Goal: Task Accomplishment & Management: Manage account settings

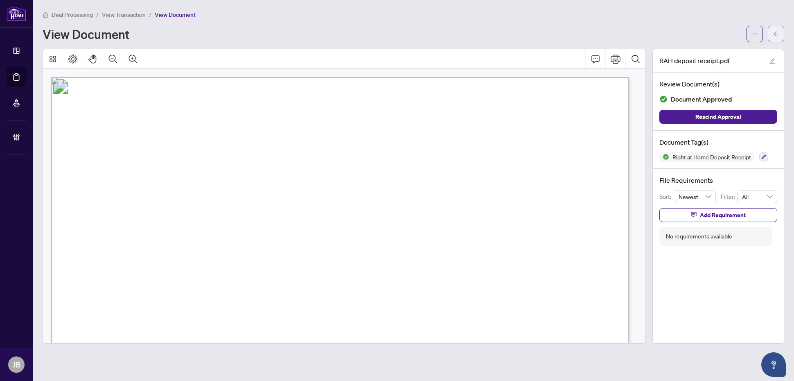
click at [774, 34] on icon "arrow-left" at bounding box center [777, 34] width 6 height 6
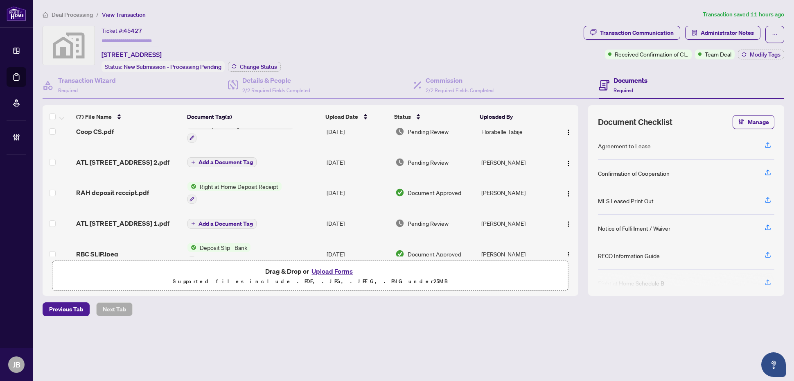
scroll to position [10, 0]
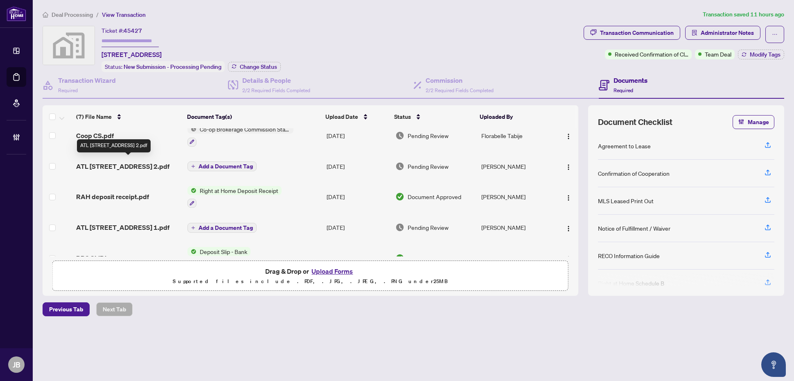
click at [120, 162] on span "ATL 4450 TUCANA CRT UNIT 1110 2.pdf" at bounding box center [122, 166] width 93 height 10
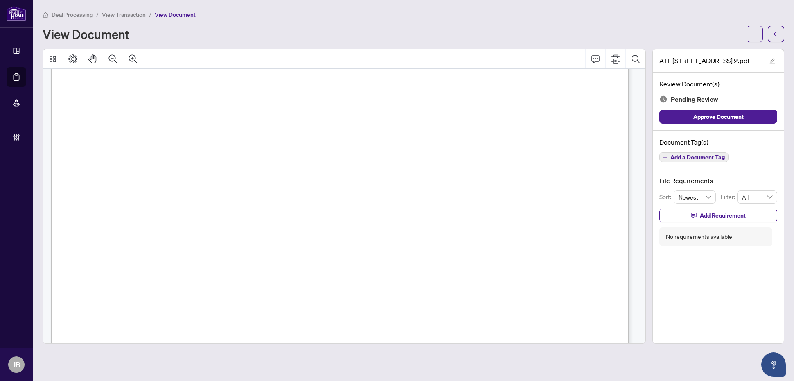
scroll to position [2304, 0]
click at [776, 35] on icon "arrow-left" at bounding box center [776, 34] width 5 height 5
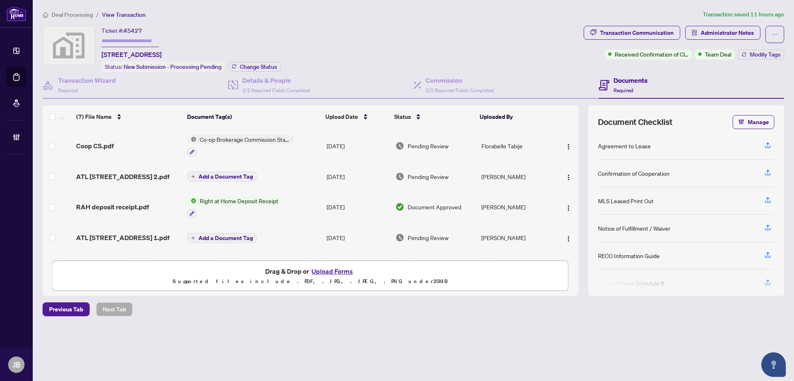
click at [144, 362] on main "Deal Processing / View Transaction Transaction saved 11 hours ago Ticket #: 454…" at bounding box center [414, 190] width 762 height 381
click at [119, 172] on span "ATL 4450 TUCANA CRT UNIT 1110 2.pdf" at bounding box center [122, 177] width 93 height 10
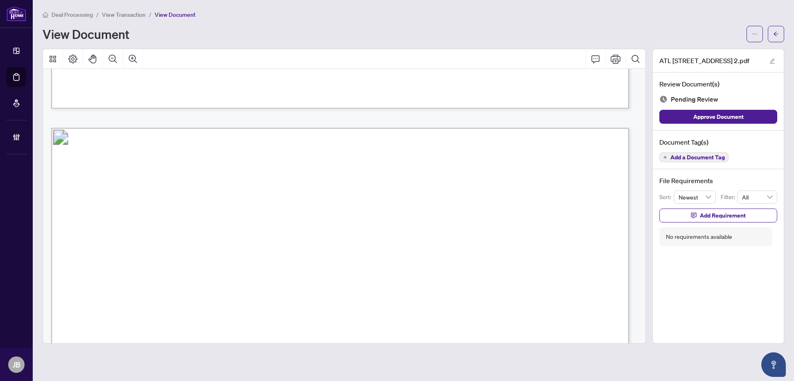
scroll to position [2252, 0]
click at [774, 36] on icon "arrow-left" at bounding box center [777, 34] width 6 height 6
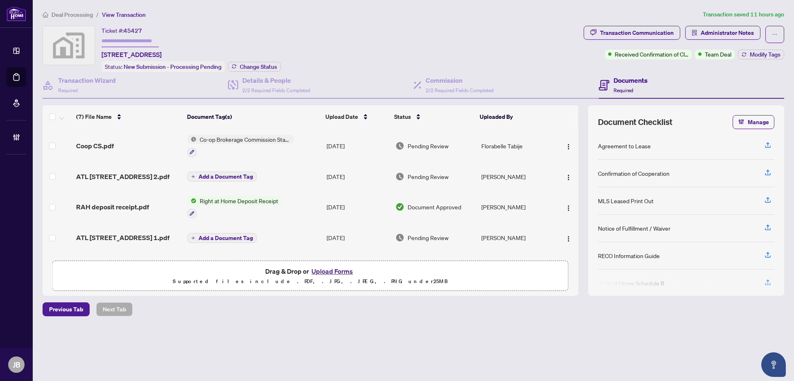
click at [98, 175] on span "ATL 4450 TUCANA CRT UNIT 1110 2.pdf" at bounding box center [122, 177] width 93 height 10
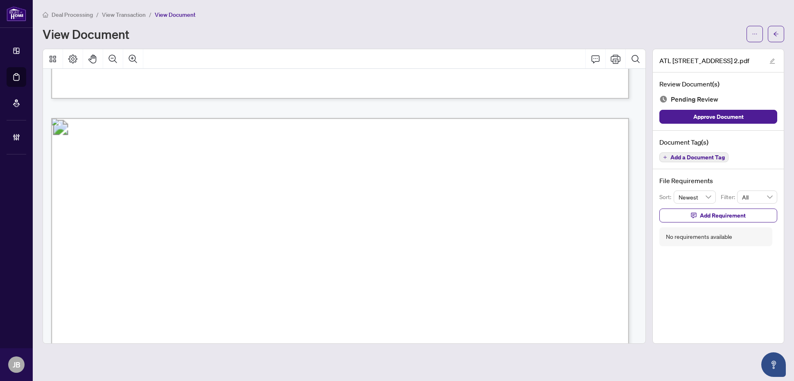
scroll to position [2355, 0]
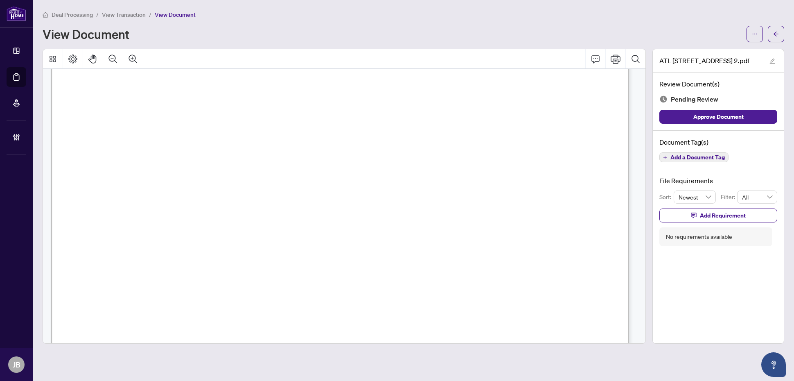
click at [136, 93] on span "Form 400" at bounding box center [113, 90] width 46 height 12
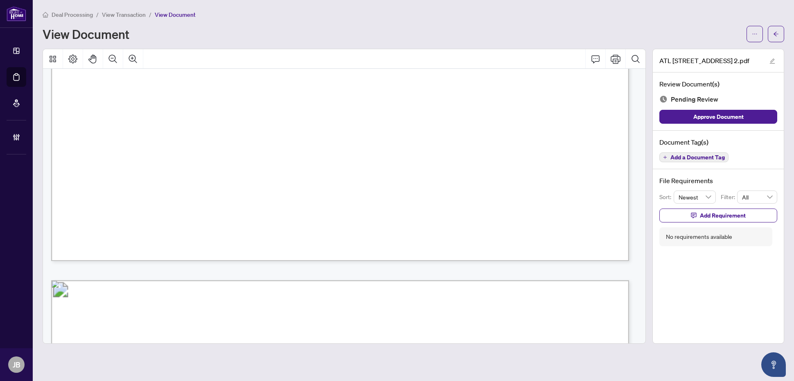
scroll to position [1894, 0]
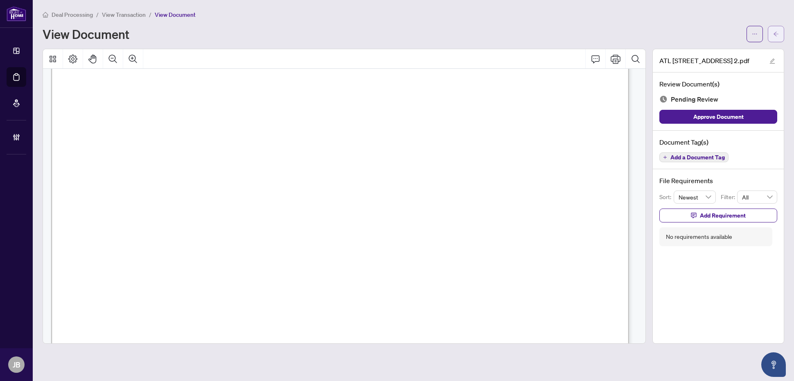
click at [777, 34] on icon "arrow-left" at bounding box center [777, 34] width 6 height 6
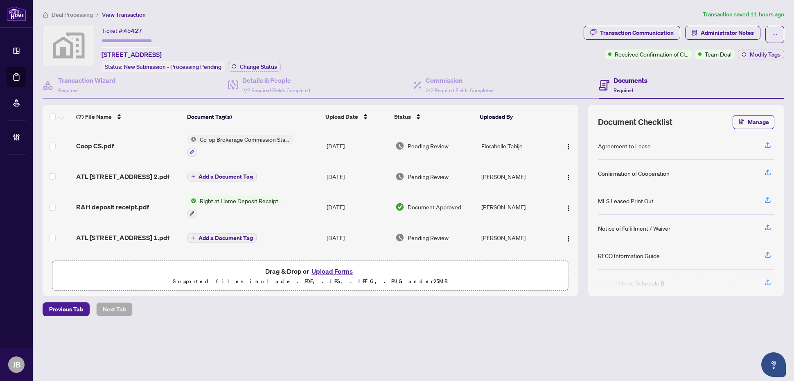
click at [127, 141] on div "Coop CS.pdf" at bounding box center [128, 146] width 105 height 10
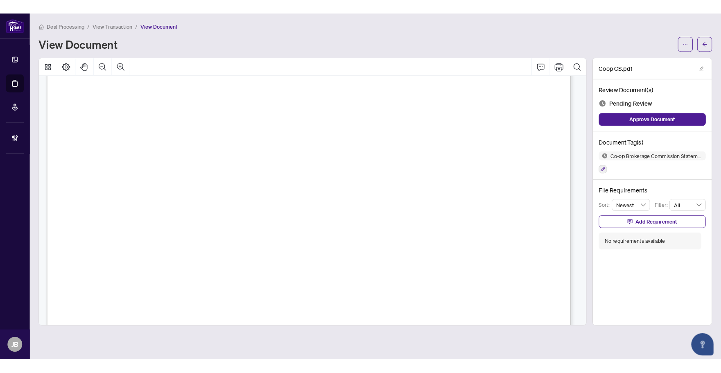
scroll to position [410, 0]
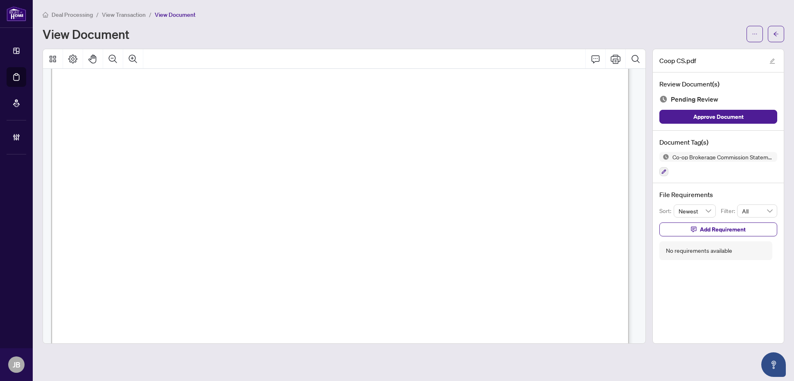
click at [774, 37] on span "button" at bounding box center [777, 33] width 6 height 13
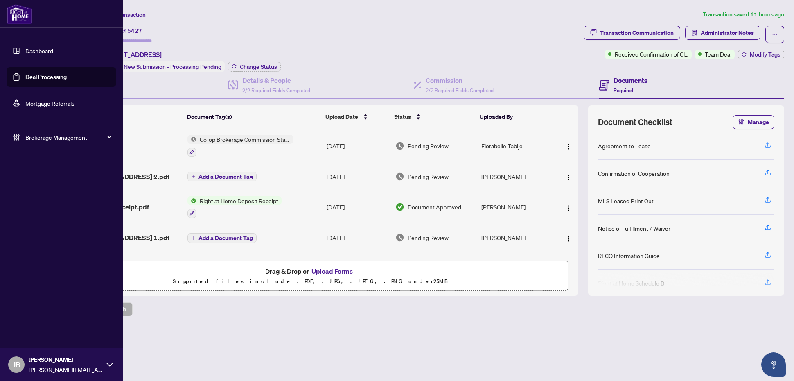
click at [43, 79] on link "Deal Processing" at bounding box center [45, 76] width 41 height 7
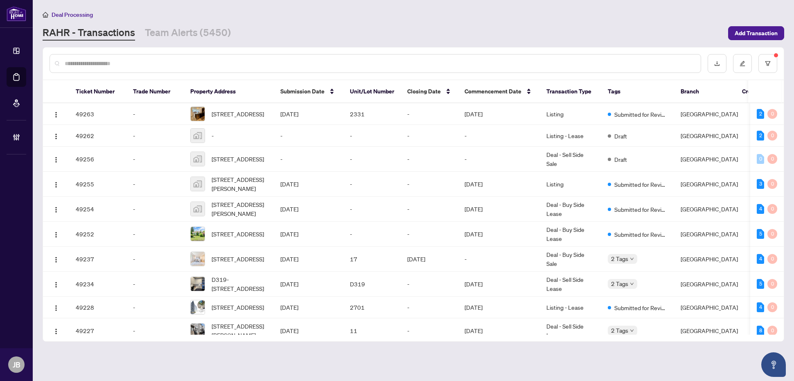
click at [120, 60] on input "text" at bounding box center [380, 63] width 630 height 9
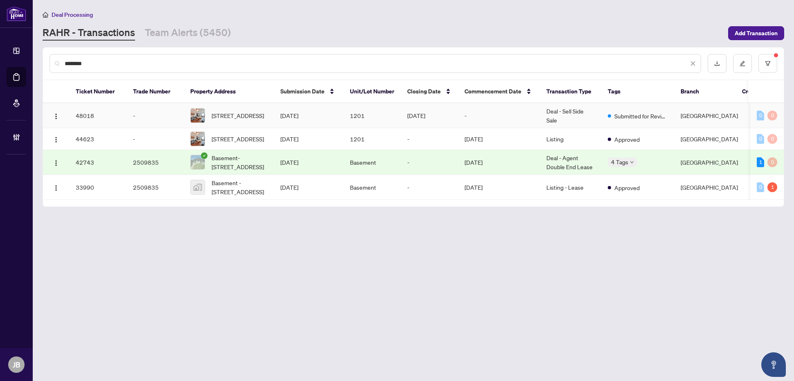
type input "********"
click at [253, 120] on span "1201-26 Olive Ave, Toronto, Ontario M2N 7G7, Canada" at bounding box center [238, 115] width 52 height 9
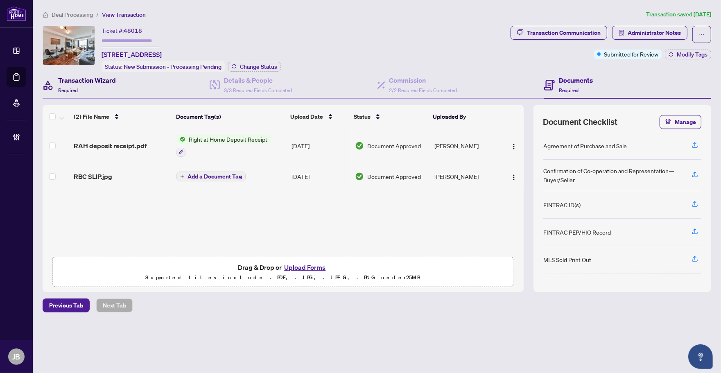
click at [101, 87] on div "Transaction Wizard Required" at bounding box center [87, 84] width 58 height 19
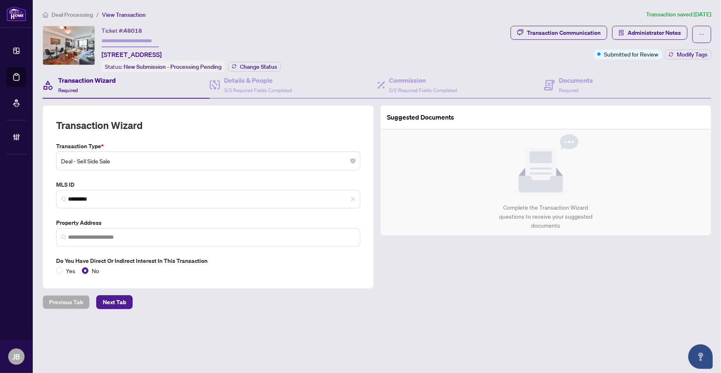
type input "**********"
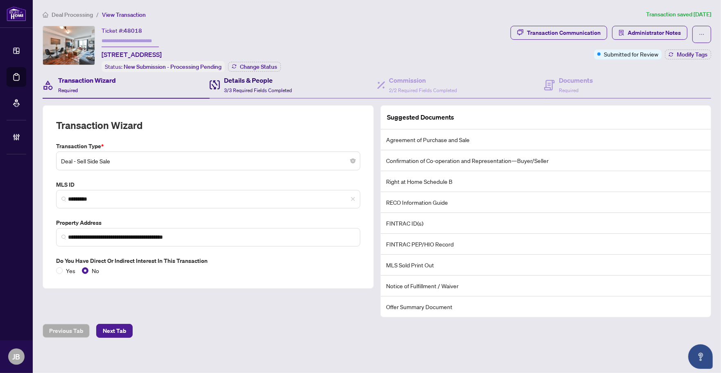
click at [282, 87] on span "3/3 Required Fields Completed" at bounding box center [258, 90] width 68 height 6
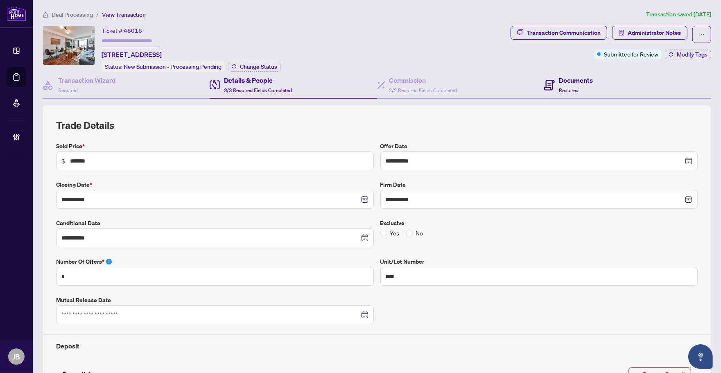
click at [559, 81] on h4 "Documents" at bounding box center [576, 80] width 34 height 10
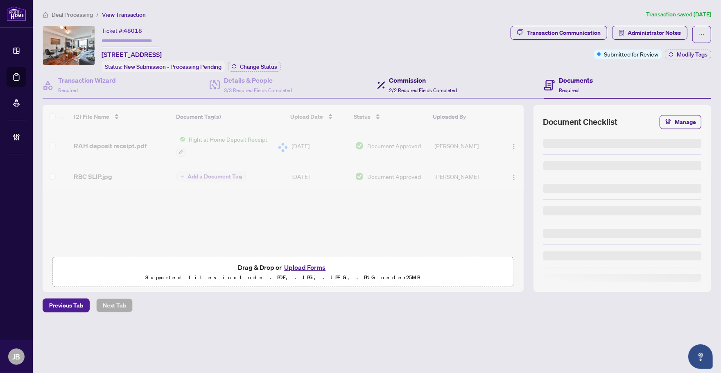
click at [402, 80] on h4 "Commission" at bounding box center [423, 80] width 68 height 10
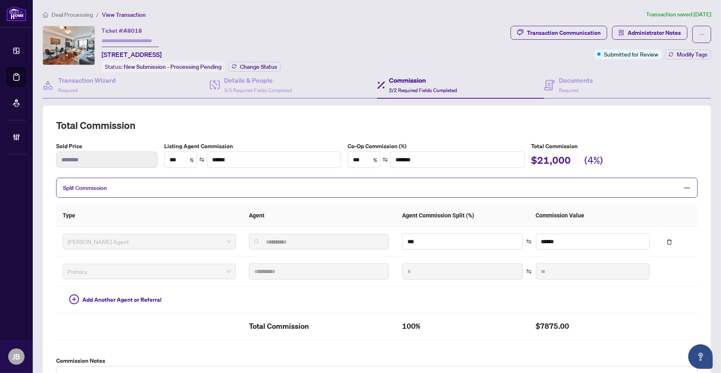
click at [316, 17] on ol "Deal Processing / View Transaction" at bounding box center [343, 14] width 600 height 9
click at [670, 34] on span "Administrator Notes" at bounding box center [654, 32] width 53 height 13
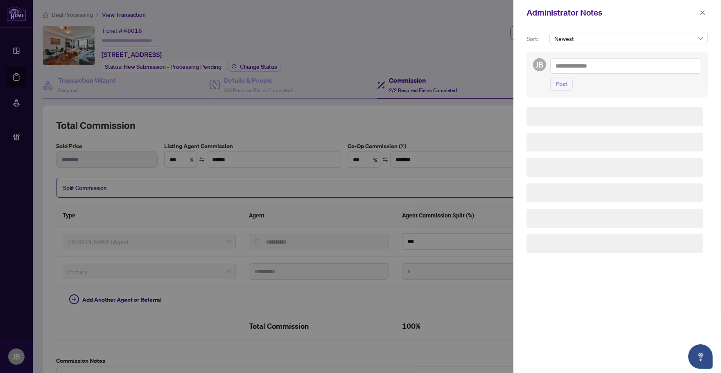
click at [572, 66] on textarea at bounding box center [625, 66] width 151 height 16
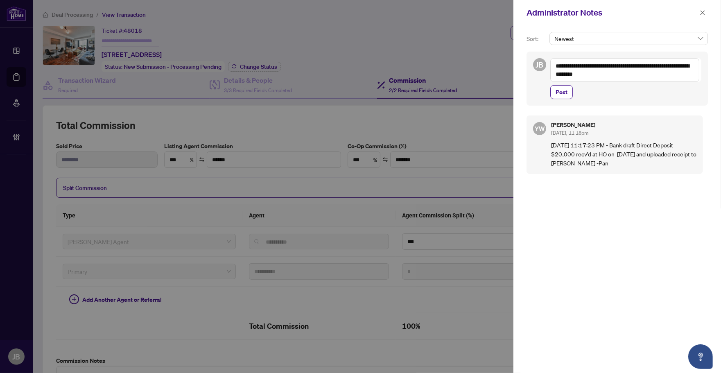
paste textarea "**********"
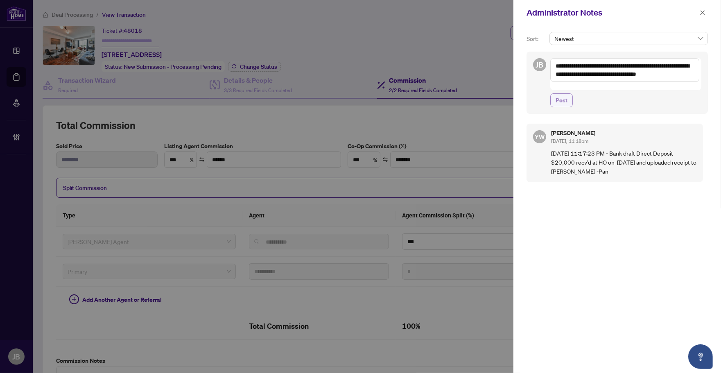
type textarea "**********"
click at [556, 97] on span "Post" at bounding box center [562, 100] width 12 height 13
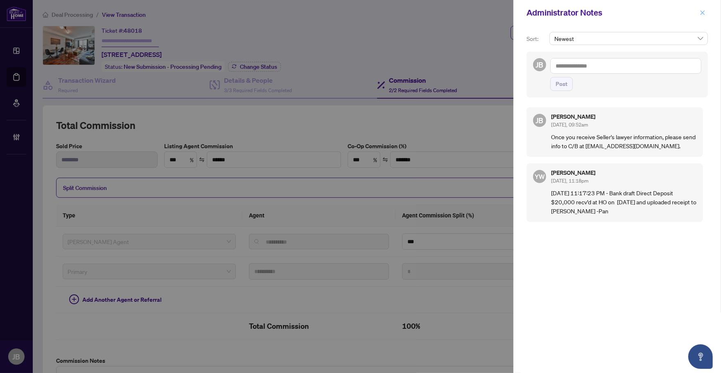
click at [703, 13] on icon "close" at bounding box center [703, 12] width 5 height 5
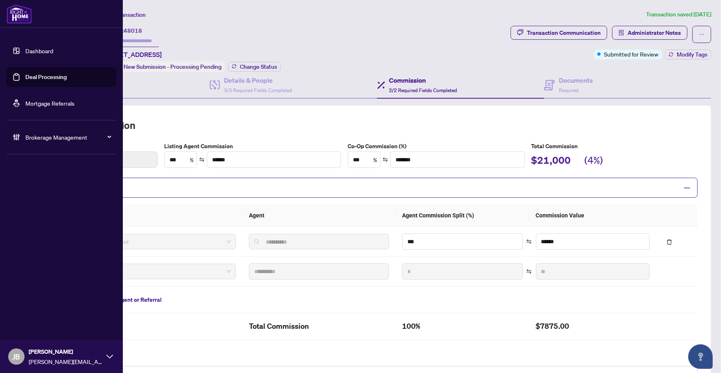
click at [25, 80] on link "Deal Processing" at bounding box center [45, 76] width 41 height 7
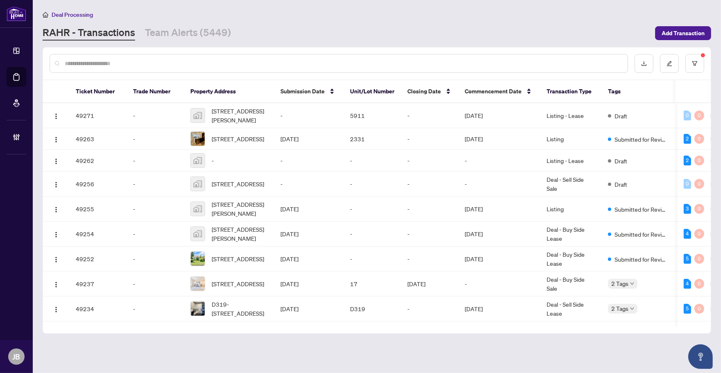
click at [124, 61] on input "text" at bounding box center [343, 63] width 557 height 9
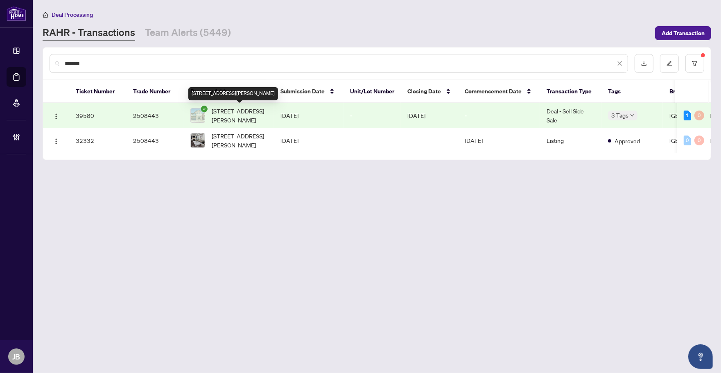
type input "*******"
click at [255, 115] on span "83 Hilts Dr, Richmond Hill, Ontario L4S 0H8, Canada" at bounding box center [240, 115] width 56 height 18
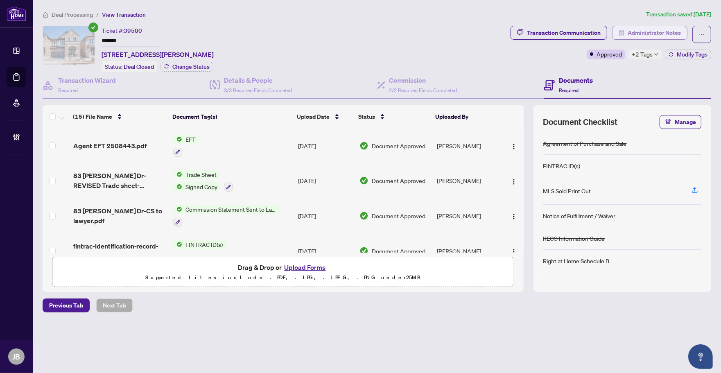
click at [654, 32] on span "Administrator Notes" at bounding box center [654, 32] width 53 height 13
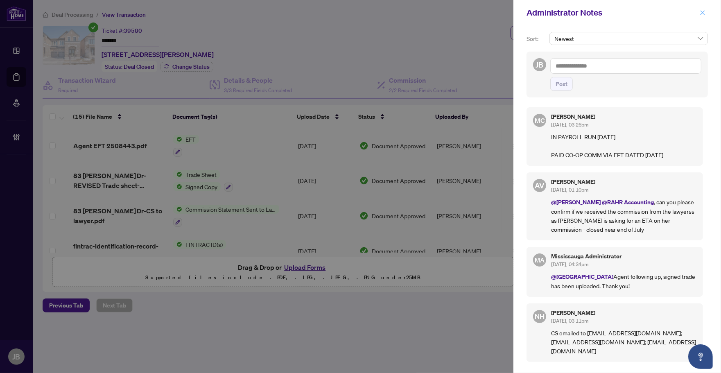
click at [704, 13] on icon "close" at bounding box center [703, 13] width 6 height 6
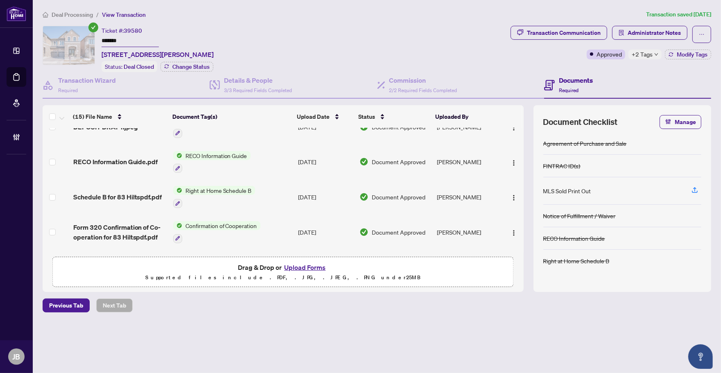
scroll to position [386, 0]
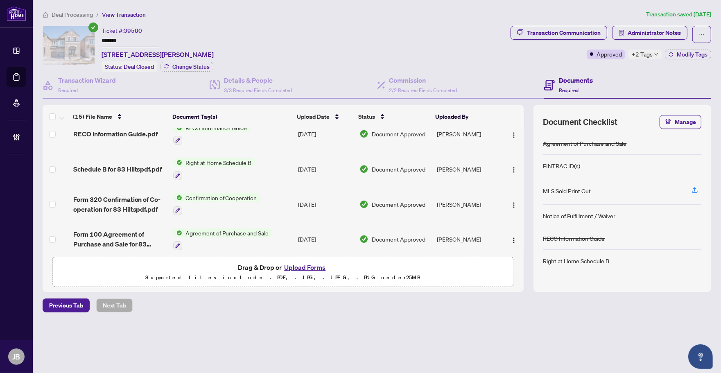
click at [311, 265] on button "Upload Forms" at bounding box center [305, 267] width 46 height 11
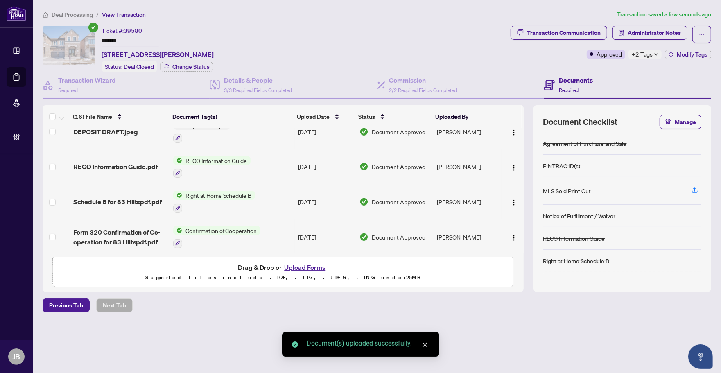
click at [425, 345] on icon "close" at bounding box center [425, 345] width 6 height 6
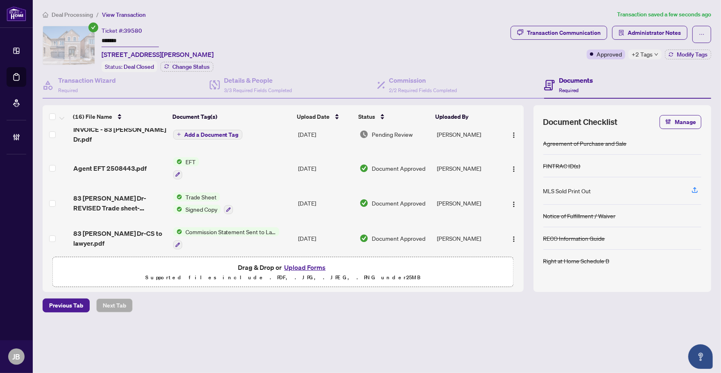
scroll to position [0, 0]
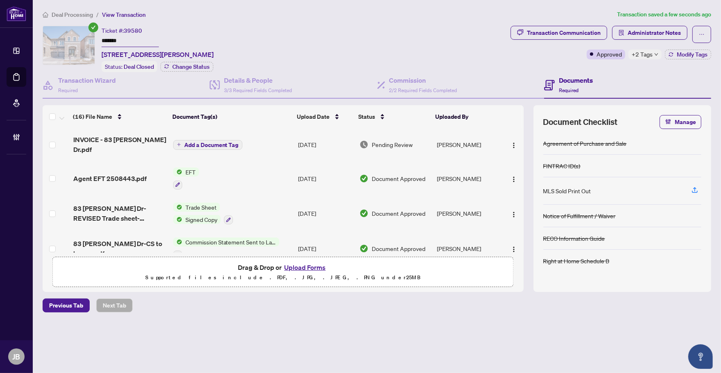
click at [394, 140] on span "Pending Review" at bounding box center [392, 144] width 41 height 9
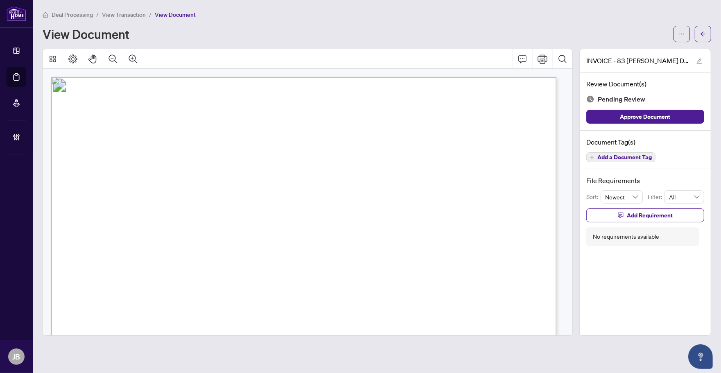
drag, startPoint x: 112, startPoint y: 192, endPoint x: 252, endPoint y: 242, distance: 149.0
click at [632, 120] on span "Approve Document" at bounding box center [645, 116] width 50 height 13
click at [705, 36] on icon "arrow-left" at bounding box center [703, 34] width 6 height 6
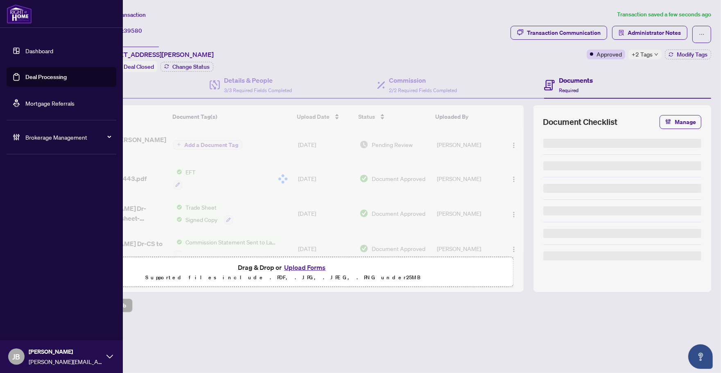
drag, startPoint x: 16, startPoint y: 81, endPoint x: 104, endPoint y: 103, distance: 91.7
click at [25, 81] on link "Deal Processing" at bounding box center [45, 76] width 41 height 7
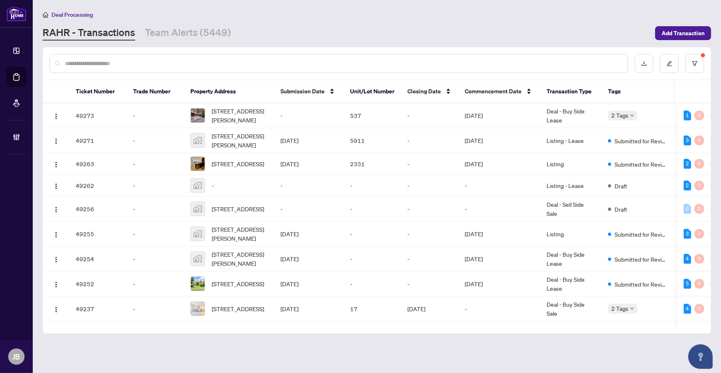
click at [137, 65] on input "text" at bounding box center [343, 63] width 557 height 9
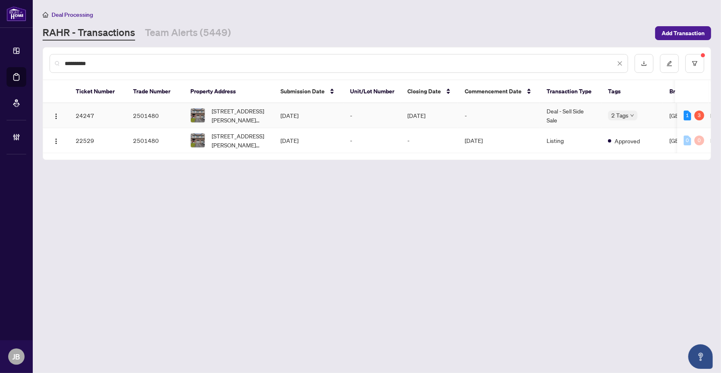
type input "**********"
click at [260, 122] on span "114 Bradshaw Dr, Hamilton, Ontario L8J 0K6, Canada" at bounding box center [240, 115] width 56 height 18
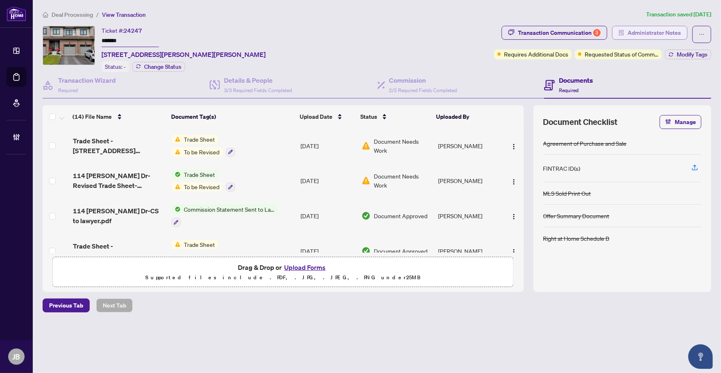
click at [665, 35] on span "Administrator Notes" at bounding box center [654, 32] width 53 height 13
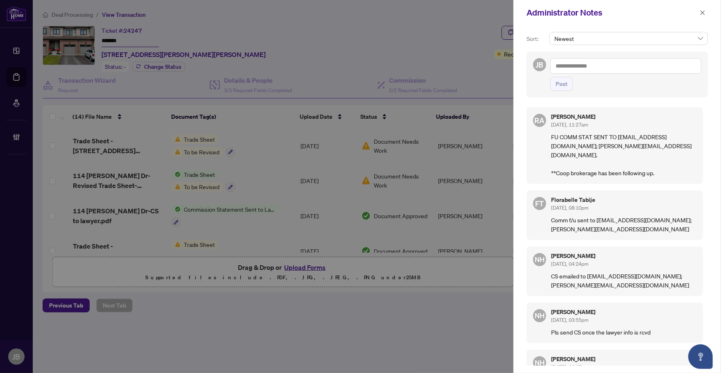
click at [633, 72] on textarea at bounding box center [625, 66] width 151 height 16
type textarea "*"
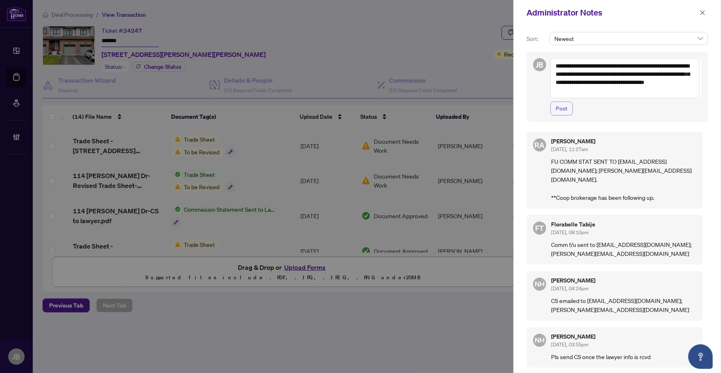
type textarea "**********"
click at [564, 111] on span "Post" at bounding box center [562, 108] width 12 height 13
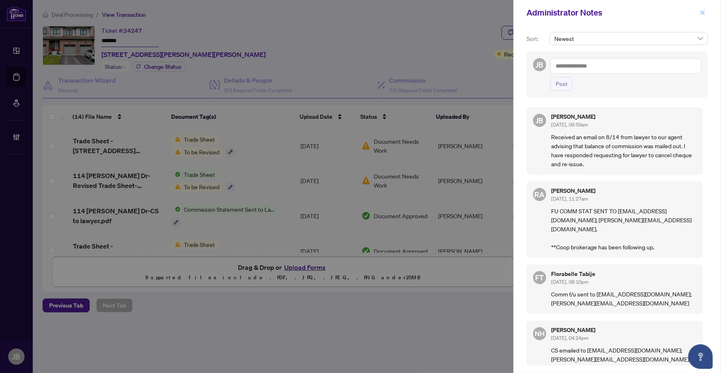
click at [705, 13] on icon "close" at bounding box center [703, 13] width 6 height 6
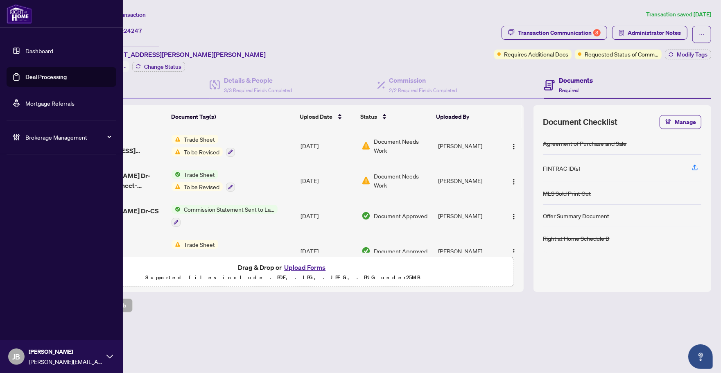
drag, startPoint x: 28, startPoint y: 76, endPoint x: 86, endPoint y: 84, distance: 59.2
click at [28, 76] on link "Deal Processing" at bounding box center [45, 76] width 41 height 7
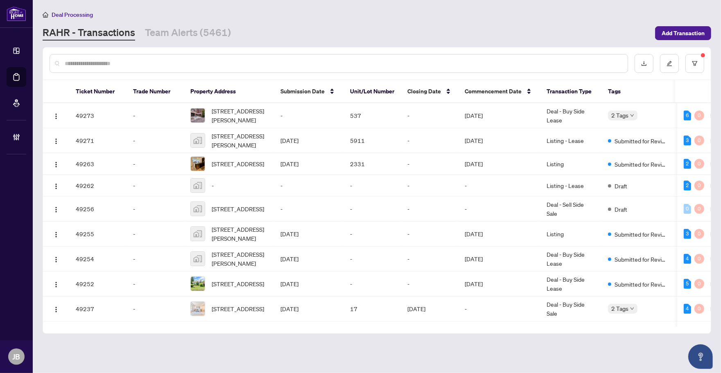
click at [119, 62] on input "text" at bounding box center [343, 63] width 557 height 9
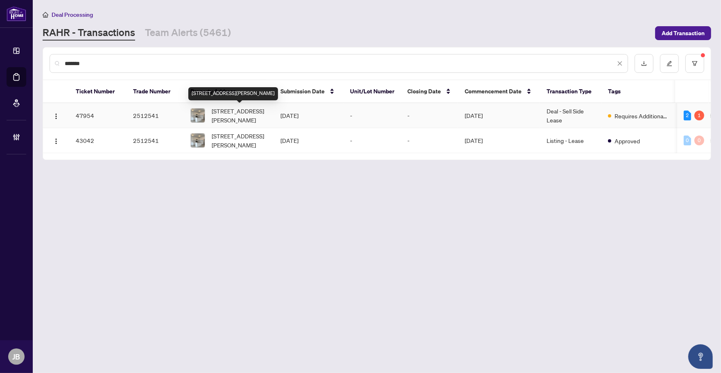
type input "*******"
click at [240, 112] on span "324 Russell St, Southgate, Ontario N0C 1B0, Canada" at bounding box center [240, 115] width 56 height 18
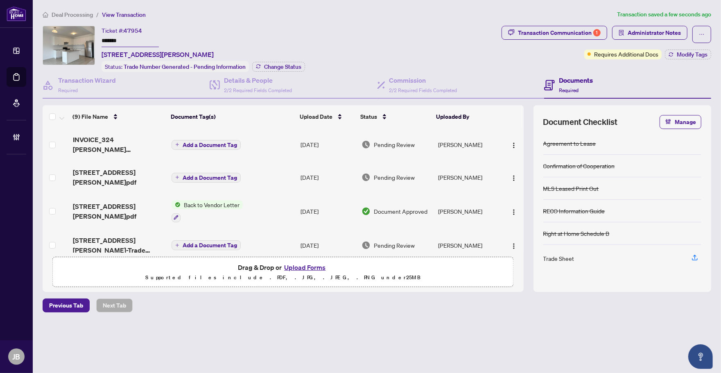
click at [320, 140] on td "Aug/19/2025" at bounding box center [327, 144] width 61 height 33
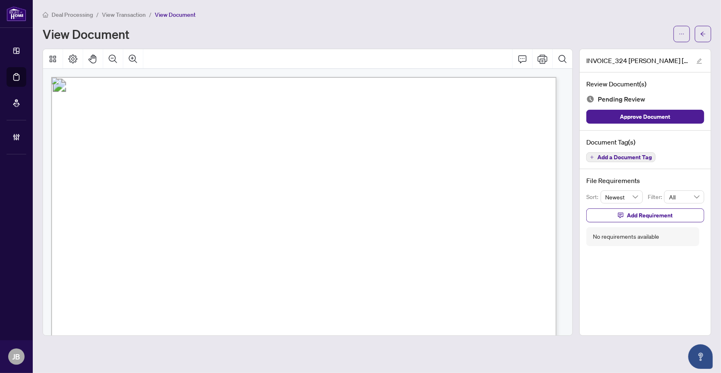
click at [645, 158] on span "Add a Document Tag" at bounding box center [625, 157] width 54 height 6
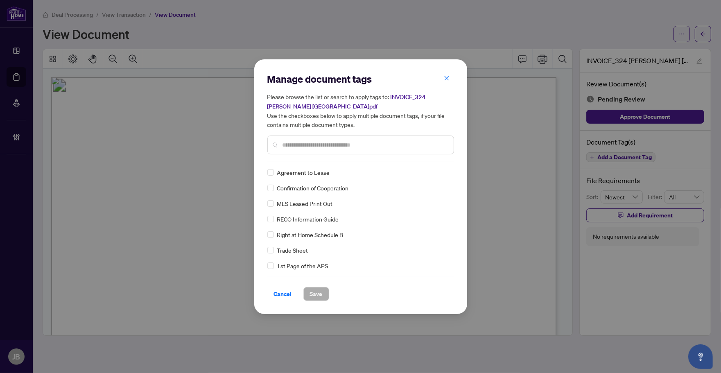
click at [324, 146] on input "text" at bounding box center [365, 144] width 165 height 9
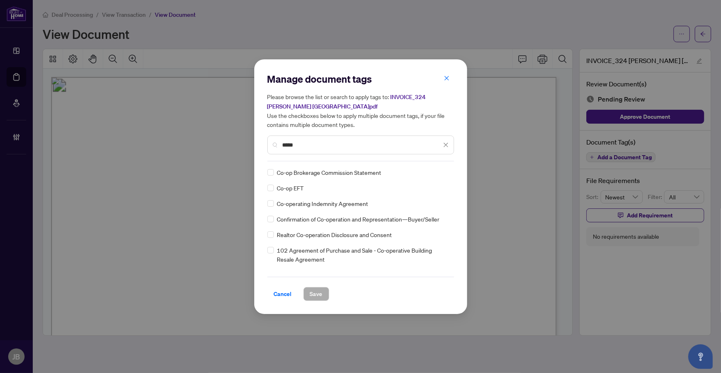
type input "*****"
click at [446, 169] on div at bounding box center [441, 172] width 16 height 8
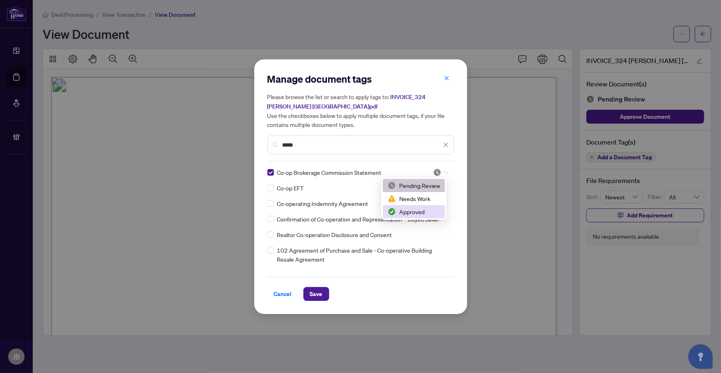
click at [414, 211] on div "Approved" at bounding box center [414, 211] width 52 height 9
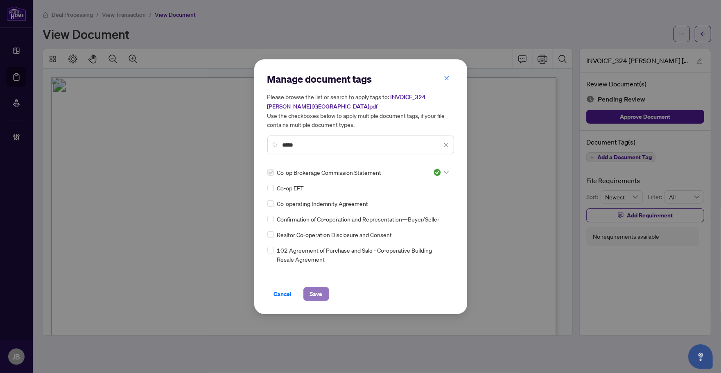
click at [319, 296] on span "Save" at bounding box center [316, 293] width 13 height 13
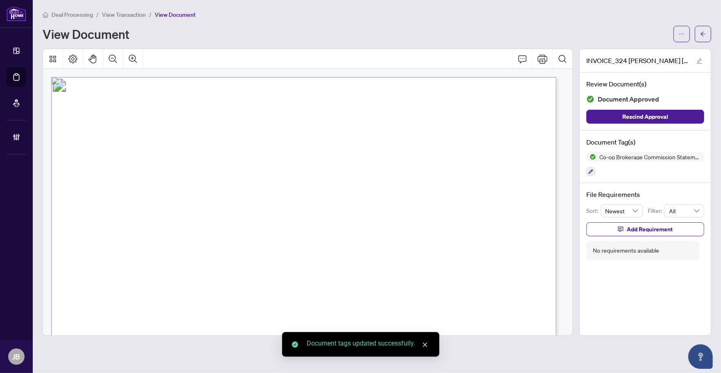
drag, startPoint x: 699, startPoint y: 33, endPoint x: 720, endPoint y: 54, distance: 29.0
click at [699, 34] on button "button" at bounding box center [703, 34] width 16 height 16
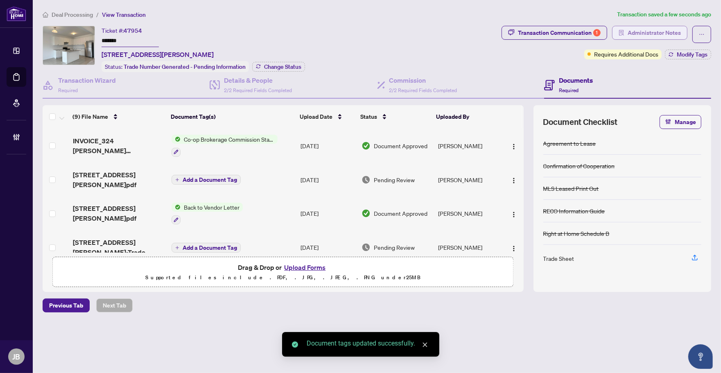
click at [658, 32] on span "Administrator Notes" at bounding box center [654, 32] width 53 height 13
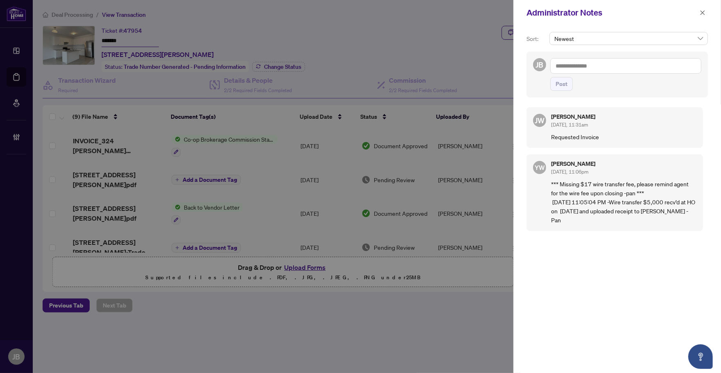
click at [609, 68] on textarea at bounding box center [625, 66] width 151 height 16
click at [652, 72] on span "RAHR Accounting" at bounding box center [678, 71] width 74 height 7
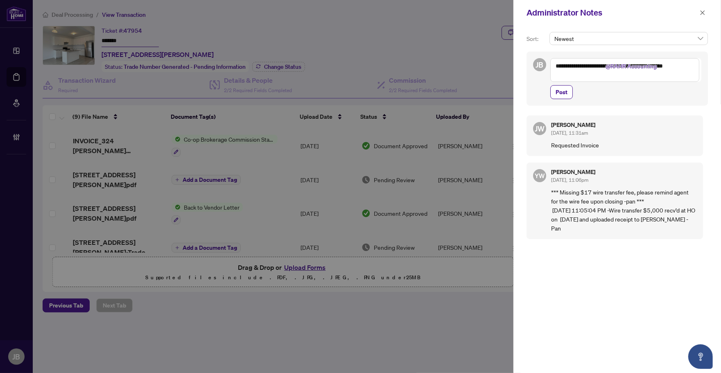
drag, startPoint x: 617, startPoint y: 75, endPoint x: 607, endPoint y: 66, distance: 13.3
click at [607, 66] on textarea "**********" at bounding box center [624, 70] width 149 height 24
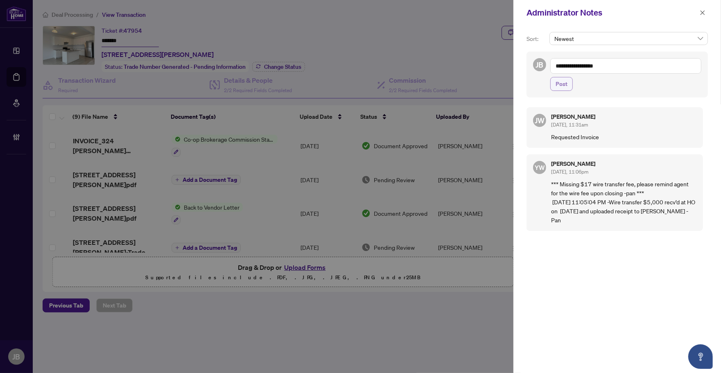
type textarea "**********"
click at [565, 83] on span "Post" at bounding box center [562, 83] width 12 height 13
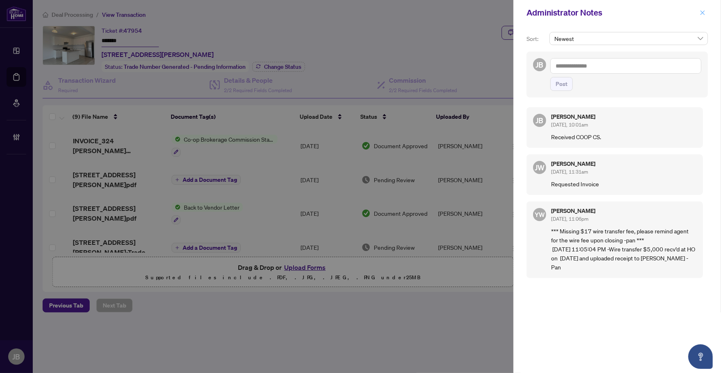
click at [705, 10] on icon "close" at bounding box center [703, 13] width 6 height 6
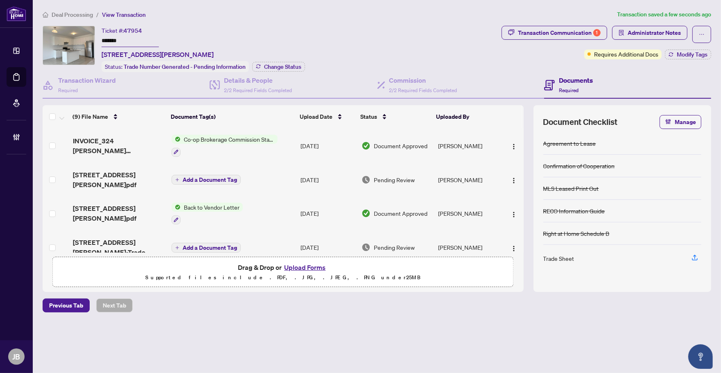
drag, startPoint x: 310, startPoint y: 9, endPoint x: 326, endPoint y: 14, distance: 16.6
click at [310, 9] on main "Deal Processing / View Transaction Transaction saved a few seconds ago Ticket #…" at bounding box center [377, 186] width 688 height 373
click at [362, 10] on ol "Deal Processing / View Transaction" at bounding box center [328, 14] width 571 height 9
click at [586, 34] on div "Transaction Communication 1" at bounding box center [559, 32] width 83 height 13
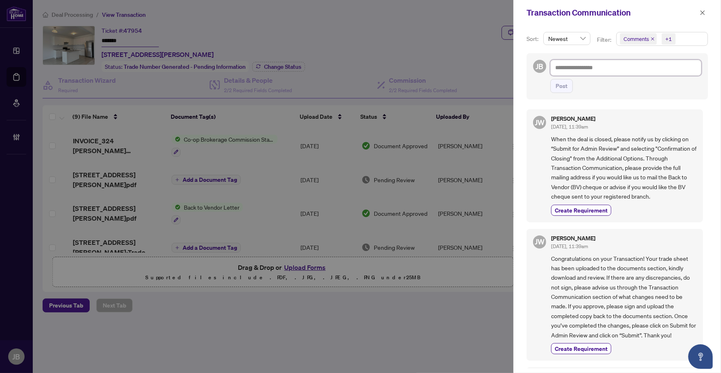
click at [655, 69] on textarea at bounding box center [625, 68] width 151 height 16
type textarea "*"
type textarea "**"
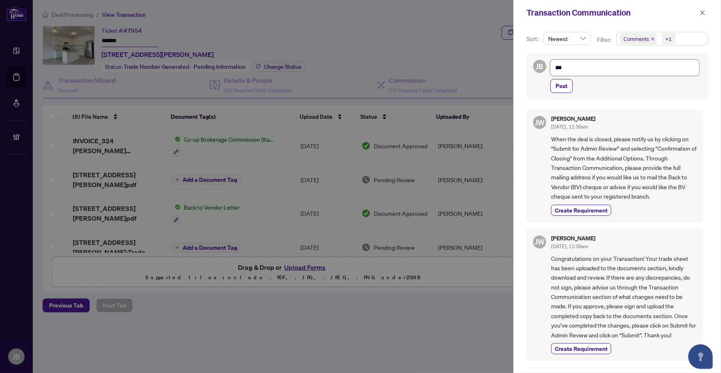
type textarea "****"
type textarea "*****"
type textarea "******"
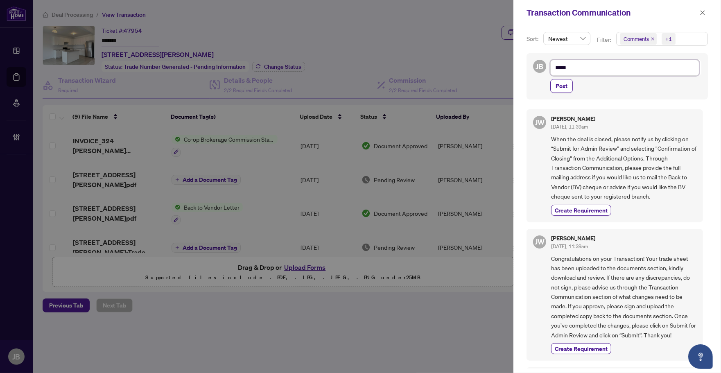
type textarea "******"
type textarea "*******"
type textarea "******"
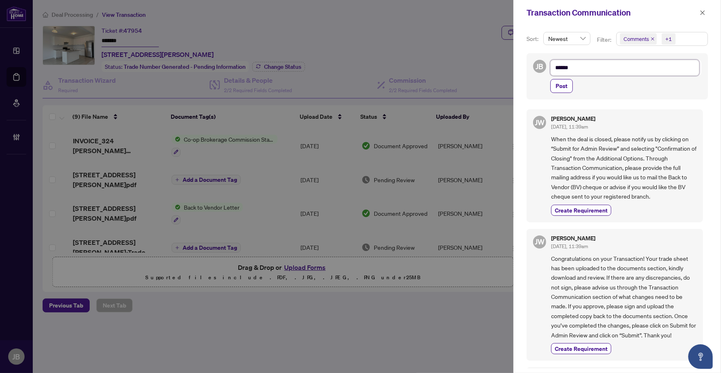
type textarea "*****"
type textarea "****"
type textarea "**"
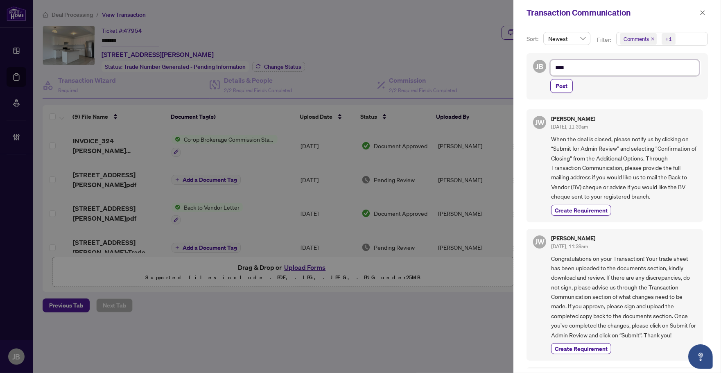
type textarea "**"
type textarea "*"
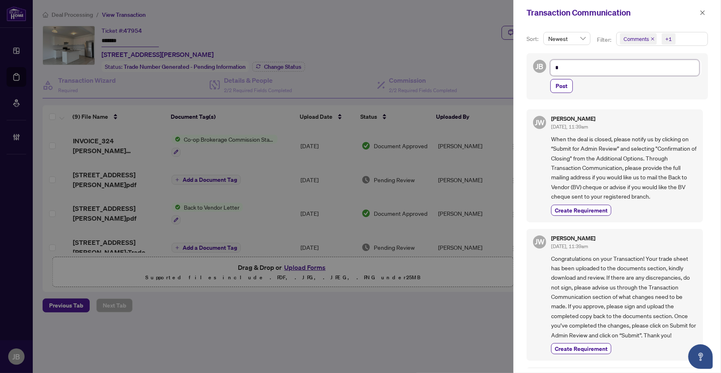
type textarea "**"
type textarea "****"
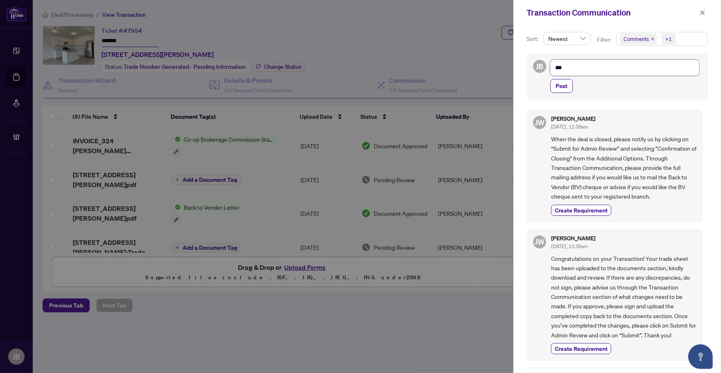
type textarea "****"
type textarea "*****"
type textarea "******"
type textarea "*******"
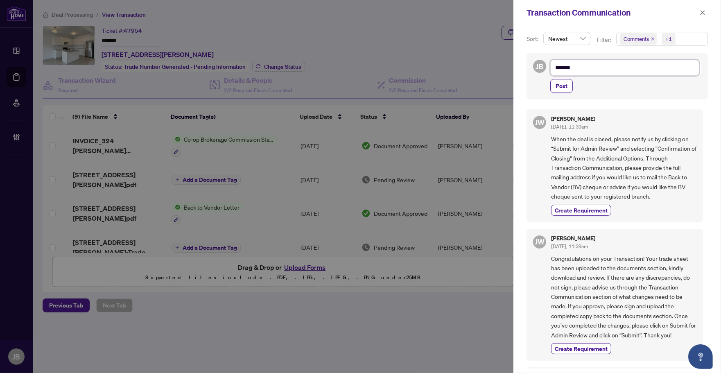
type textarea "********"
type textarea "*********"
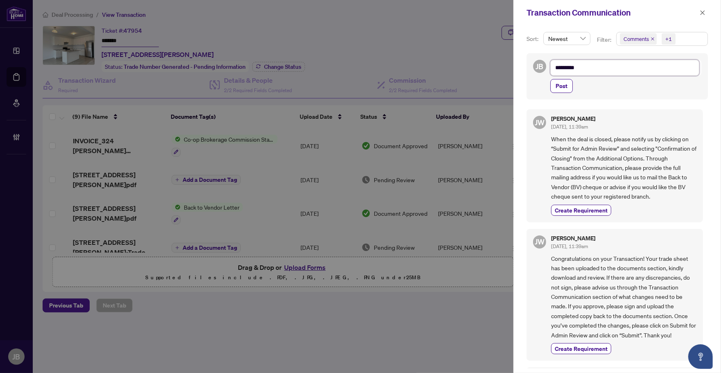
type textarea "*********"
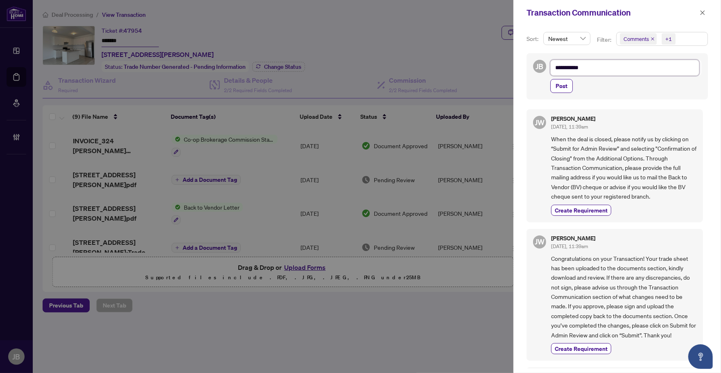
type textarea "*********"
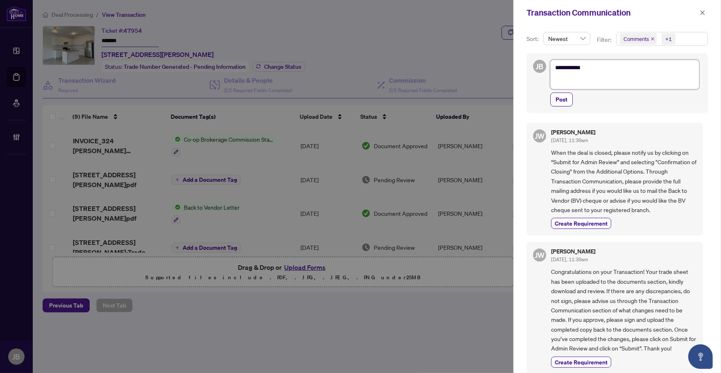
scroll to position [0, 0]
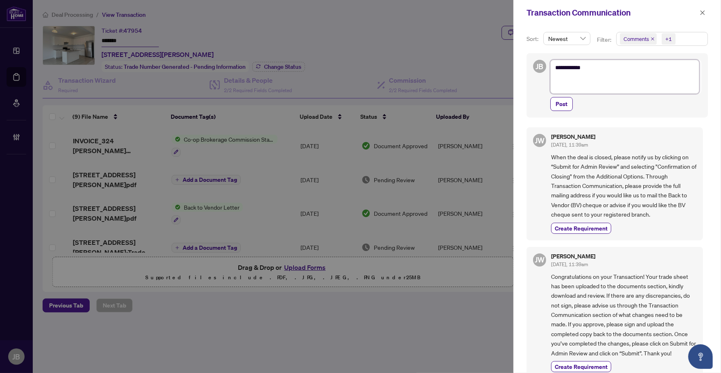
type textarea "**********"
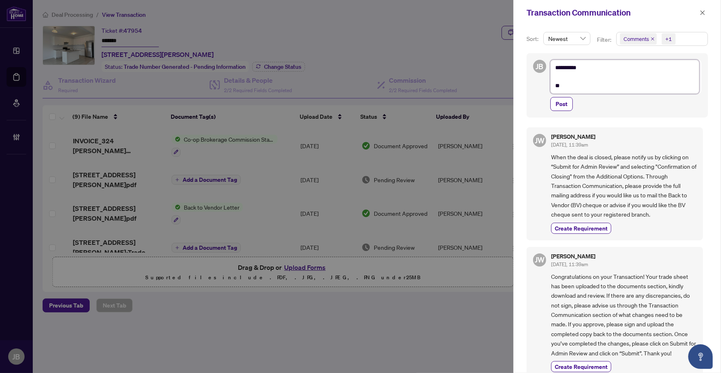
type textarea "**********"
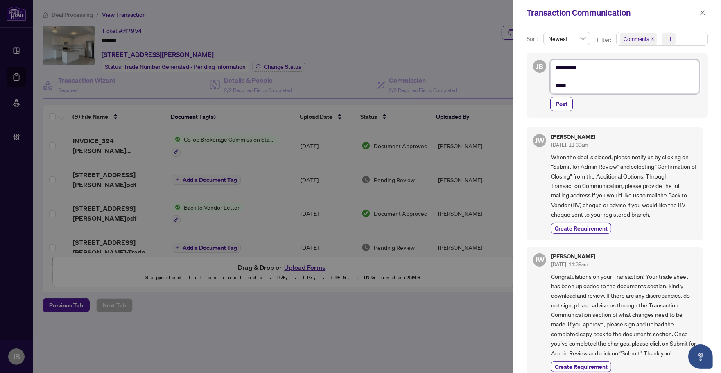
type textarea "**********"
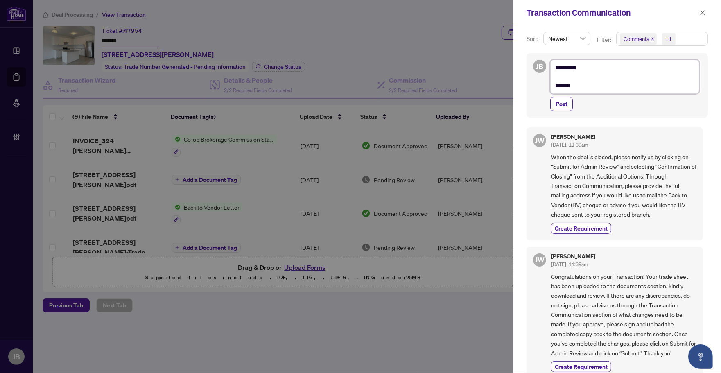
type textarea "**********"
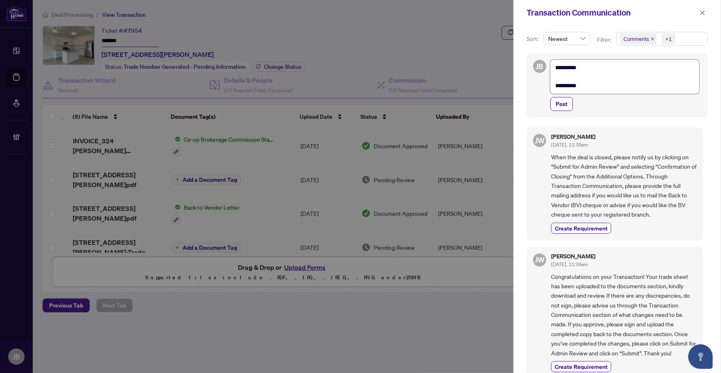
type textarea "**********"
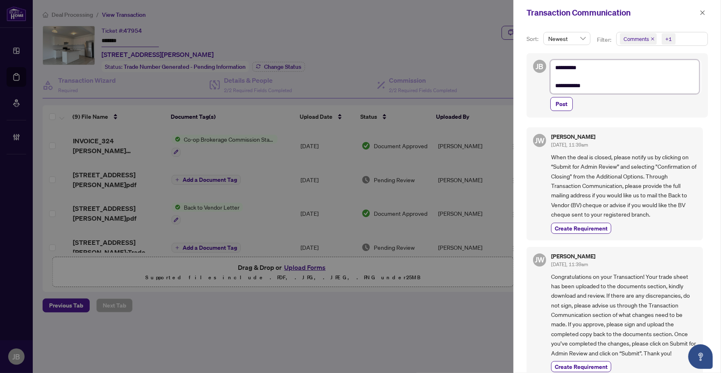
type textarea "**********"
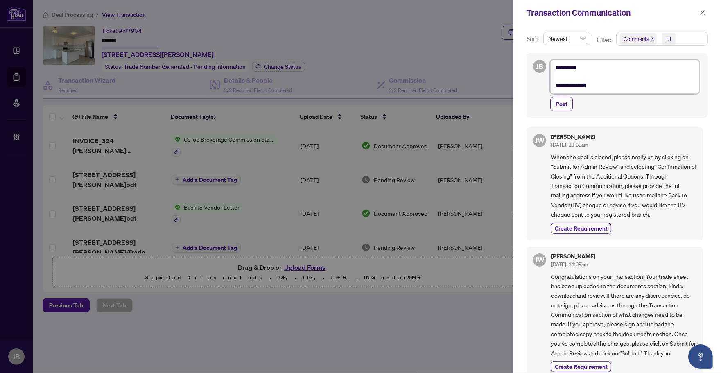
type textarea "**********"
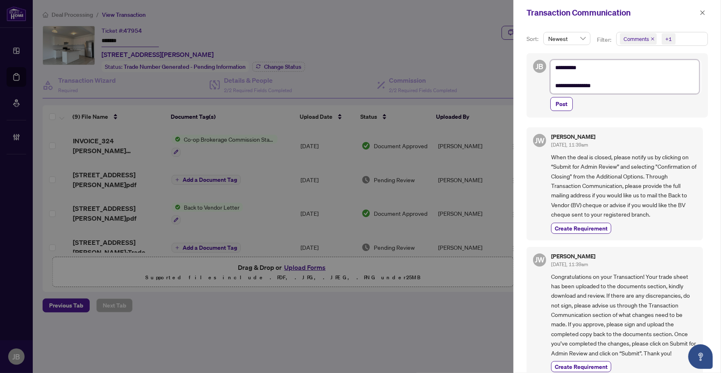
type textarea "**********"
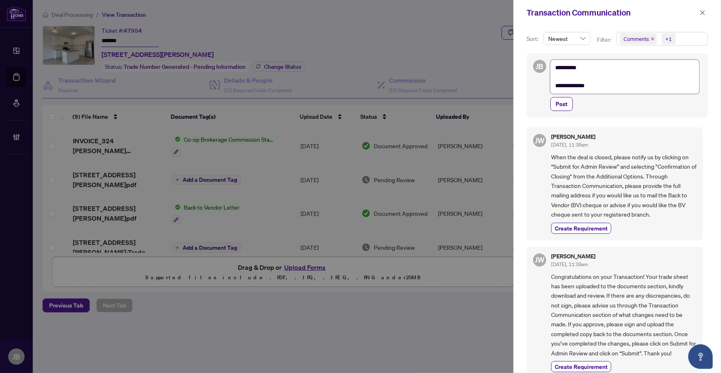
type textarea "**********"
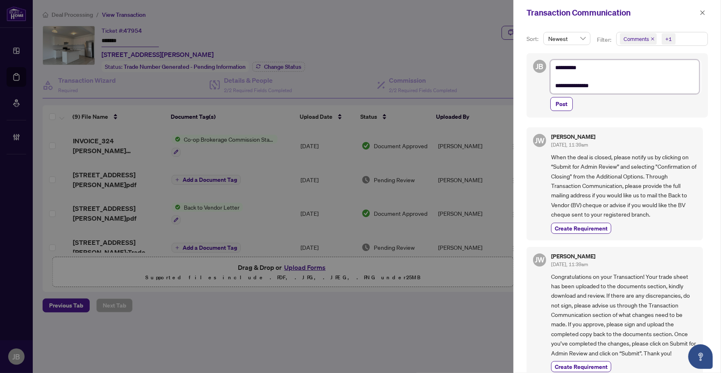
type textarea "**********"
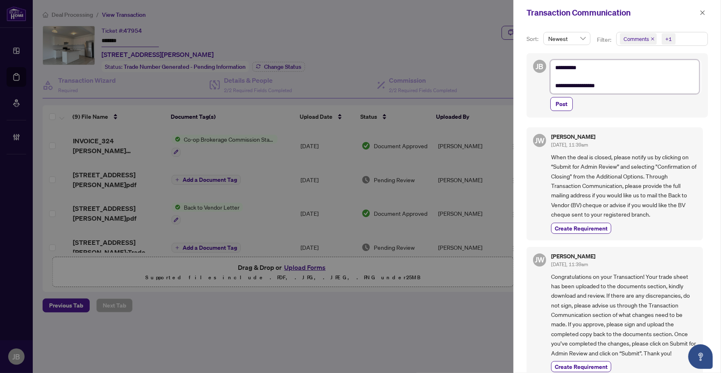
type textarea "**********"
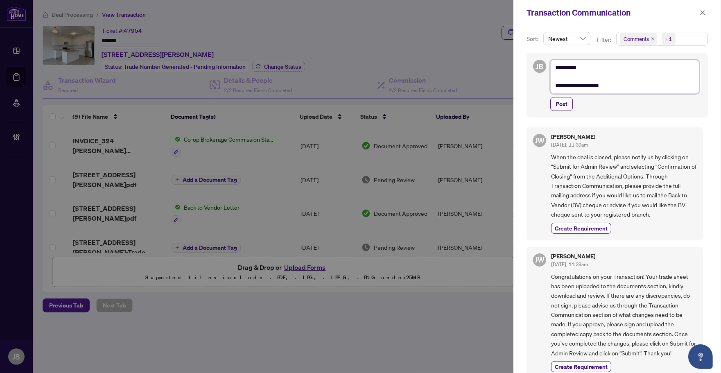
type textarea "**********"
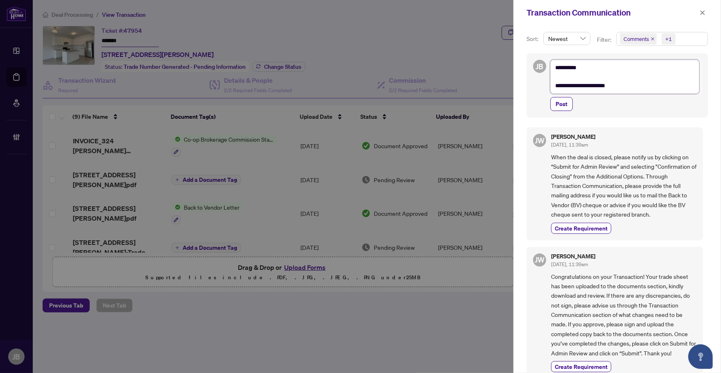
type textarea "**********"
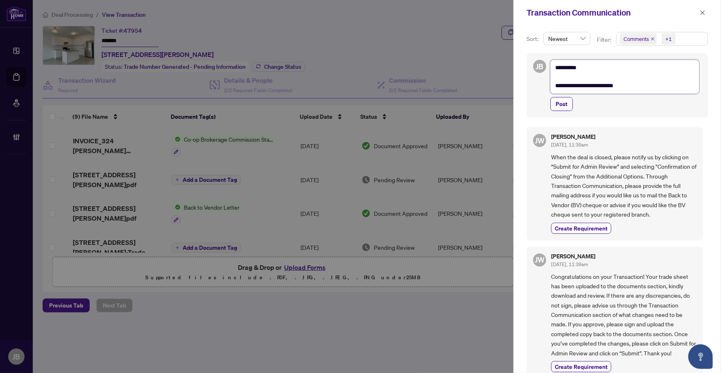
type textarea "**********"
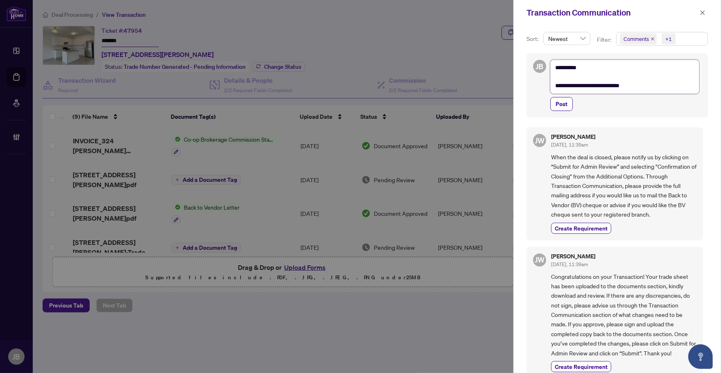
type textarea "**********"
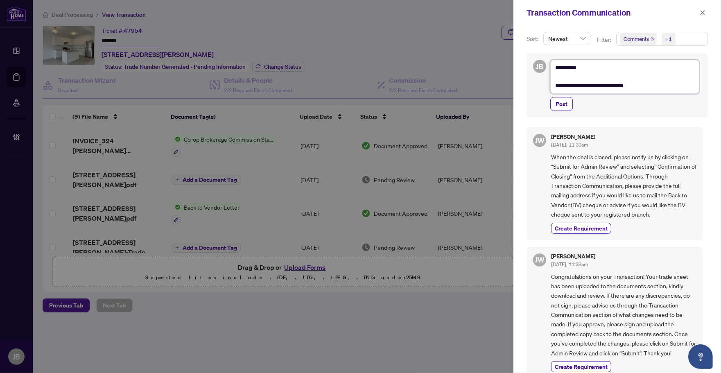
type textarea "**********"
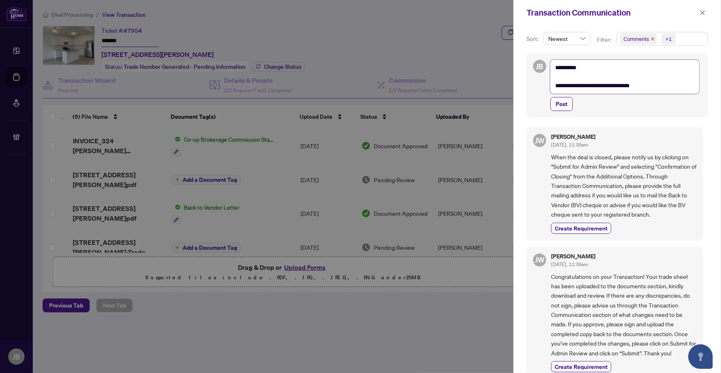
type textarea "**********"
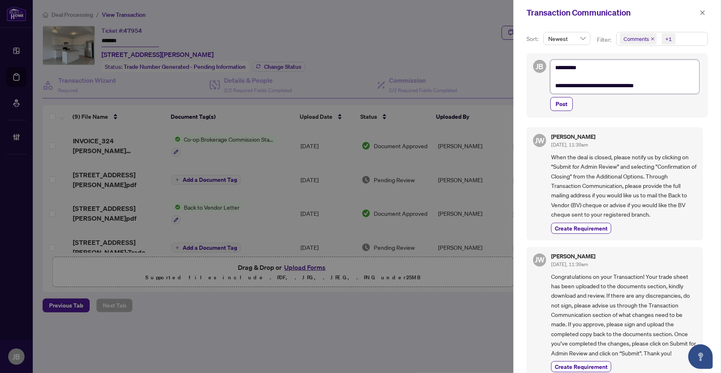
type textarea "**********"
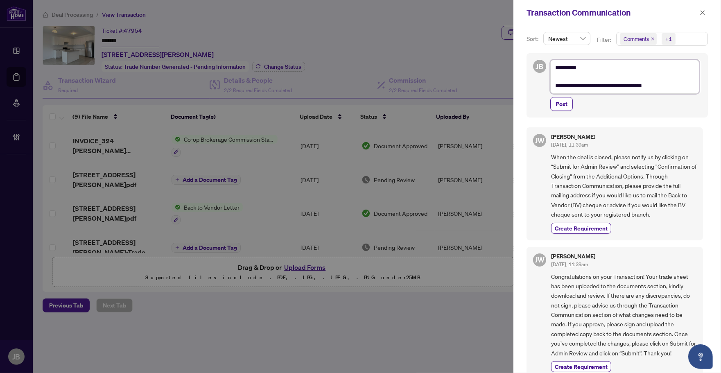
type textarea "**********"
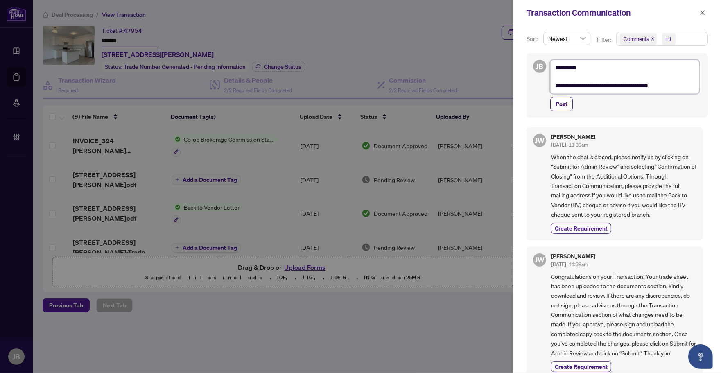
type textarea "**********"
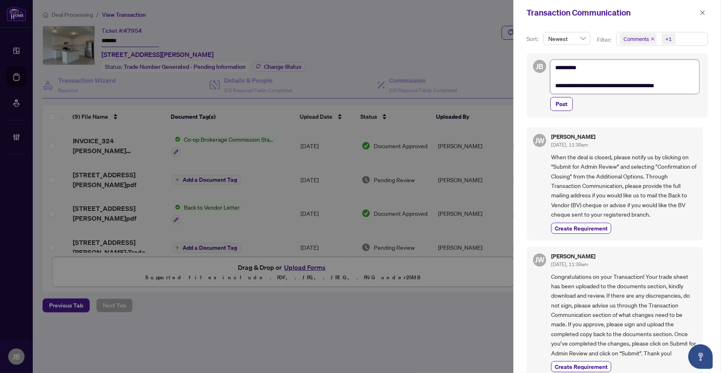
type textarea "**********"
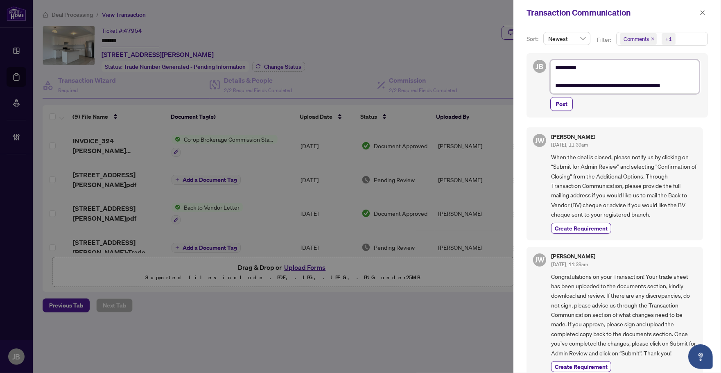
type textarea "**********"
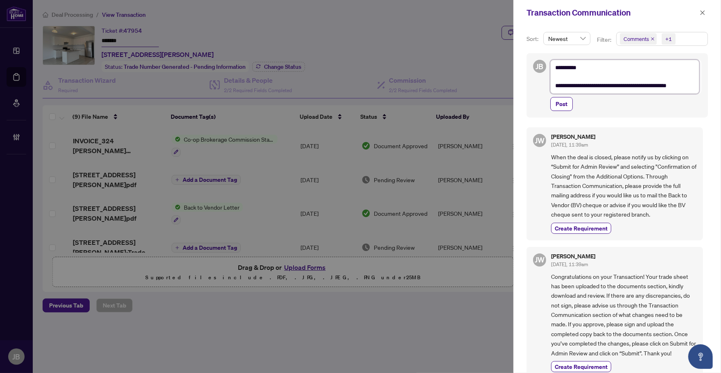
type textarea "**********"
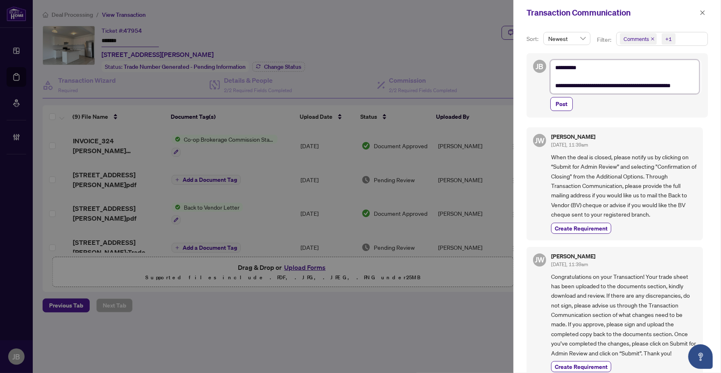
type textarea "**********"
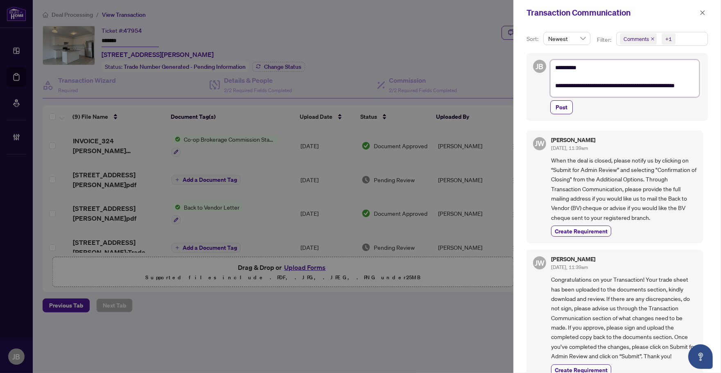
scroll to position [1, 0]
type textarea "**********"
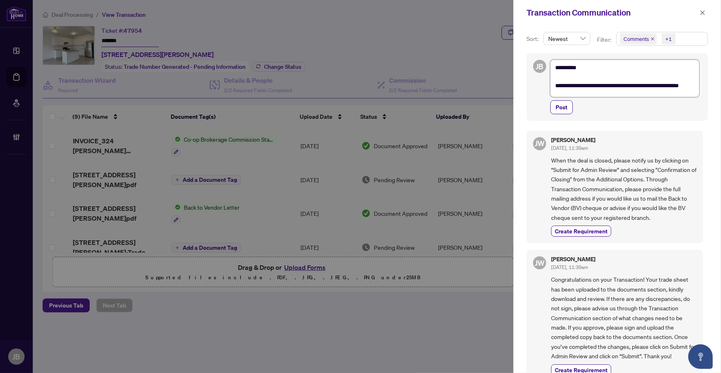
type textarea "**********"
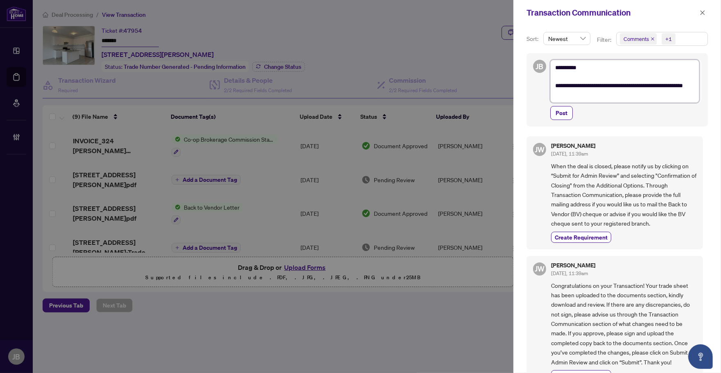
type textarea "**********"
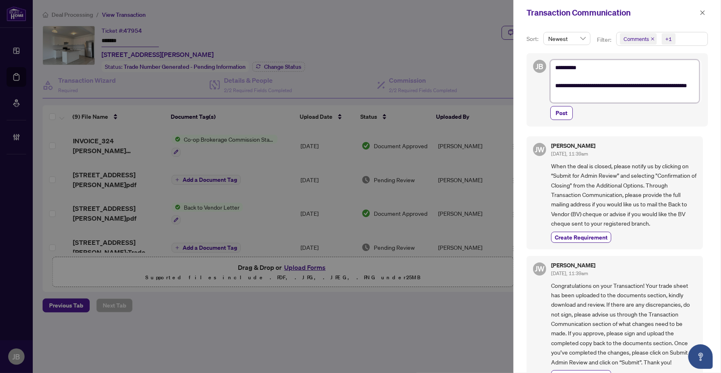
type textarea "**********"
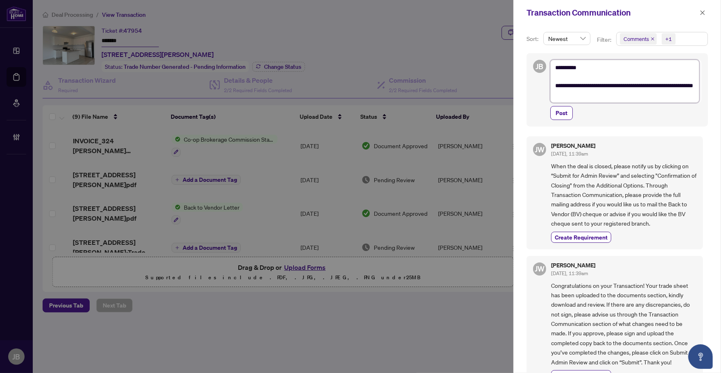
type textarea "**********"
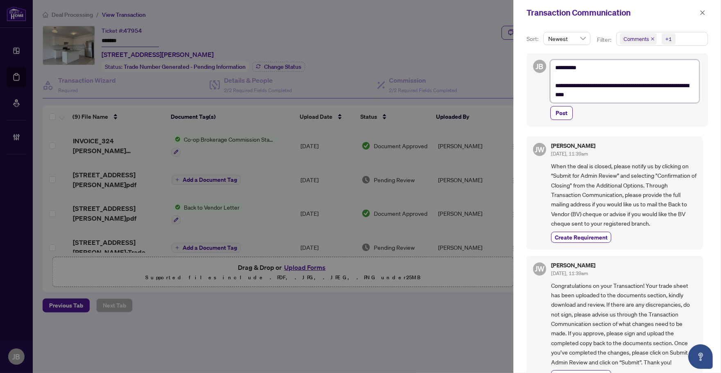
type textarea "**********"
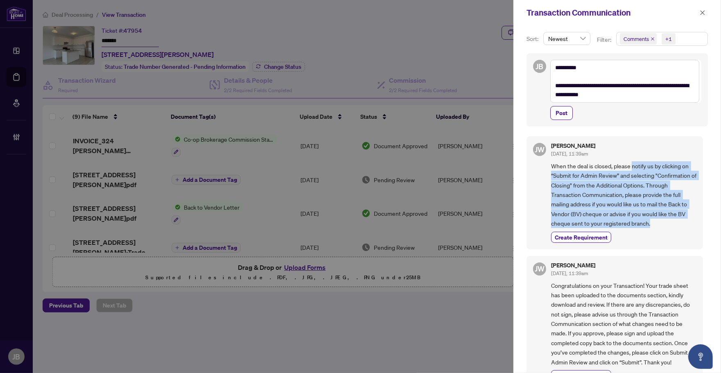
drag, startPoint x: 670, startPoint y: 222, endPoint x: 631, endPoint y: 166, distance: 67.9
click at [631, 166] on span "When the deal is closed, please notify us by clicking on “Submit for Admin Revi…" at bounding box center [623, 194] width 145 height 67
copy span "notify us by clicking on “Submit for Admin Review” and selecting "Confirmation …"
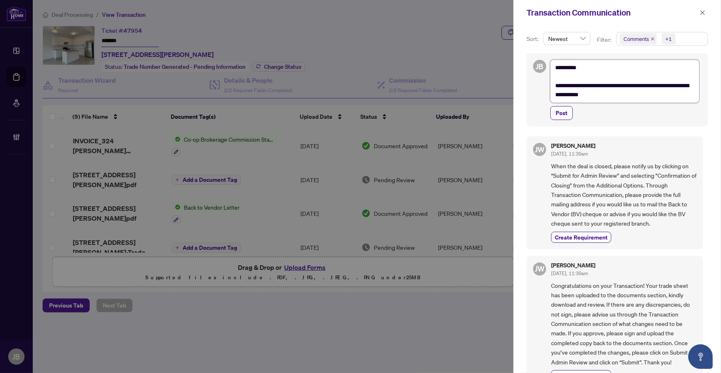
click at [629, 97] on textarea "**********" at bounding box center [624, 81] width 149 height 43
paste textarea "**********"
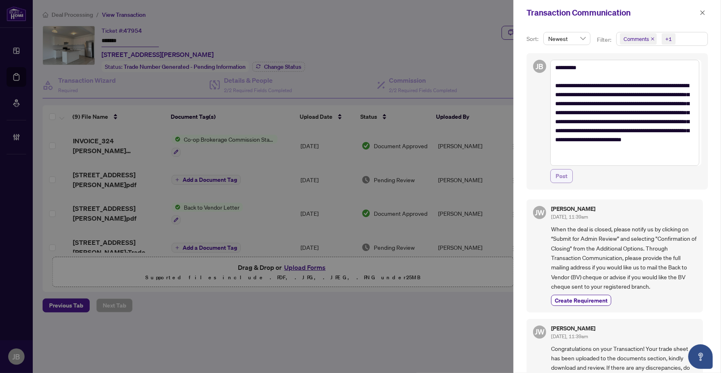
click at [567, 177] on span "Post" at bounding box center [562, 176] width 12 height 13
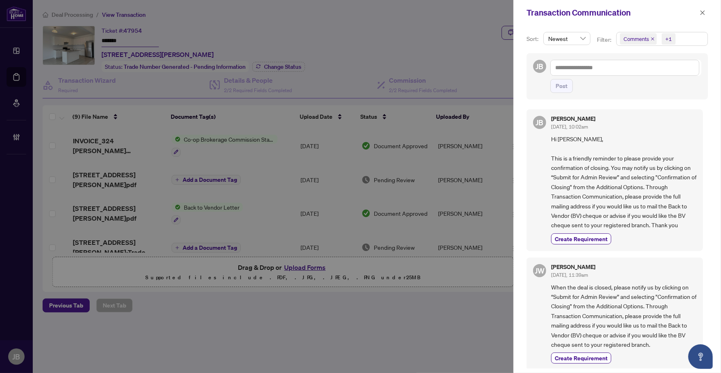
click at [365, 13] on div at bounding box center [360, 186] width 721 height 373
click at [707, 9] on button "button" at bounding box center [702, 13] width 11 height 10
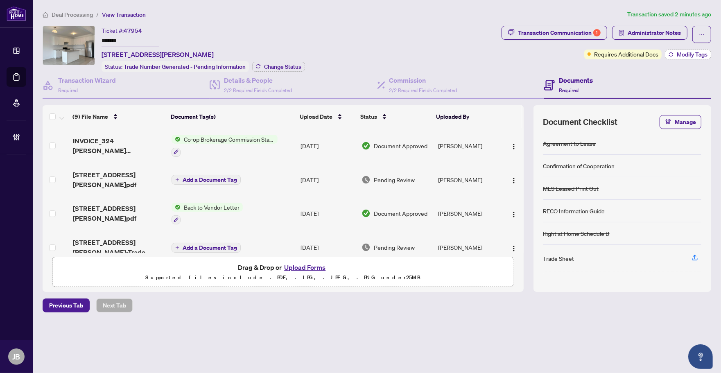
click at [688, 54] on span "Modify Tags" at bounding box center [692, 55] width 31 height 6
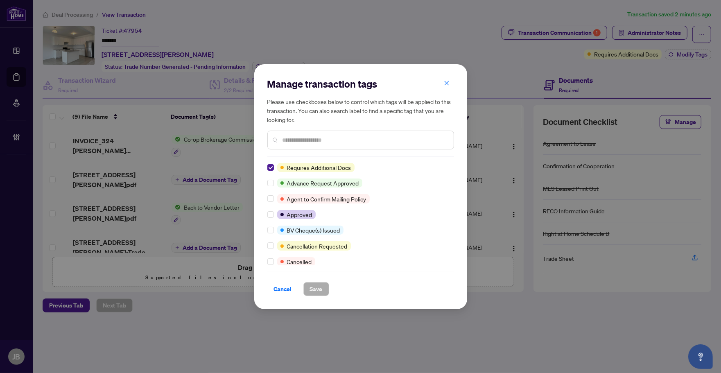
click at [316, 140] on input "text" at bounding box center [365, 140] width 165 height 9
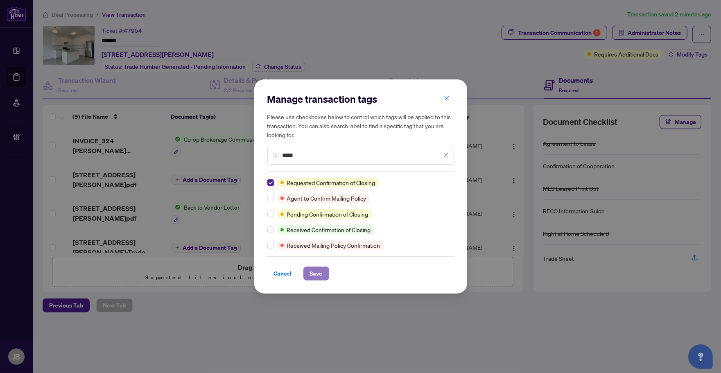
click at [320, 274] on span "Save" at bounding box center [316, 273] width 13 height 13
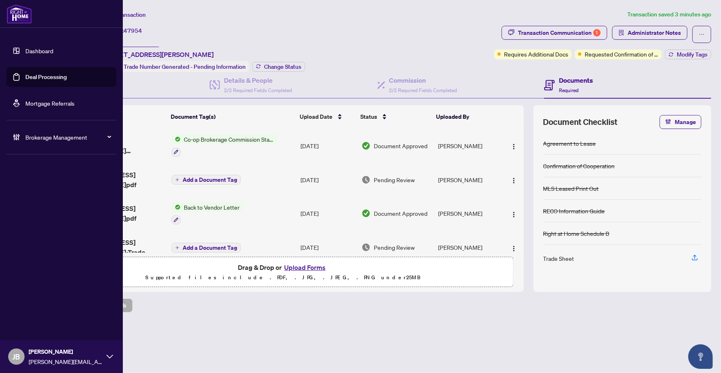
click at [25, 81] on link "Deal Processing" at bounding box center [45, 76] width 41 height 7
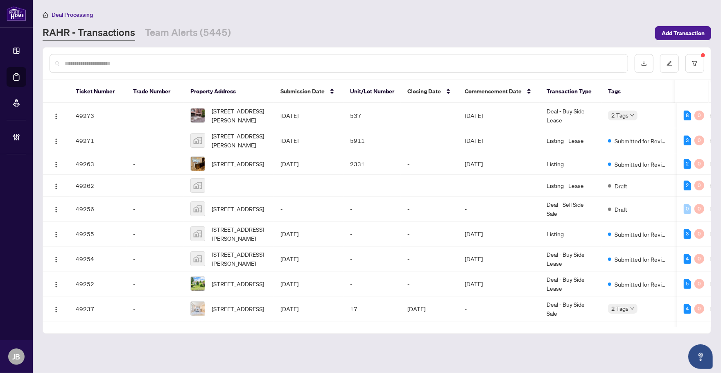
click at [250, 60] on input "text" at bounding box center [343, 63] width 557 height 9
paste input "**********"
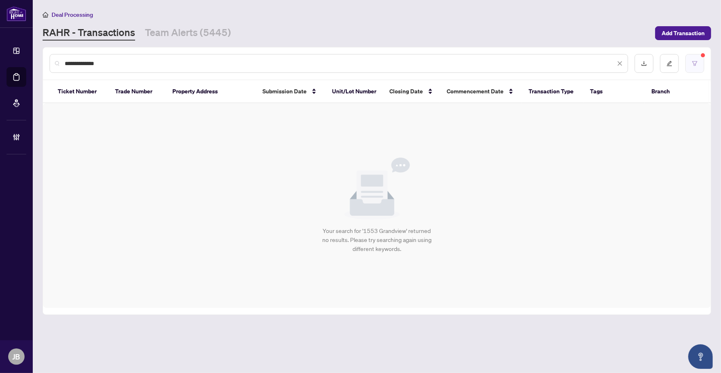
click at [700, 60] on button "button" at bounding box center [695, 63] width 19 height 19
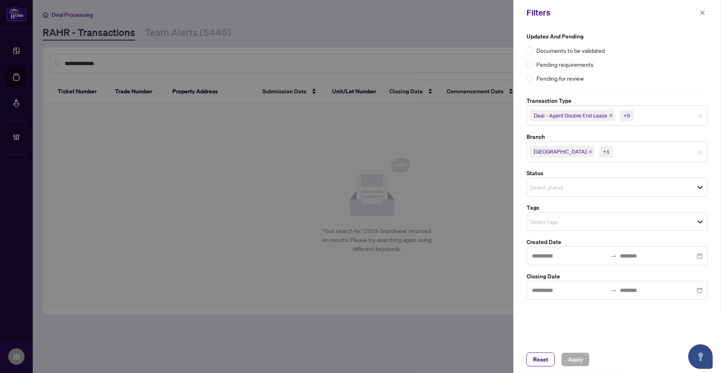
click at [615, 150] on input "search" at bounding box center [643, 152] width 57 height 10
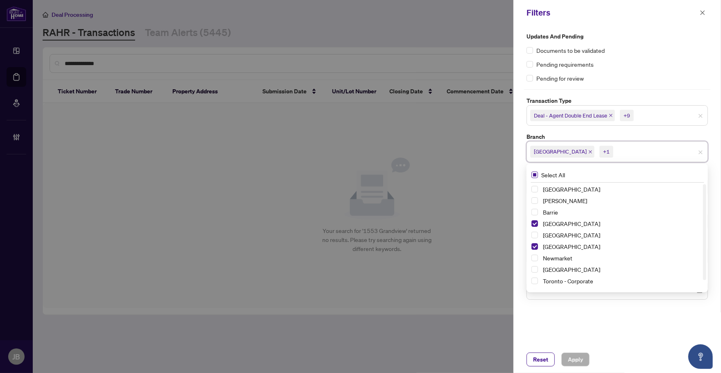
click at [550, 174] on span "Select All" at bounding box center [553, 174] width 30 height 9
click at [574, 362] on span "Apply" at bounding box center [575, 359] width 15 height 13
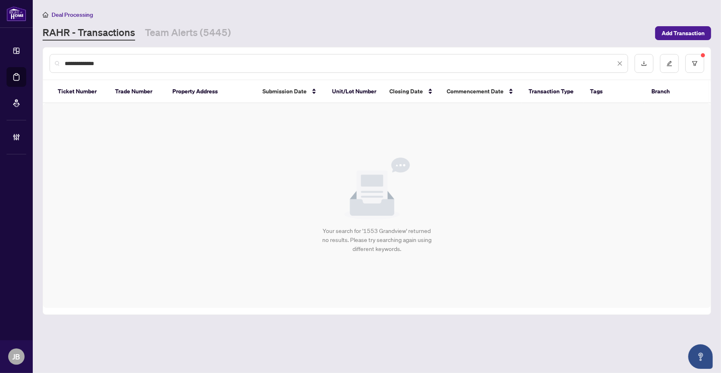
click at [145, 61] on input "**********" at bounding box center [340, 63] width 551 height 9
drag, startPoint x: 124, startPoint y: 63, endPoint x: 54, endPoint y: 68, distance: 69.8
click at [54, 68] on div "**********" at bounding box center [339, 63] width 579 height 19
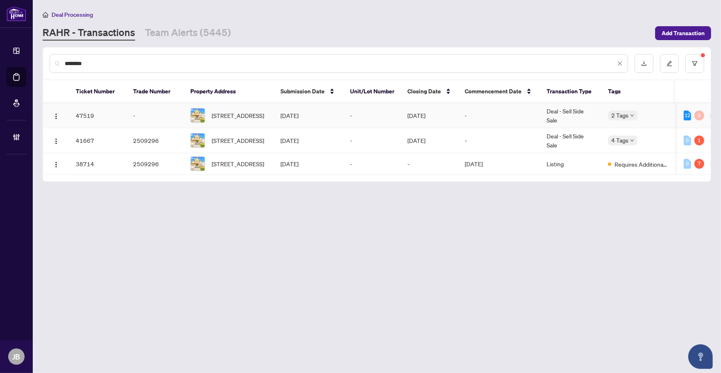
click at [256, 113] on span "921 Aviation Rd, Mississauga, Ontario L5G 4H8, Canada" at bounding box center [238, 115] width 52 height 9
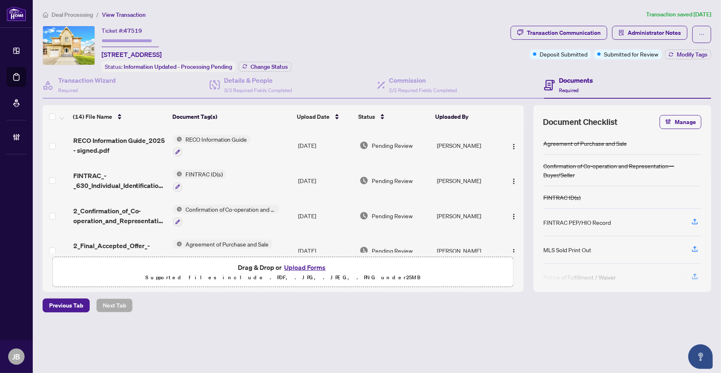
scroll to position [351, 0]
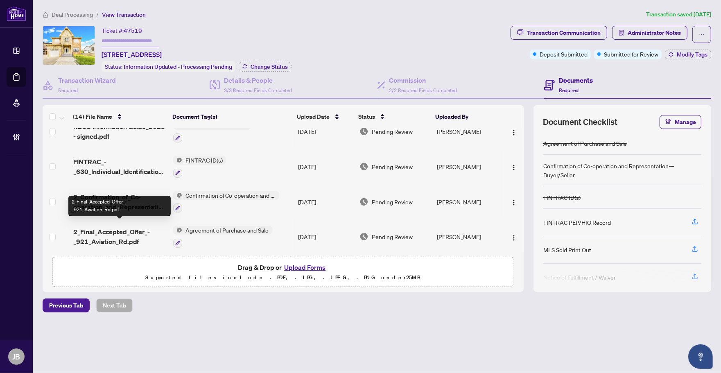
click at [106, 228] on span "2_Final_Accepted_Offer_-_921_Aviation_Rd.pdf" at bounding box center [119, 237] width 93 height 20
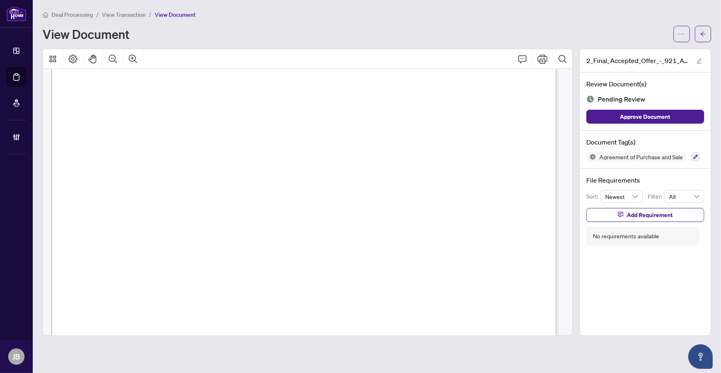
scroll to position [2816, 0]
drag, startPoint x: 291, startPoint y: 94, endPoint x: 377, endPoint y: 149, distance: 101.9
click at [291, 94] on span "Debra Ann" at bounding box center [368, 96] width 156 height 16
click at [706, 39] on button "button" at bounding box center [703, 34] width 16 height 16
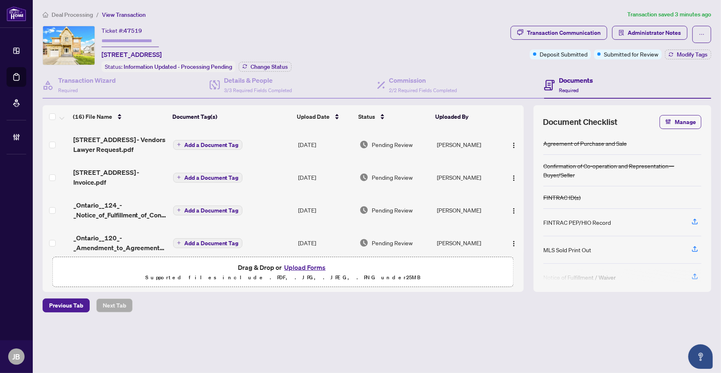
drag, startPoint x: 296, startPoint y: 343, endPoint x: 351, endPoint y: 216, distance: 138.6
click at [296, 343] on main "Deal Processing / View Transaction Transaction saved 3 minutes ago Ticket #: 47…" at bounding box center [377, 186] width 688 height 373
click at [271, 87] on span "3/3 Required Fields Completed" at bounding box center [258, 90] width 68 height 6
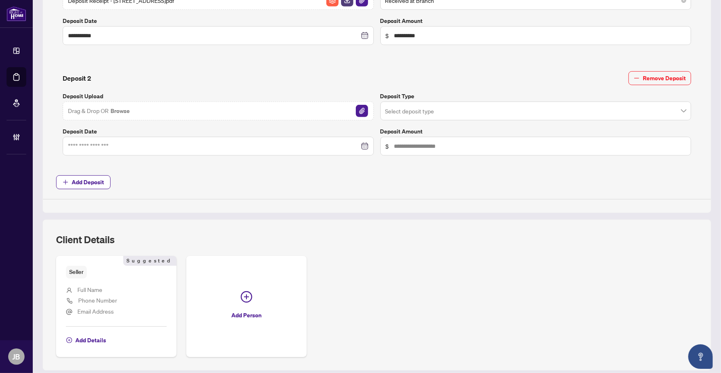
scroll to position [465, 0]
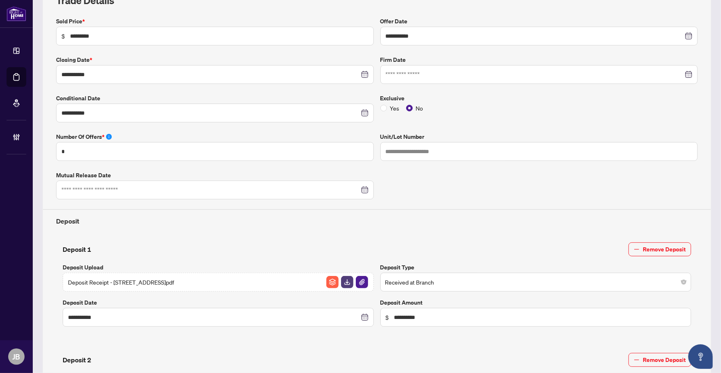
scroll to position [0, 0]
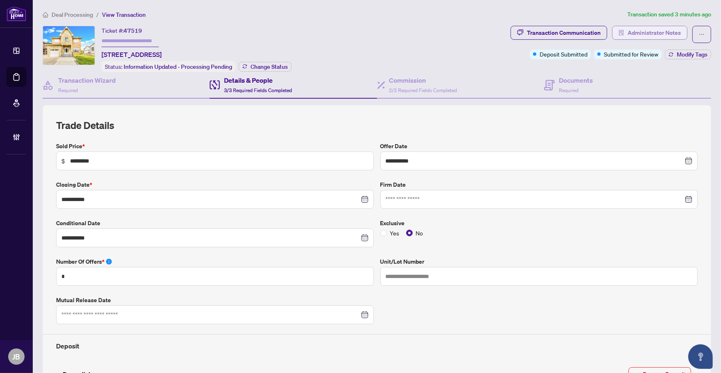
click at [647, 36] on span "Administrator Notes" at bounding box center [654, 32] width 53 height 13
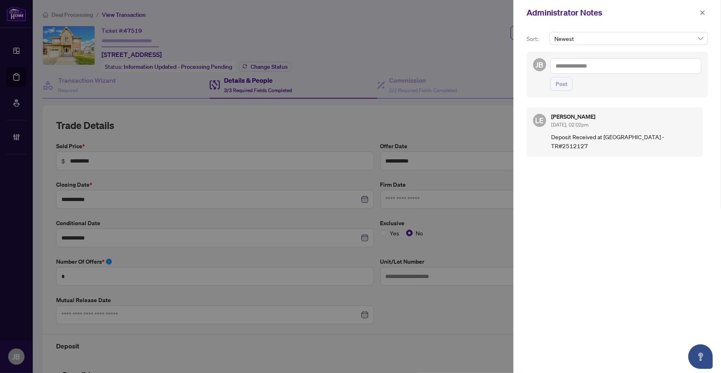
click at [601, 68] on textarea at bounding box center [625, 66] width 151 height 16
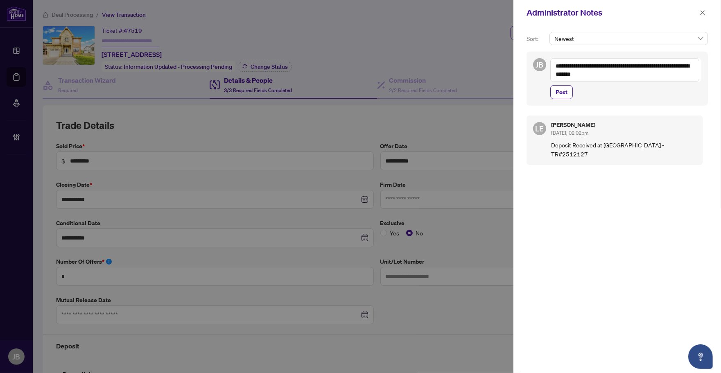
paste textarea "**********"
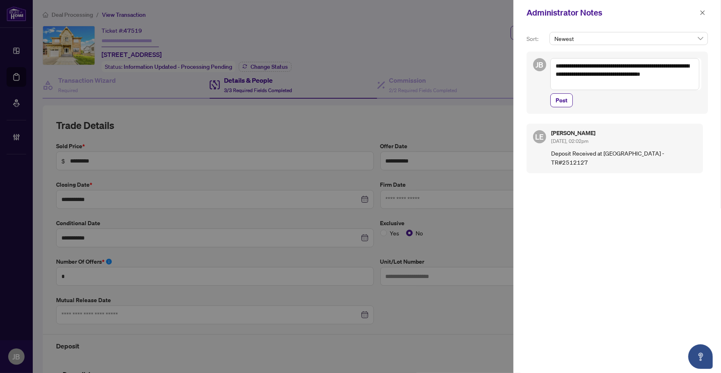
click at [618, 82] on textarea "**********" at bounding box center [624, 74] width 149 height 32
click at [634, 76] on textarea "**********" at bounding box center [624, 70] width 149 height 24
click at [564, 94] on span "Post" at bounding box center [562, 100] width 12 height 13
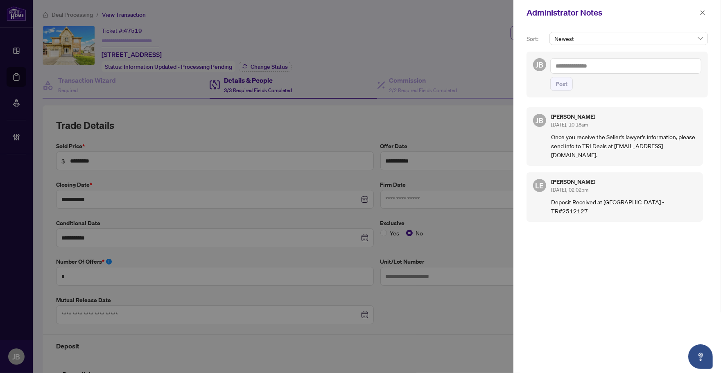
click at [706, 14] on button "button" at bounding box center [702, 13] width 11 height 10
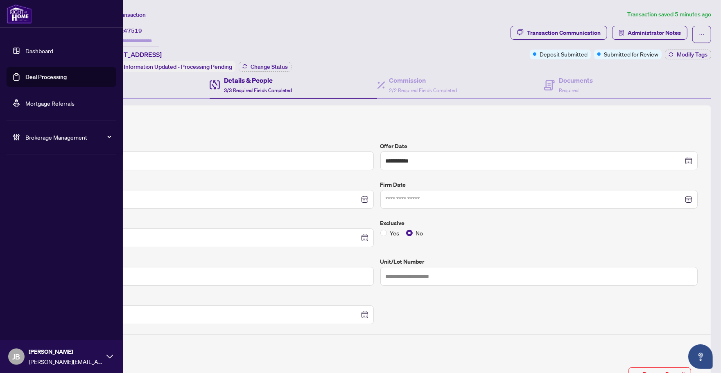
click at [25, 78] on link "Deal Processing" at bounding box center [45, 76] width 41 height 7
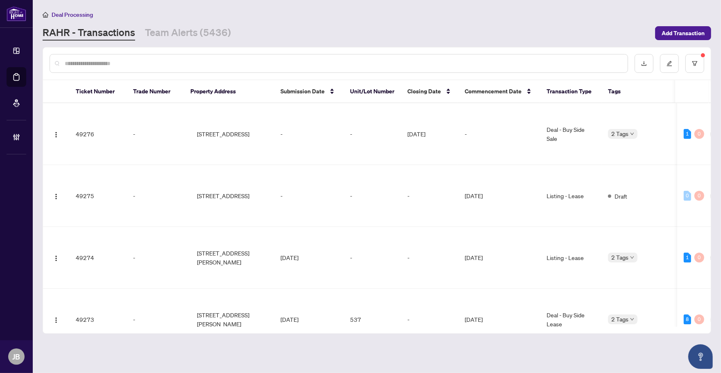
click at [213, 64] on input "text" at bounding box center [343, 63] width 557 height 9
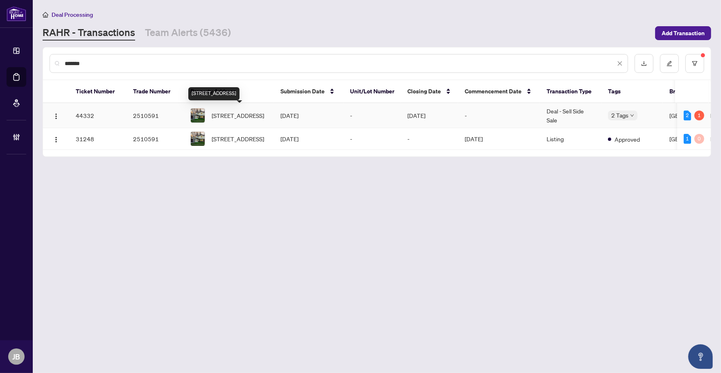
click at [232, 117] on span "110 Elgin Dr, Brampton, Ontario L6Y 2E8, Canada" at bounding box center [238, 115] width 52 height 9
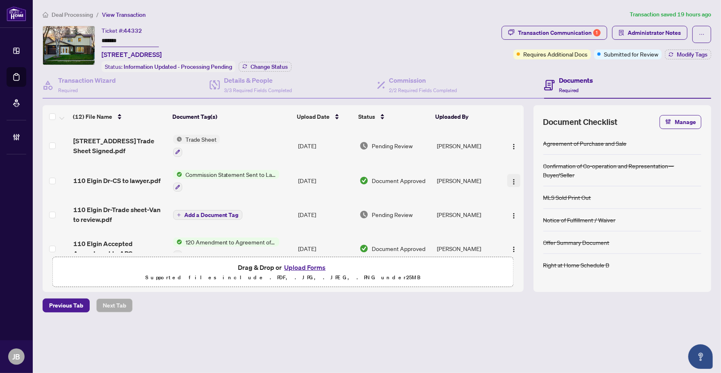
click at [513, 182] on button "button" at bounding box center [513, 180] width 13 height 13
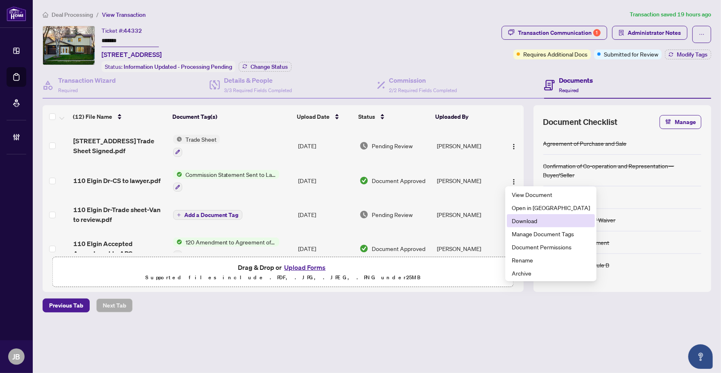
click at [533, 222] on span "Download" at bounding box center [551, 220] width 78 height 9
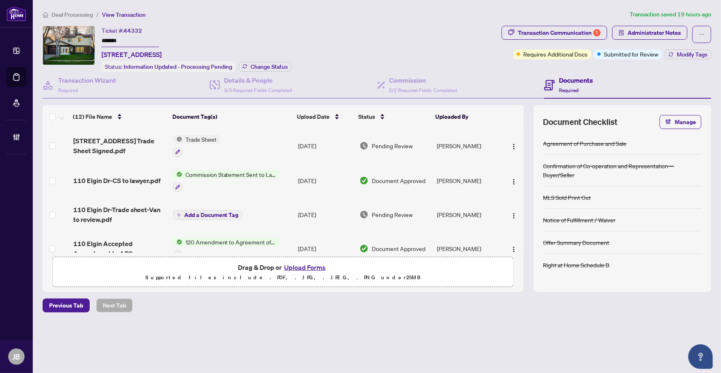
drag, startPoint x: 373, startPoint y: 26, endPoint x: 111, endPoint y: 37, distance: 262.3
click at [373, 26] on div "Ticket #: 44332 ******* 110 Elgin Dr, Brampton, Ontario L6Y 2E8, Canada Status:…" at bounding box center [271, 49] width 456 height 46
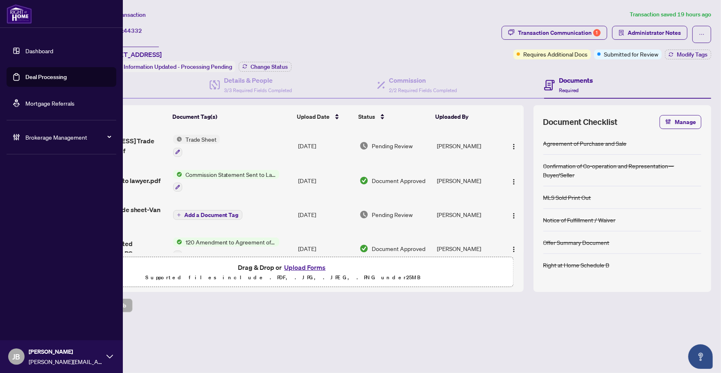
drag, startPoint x: 20, startPoint y: 76, endPoint x: 30, endPoint y: 79, distance: 9.8
click at [25, 76] on link "Deal Processing" at bounding box center [45, 76] width 41 height 7
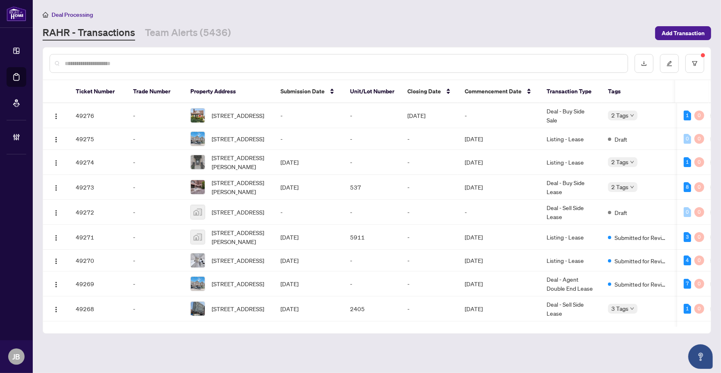
click at [136, 59] on input "text" at bounding box center [343, 63] width 557 height 9
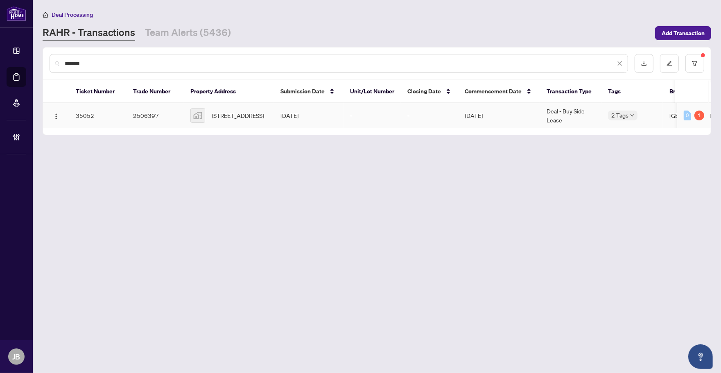
click at [296, 111] on td "May/15/2025" at bounding box center [309, 115] width 70 height 25
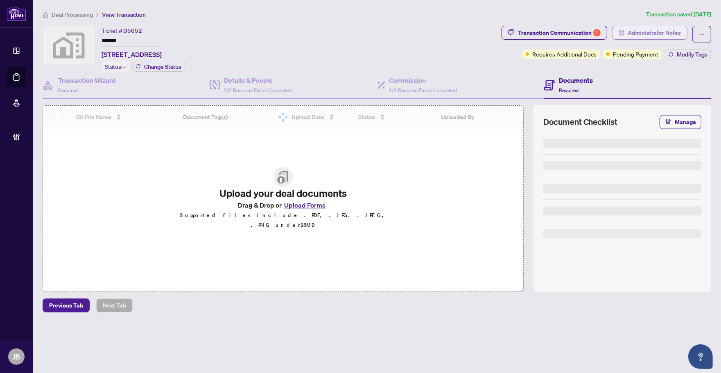
click at [644, 31] on span "Administrator Notes" at bounding box center [654, 32] width 53 height 13
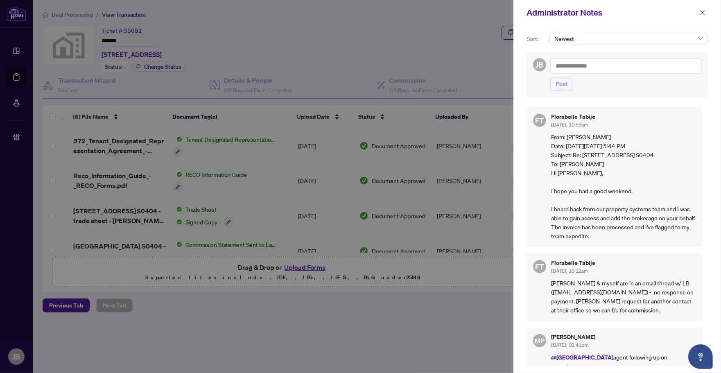
click at [584, 68] on textarea at bounding box center [625, 66] width 151 height 16
paste textarea "**********"
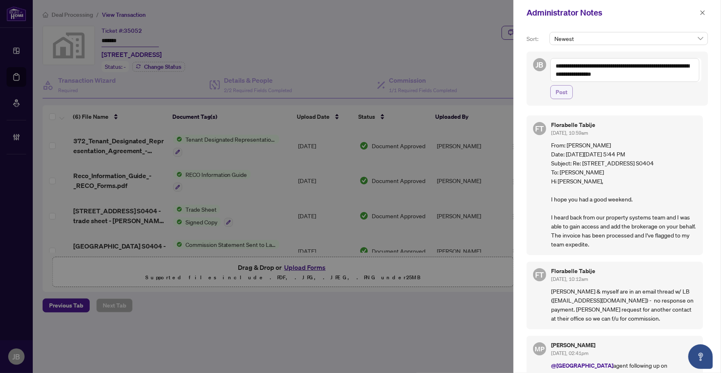
click at [557, 96] on span "Post" at bounding box center [562, 92] width 12 height 13
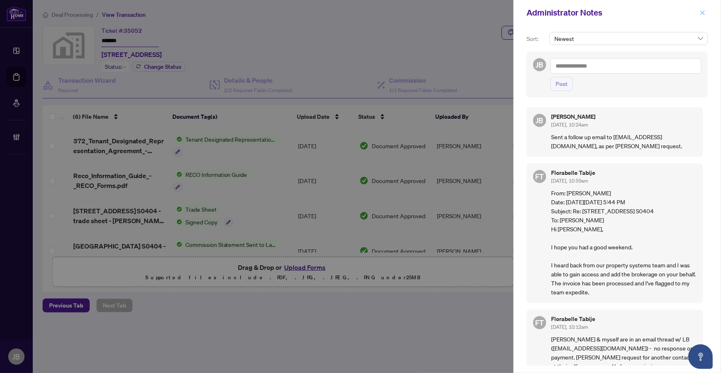
click at [702, 11] on icon "close" at bounding box center [703, 13] width 6 height 6
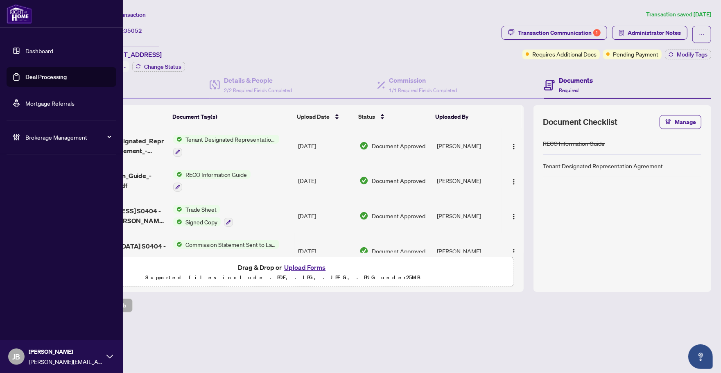
click at [43, 81] on link "Deal Processing" at bounding box center [45, 76] width 41 height 7
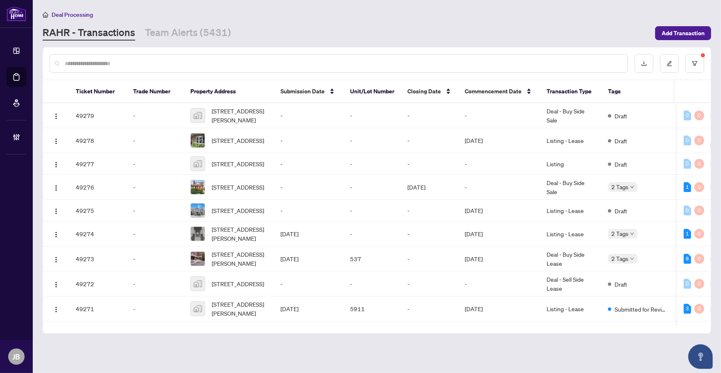
click at [163, 61] on input "text" at bounding box center [343, 63] width 557 height 9
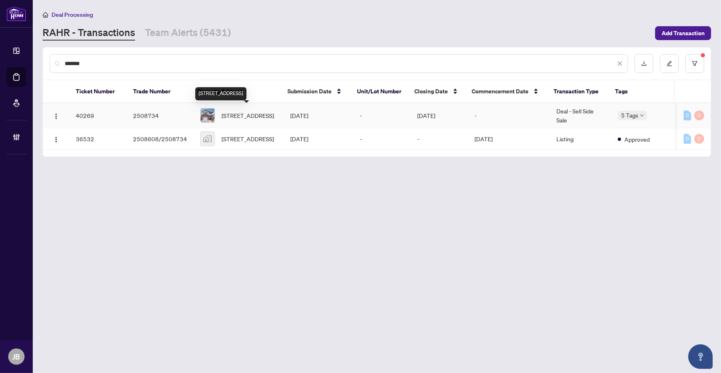
click at [239, 112] on span "620 Langlaw Dr, Cambridge, Ontario N1P 1H4, Canada" at bounding box center [248, 115] width 52 height 9
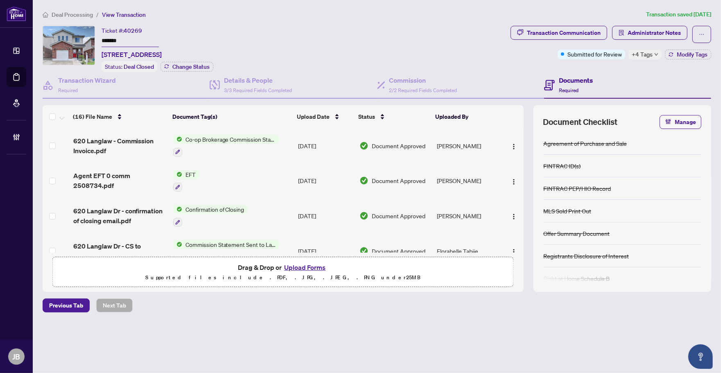
click at [307, 26] on div "Ticket #: 40269 ******* 620 Langlaw Dr, Cambridge, Ontario N1P 1H4, Canada Stat…" at bounding box center [275, 49] width 465 height 46
click at [85, 347] on main "Deal Processing / View Transaction Transaction saved 13 days ago Ticket #: 4026…" at bounding box center [377, 186] width 688 height 373
click at [647, 24] on div "Deal Processing / View Transaction Transaction saved 13 days ago Ticket #: 4026…" at bounding box center [376, 175] width 675 height 331
click at [650, 33] on span "Administrator Notes" at bounding box center [654, 32] width 53 height 13
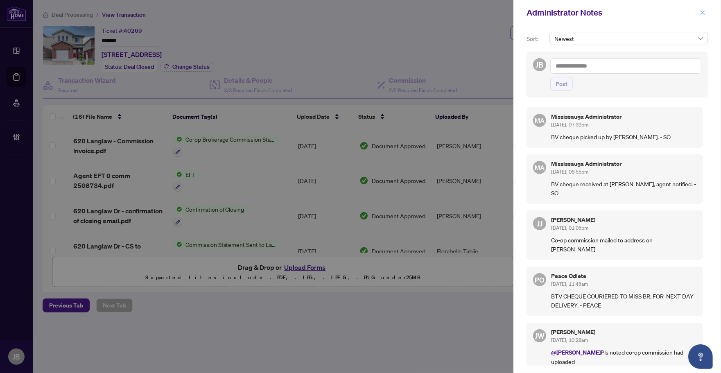
click at [705, 12] on button "button" at bounding box center [702, 13] width 11 height 10
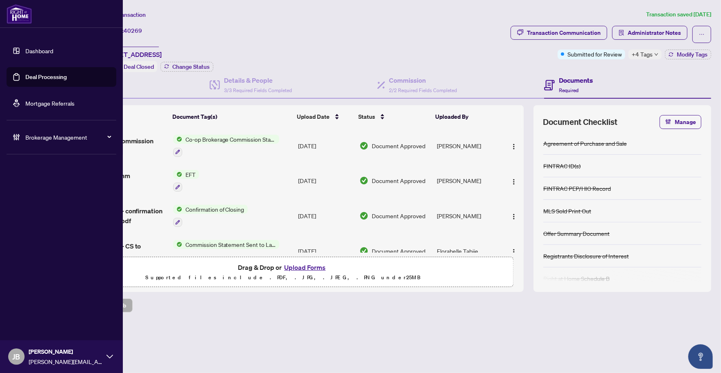
click at [25, 79] on link "Deal Processing" at bounding box center [45, 76] width 41 height 7
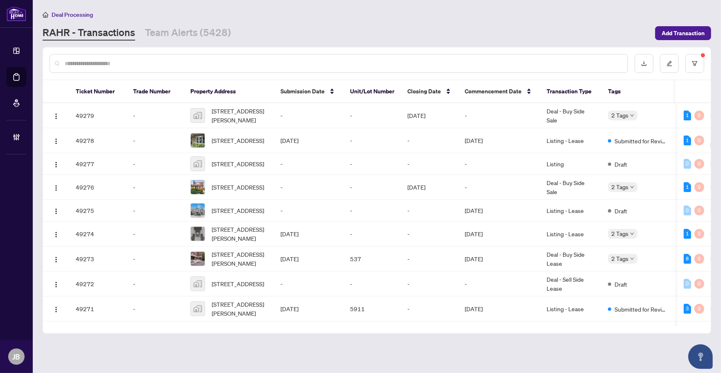
click at [127, 60] on input "text" at bounding box center [343, 63] width 557 height 9
paste input "**********"
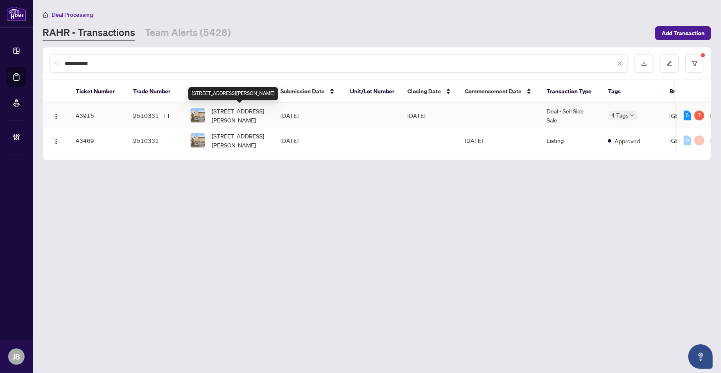
click at [226, 114] on span "310 Stewart St, Shelburne, Ontario L0N 1S3, Canada" at bounding box center [240, 115] width 56 height 18
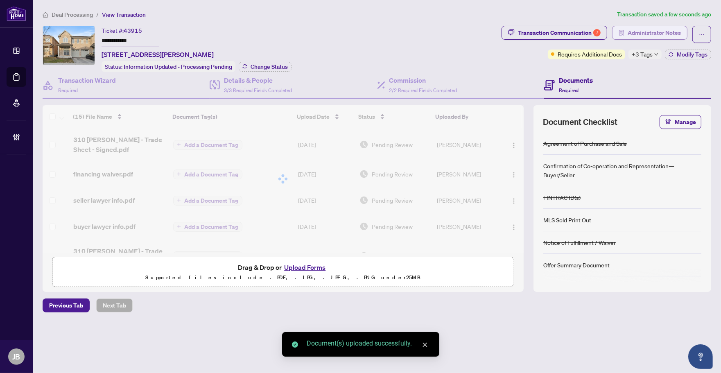
click at [665, 33] on span "Administrator Notes" at bounding box center [654, 32] width 53 height 13
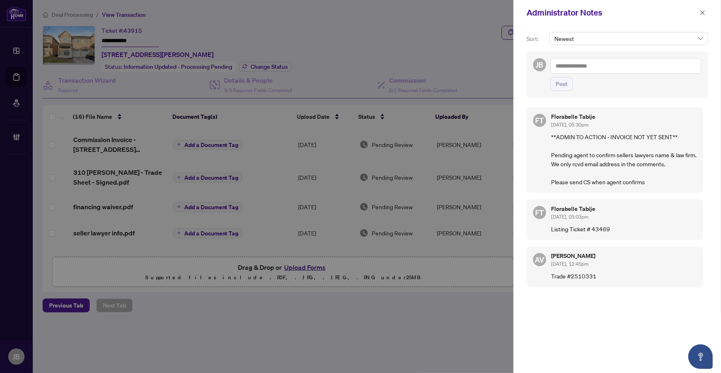
click at [615, 66] on textarea at bounding box center [625, 66] width 151 height 16
click at [562, 87] on span "Post" at bounding box center [562, 83] width 12 height 13
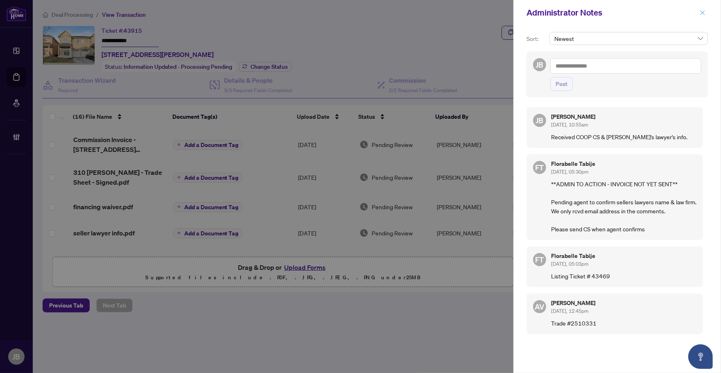
click at [703, 11] on icon "close" at bounding box center [703, 13] width 6 height 6
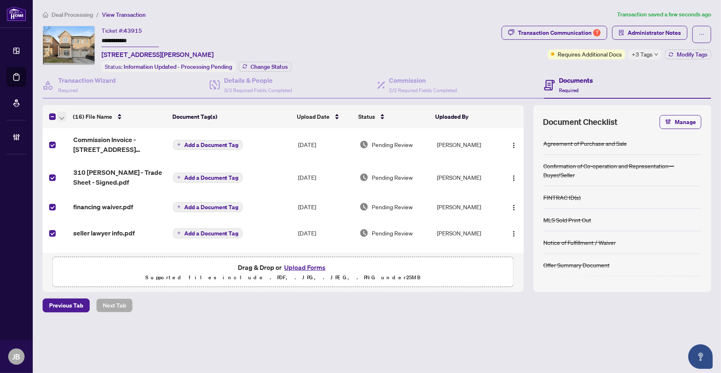
click at [62, 117] on icon "button" at bounding box center [61, 118] width 5 height 3
click at [110, 127] on span "Open Selected in New Tab(s)" at bounding box center [100, 129] width 73 height 9
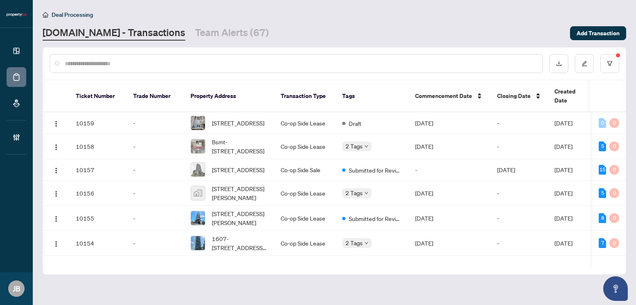
click at [629, 11] on main "Deal Processing Property.ca - Transactions Team Alerts (67) Add Transaction Tic…" at bounding box center [334, 152] width 603 height 305
click at [609, 62] on icon "filter" at bounding box center [610, 64] width 6 height 6
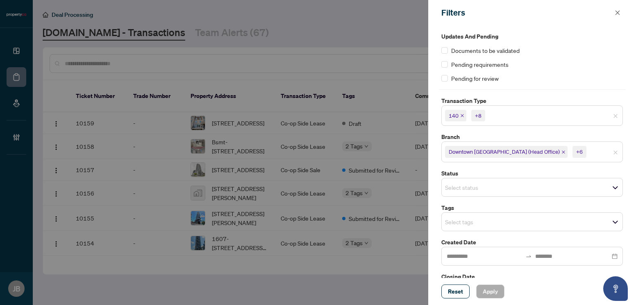
click at [542, 290] on div "Reset Apply" at bounding box center [531, 291] width 181 height 14
click at [618, 11] on icon "close" at bounding box center [617, 12] width 5 height 5
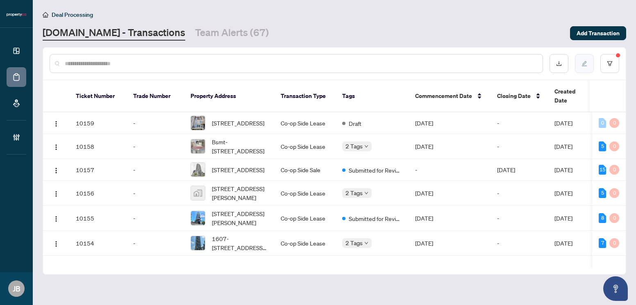
click at [577, 59] on button "button" at bounding box center [584, 63] width 19 height 19
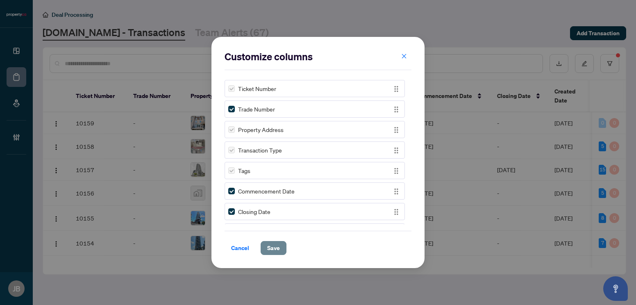
click at [272, 248] on span "Save" at bounding box center [273, 247] width 13 height 13
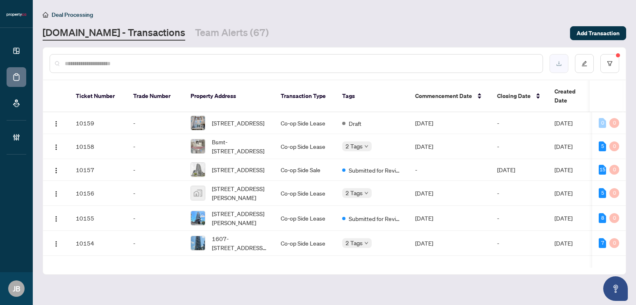
click at [566, 63] on button "button" at bounding box center [558, 63] width 19 height 19
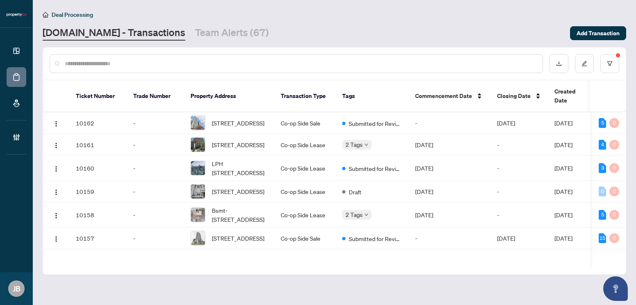
drag, startPoint x: 399, startPoint y: 21, endPoint x: 426, endPoint y: 31, distance: 28.5
click at [399, 21] on div "Deal Processing Property.ca - Transactions Team Alerts (67) Add Transaction" at bounding box center [334, 25] width 583 height 31
click at [610, 66] on icon "filter" at bounding box center [610, 64] width 6 height 6
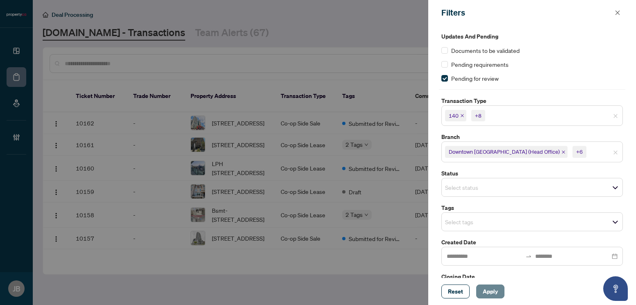
click at [490, 295] on span "Apply" at bounding box center [489, 291] width 15 height 13
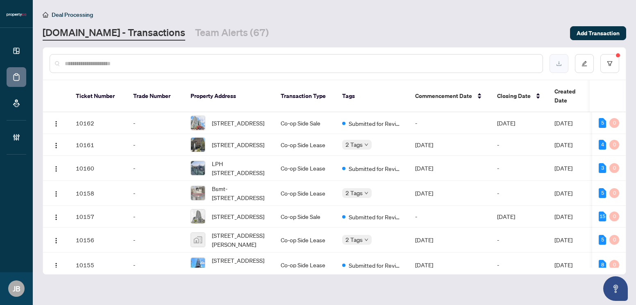
click at [561, 64] on icon "download" at bounding box center [559, 64] width 6 height 6
drag, startPoint x: 92, startPoint y: 277, endPoint x: 97, endPoint y: 275, distance: 6.0
click at [92, 277] on main "Deal Processing Property.ca - Transactions Team Alerts (67) Add Transaction Tic…" at bounding box center [334, 152] width 603 height 305
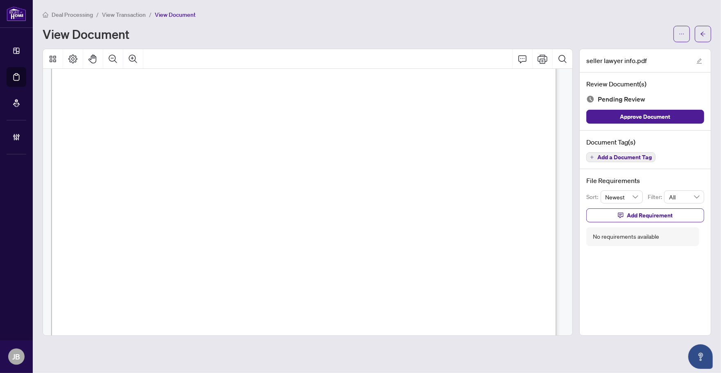
scroll to position [51, 0]
click at [660, 119] on span "Approve Document" at bounding box center [645, 116] width 50 height 13
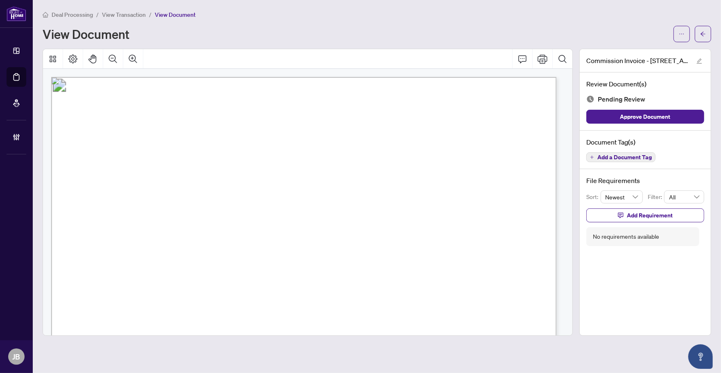
scroll to position [102, 0]
click at [600, 154] on span "Add a Document Tag" at bounding box center [625, 157] width 54 height 6
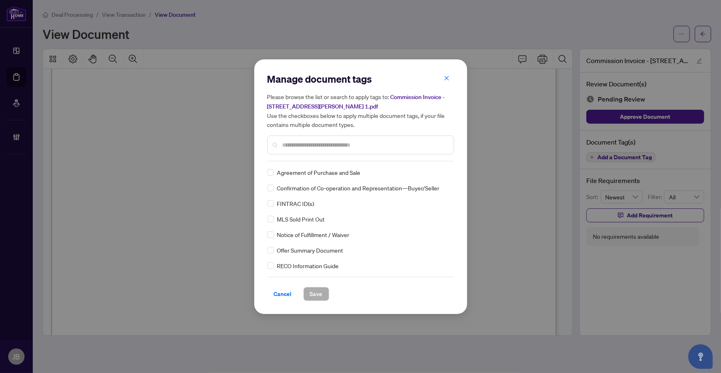
click at [322, 146] on input "text" at bounding box center [365, 144] width 165 height 9
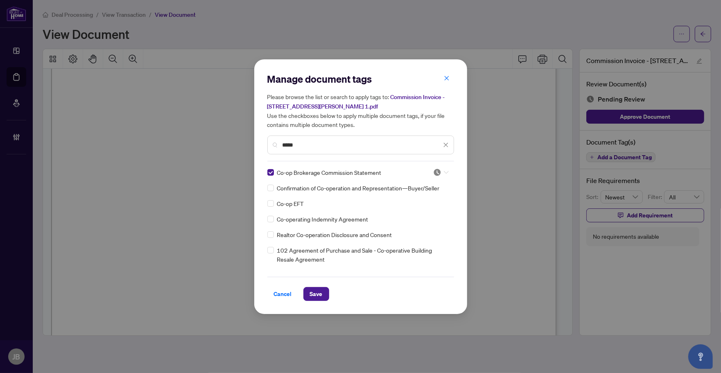
click at [444, 171] on icon at bounding box center [446, 172] width 5 height 3
drag, startPoint x: 408, startPoint y: 211, endPoint x: 283, endPoint y: 159, distance: 135.7
click at [407, 211] on div "Approved" at bounding box center [414, 211] width 52 height 9
drag, startPoint x: 298, startPoint y: 143, endPoint x: 250, endPoint y: 144, distance: 47.5
click at [250, 144] on div "Manage document tags Please browse the list or search to apply tags to: Commiss…" at bounding box center [360, 186] width 721 height 373
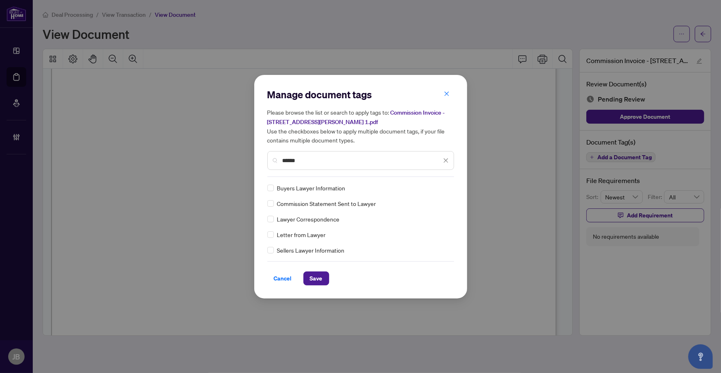
type input "******"
click at [448, 187] on icon at bounding box center [446, 187] width 5 height 3
click at [422, 226] on div "Approved" at bounding box center [416, 227] width 52 height 9
click at [310, 279] on span "Save" at bounding box center [316, 278] width 13 height 13
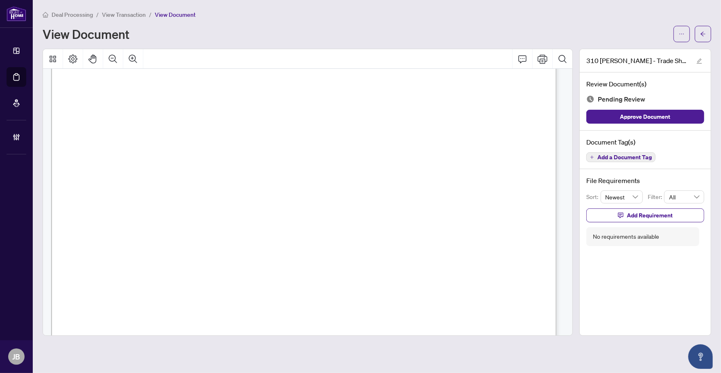
scroll to position [404, 0]
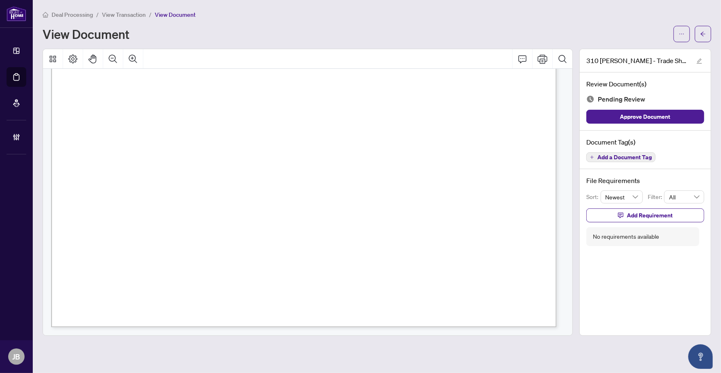
drag, startPoint x: 643, startPoint y: 160, endPoint x: 689, endPoint y: 186, distance: 52.6
click at [577, 162] on div "Document Tag(s) Add a Document Tag" at bounding box center [645, 150] width 131 height 39
click at [577, 156] on span "Add a Document Tag" at bounding box center [625, 157] width 54 height 6
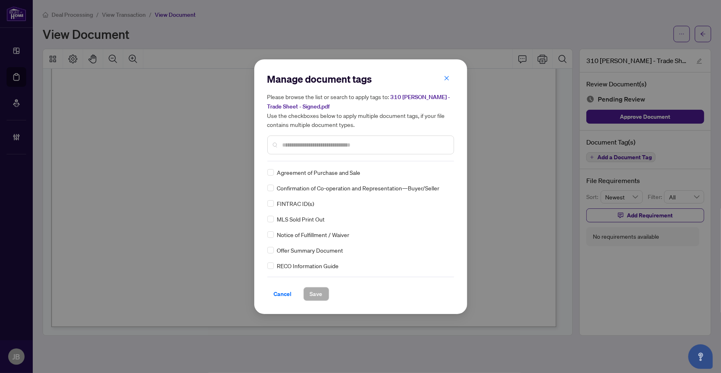
click at [303, 144] on input "text" at bounding box center [365, 144] width 165 height 9
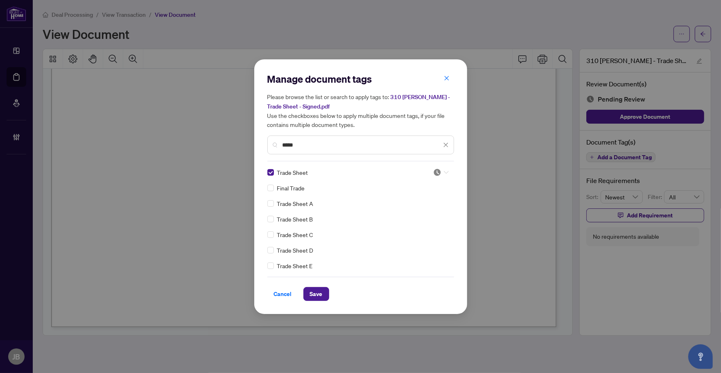
drag, startPoint x: 443, startPoint y: 171, endPoint x: 447, endPoint y: 202, distance: 31.0
click at [444, 171] on icon at bounding box center [446, 172] width 5 height 3
drag, startPoint x: 428, startPoint y: 213, endPoint x: 326, endPoint y: 206, distance: 101.8
click at [428, 213] on div "Approved" at bounding box center [414, 211] width 52 height 9
drag, startPoint x: 296, startPoint y: 145, endPoint x: 260, endPoint y: 142, distance: 35.7
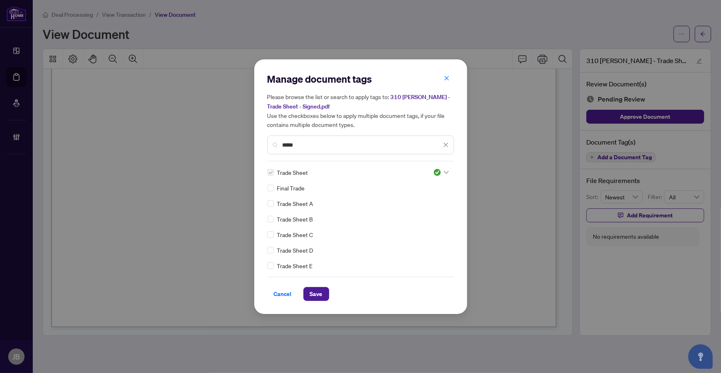
click at [260, 142] on div "Manage document tags Please browse the list or search to apply tags to: 310 [PE…" at bounding box center [360, 186] width 213 height 255
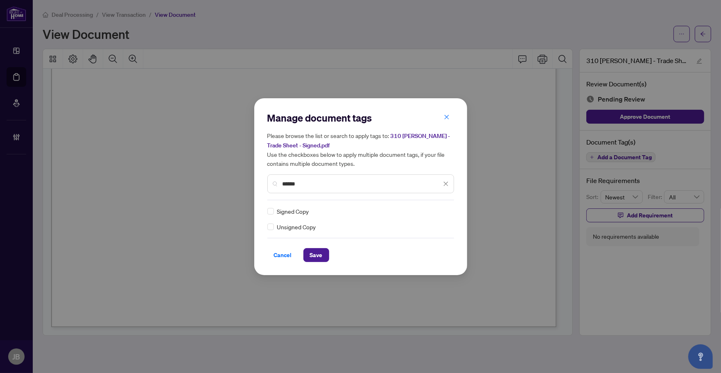
type input "******"
click at [445, 210] on icon at bounding box center [446, 211] width 5 height 3
click at [409, 248] on div "Approved" at bounding box center [416, 250] width 52 height 9
click at [318, 253] on span "Save" at bounding box center [316, 255] width 13 height 13
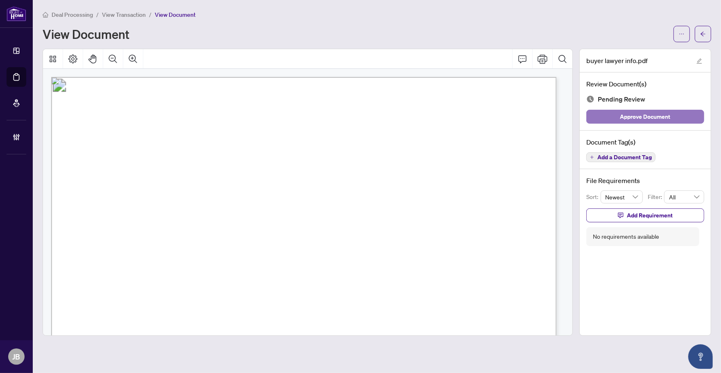
click at [577, 116] on span "Approve Document" at bounding box center [645, 116] width 50 height 13
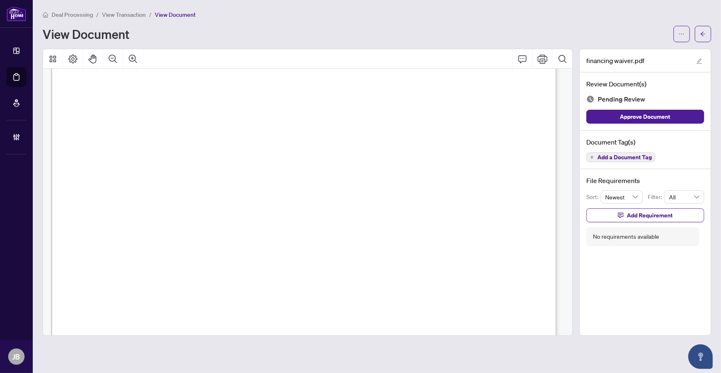
scroll to position [46, 0]
click at [577, 117] on span "Approve Document" at bounding box center [645, 116] width 50 height 13
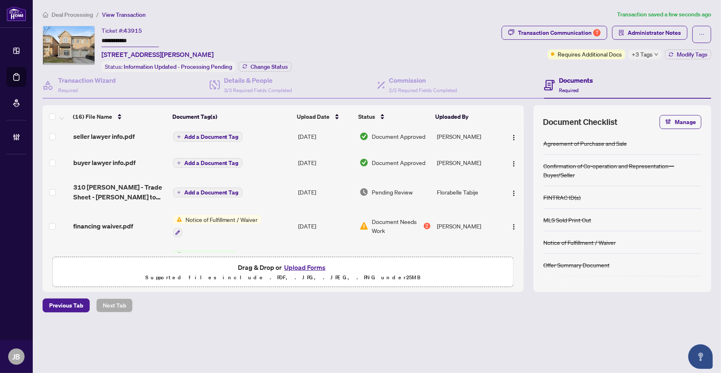
scroll to position [102, 0]
click at [312, 186] on td "Aug/08/2025" at bounding box center [326, 190] width 62 height 33
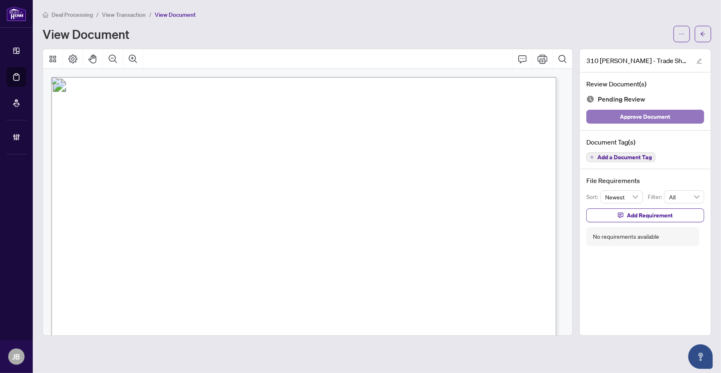
click at [659, 118] on span "Approve Document" at bounding box center [645, 116] width 50 height 13
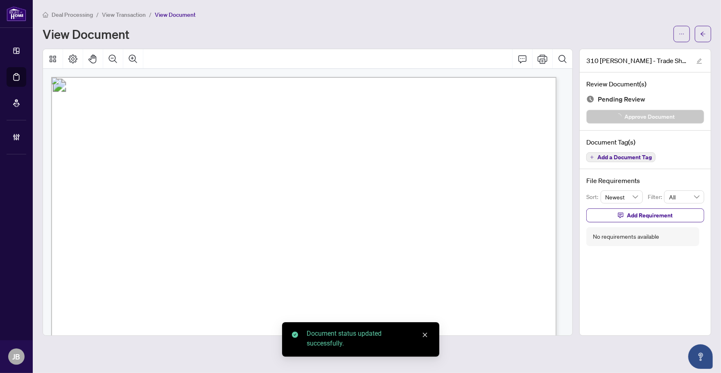
click at [701, 37] on span "button" at bounding box center [703, 33] width 6 height 13
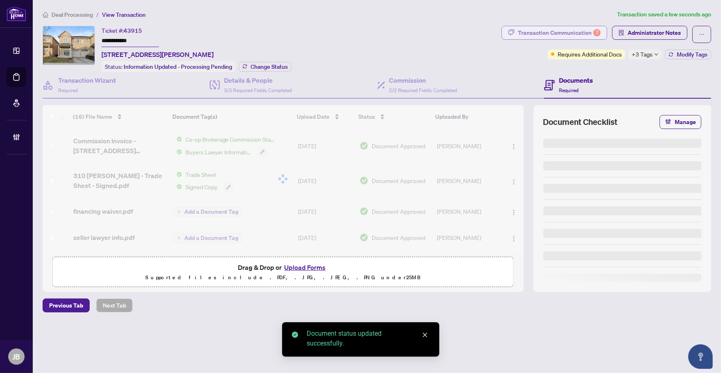
click at [528, 27] on div "Transaction Communication 7" at bounding box center [559, 32] width 83 height 13
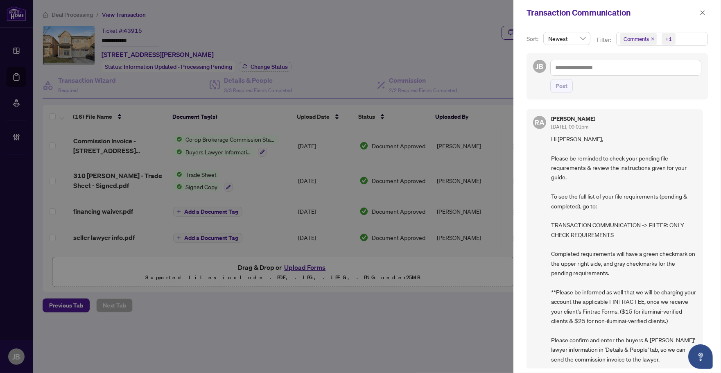
click at [704, 37] on span "Comments +1" at bounding box center [662, 38] width 91 height 13
click at [623, 73] on span "Select Comments" at bounding box center [624, 73] width 7 height 7
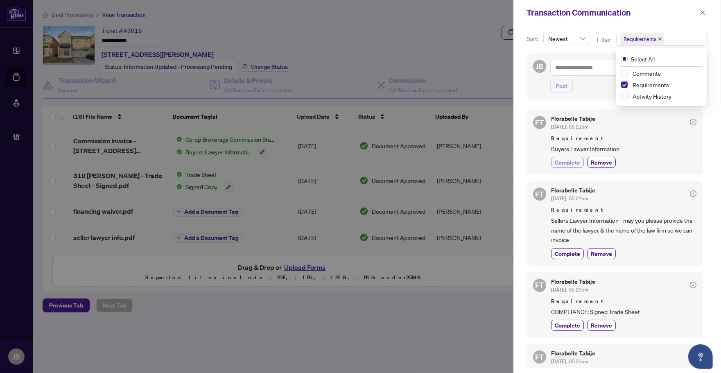
click at [571, 163] on span "Complete" at bounding box center [567, 162] width 25 height 9
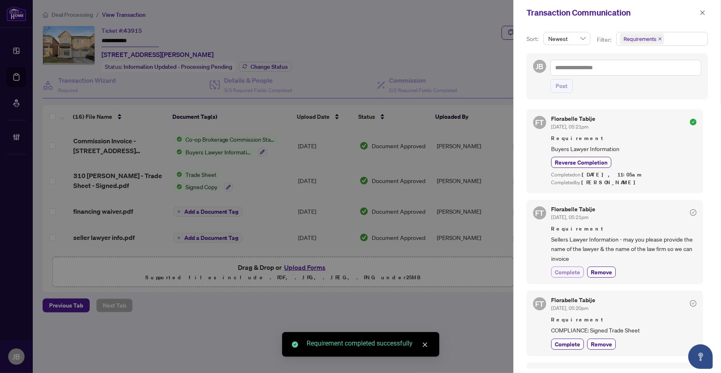
click at [570, 273] on span "Complete" at bounding box center [567, 272] width 25 height 9
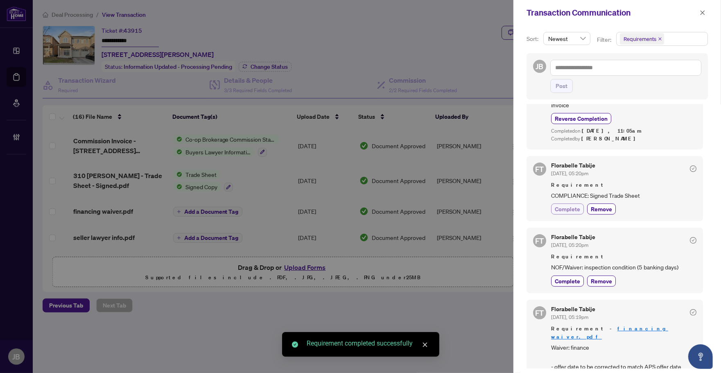
click at [566, 210] on span "Complete" at bounding box center [567, 209] width 25 height 9
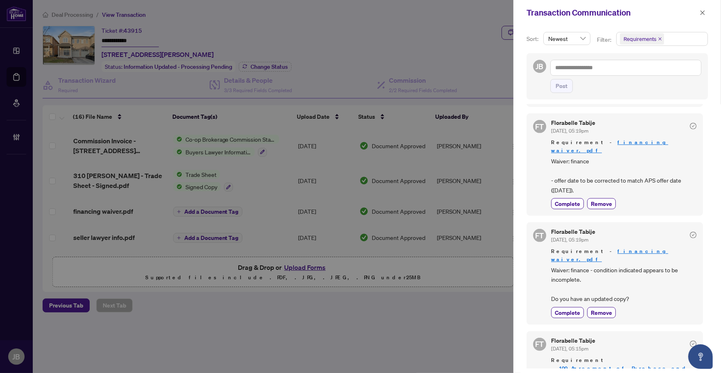
scroll to position [410, 0]
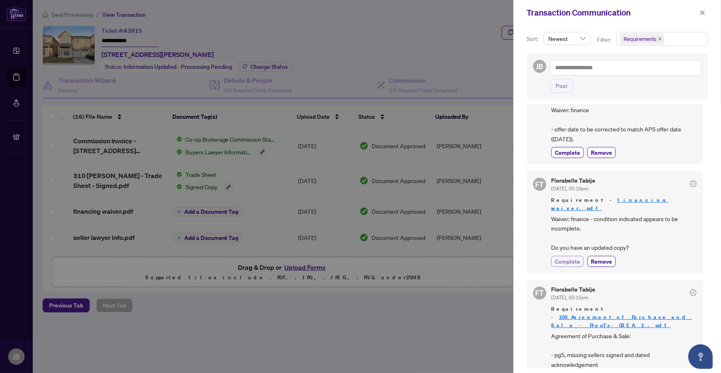
click at [569, 257] on span "Complete" at bounding box center [567, 261] width 25 height 9
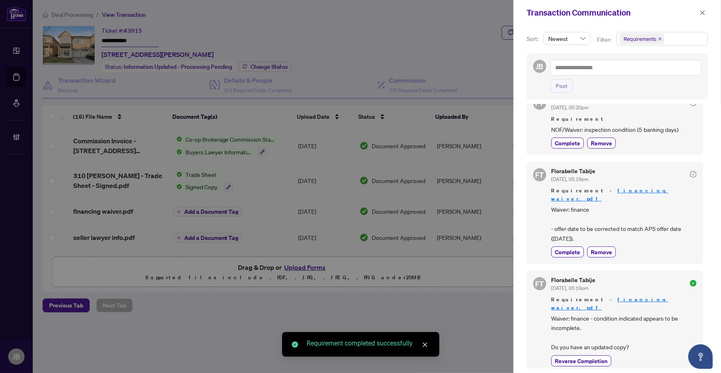
scroll to position [307, 0]
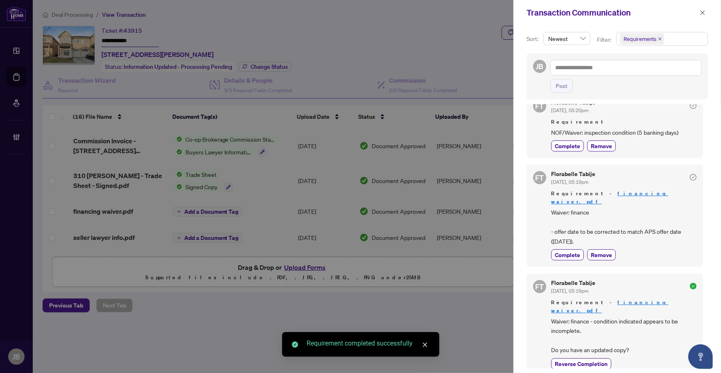
click at [243, 306] on div at bounding box center [360, 186] width 721 height 373
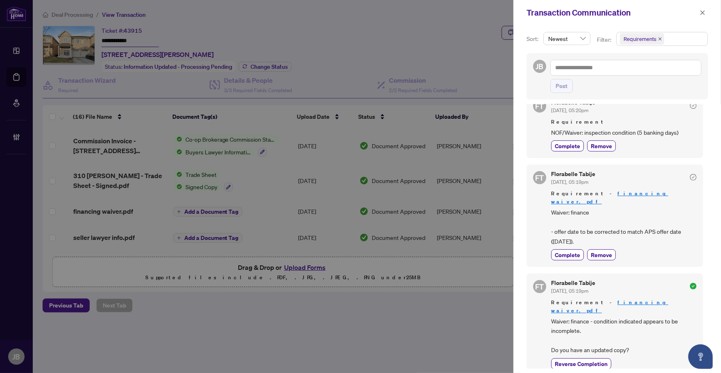
click at [373, 58] on div at bounding box center [360, 186] width 721 height 373
click at [701, 13] on icon "close" at bounding box center [703, 13] width 6 height 6
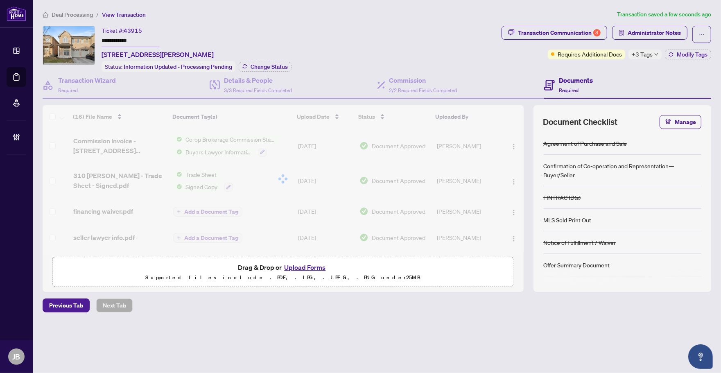
click at [150, 205] on div at bounding box center [283, 178] width 481 height 147
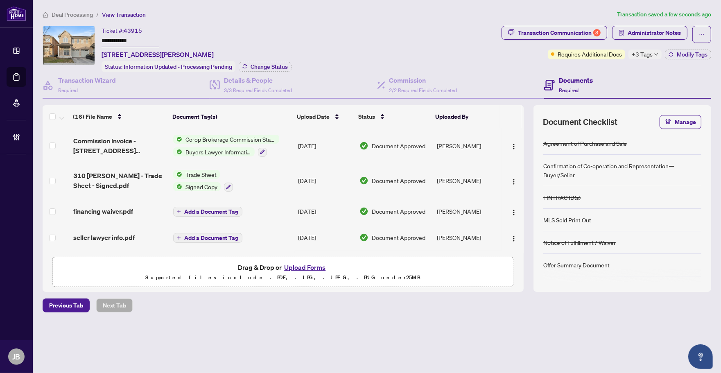
click at [261, 211] on td "Add a Document Tag" at bounding box center [232, 211] width 125 height 26
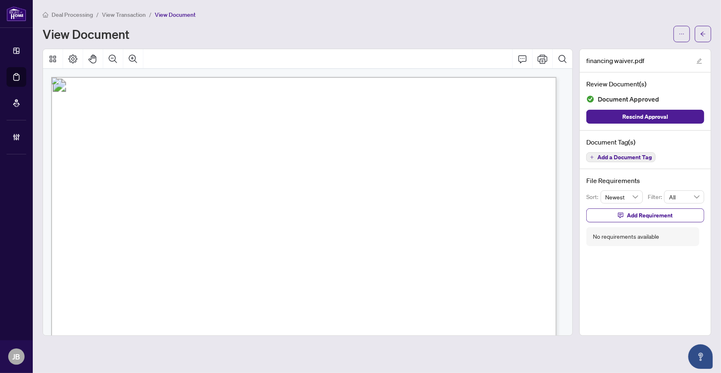
drag, startPoint x: 326, startPoint y: 29, endPoint x: 312, endPoint y: 69, distance: 42.3
click at [326, 29] on div "View Document" at bounding box center [356, 33] width 626 height 13
click at [644, 115] on span "Rescind Approval" at bounding box center [645, 116] width 46 height 13
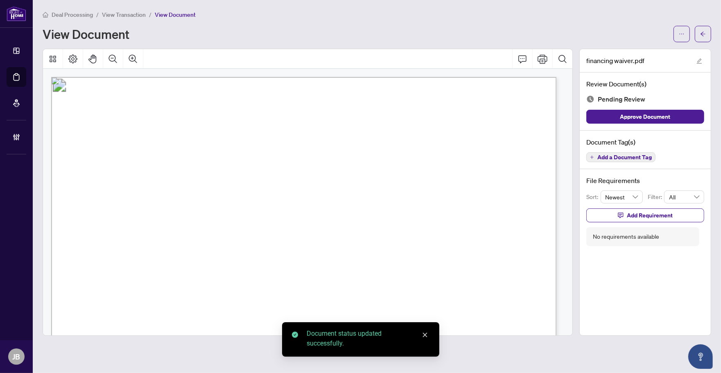
click at [635, 156] on span "Add a Document Tag" at bounding box center [625, 157] width 54 height 6
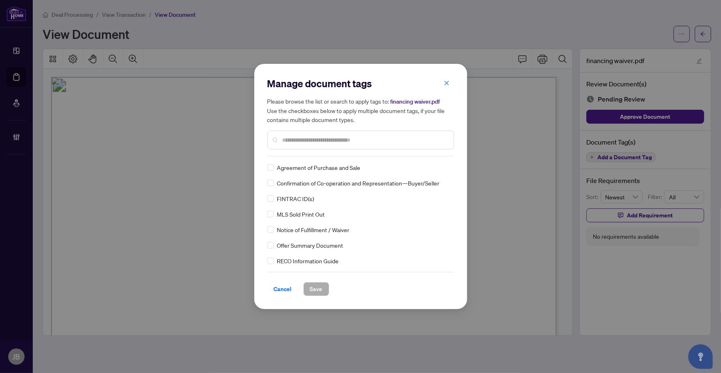
click at [326, 140] on input "text" at bounding box center [365, 140] width 165 height 9
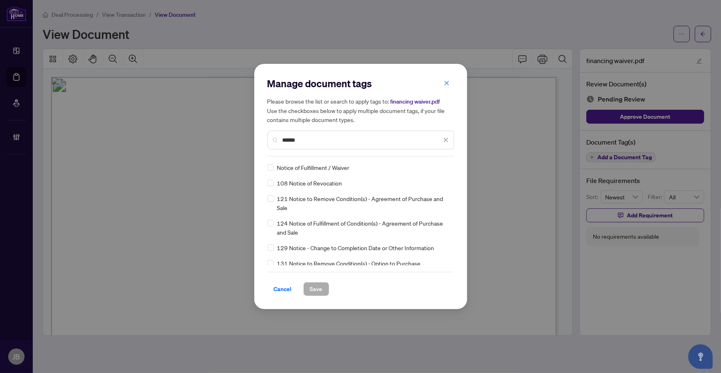
type input "******"
click at [445, 166] on icon at bounding box center [446, 167] width 5 height 3
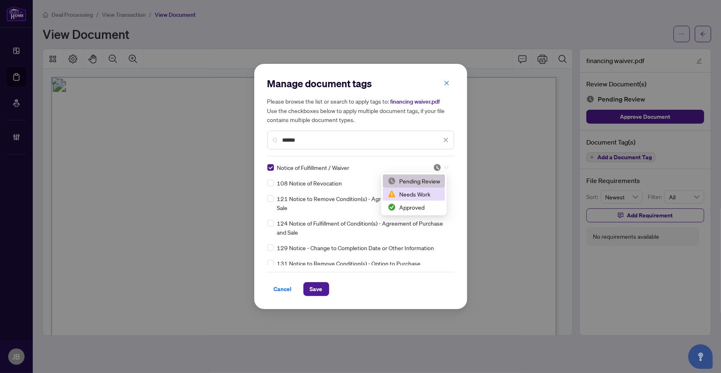
click at [417, 189] on div "Needs Work" at bounding box center [414, 194] width 62 height 13
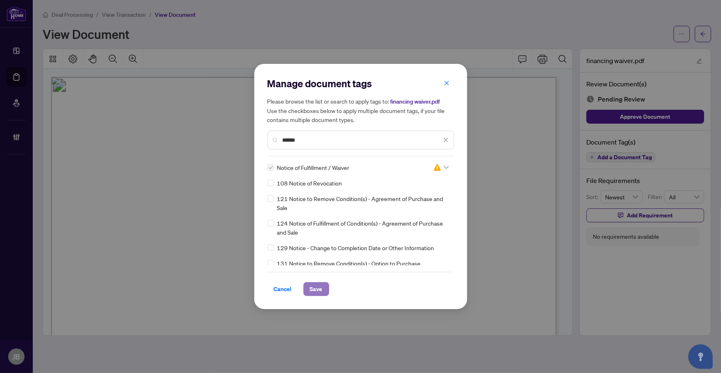
drag, startPoint x: 313, startPoint y: 286, endPoint x: 319, endPoint y: 289, distance: 6.8
click at [313, 285] on span "Save" at bounding box center [316, 289] width 13 height 13
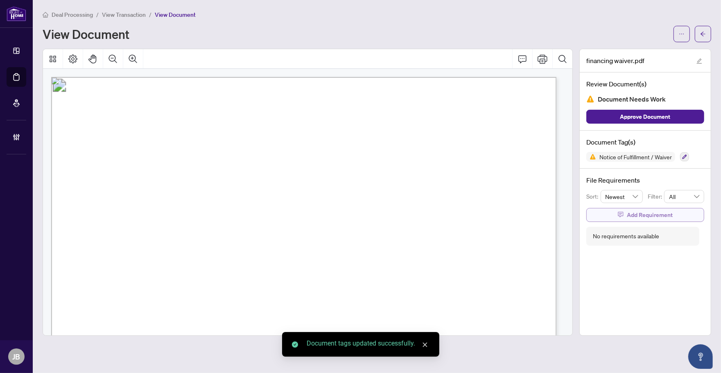
click at [655, 216] on span "Add Requirement" at bounding box center [650, 214] width 46 height 13
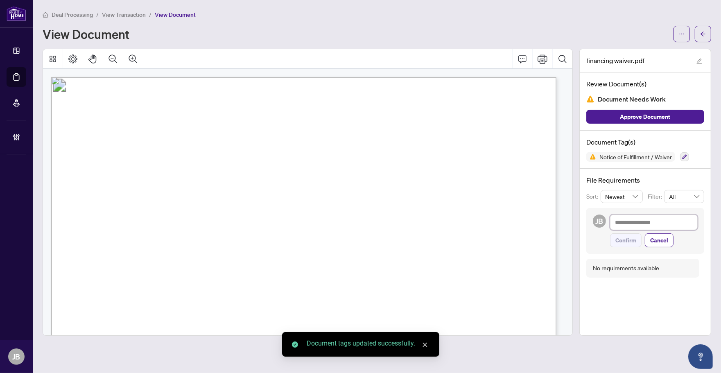
click at [639, 224] on textarea at bounding box center [654, 223] width 88 height 16
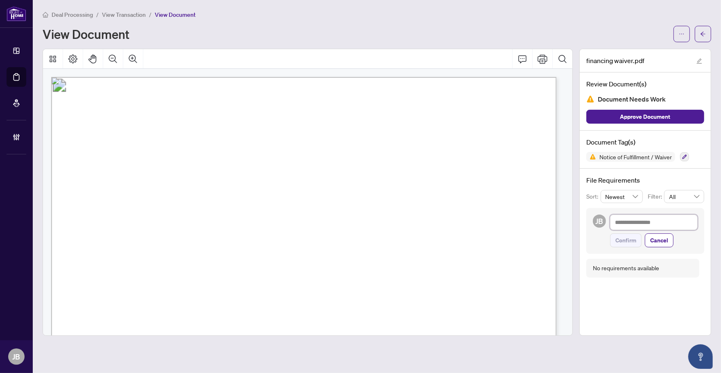
type textarea "*"
type textarea "**"
type textarea "***"
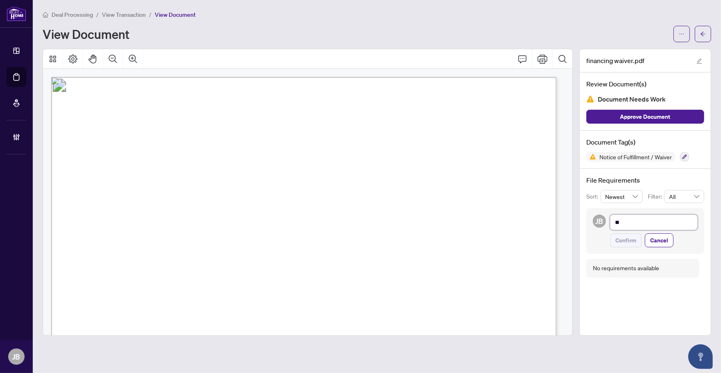
type textarea "***"
type textarea "*****"
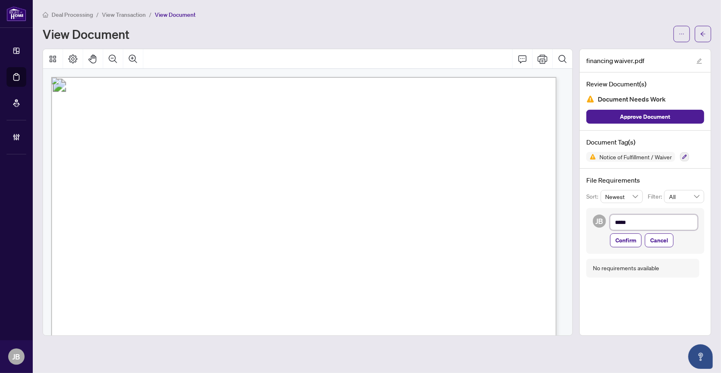
type textarea "******"
type textarea "*******"
type textarea "********"
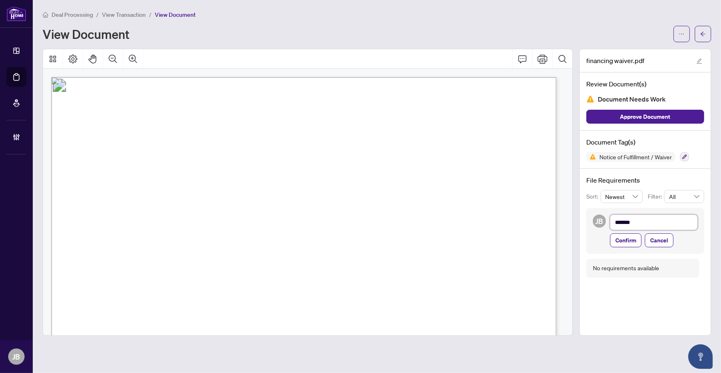
type textarea "********"
type textarea "*********"
type textarea "**********"
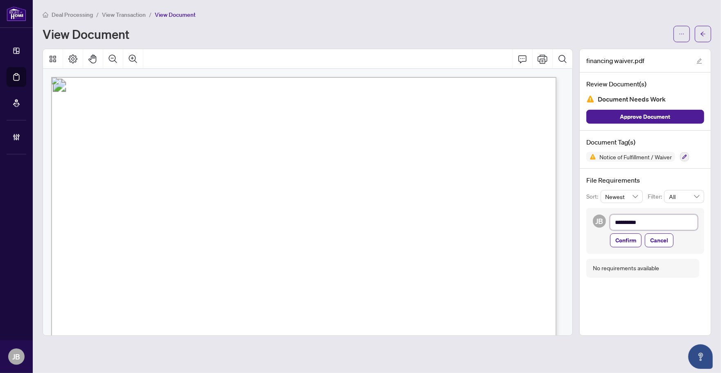
type textarea "**********"
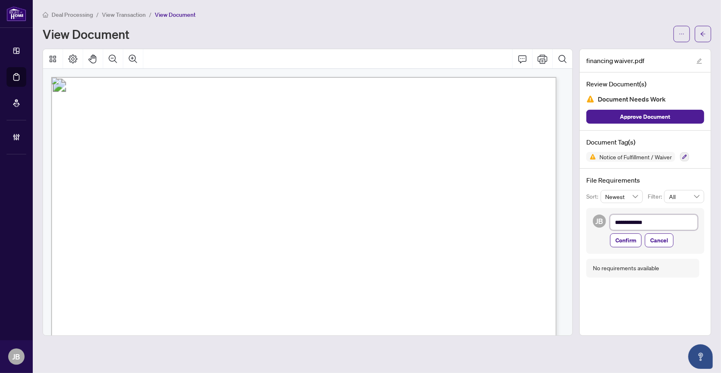
type textarea "**********"
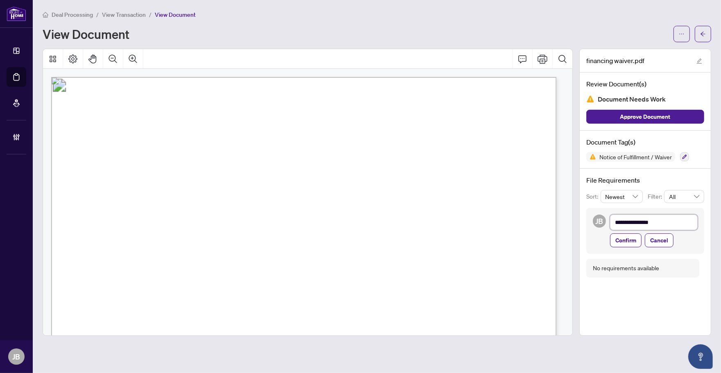
type textarea "**********"
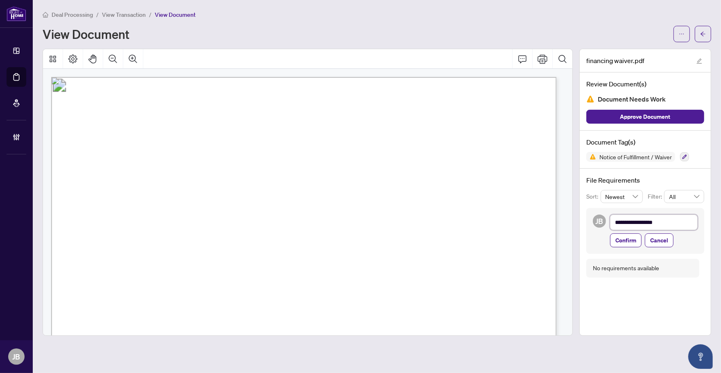
type textarea "**********"
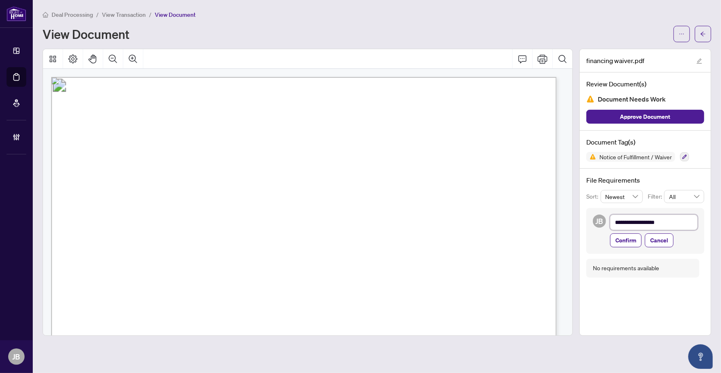
type textarea "**********"
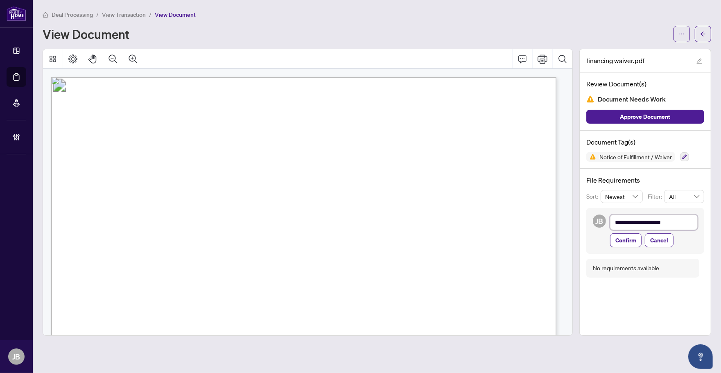
type textarea "**********"
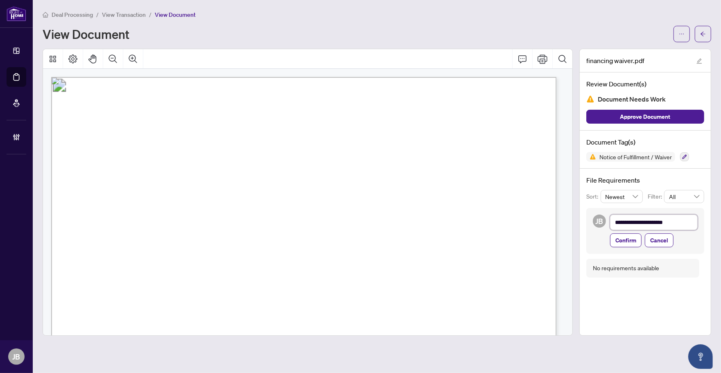
type textarea "**********"
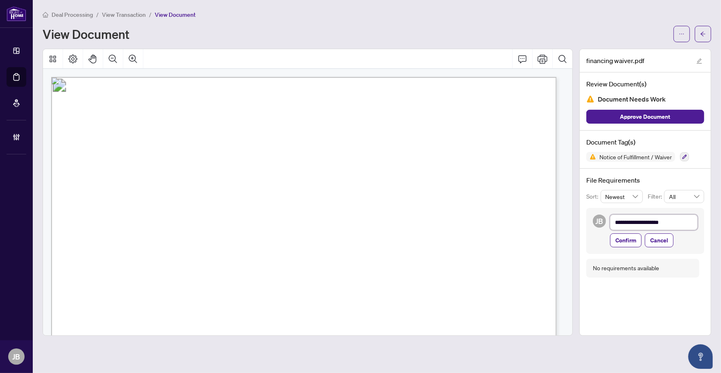
type textarea "**********"
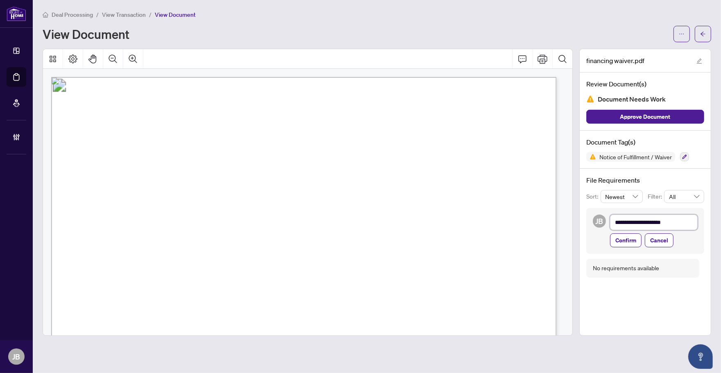
type textarea "**********"
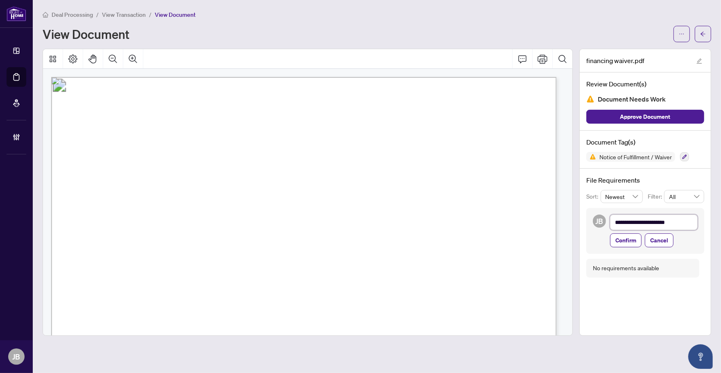
type textarea "**********"
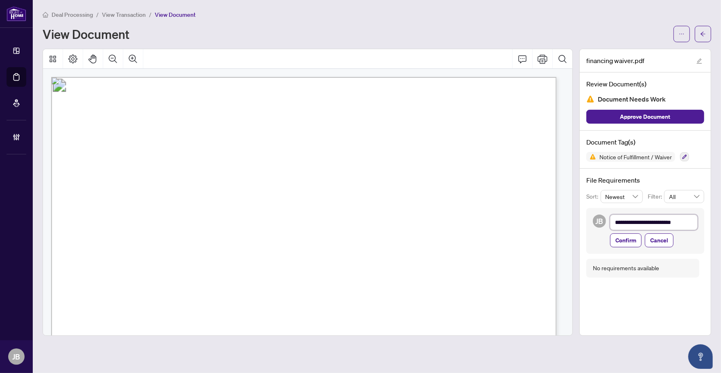
type textarea "**********"
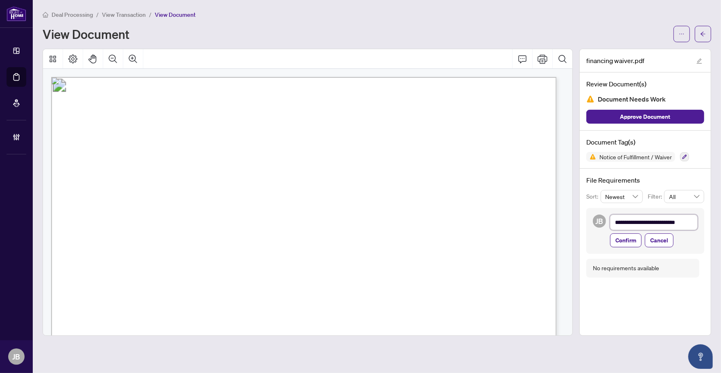
type textarea "**********"
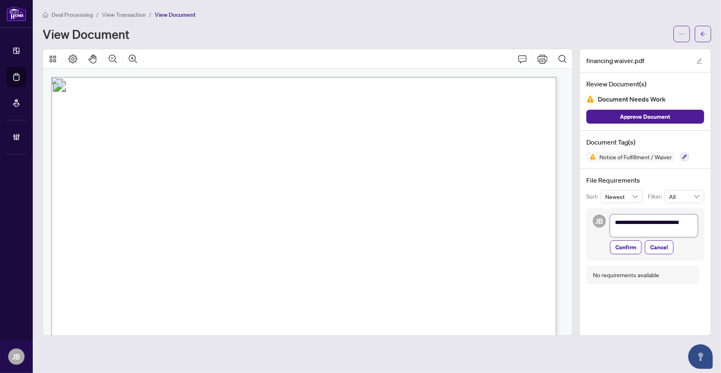
type textarea "**********"
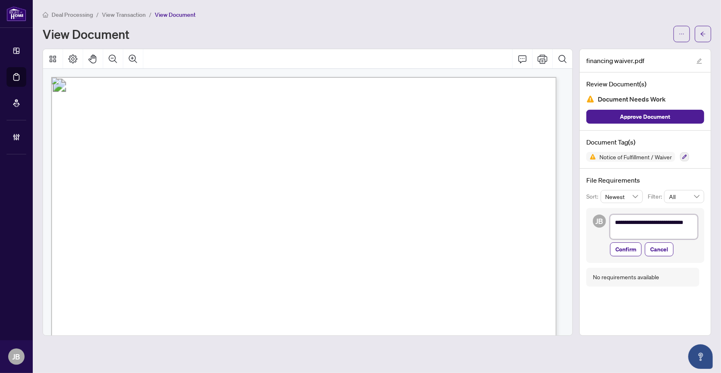
type textarea "**********"
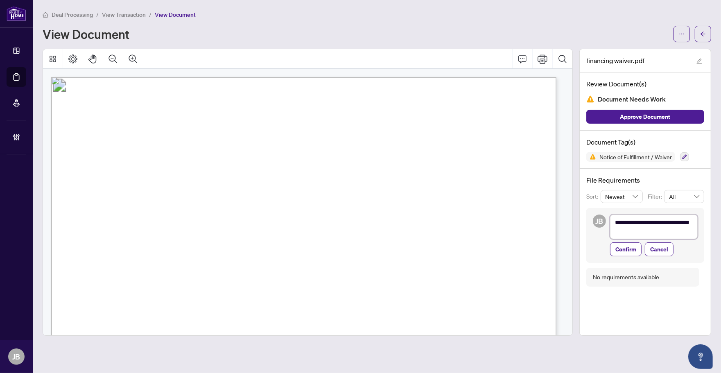
type textarea "**********"
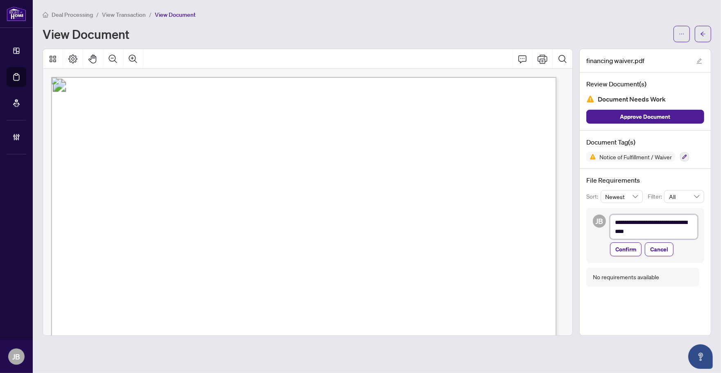
type textarea "**********"
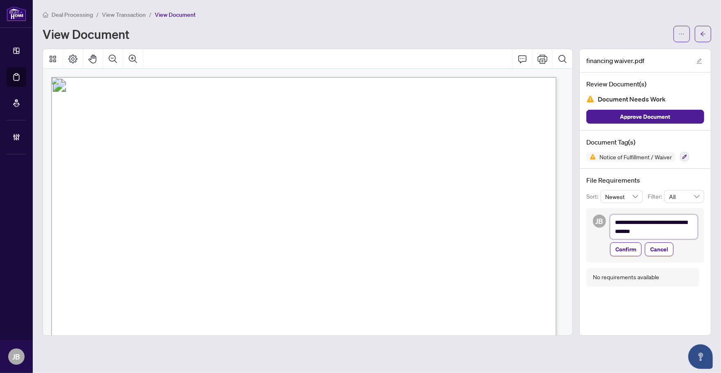
type textarea "**********"
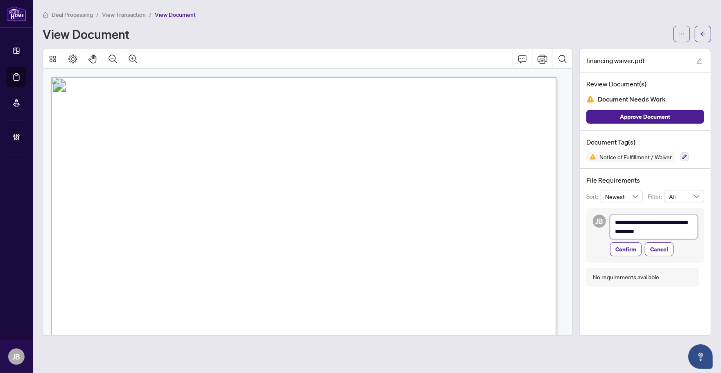
type textarea "**********"
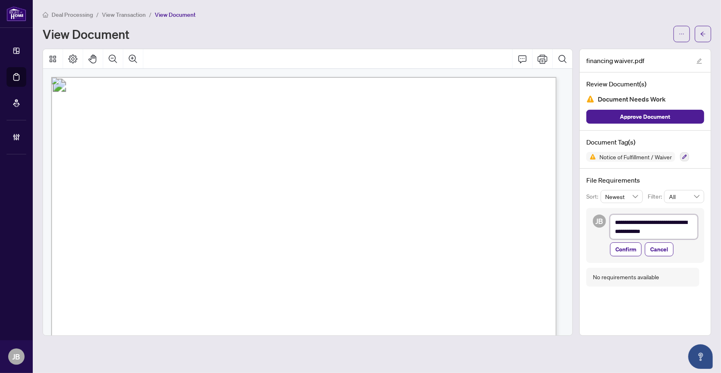
type textarea "**********"
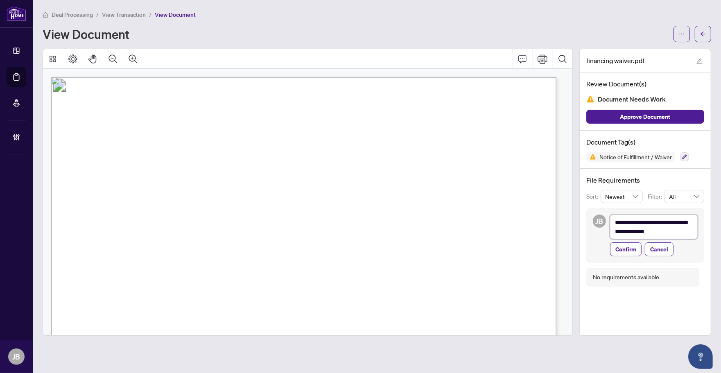
type textarea "**********"
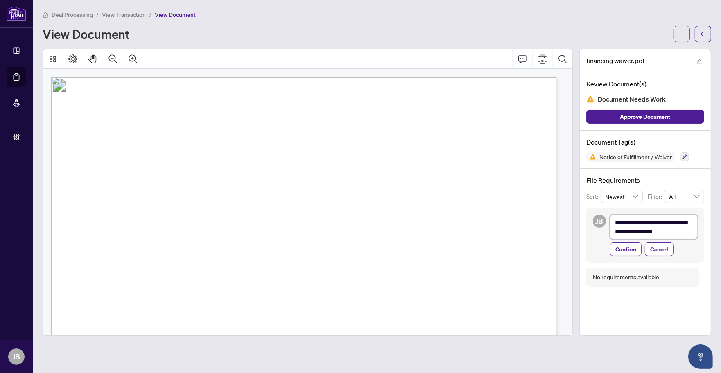
type textarea "**********"
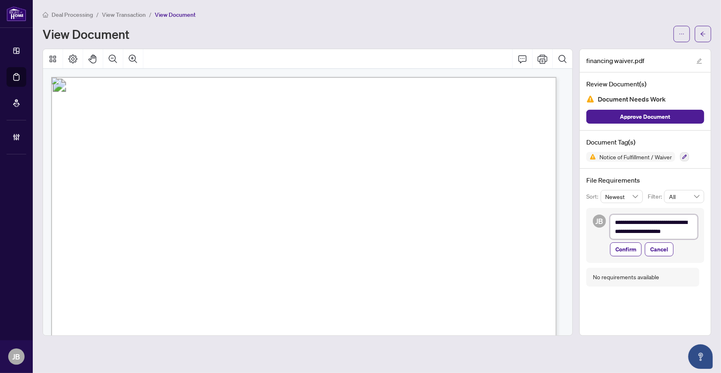
type textarea "**********"
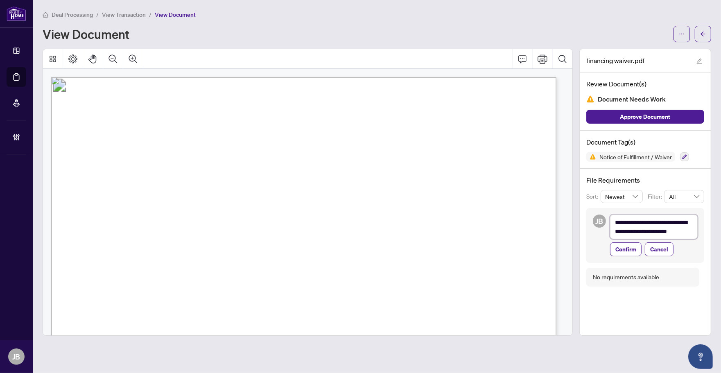
type textarea "**********"
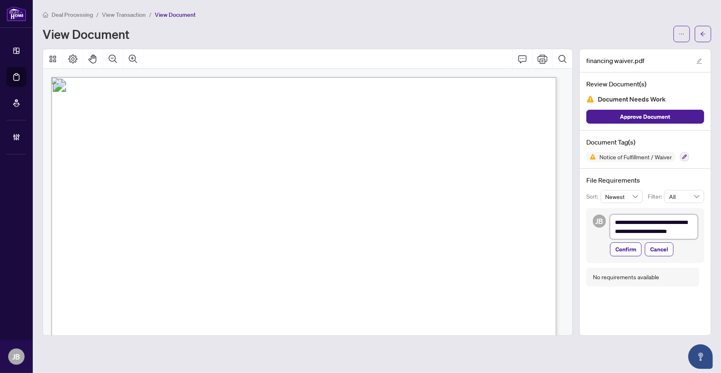
type textarea "**********"
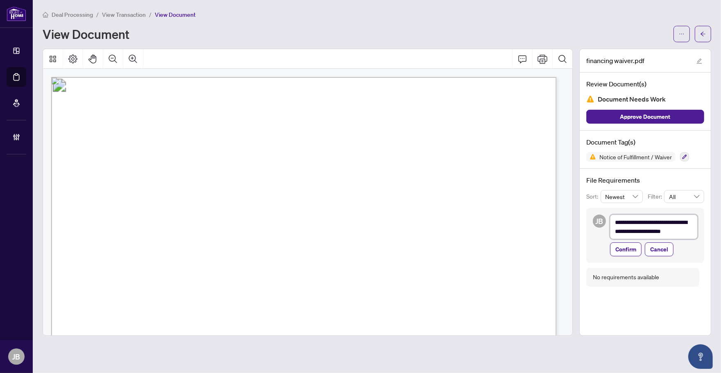
type textarea "**********"
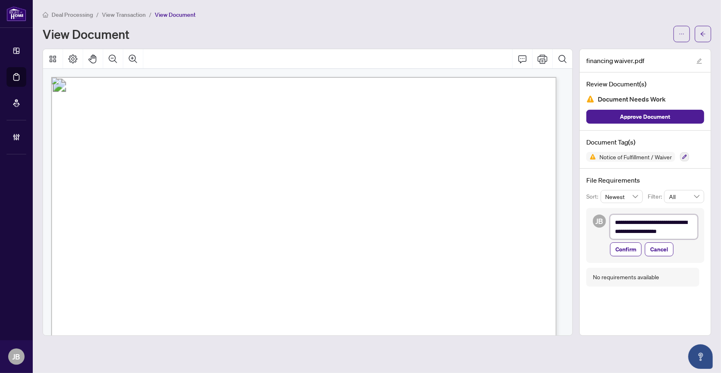
type textarea "**********"
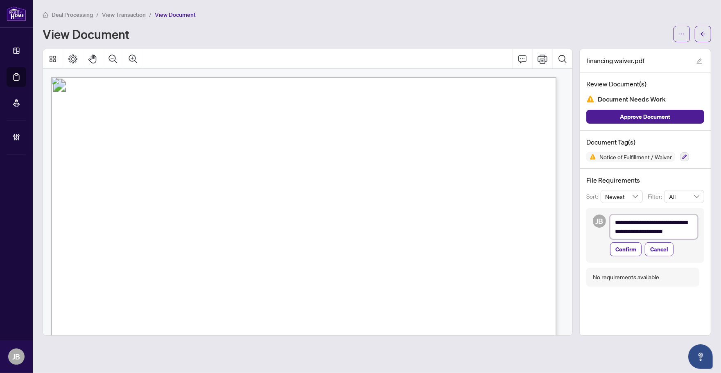
type textarea "**********"
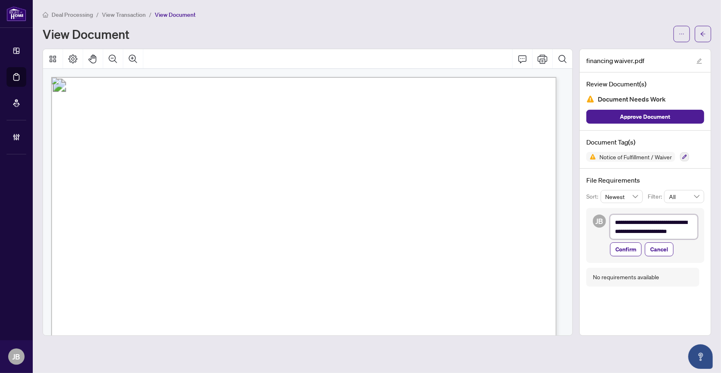
type textarea "**********"
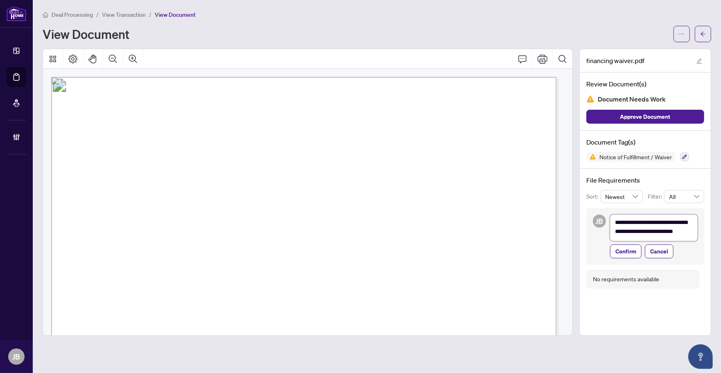
scroll to position [0, 0]
type textarea "**********"
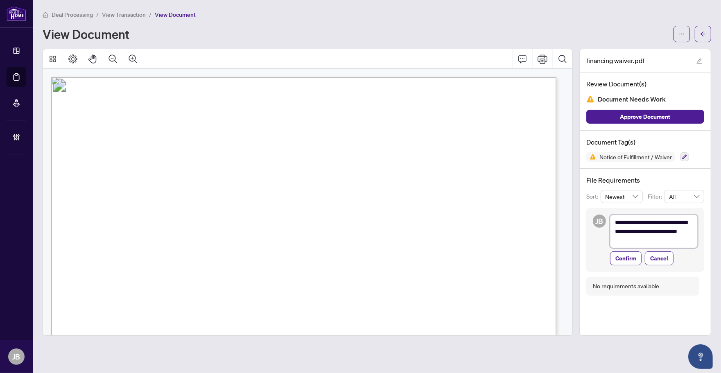
scroll to position [0, 0]
type textarea "**********"
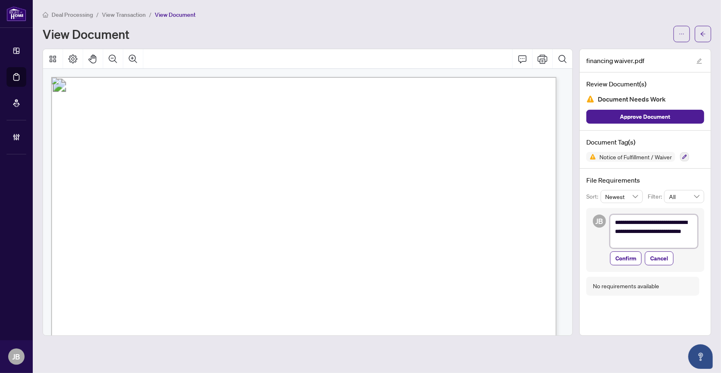
type textarea "**********"
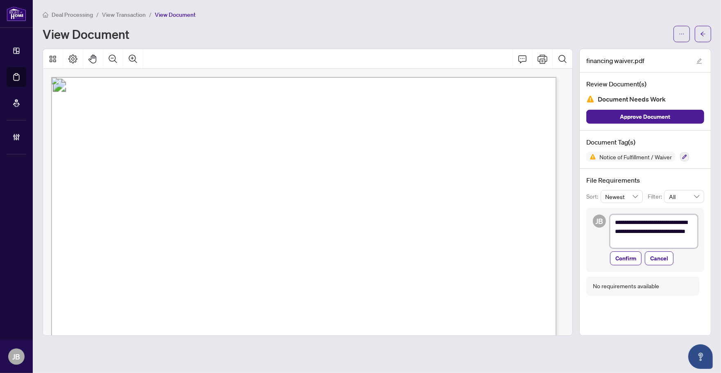
type textarea "**********"
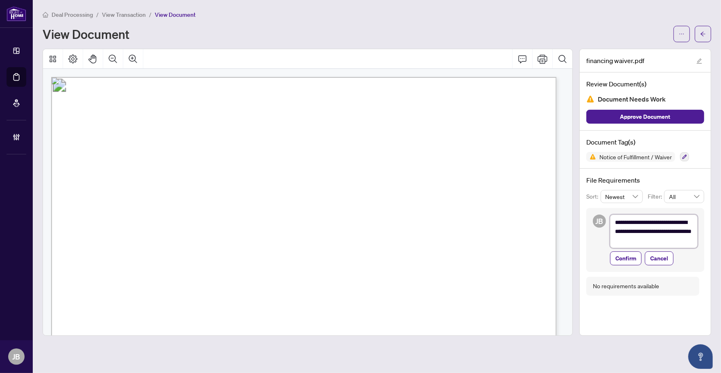
type textarea "**********"
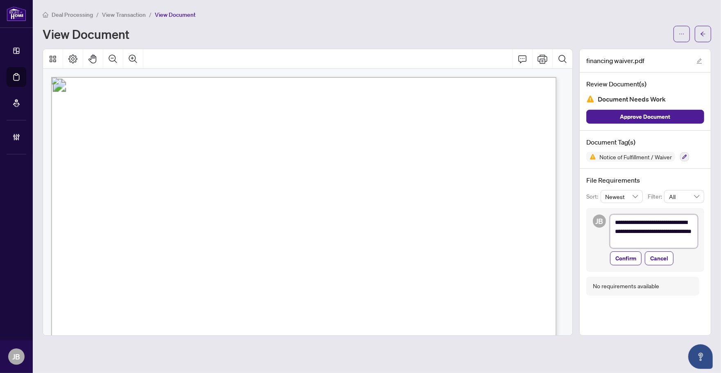
type textarea "**********"
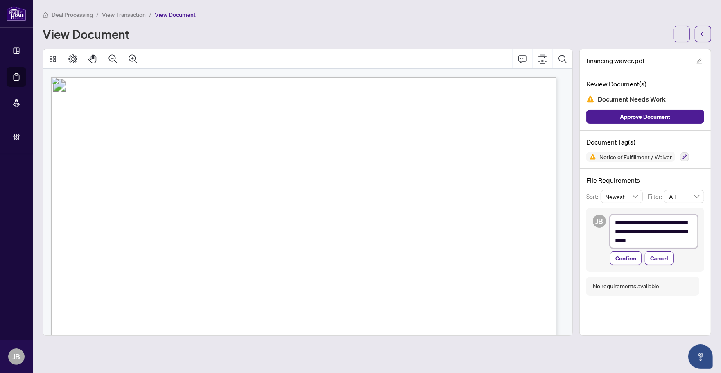
type textarea "**********"
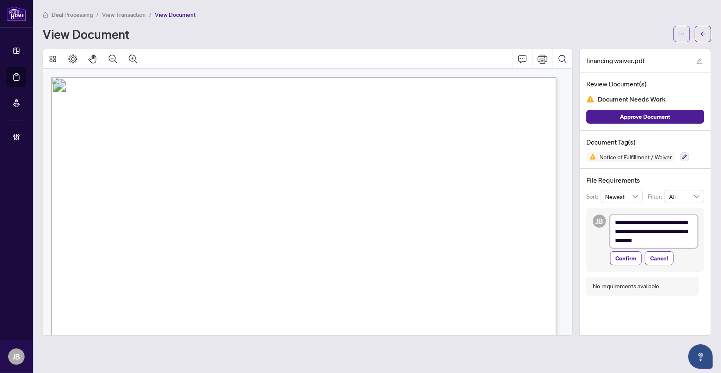
type textarea "**********"
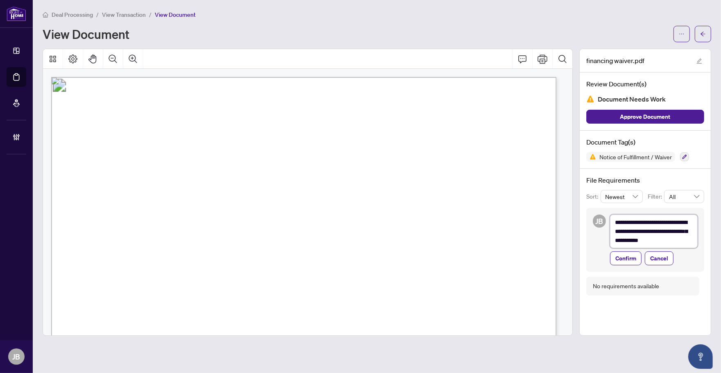
type textarea "**********"
click at [633, 258] on span "Confirm" at bounding box center [626, 258] width 21 height 13
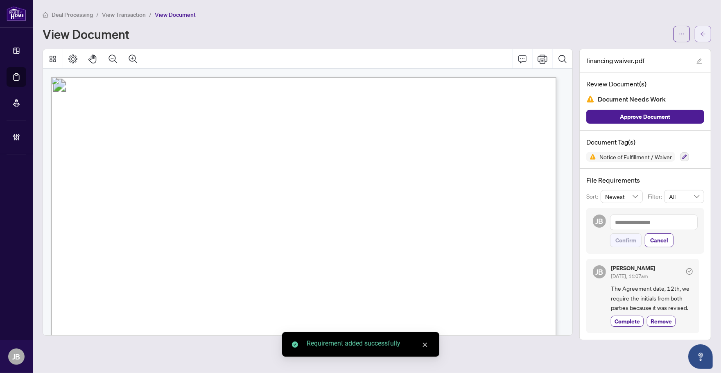
click at [707, 33] on button "button" at bounding box center [703, 34] width 16 height 16
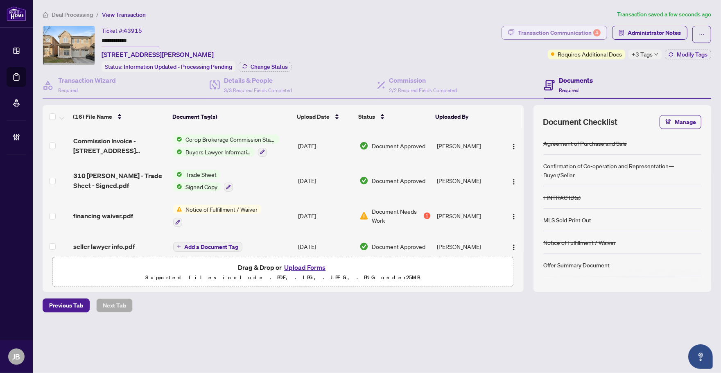
click at [591, 32] on div "Transaction Communication 4" at bounding box center [559, 32] width 83 height 13
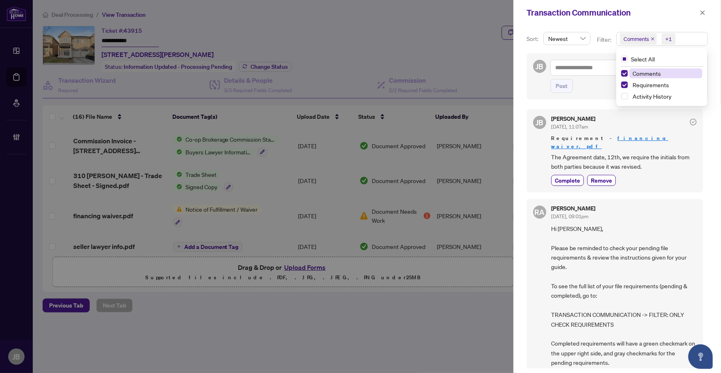
click at [701, 38] on span "Comments +1" at bounding box center [662, 38] width 91 height 13
click at [623, 72] on span "Select Comments" at bounding box center [624, 73] width 7 height 7
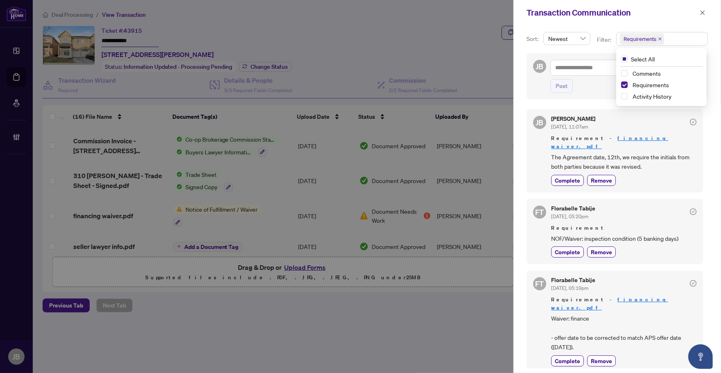
click at [523, 73] on div "JB Post" at bounding box center [617, 76] width 188 height 46
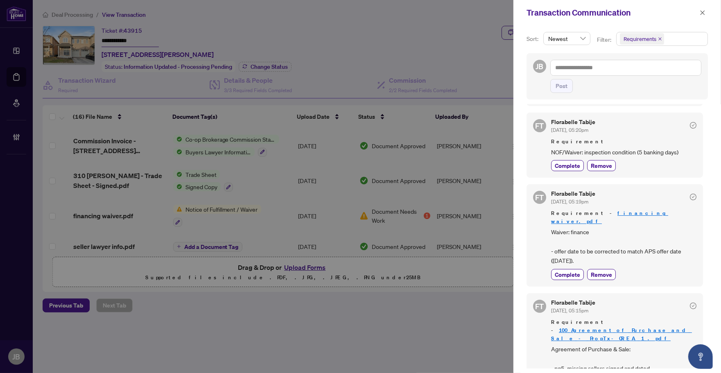
scroll to position [102, 0]
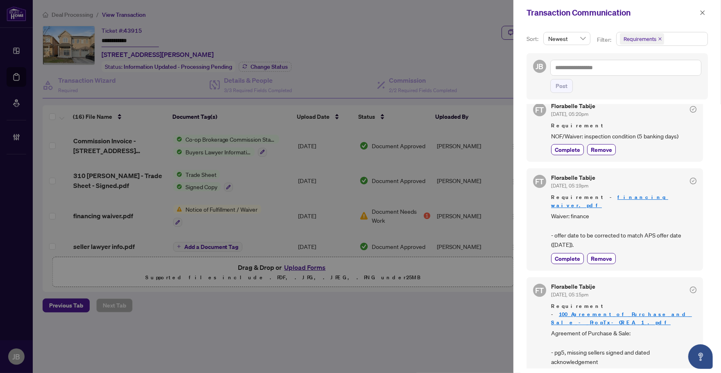
drag, startPoint x: 569, startPoint y: 244, endPoint x: 617, endPoint y: 244, distance: 47.5
click at [569, 254] on span "Complete" at bounding box center [567, 258] width 25 height 9
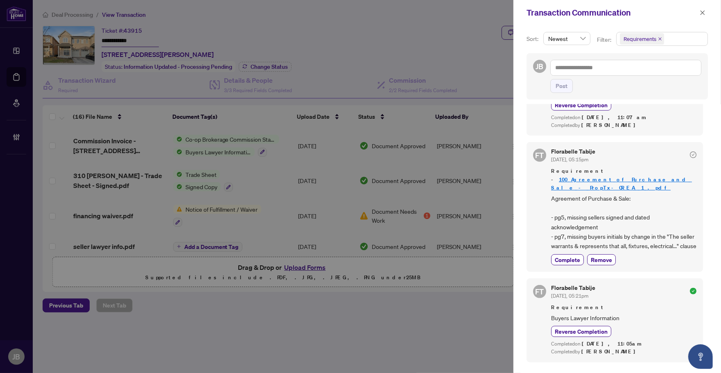
scroll to position [0, 0]
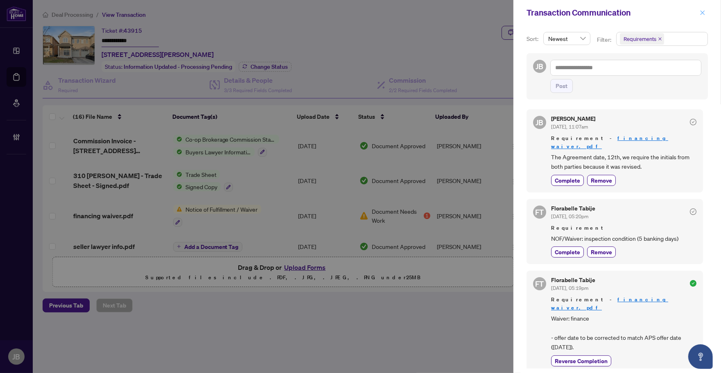
click at [702, 12] on icon "close" at bounding box center [703, 12] width 5 height 5
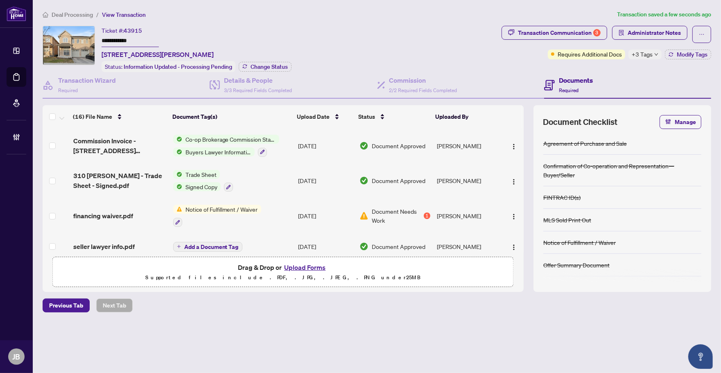
drag, startPoint x: 359, startPoint y: 33, endPoint x: 358, endPoint y: 29, distance: 4.3
click at [365, 31] on div "**********" at bounding box center [271, 49] width 456 height 46
click at [275, 332] on div "**********" at bounding box center [376, 175] width 675 height 331
click at [667, 37] on span "Administrator Notes" at bounding box center [654, 32] width 53 height 13
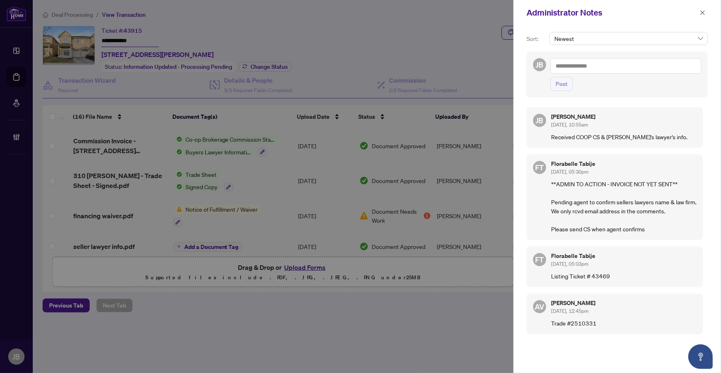
click at [614, 70] on textarea at bounding box center [625, 66] width 151 height 16
click at [581, 71] on b "Flora" at bounding box center [578, 71] width 13 height 7
click at [703, 11] on icon "close" at bounding box center [703, 13] width 6 height 6
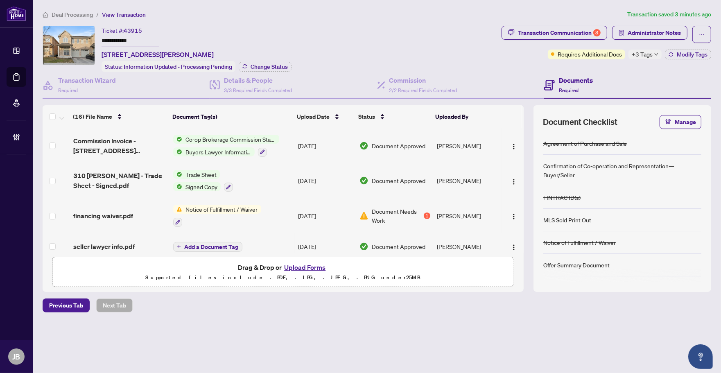
click at [308, 266] on button "Upload Forms" at bounding box center [305, 267] width 46 height 11
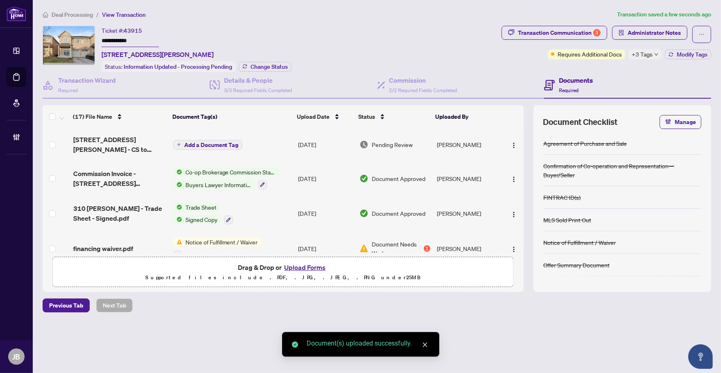
click at [317, 138] on td "Aug/19/2025" at bounding box center [326, 144] width 62 height 33
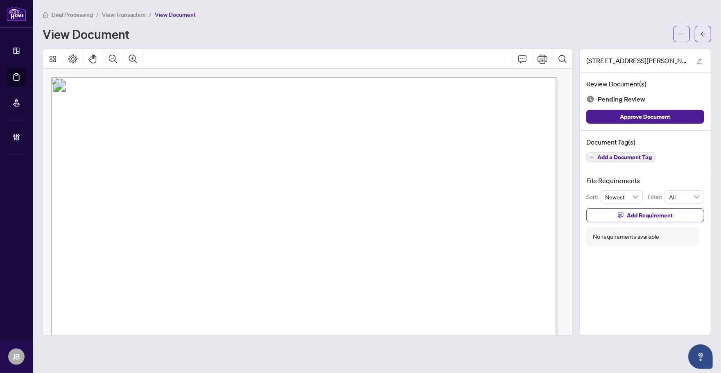
click at [641, 160] on span "Add a Document Tag" at bounding box center [625, 157] width 54 height 6
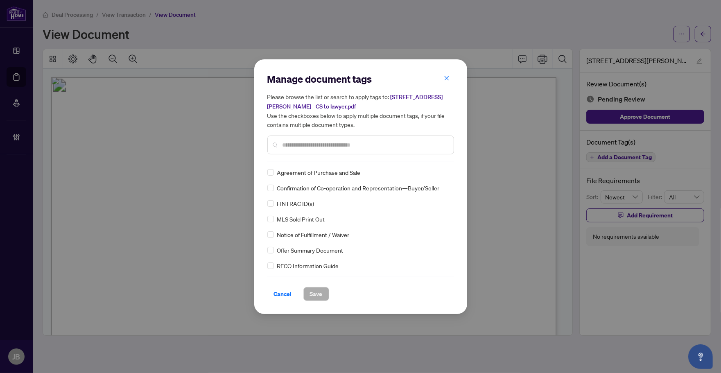
click at [347, 142] on input "text" at bounding box center [365, 144] width 165 height 9
click at [446, 171] on icon at bounding box center [446, 172] width 5 height 3
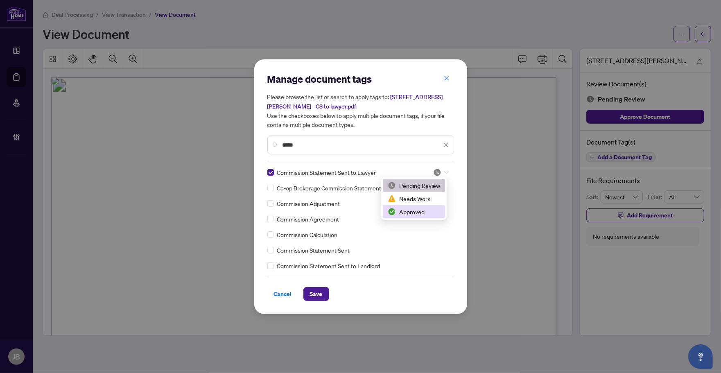
click at [417, 215] on div "Approved" at bounding box center [414, 211] width 52 height 9
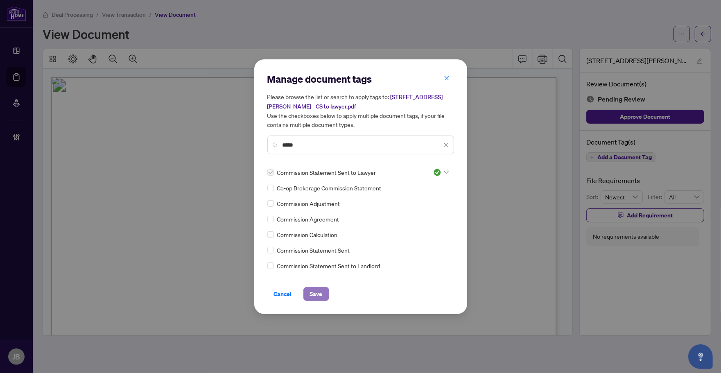
click at [320, 294] on span "Save" at bounding box center [316, 293] width 13 height 13
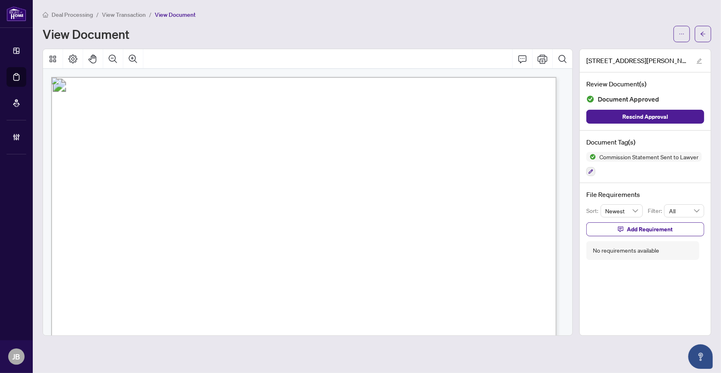
click at [701, 35] on icon "arrow-left" at bounding box center [703, 34] width 6 height 6
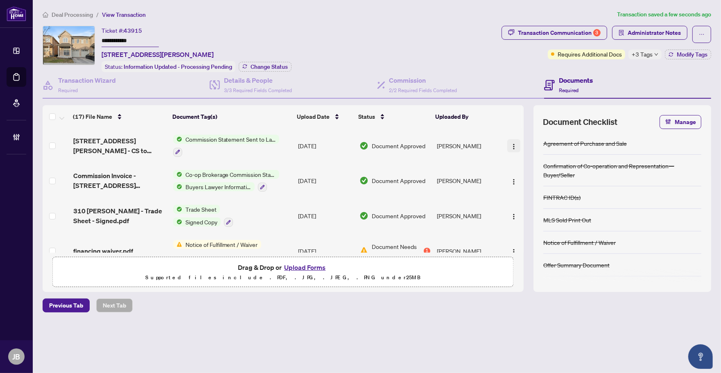
click at [512, 143] on img "button" at bounding box center [514, 146] width 7 height 7
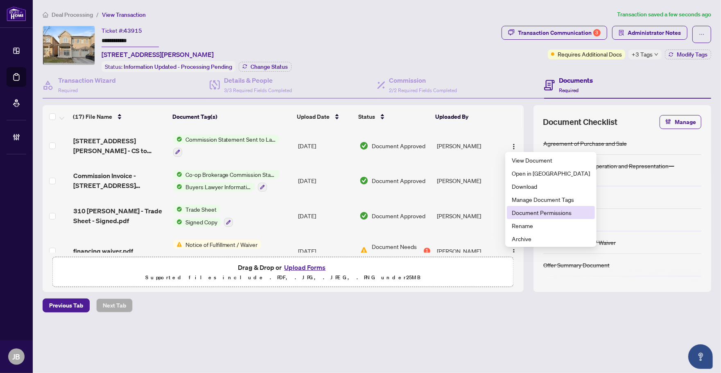
click at [526, 212] on span "Document Permissions" at bounding box center [551, 212] width 78 height 9
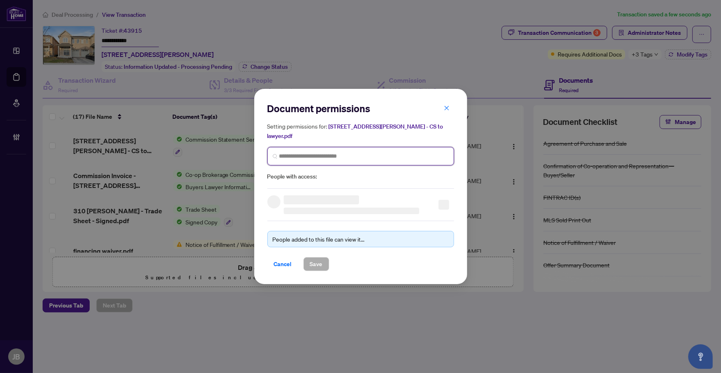
click at [315, 152] on input "search" at bounding box center [364, 156] width 170 height 9
paste input "**********"
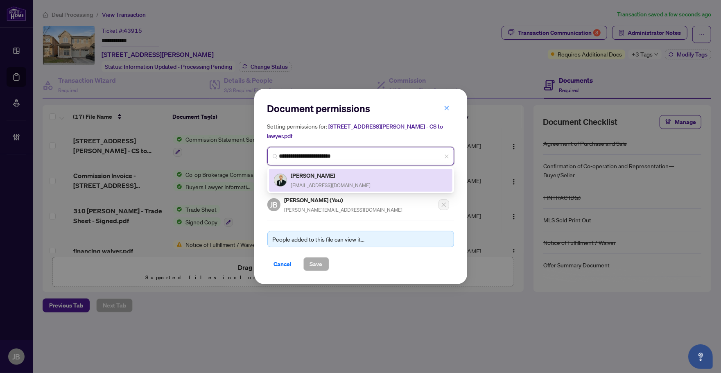
click at [304, 182] on span "chintanbroker99@gmail.com" at bounding box center [331, 185] width 80 height 6
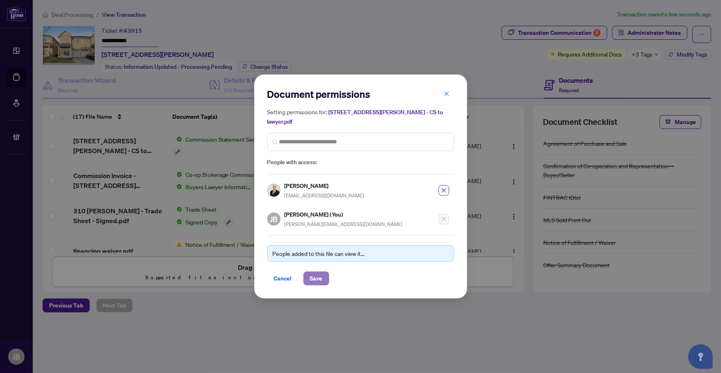
click at [314, 273] on span "Save" at bounding box center [316, 278] width 13 height 13
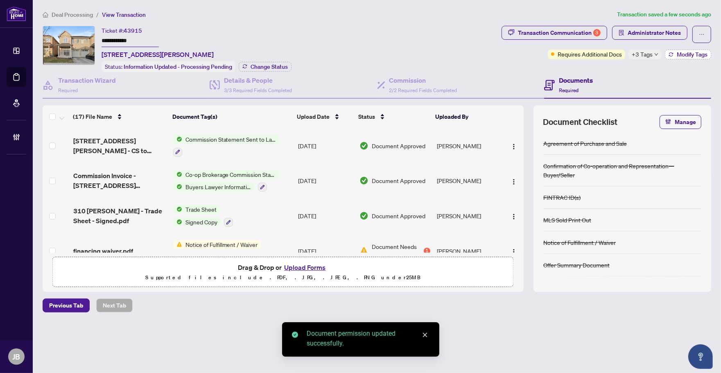
click at [679, 54] on span "Modify Tags" at bounding box center [692, 55] width 31 height 6
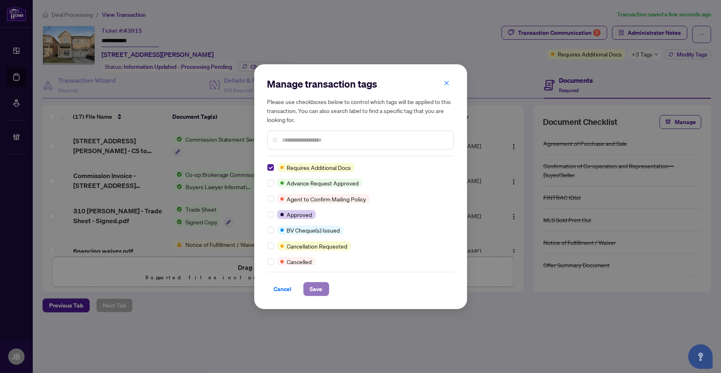
click at [312, 289] on span "Save" at bounding box center [316, 289] width 13 height 13
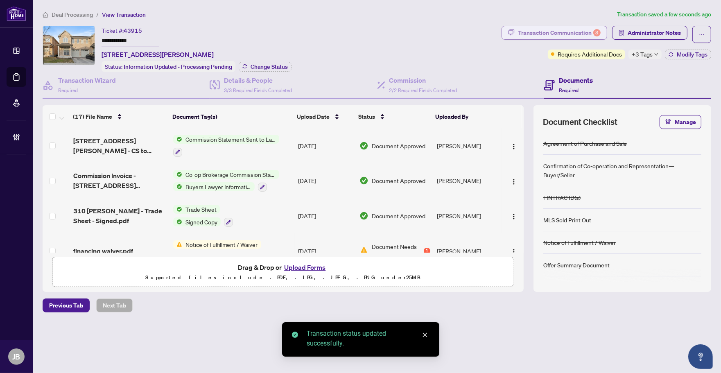
click at [568, 35] on div "Transaction Communication 3" at bounding box center [559, 32] width 83 height 13
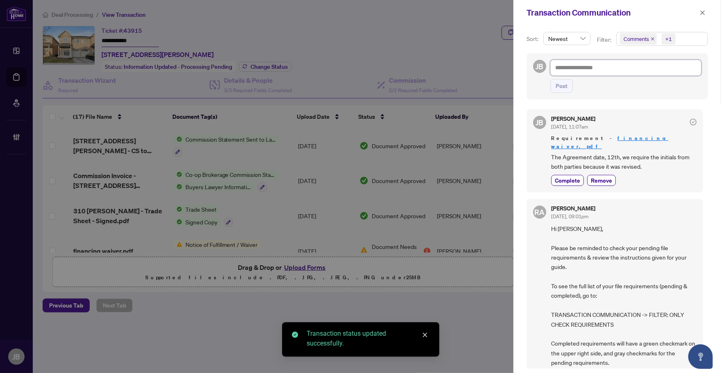
click at [652, 68] on textarea at bounding box center [625, 68] width 151 height 16
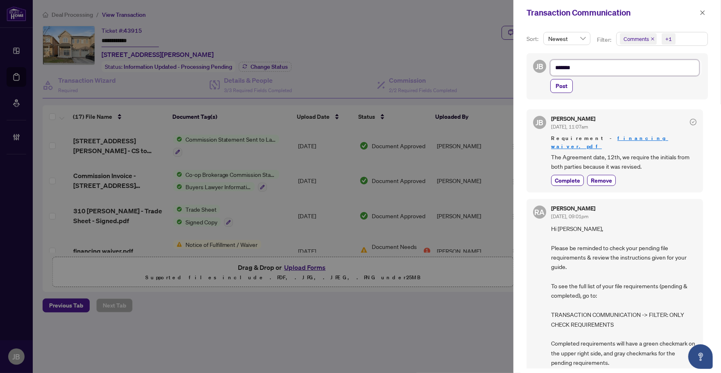
click at [616, 70] on textarea "*******" at bounding box center [624, 68] width 149 height 16
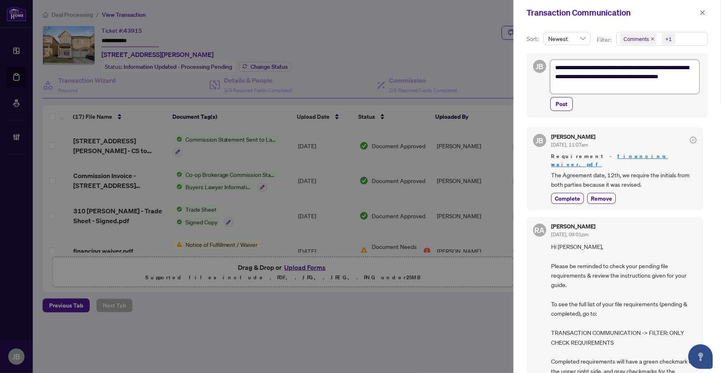
click at [614, 87] on textarea "**********" at bounding box center [624, 77] width 149 height 34
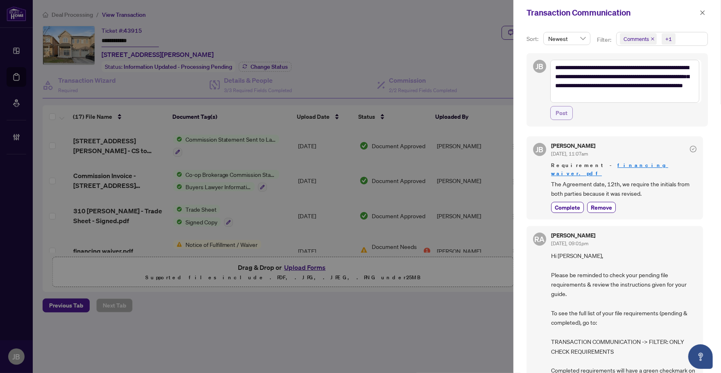
click at [561, 115] on span "Post" at bounding box center [562, 112] width 12 height 13
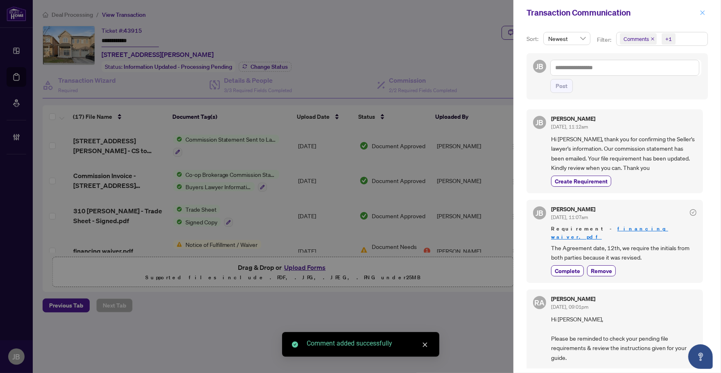
click at [702, 13] on icon "close" at bounding box center [703, 12] width 5 height 5
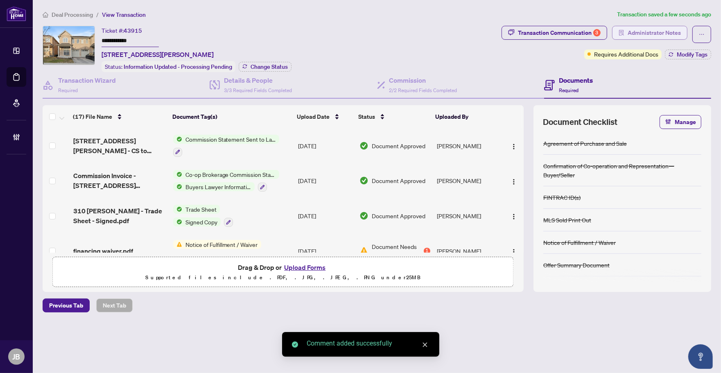
click at [657, 34] on span "Administrator Notes" at bounding box center [654, 32] width 53 height 13
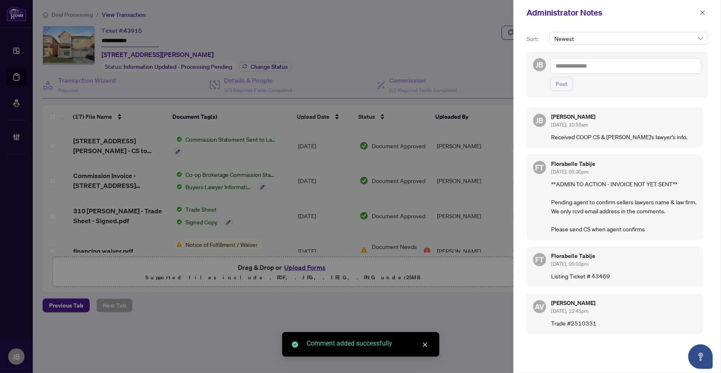
drag, startPoint x: 592, startPoint y: 38, endPoint x: 590, endPoint y: 46, distance: 8.4
click at [590, 46] on div "Newest" at bounding box center [629, 42] width 162 height 20
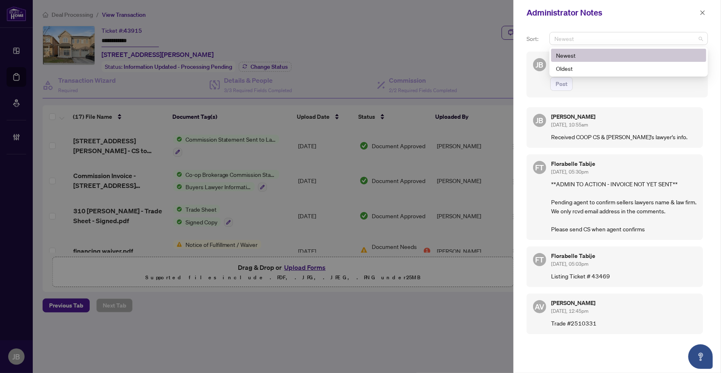
click at [584, 28] on div "Sort: Newest desc asc Newest Oldest JB Post JB Jean Belarde Aug/19/2025, 10:55a…" at bounding box center [618, 199] width 208 height 348
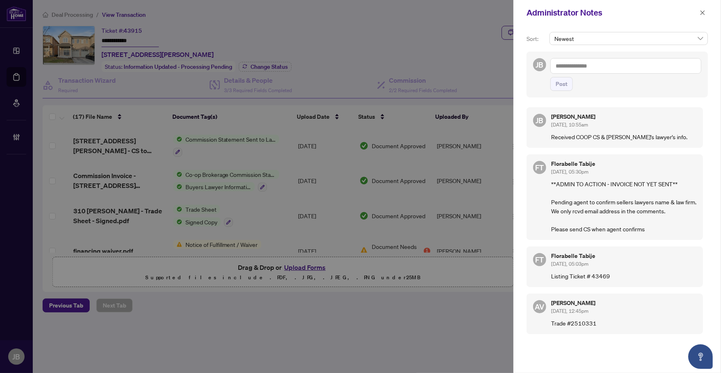
click at [580, 66] on textarea at bounding box center [625, 66] width 151 height 16
click at [600, 73] on span "Flor abelle Tabije" at bounding box center [607, 71] width 76 height 7
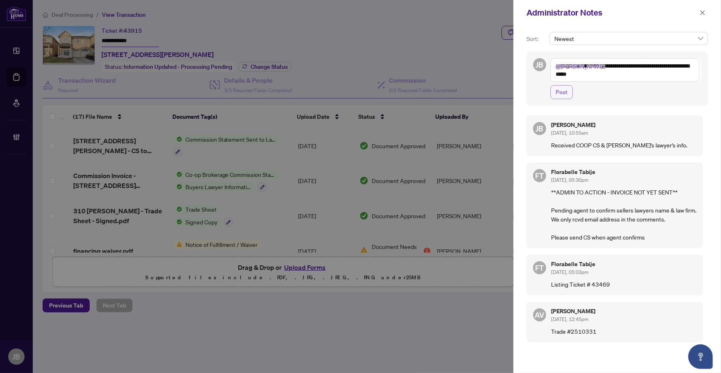
click at [564, 87] on span "Post" at bounding box center [562, 92] width 12 height 13
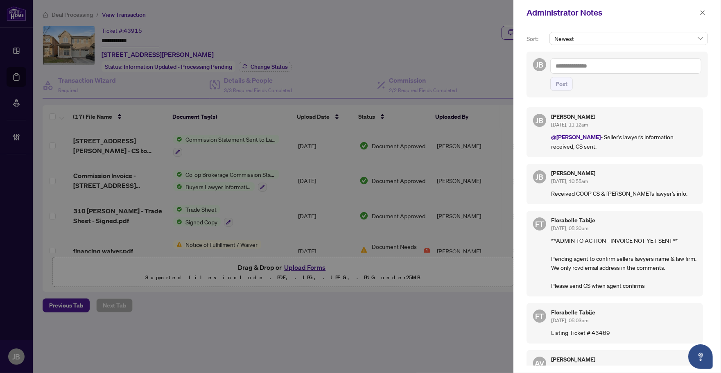
drag, startPoint x: 703, startPoint y: 10, endPoint x: 649, endPoint y: 43, distance: 62.9
click at [703, 10] on icon "close" at bounding box center [703, 13] width 6 height 6
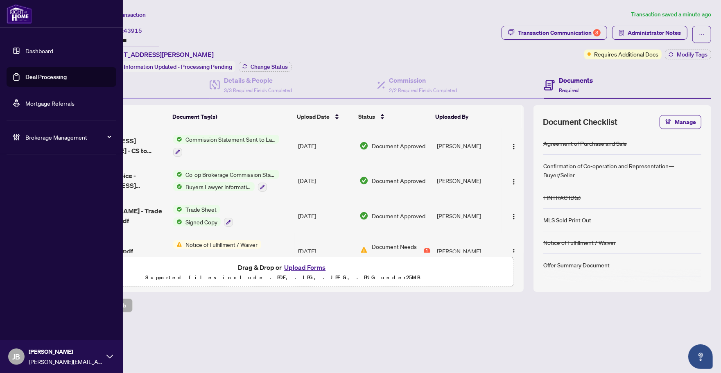
drag, startPoint x: 18, startPoint y: 80, endPoint x: 264, endPoint y: 130, distance: 251.6
click at [25, 80] on link "Deal Processing" at bounding box center [45, 76] width 41 height 7
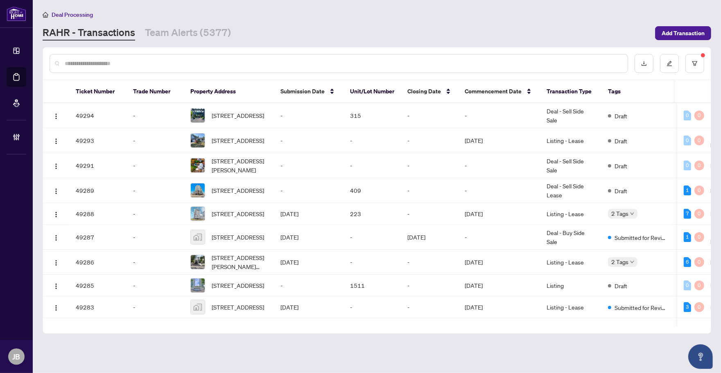
click at [126, 64] on input "text" at bounding box center [343, 63] width 557 height 9
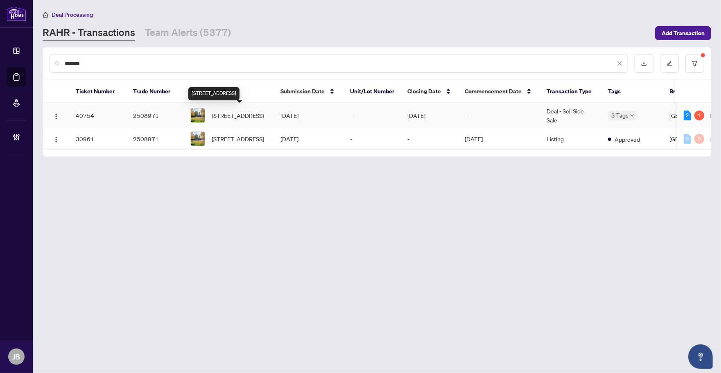
click at [250, 111] on span "86 Wildwood Rd, Halton Hills, Ontario L7G 4S8, Canada" at bounding box center [238, 115] width 52 height 9
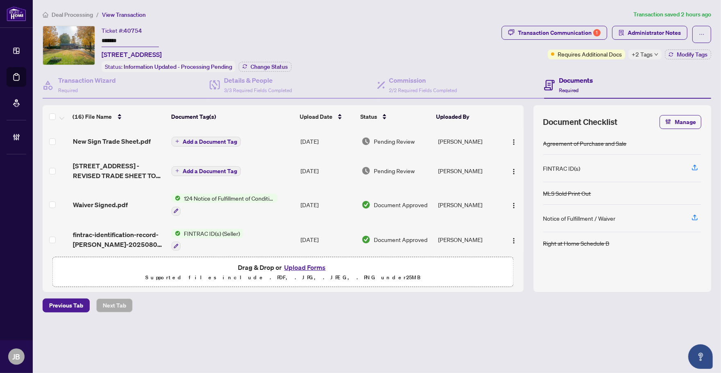
click at [272, 139] on td "Add a Document Tag" at bounding box center [232, 141] width 129 height 26
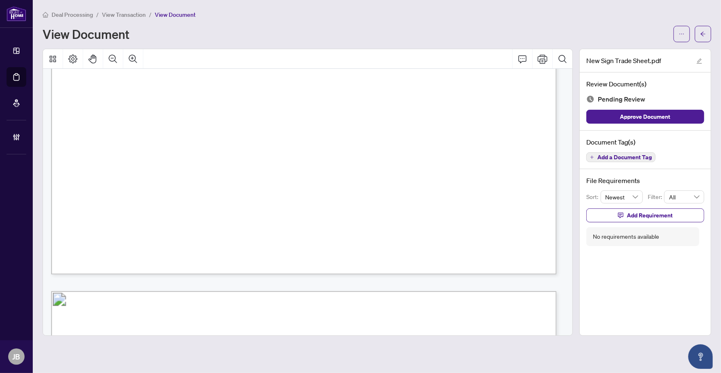
scroll to position [461, 0]
click at [638, 157] on span "Add a Document Tag" at bounding box center [625, 157] width 54 height 6
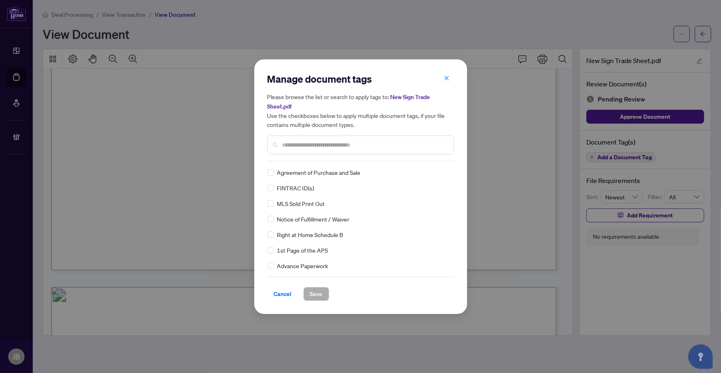
click at [326, 145] on input "text" at bounding box center [365, 144] width 165 height 9
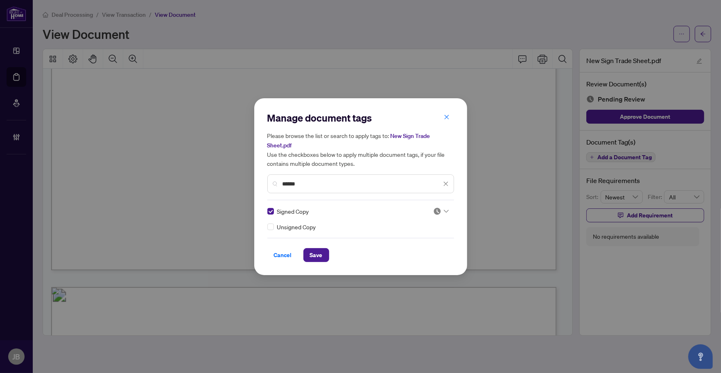
click at [447, 210] on icon at bounding box center [446, 211] width 5 height 3
click at [406, 249] on div "Approved" at bounding box center [416, 250] width 52 height 9
drag, startPoint x: 316, startPoint y: 183, endPoint x: 252, endPoint y: 183, distance: 63.9
click at [252, 183] on div "Manage document tags Please browse the list or search to apply tags to: New Sig…" at bounding box center [360, 186] width 721 height 373
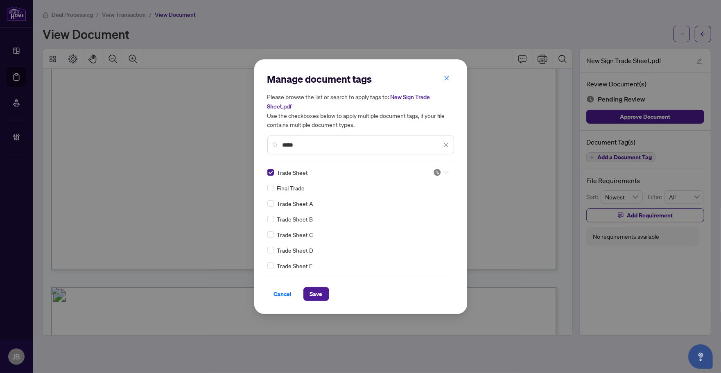
drag, startPoint x: 444, startPoint y: 171, endPoint x: 425, endPoint y: 191, distance: 26.9
click at [444, 171] on icon at bounding box center [446, 172] width 5 height 3
click at [414, 208] on div "Approved" at bounding box center [414, 211] width 52 height 9
click at [321, 292] on span "Save" at bounding box center [316, 293] width 13 height 13
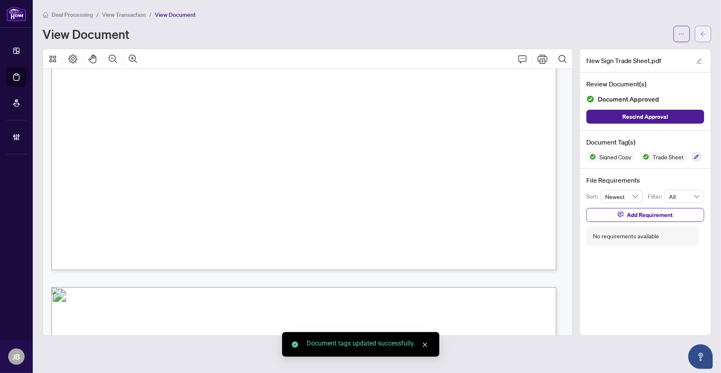
click at [707, 33] on button "button" at bounding box center [703, 34] width 16 height 16
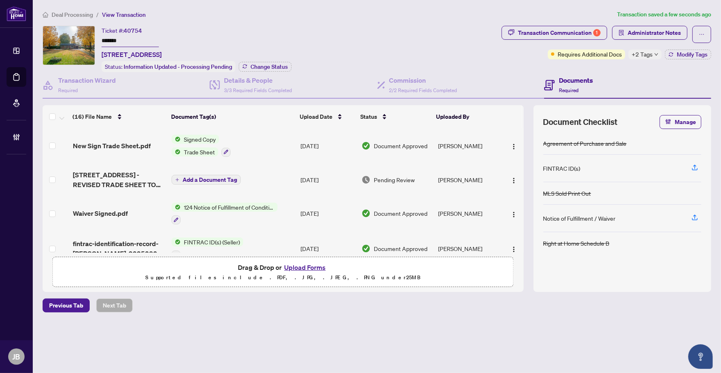
click at [321, 177] on td "Aug/17/2025" at bounding box center [327, 179] width 61 height 33
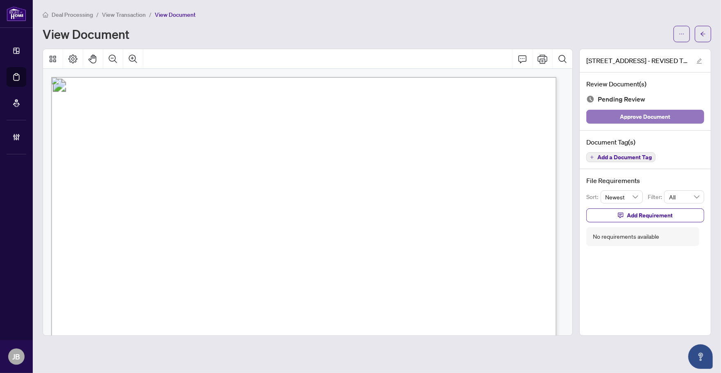
click at [652, 115] on span "Approve Document" at bounding box center [645, 116] width 50 height 13
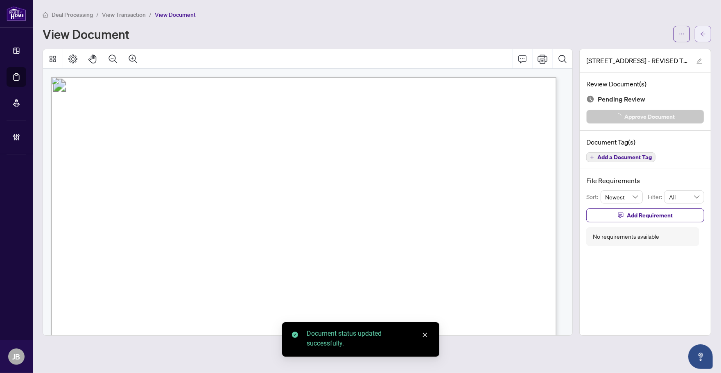
click at [704, 33] on icon "arrow-left" at bounding box center [703, 34] width 6 height 6
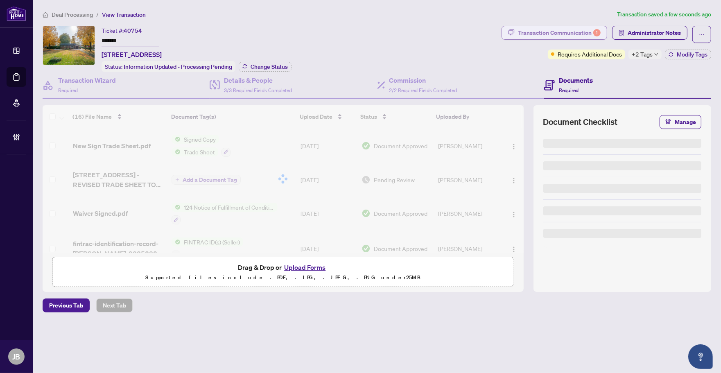
click at [590, 30] on div "Transaction Communication 1" at bounding box center [559, 32] width 83 height 13
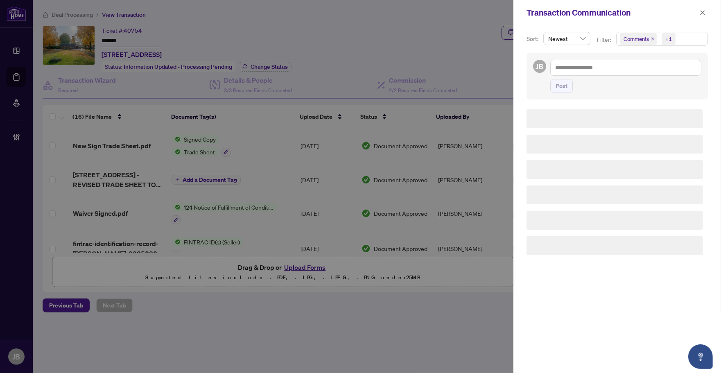
click at [695, 39] on span "Comments +1" at bounding box center [662, 38] width 91 height 13
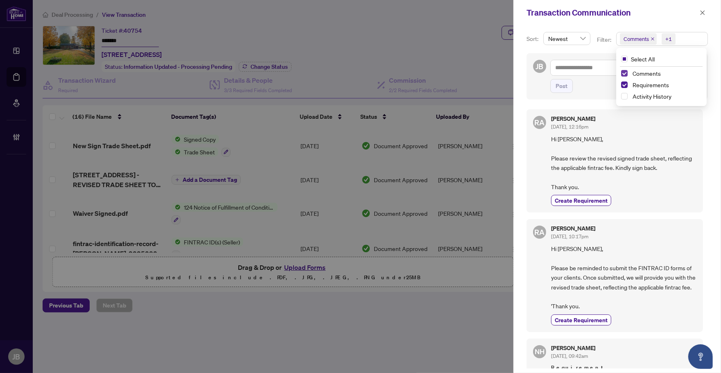
click at [623, 73] on span "Select Comments" at bounding box center [624, 73] width 7 height 7
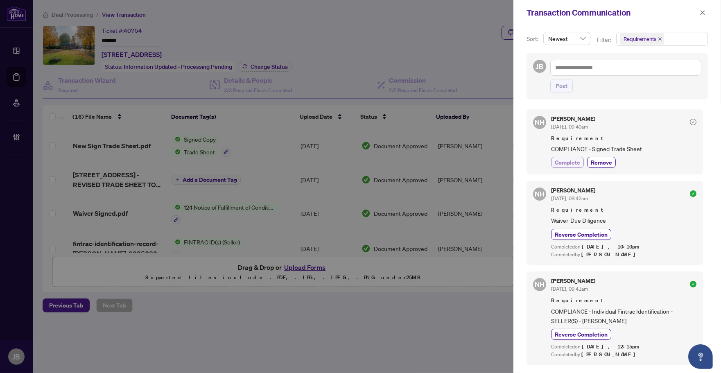
click at [576, 164] on span "Complete" at bounding box center [567, 162] width 25 height 9
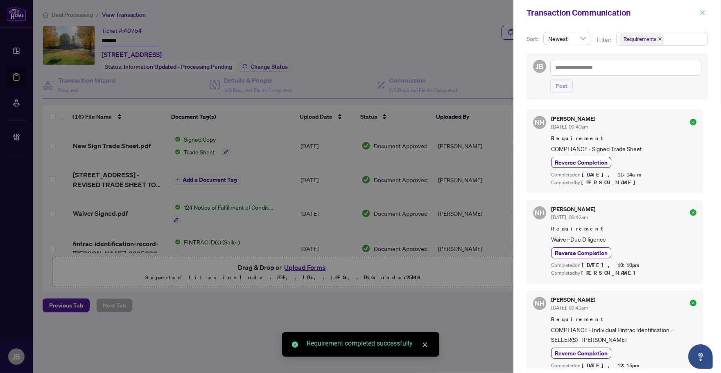
click at [701, 11] on icon "close" at bounding box center [703, 12] width 5 height 5
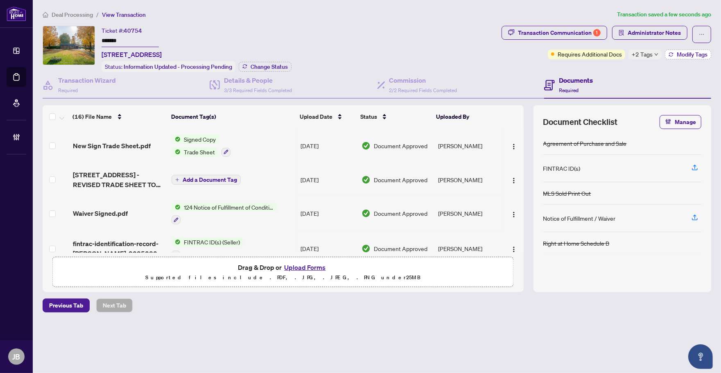
click at [683, 53] on span "Modify Tags" at bounding box center [692, 55] width 31 height 6
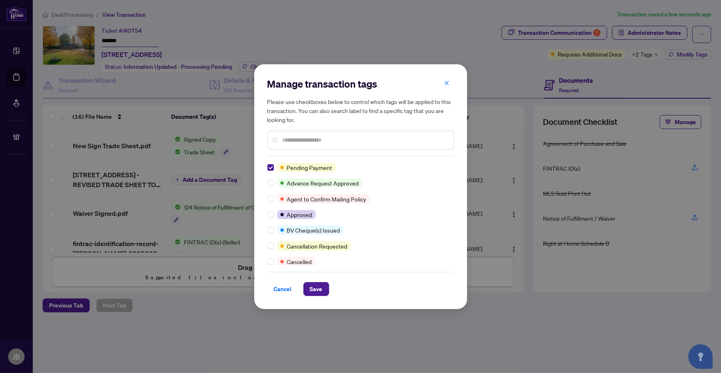
click at [314, 140] on input "text" at bounding box center [365, 140] width 165 height 9
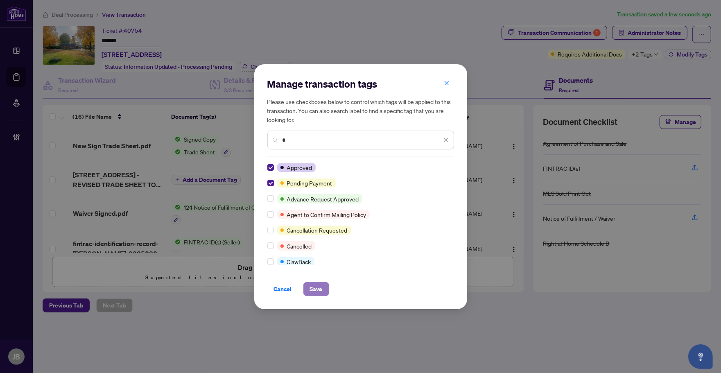
click at [315, 289] on span "Save" at bounding box center [316, 289] width 13 height 13
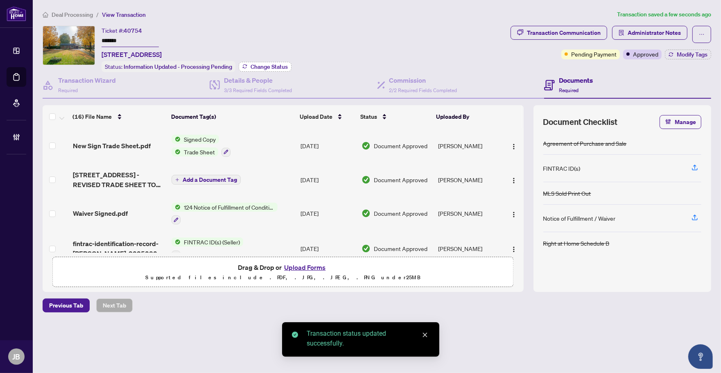
click at [277, 65] on span "Change Status" at bounding box center [269, 67] width 37 height 6
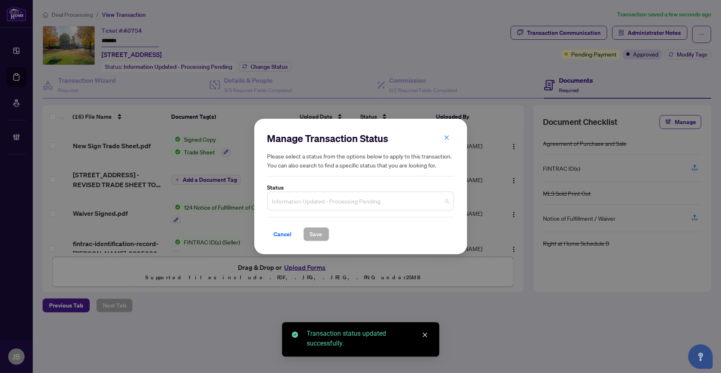
click at [360, 199] on span "Information Updated - Processing Pending" at bounding box center [360, 201] width 177 height 16
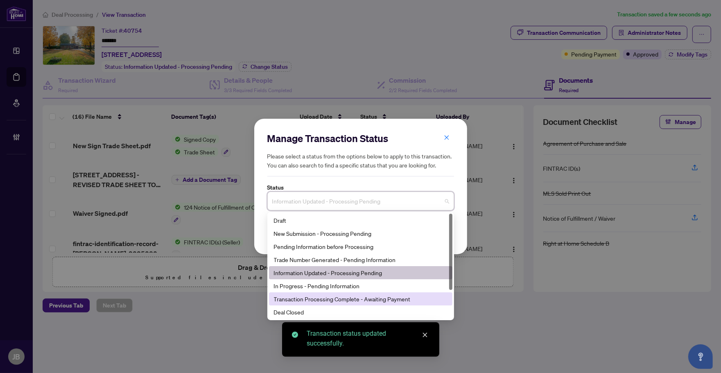
click at [394, 298] on div "Transaction Processing Complete - Awaiting Payment" at bounding box center [361, 298] width 174 height 9
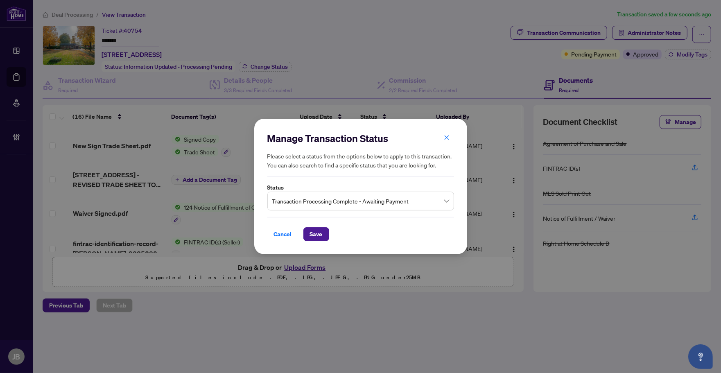
click at [319, 226] on div "Cancel Save" at bounding box center [360, 229] width 187 height 24
drag, startPoint x: 319, startPoint y: 234, endPoint x: 340, endPoint y: 240, distance: 22.3
click at [319, 234] on span "Save" at bounding box center [316, 234] width 13 height 13
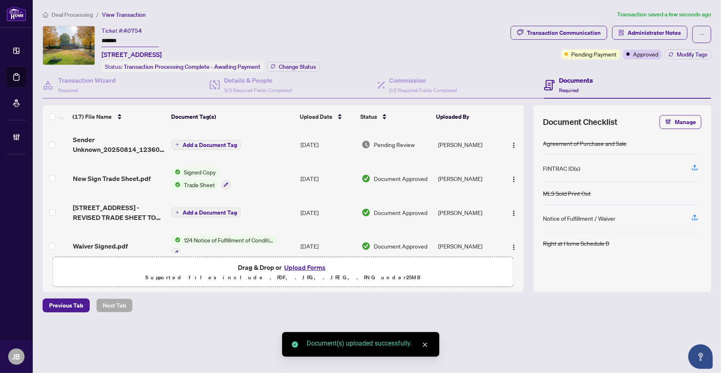
click at [326, 143] on td "Aug/19/2025" at bounding box center [327, 144] width 61 height 33
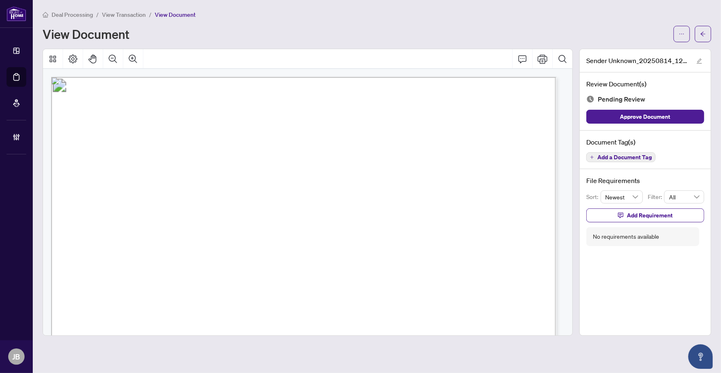
click at [650, 158] on span "Add a Document Tag" at bounding box center [625, 157] width 54 height 6
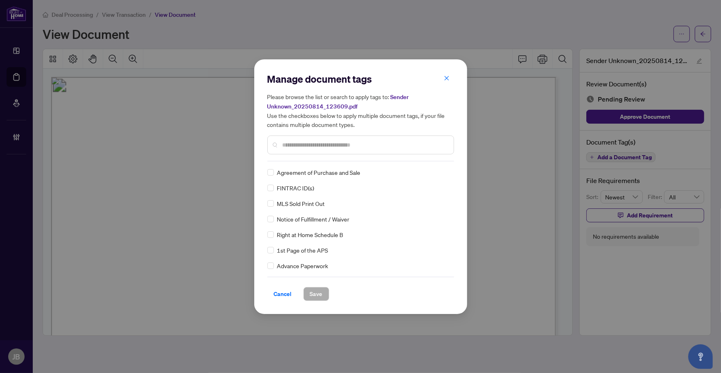
click at [337, 146] on input "text" at bounding box center [365, 144] width 165 height 9
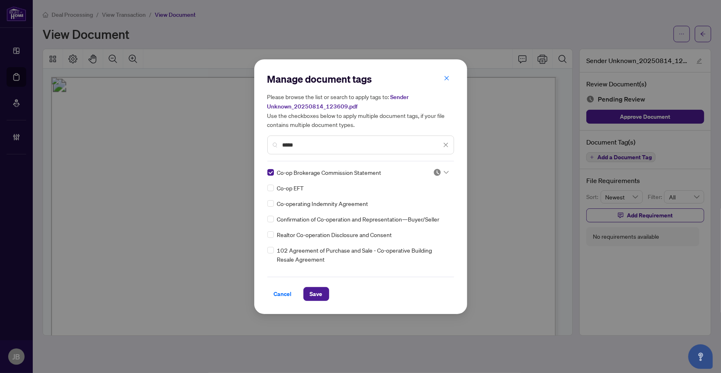
click at [446, 171] on icon at bounding box center [446, 172] width 5 height 3
click at [410, 210] on div "Approved" at bounding box center [414, 211] width 52 height 9
click at [325, 296] on button "Save" at bounding box center [316, 294] width 26 height 14
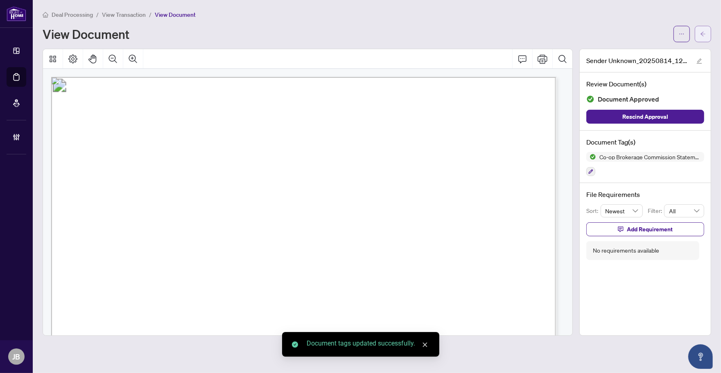
click at [704, 33] on icon "arrow-left" at bounding box center [703, 34] width 6 height 6
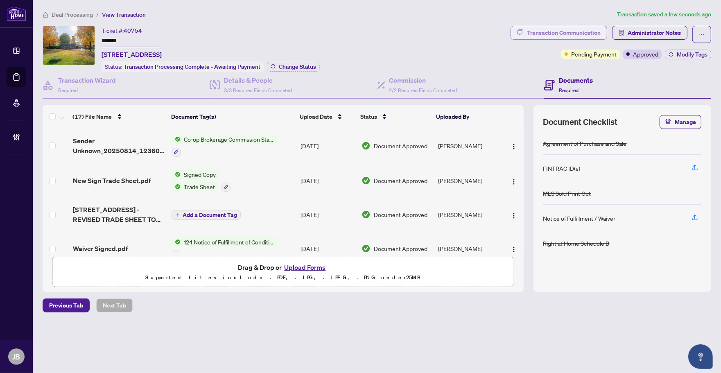
click at [583, 34] on div "Transaction Communication" at bounding box center [564, 32] width 74 height 13
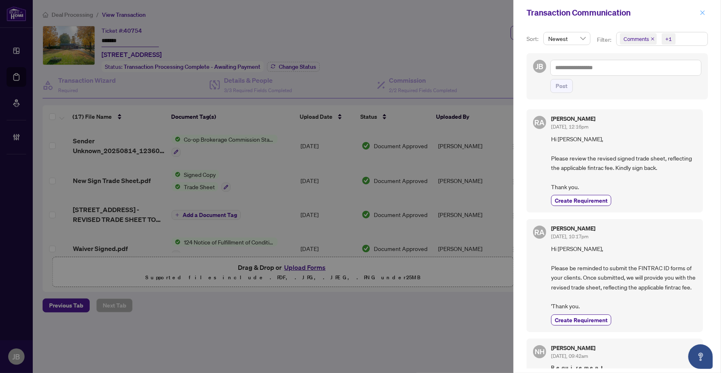
click at [701, 13] on icon "close" at bounding box center [703, 13] width 6 height 6
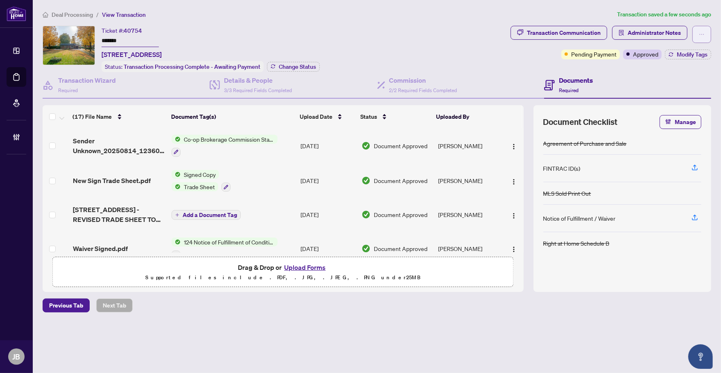
click at [702, 28] on span "button" at bounding box center [702, 34] width 6 height 13
click at [670, 78] on span "Submit for Completion" at bounding box center [673, 78] width 63 height 9
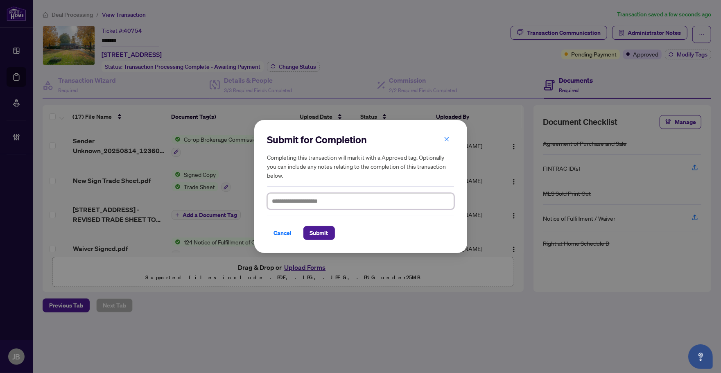
drag, startPoint x: 298, startPoint y: 201, endPoint x: 300, endPoint y: 208, distance: 7.6
click at [298, 201] on textarea at bounding box center [360, 201] width 187 height 16
paste textarea "**********"
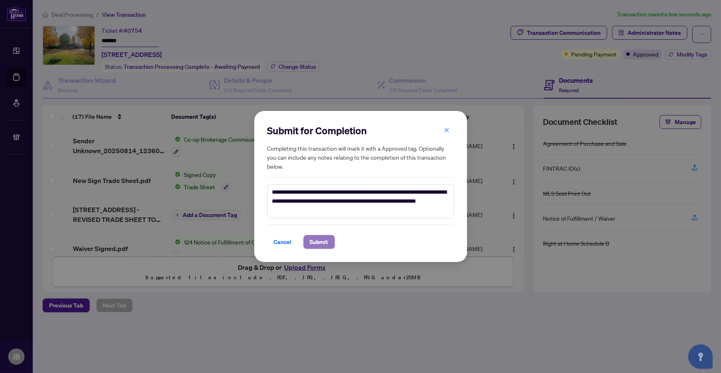
click at [322, 243] on span "Submit" at bounding box center [319, 241] width 18 height 13
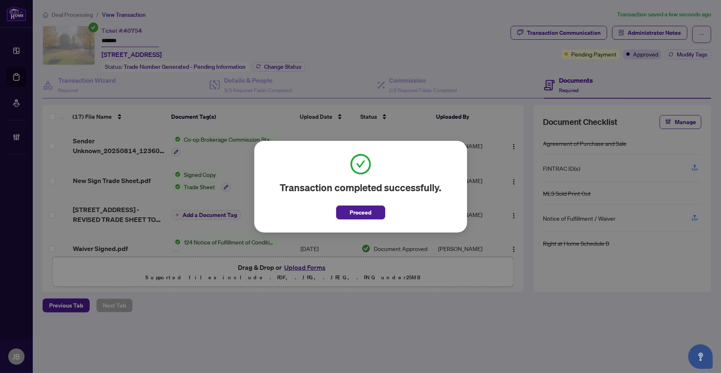
click at [358, 214] on span "Proceed" at bounding box center [361, 212] width 22 height 13
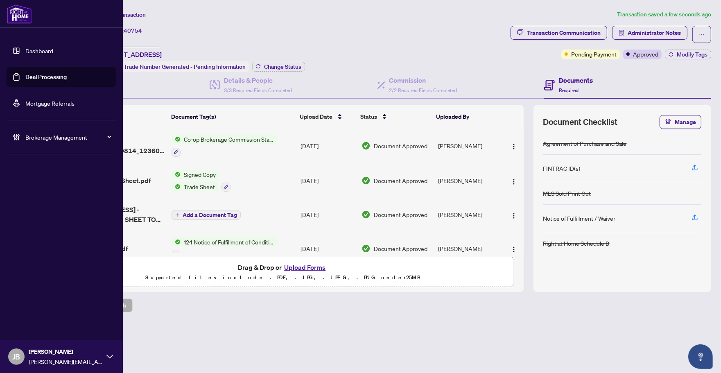
drag, startPoint x: 23, startPoint y: 79, endPoint x: 62, endPoint y: 89, distance: 40.2
click at [25, 79] on link "Deal Processing" at bounding box center [45, 76] width 41 height 7
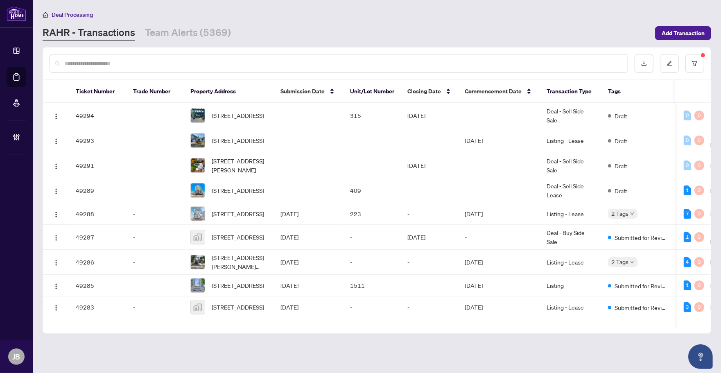
click at [144, 67] on input "text" at bounding box center [343, 63] width 557 height 9
paste input "**********"
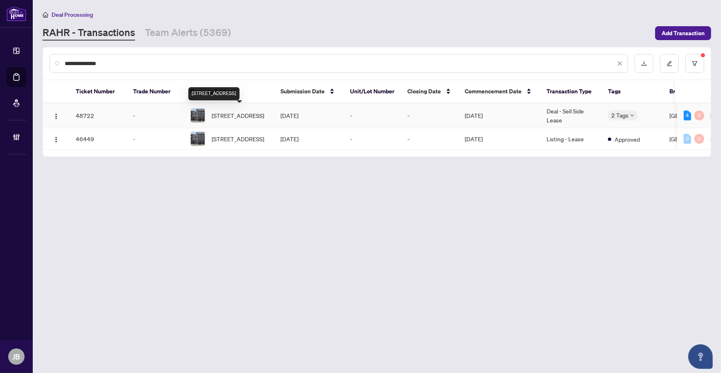
click at [244, 111] on span "1423 Courtleigh Tr, Oakville, Ontario L6H 7Y8, Canada" at bounding box center [238, 115] width 52 height 9
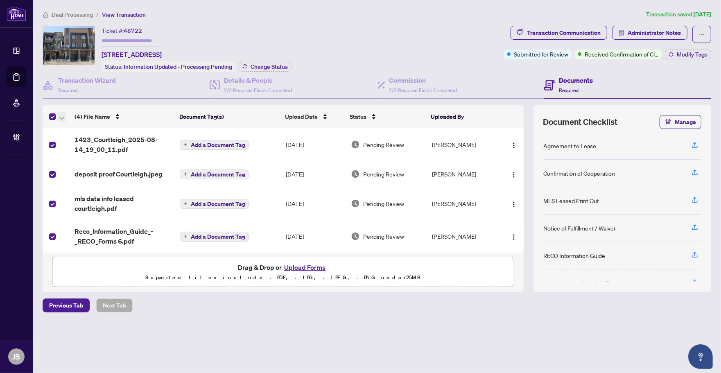
click at [63, 117] on icon "button" at bounding box center [61, 118] width 5 height 3
click at [81, 127] on span "Open Selected in New Tab(s)" at bounding box center [100, 129] width 73 height 9
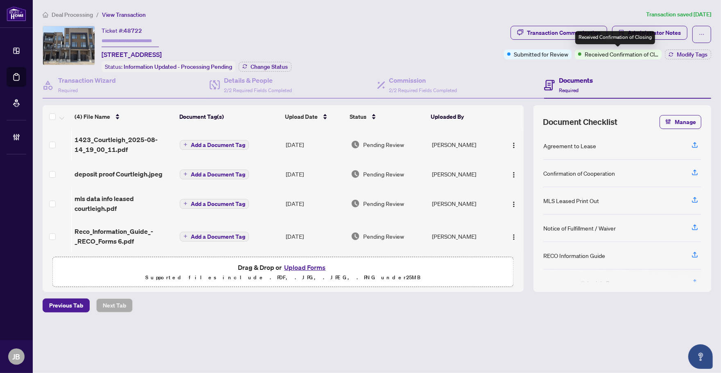
click at [578, 33] on div "Received Confirmation of Closing" at bounding box center [615, 37] width 80 height 13
click at [540, 31] on div "Transaction Communication" at bounding box center [564, 32] width 74 height 13
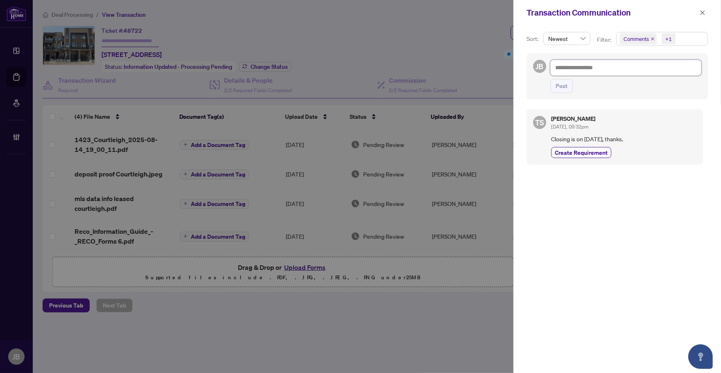
click at [636, 70] on textarea at bounding box center [625, 68] width 151 height 16
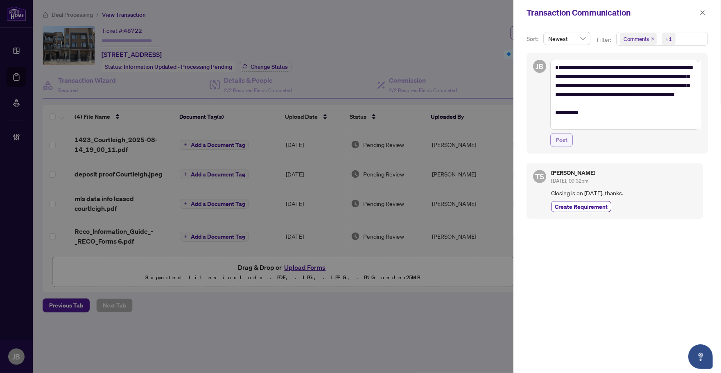
click at [560, 143] on span "Post" at bounding box center [562, 140] width 12 height 13
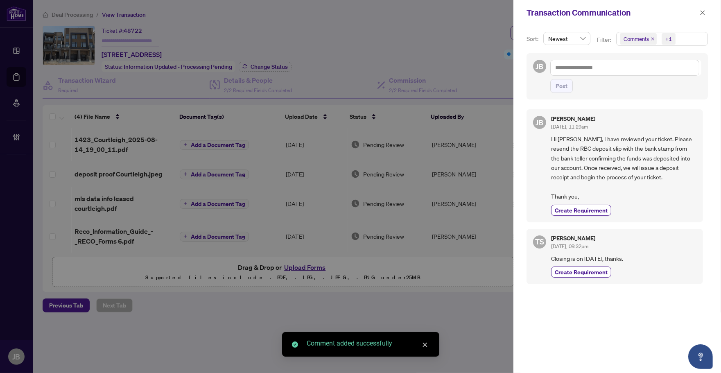
click at [687, 40] on span "Comments +1" at bounding box center [662, 38] width 91 height 13
click at [625, 72] on span "Select Comments" at bounding box center [624, 73] width 7 height 7
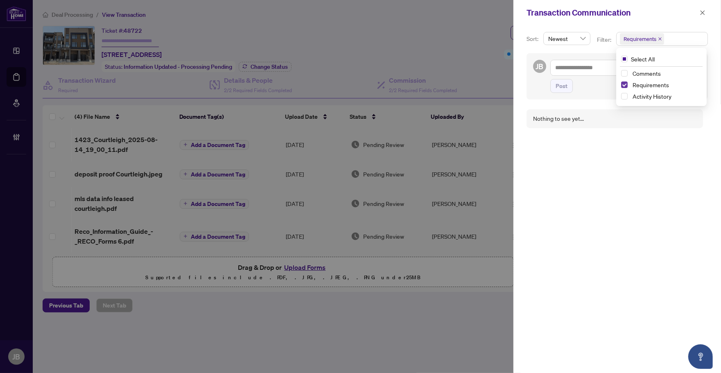
click at [623, 85] on span "Select Requirements" at bounding box center [624, 84] width 7 height 7
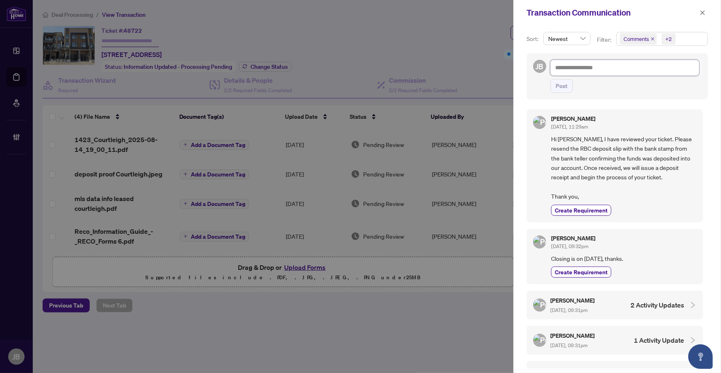
click at [582, 70] on textarea at bounding box center [624, 68] width 149 height 16
click at [566, 84] on span "Post" at bounding box center [562, 85] width 12 height 13
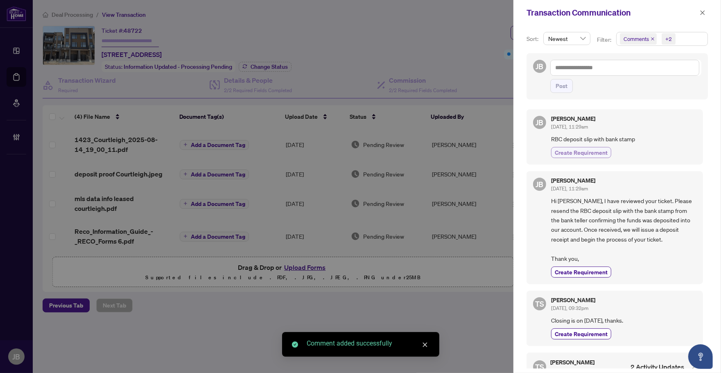
click at [588, 151] on span "Create Requirement" at bounding box center [581, 152] width 53 height 9
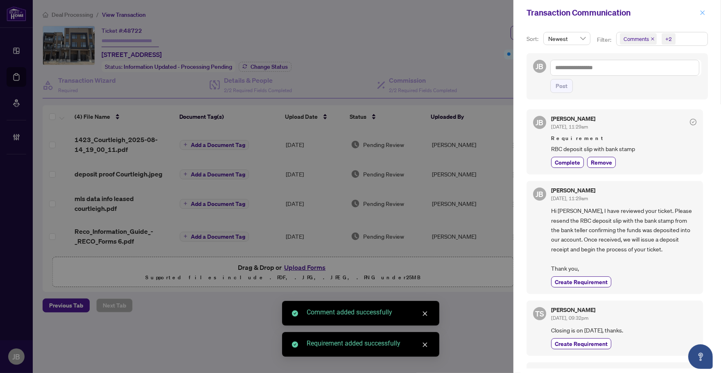
click at [703, 13] on icon "close" at bounding box center [703, 12] width 5 height 5
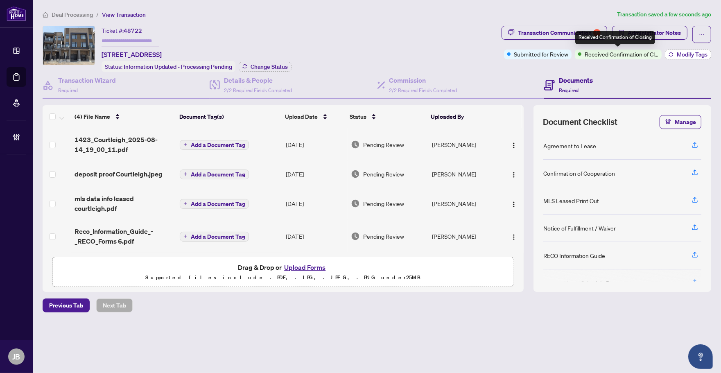
click at [676, 56] on button "Modify Tags" at bounding box center [688, 55] width 46 height 10
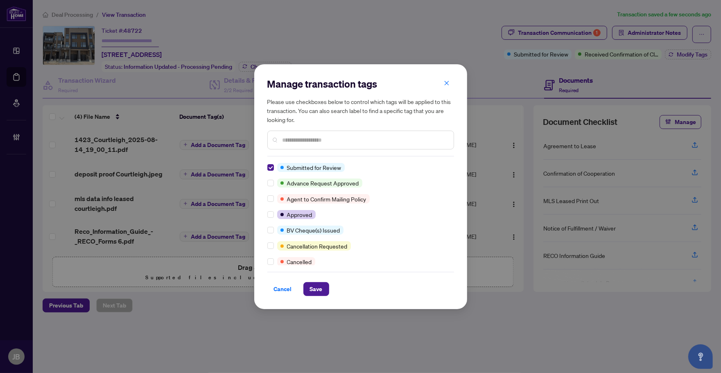
click at [320, 138] on input "text" at bounding box center [365, 140] width 165 height 9
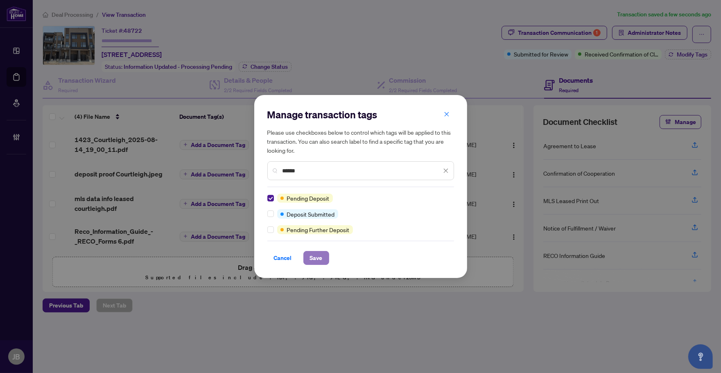
click at [324, 258] on button "Save" at bounding box center [316, 258] width 26 height 14
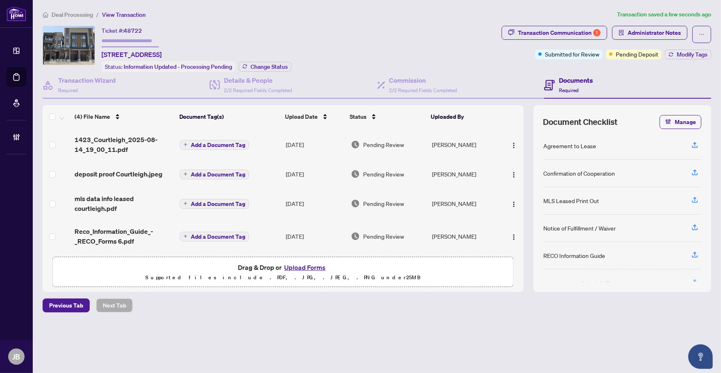
click at [166, 174] on div "deposit proof Courtleigh.jpeg" at bounding box center [124, 174] width 99 height 10
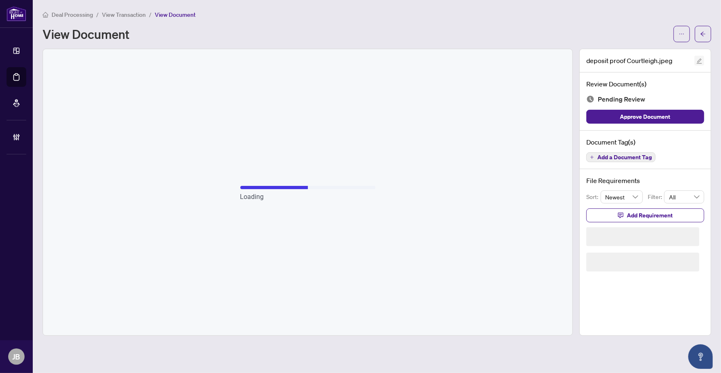
click at [699, 61] on icon "edit" at bounding box center [699, 61] width 5 height 5
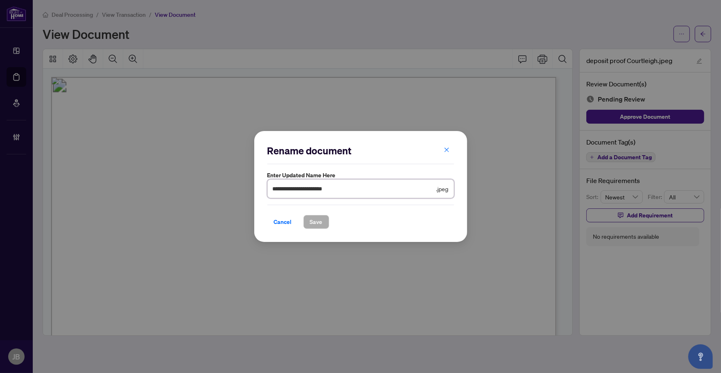
drag, startPoint x: 340, startPoint y: 189, endPoint x: 261, endPoint y: 189, distance: 79.0
click at [261, 189] on div "**********" at bounding box center [360, 186] width 213 height 111
drag, startPoint x: 326, startPoint y: 220, endPoint x: 379, endPoint y: 225, distance: 53.5
click at [326, 220] on button "Save" at bounding box center [316, 222] width 26 height 14
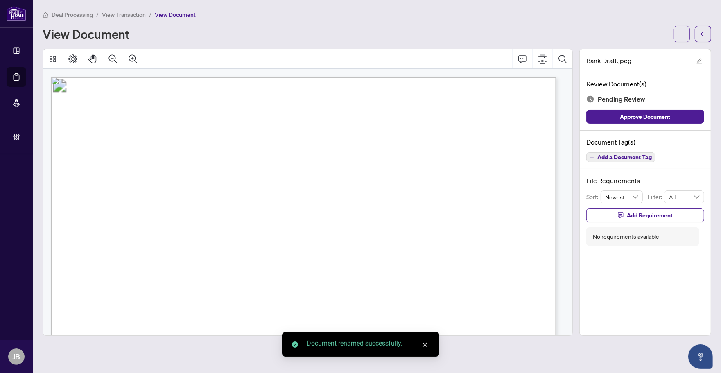
click at [609, 156] on span "Add a Document Tag" at bounding box center [625, 157] width 54 height 6
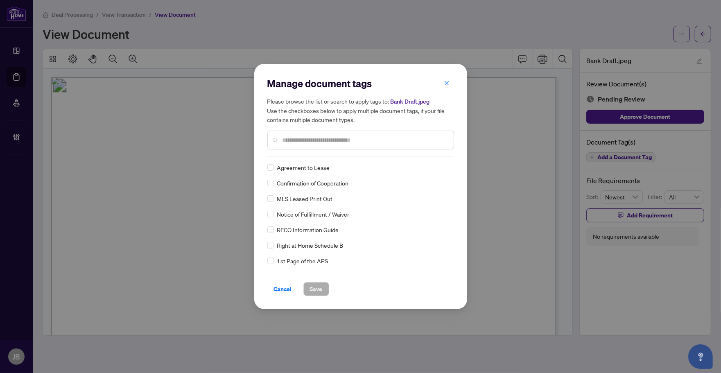
click at [301, 142] on input "text" at bounding box center [365, 140] width 165 height 9
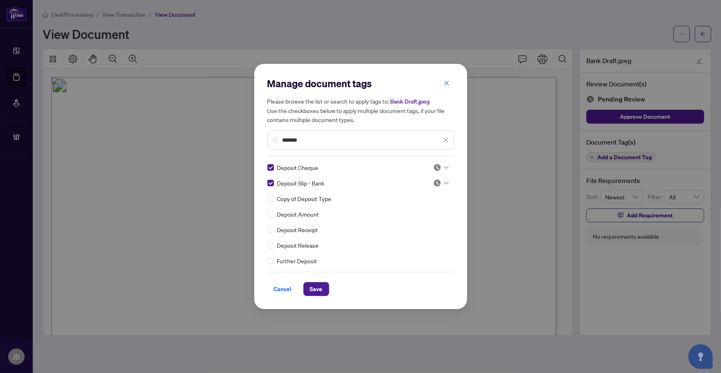
click at [444, 183] on icon at bounding box center [446, 182] width 5 height 3
click at [421, 213] on div "Needs Work" at bounding box center [414, 209] width 52 height 9
click at [444, 166] on icon at bounding box center [446, 167] width 5 height 3
click at [410, 208] on div "Approved" at bounding box center [414, 207] width 52 height 9
click at [318, 288] on span "Save" at bounding box center [316, 289] width 13 height 13
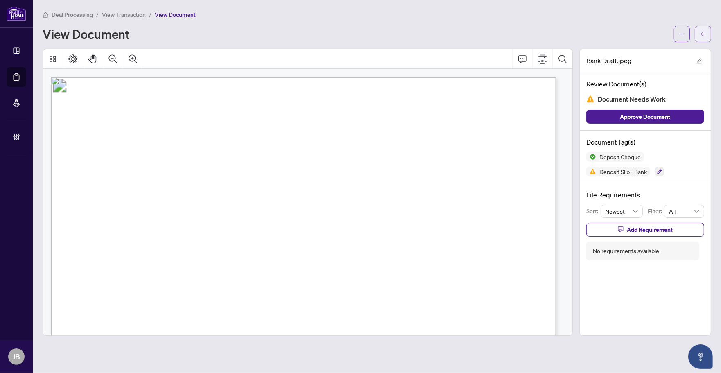
click at [703, 31] on icon "arrow-left" at bounding box center [703, 34] width 6 height 6
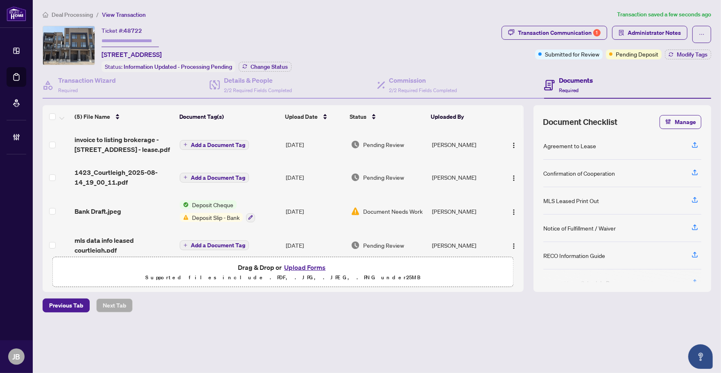
click at [260, 331] on div "Deal Processing / View Transaction Transaction saved a few seconds ago Ticket #…" at bounding box center [376, 175] width 675 height 331
click at [636, 29] on span "Administrator Notes" at bounding box center [654, 32] width 53 height 13
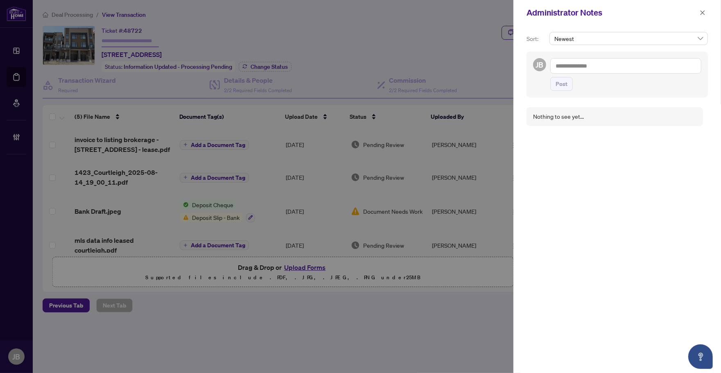
click at [583, 65] on textarea at bounding box center [625, 66] width 151 height 16
click at [564, 83] on span "Post" at bounding box center [562, 83] width 12 height 13
click at [703, 10] on icon "close" at bounding box center [703, 13] width 6 height 6
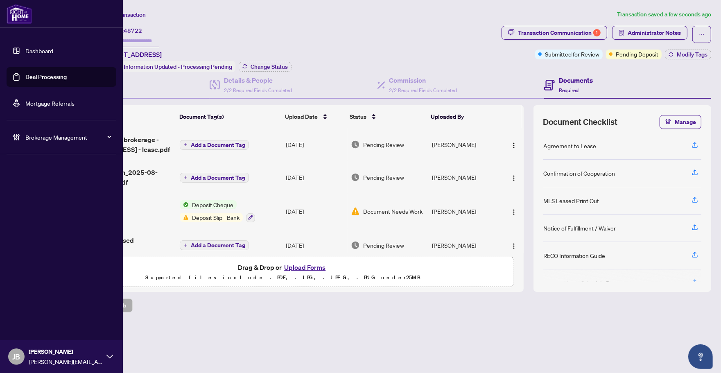
drag, startPoint x: 38, startPoint y: 78, endPoint x: 33, endPoint y: 85, distance: 8.5
click at [38, 78] on link "Deal Processing" at bounding box center [45, 76] width 41 height 7
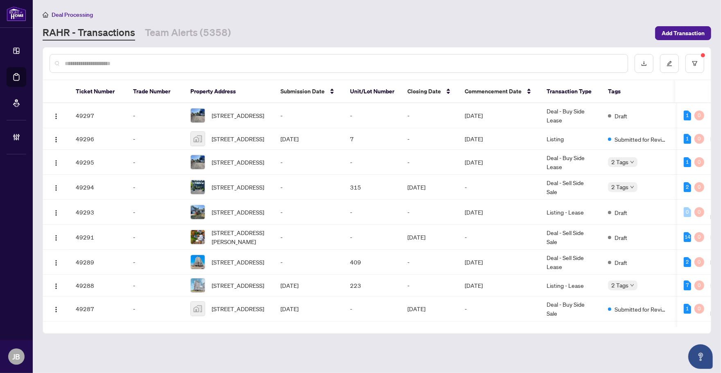
click at [127, 65] on input "text" at bounding box center [343, 63] width 557 height 9
paste input "**********"
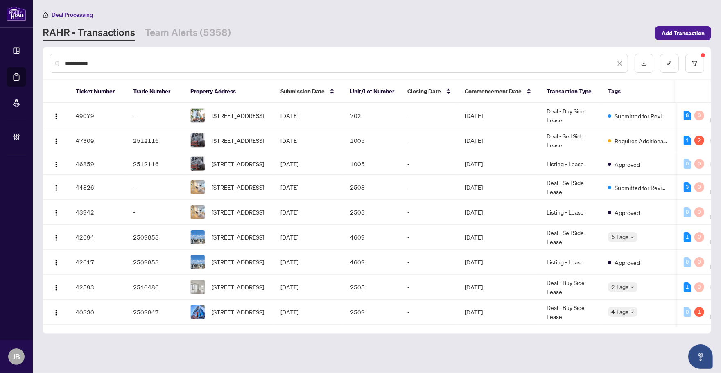
click at [281, 24] on div "Deal Processing RAHR - Transactions Team Alerts (5358) Add Transaction" at bounding box center [377, 25] width 669 height 31
click at [248, 140] on span "1005-7 Grenville St, Toronto, Ontario M4Y 1A1, Canada" at bounding box center [238, 140] width 52 height 9
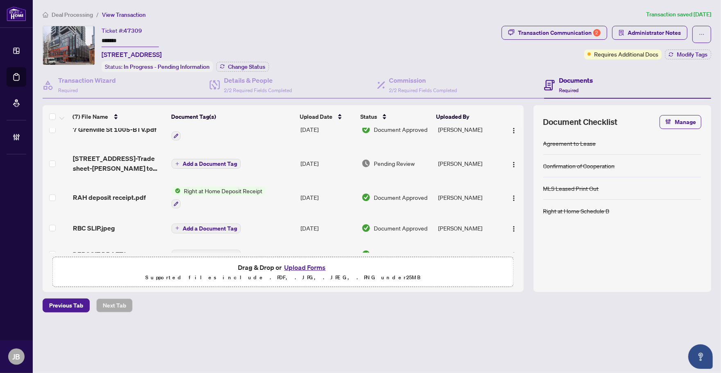
scroll to position [101, 0]
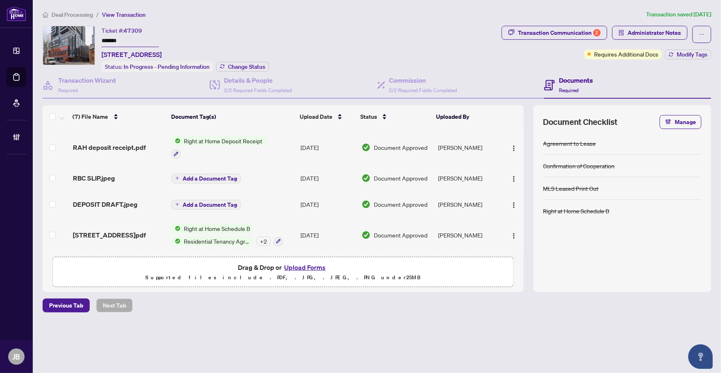
click at [351, 25] on div "Deal Processing / View Transaction Transaction saved 11 days ago Ticket #: 4730…" at bounding box center [376, 175] width 675 height 331
click at [645, 32] on span "Administrator Notes" at bounding box center [654, 32] width 53 height 13
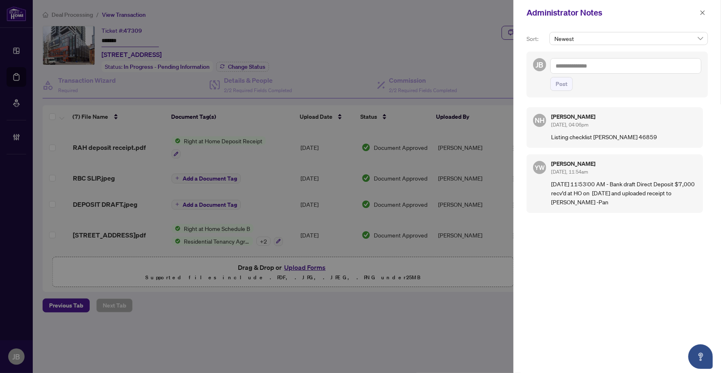
click at [619, 67] on textarea at bounding box center [625, 66] width 151 height 16
click at [429, 33] on div at bounding box center [360, 186] width 721 height 373
click at [608, 67] on textarea at bounding box center [625, 66] width 151 height 16
click at [552, 83] on button "Post" at bounding box center [561, 84] width 23 height 14
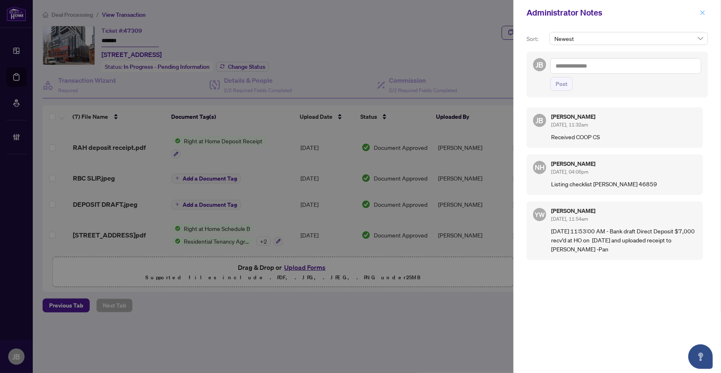
click at [704, 11] on icon "close" at bounding box center [703, 12] width 5 height 5
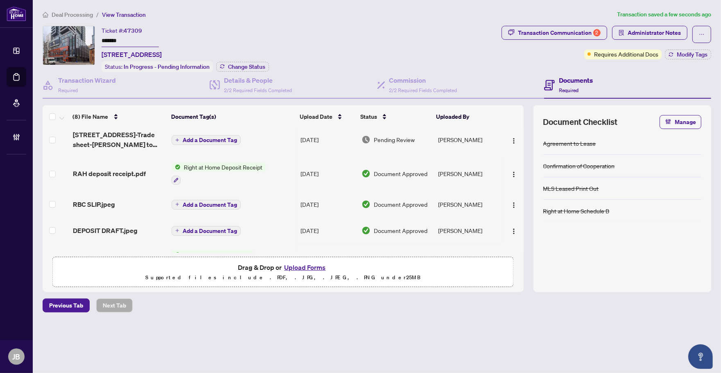
click at [319, 138] on td "Aug/08/2025" at bounding box center [327, 139] width 61 height 33
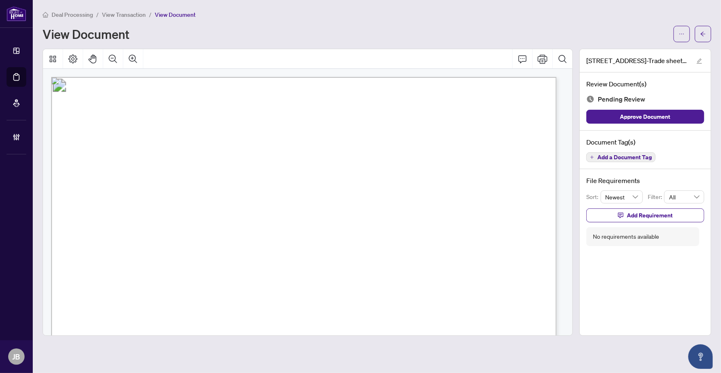
click at [646, 156] on span "Add a Document Tag" at bounding box center [625, 157] width 54 height 6
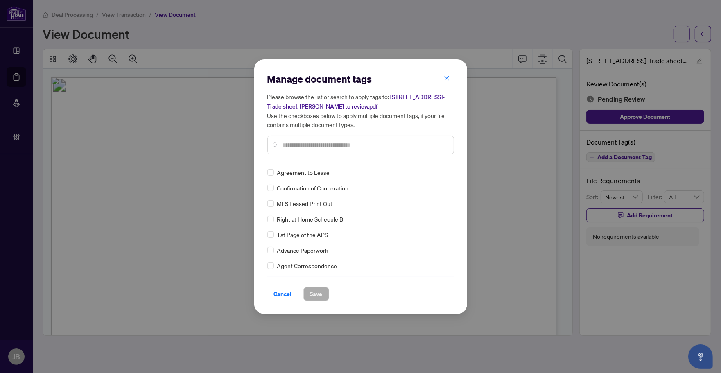
click at [306, 140] on input "text" at bounding box center [365, 144] width 165 height 9
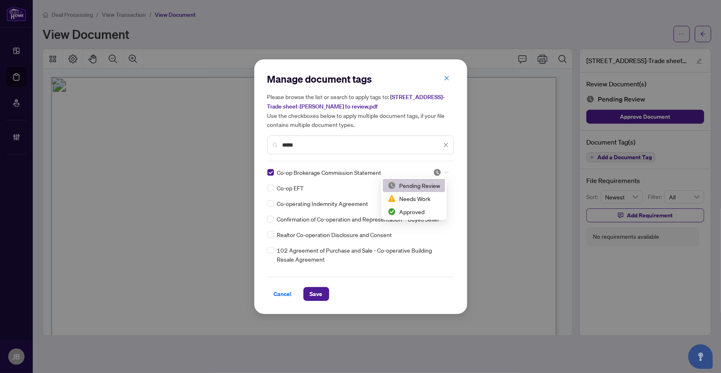
click at [444, 172] on icon at bounding box center [446, 172] width 5 height 3
click at [412, 210] on div "Approved" at bounding box center [414, 211] width 52 height 9
click at [318, 294] on span "Save" at bounding box center [316, 293] width 13 height 13
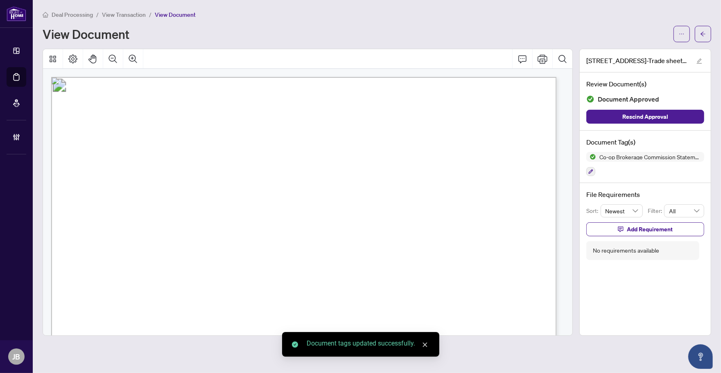
click at [573, 18] on div "Deal Processing / View Transaction / View Document" at bounding box center [377, 14] width 669 height 9
click at [701, 33] on button "button" at bounding box center [703, 34] width 16 height 16
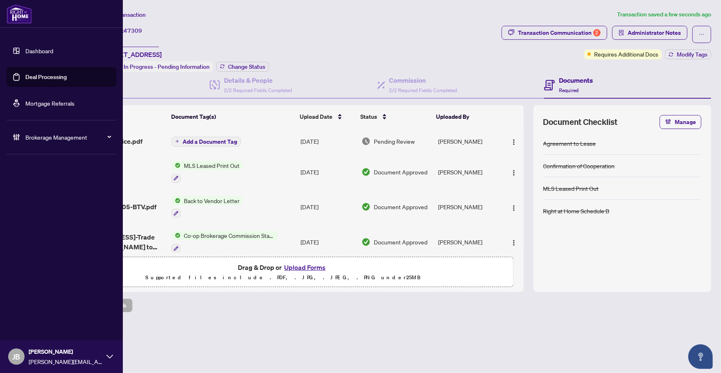
click at [37, 76] on link "Deal Processing" at bounding box center [45, 76] width 41 height 7
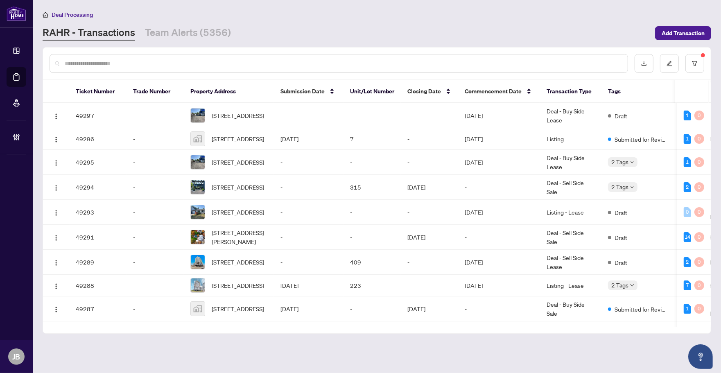
click at [162, 62] on input "text" at bounding box center [343, 63] width 557 height 9
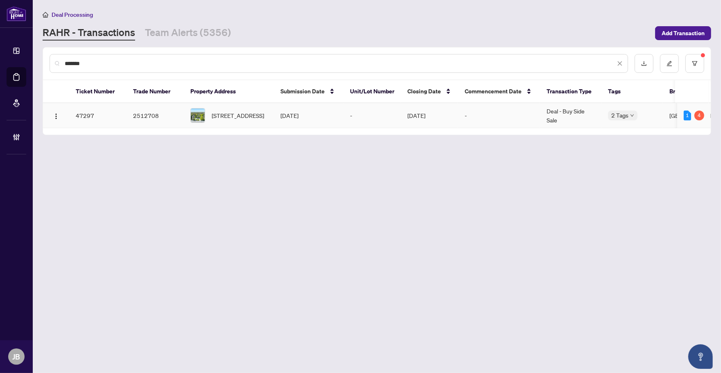
click at [242, 117] on span "425 Plains Rd, Burlington, Ontario L7T 1G7, Canada" at bounding box center [238, 115] width 52 height 9
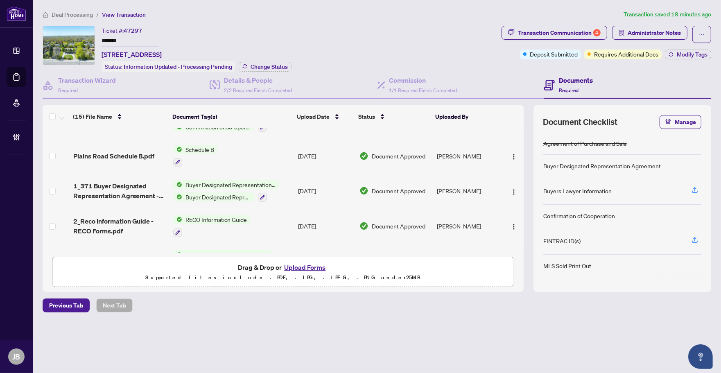
scroll to position [307, 0]
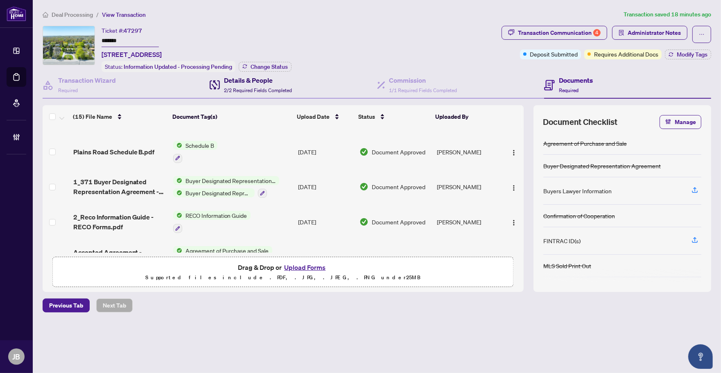
click at [255, 83] on h4 "Details & People" at bounding box center [258, 80] width 68 height 10
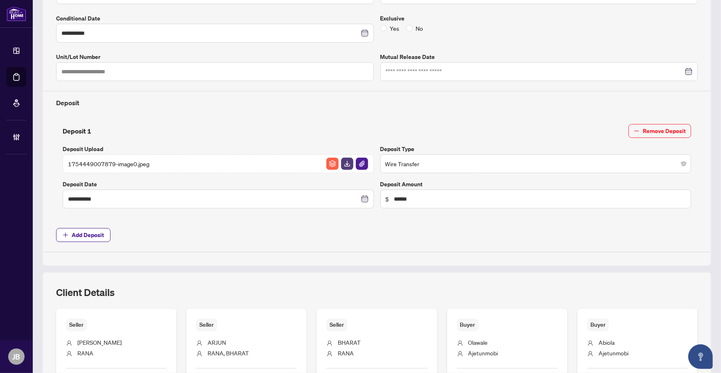
scroll to position [410, 0]
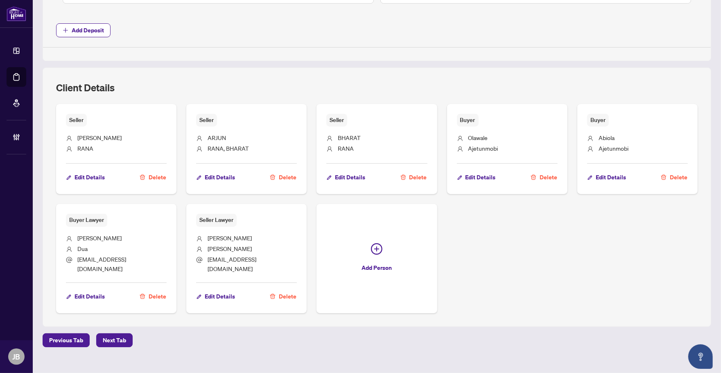
drag, startPoint x: 56, startPoint y: 165, endPoint x: 84, endPoint y: 167, distance: 27.9
click at [57, 165] on div "Seller SONIA RANA Edit Details Delete" at bounding box center [116, 149] width 120 height 90
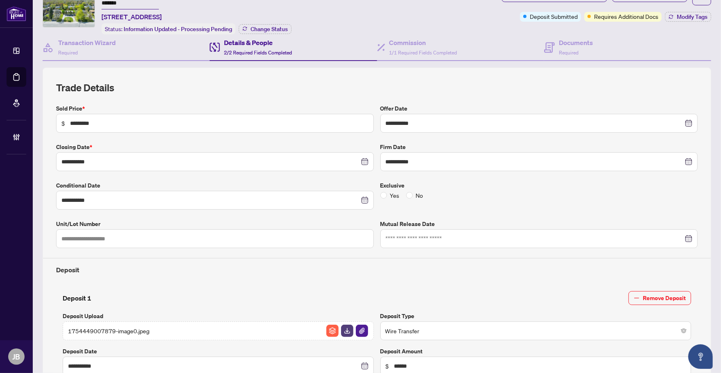
scroll to position [0, 0]
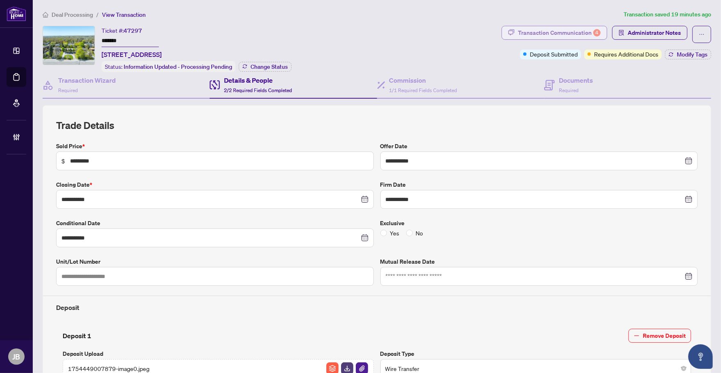
click at [563, 30] on div "Transaction Communication 4" at bounding box center [559, 32] width 83 height 13
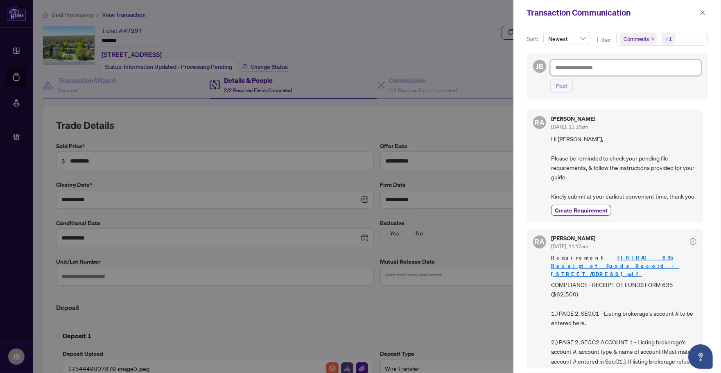
click at [647, 66] on textarea at bounding box center [625, 68] width 151 height 16
paste textarea "**********"
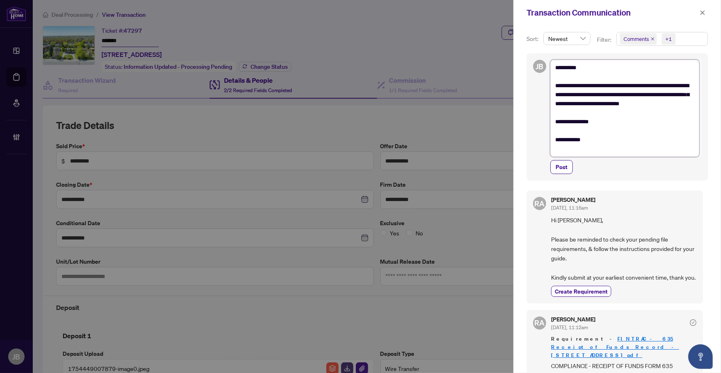
drag, startPoint x: 582, startPoint y: 95, endPoint x: 688, endPoint y: 87, distance: 106.7
click at [688, 87] on textarea "**********" at bounding box center [624, 108] width 149 height 97
drag, startPoint x: 593, startPoint y: 95, endPoint x: 567, endPoint y: 95, distance: 25.8
click at [567, 95] on textarea "**********" at bounding box center [624, 108] width 149 height 97
drag, startPoint x: 559, startPoint y: 162, endPoint x: 562, endPoint y: 173, distance: 11.0
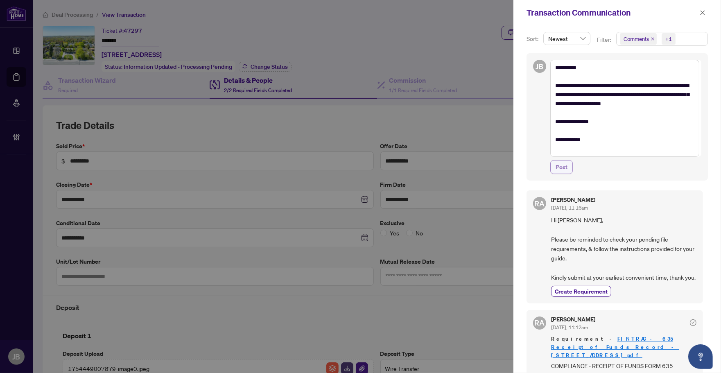
click at [559, 165] on span "Post" at bounding box center [562, 167] width 12 height 13
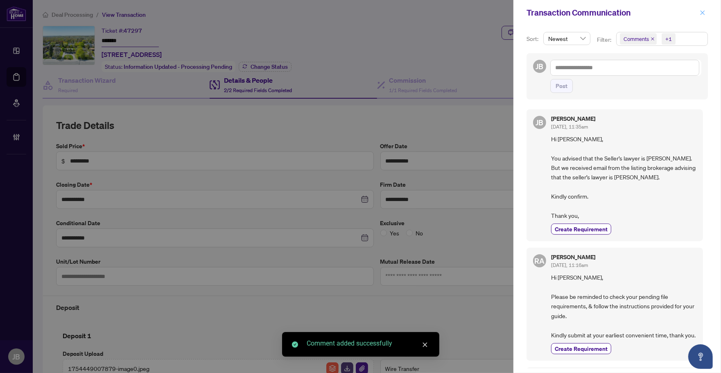
click at [703, 11] on icon "close" at bounding box center [703, 13] width 6 height 6
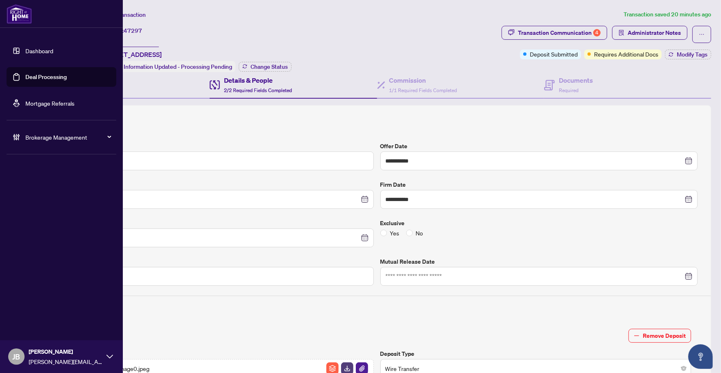
drag, startPoint x: 39, startPoint y: 77, endPoint x: 54, endPoint y: 85, distance: 17.1
click at [39, 77] on link "Deal Processing" at bounding box center [45, 76] width 41 height 7
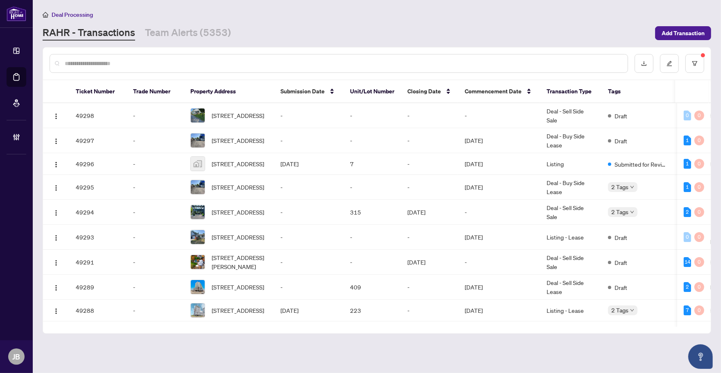
click at [117, 68] on div at bounding box center [339, 63] width 579 height 19
click at [113, 59] on input "text" at bounding box center [343, 63] width 557 height 9
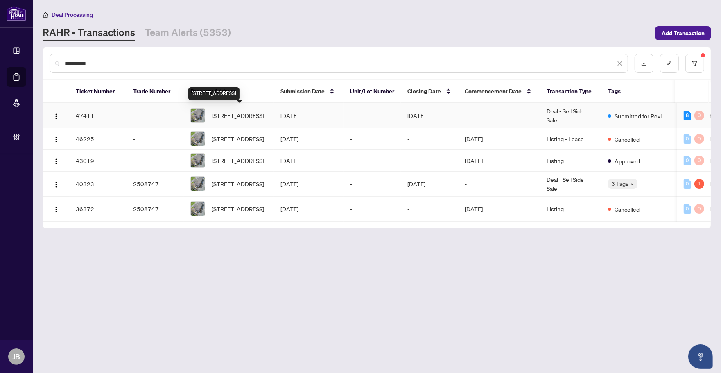
click at [218, 113] on span "1534 Bloor St, Clarington, Ontario L1E 0G9, Canada" at bounding box center [238, 115] width 52 height 9
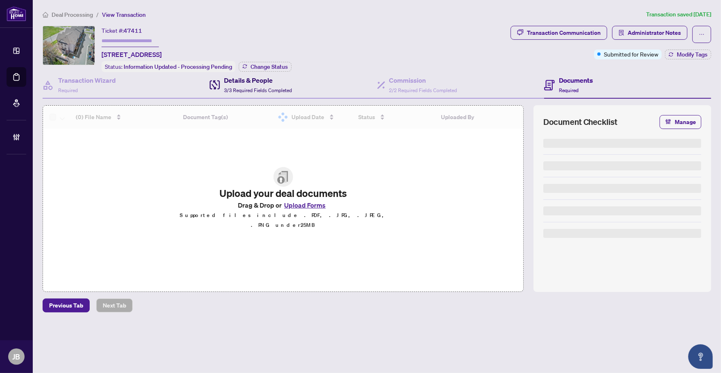
click at [240, 87] on span "3/3 Required Fields Completed" at bounding box center [258, 90] width 68 height 6
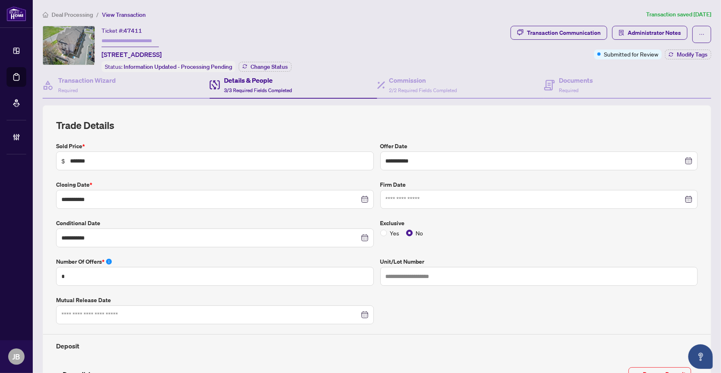
click at [337, 15] on ol "Deal Processing / View Transaction" at bounding box center [343, 14] width 600 height 9
click at [672, 29] on span "Administrator Notes" at bounding box center [654, 32] width 53 height 13
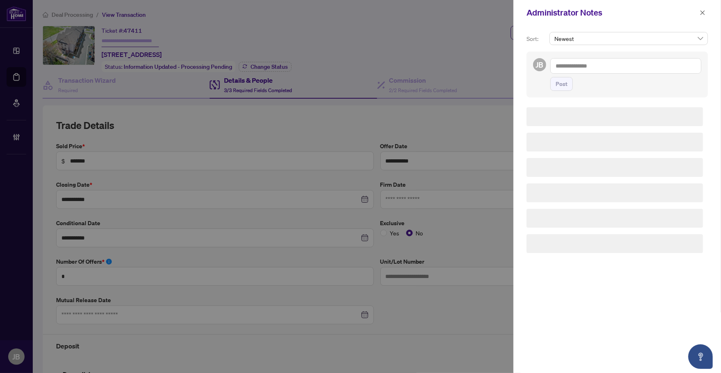
click at [574, 68] on textarea at bounding box center [625, 66] width 151 height 16
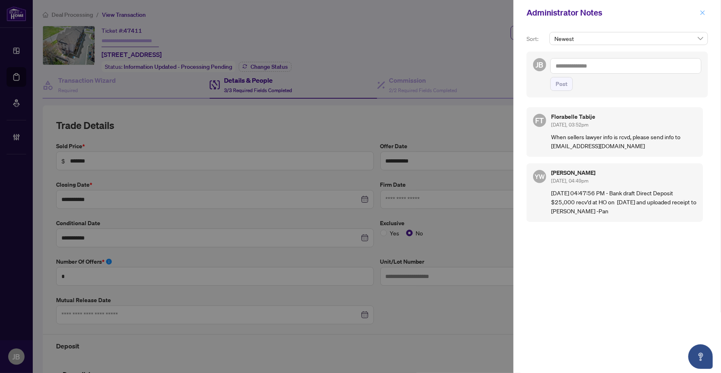
click at [701, 10] on icon "close" at bounding box center [703, 13] width 6 height 6
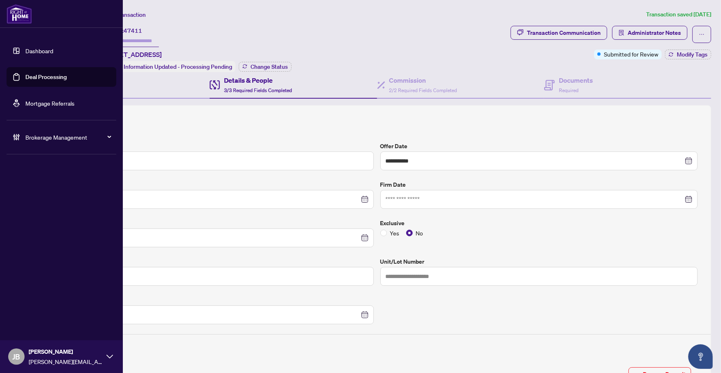
click at [27, 79] on link "Deal Processing" at bounding box center [45, 76] width 41 height 7
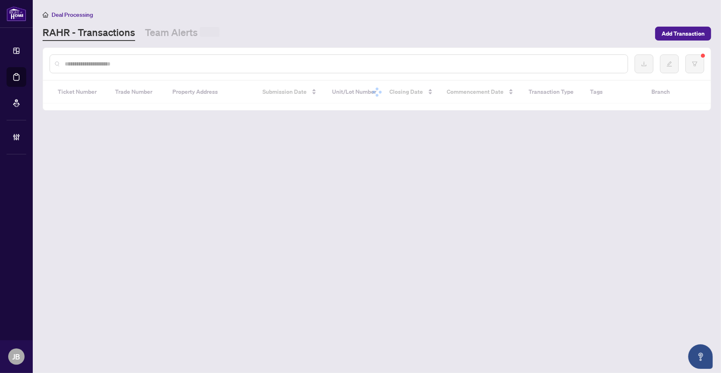
click at [191, 66] on input "text" at bounding box center [343, 63] width 557 height 9
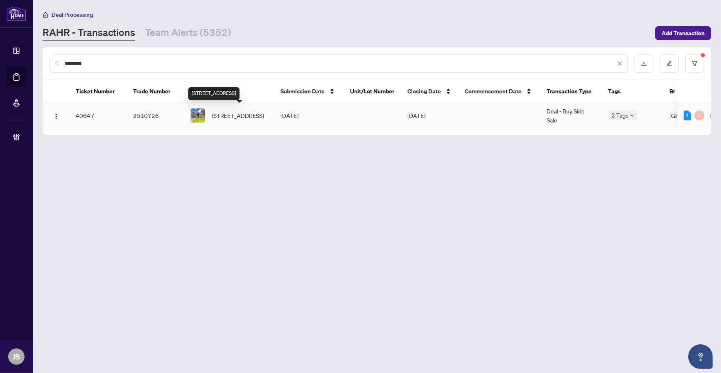
click at [256, 120] on span "9 Castle Rdge, Brighton, Ontario K0K 1H0, Canada" at bounding box center [238, 115] width 52 height 9
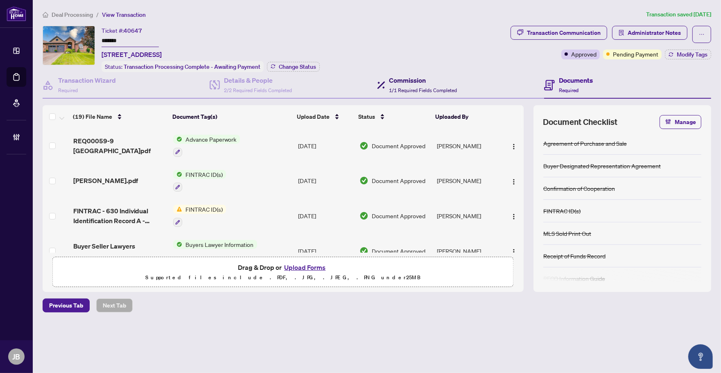
click at [406, 88] on span "1/1 Required Fields Completed" at bounding box center [423, 90] width 68 height 6
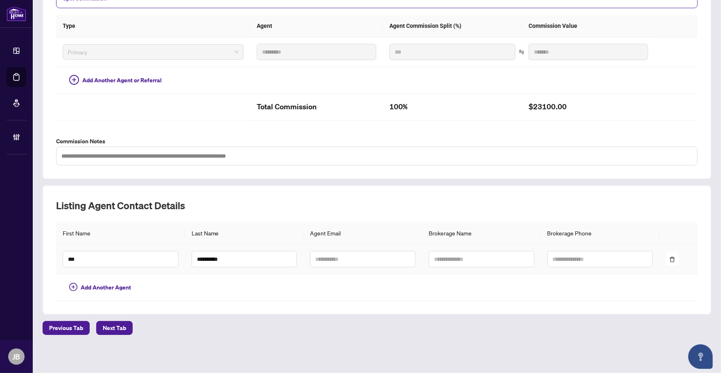
scroll to position [36, 0]
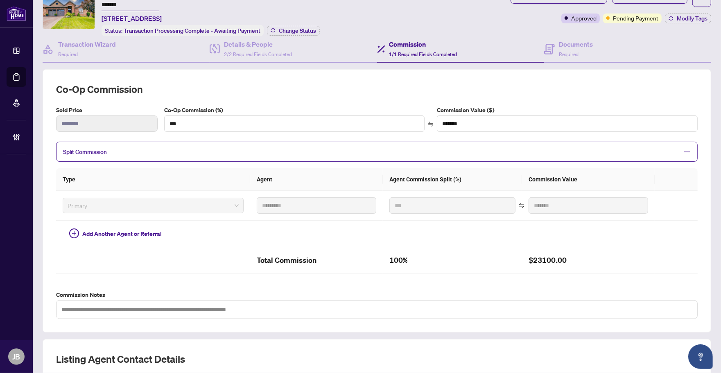
drag, startPoint x: 297, startPoint y: 75, endPoint x: 290, endPoint y: 82, distance: 10.7
click at [297, 75] on div "Co-op Commission Sold Price ******** Co-Op Commission (%) *** Commission Value …" at bounding box center [377, 200] width 669 height 263
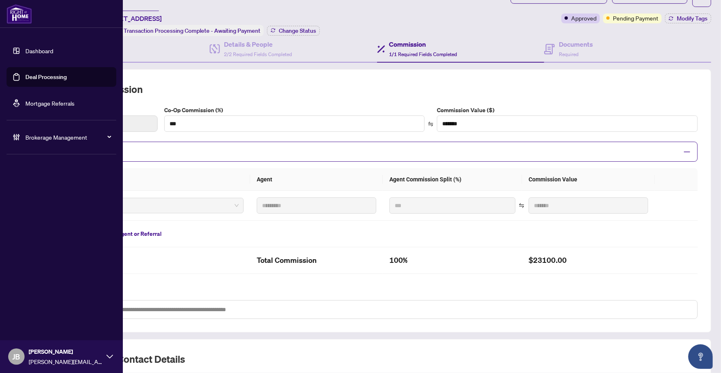
click at [38, 79] on link "Deal Processing" at bounding box center [45, 76] width 41 height 7
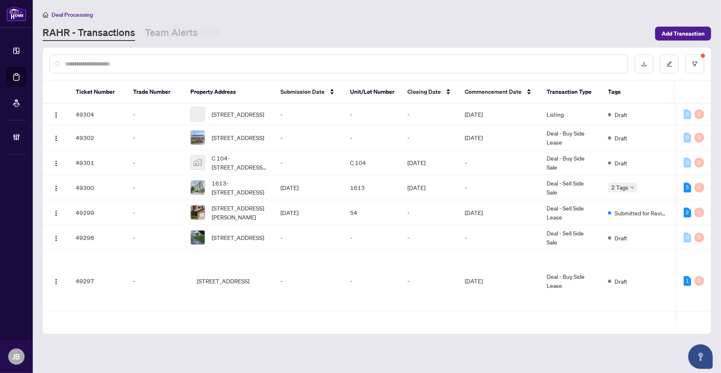
click at [152, 64] on input "text" at bounding box center [343, 63] width 557 height 9
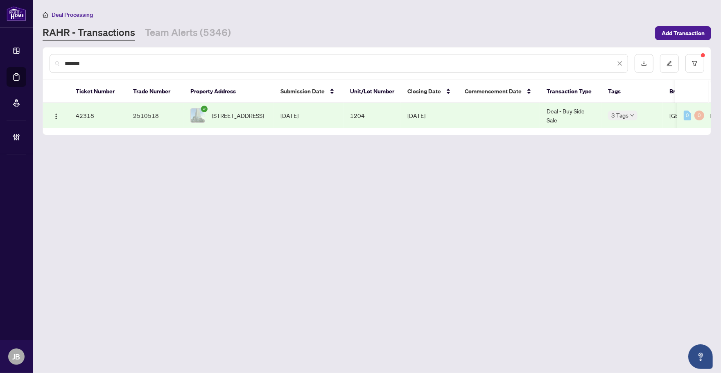
drag, startPoint x: 95, startPoint y: 62, endPoint x: 59, endPoint y: 59, distance: 35.4
click at [59, 59] on div "*******" at bounding box center [339, 63] width 579 height 19
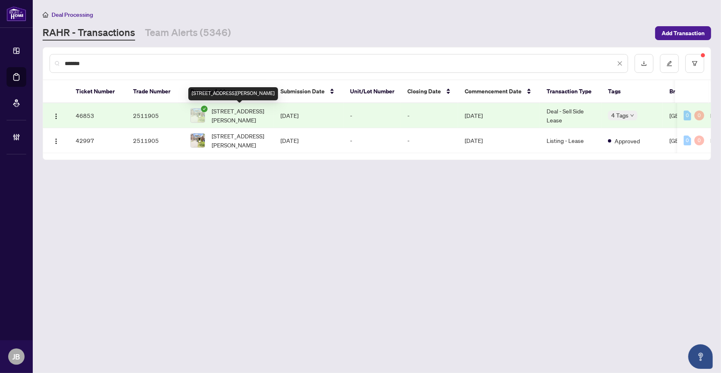
click at [229, 111] on span "1235 Mcphedran Pt, Milton, Ontario L9E 1J8, Canada" at bounding box center [240, 115] width 56 height 18
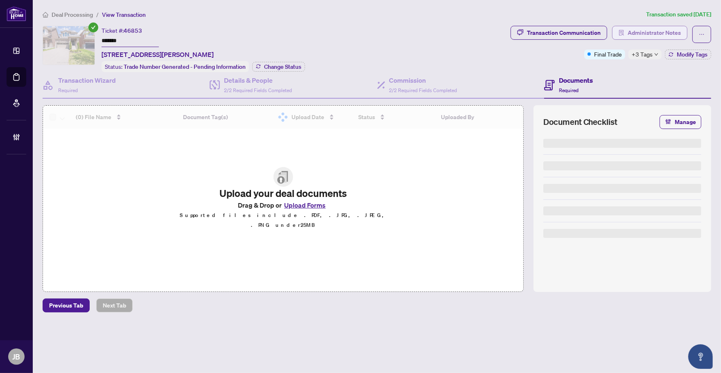
click at [660, 36] on span "Administrator Notes" at bounding box center [654, 32] width 53 height 13
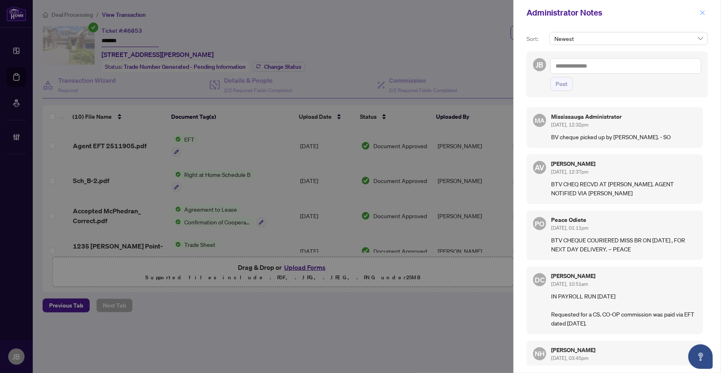
click at [705, 11] on icon "close" at bounding box center [703, 13] width 6 height 6
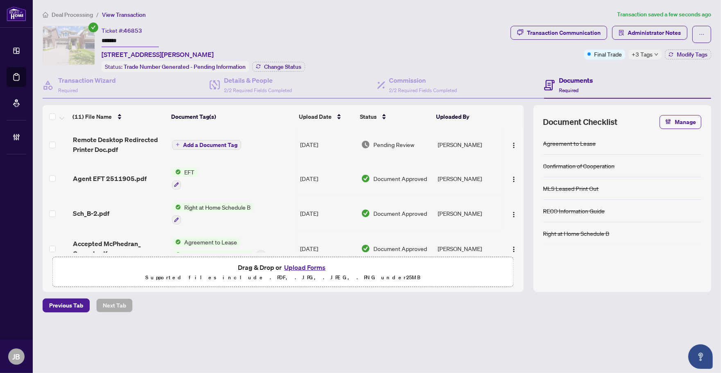
drag, startPoint x: 263, startPoint y: 324, endPoint x: 294, endPoint y: 180, distance: 147.5
click at [263, 324] on div "Deal Processing / View Transaction Transaction saved a few seconds ago Ticket #…" at bounding box center [376, 175] width 675 height 331
click at [322, 143] on td "Aug/19/2025" at bounding box center [327, 144] width 61 height 33
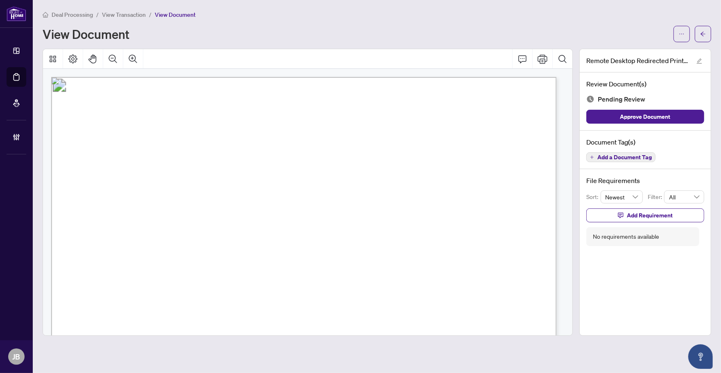
click at [615, 159] on span "Add a Document Tag" at bounding box center [625, 157] width 54 height 6
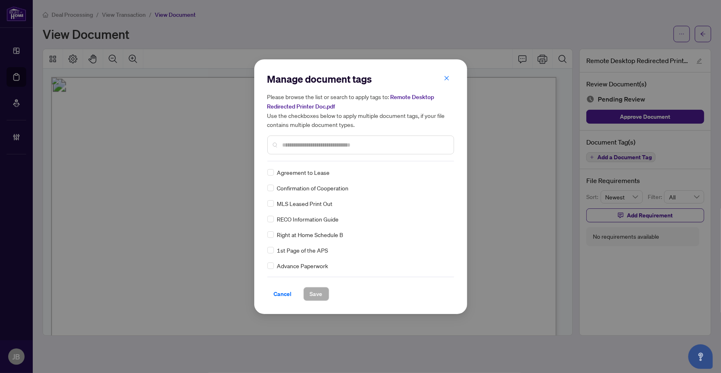
click at [353, 145] on input "text" at bounding box center [365, 144] width 165 height 9
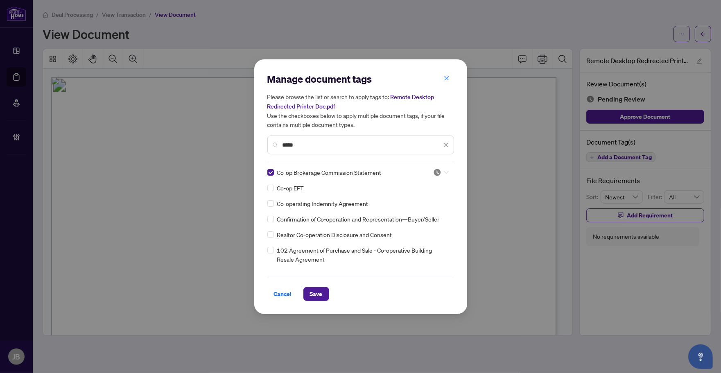
click at [445, 171] on icon at bounding box center [446, 172] width 5 height 3
click at [429, 211] on div "Approved" at bounding box center [414, 211] width 52 height 9
click at [320, 289] on span "Save" at bounding box center [316, 293] width 13 height 13
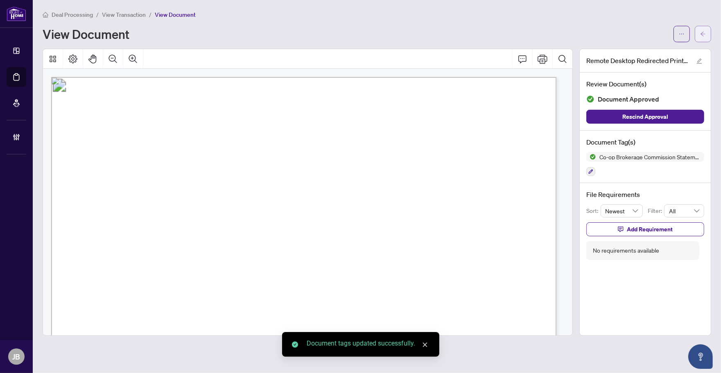
click at [706, 33] on icon "arrow-left" at bounding box center [703, 34] width 6 height 6
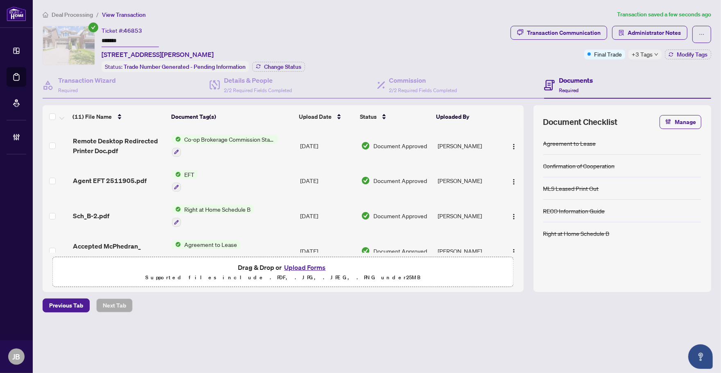
click at [328, 23] on div "Deal Processing / View Transaction Transaction saved a few seconds ago Ticket #…" at bounding box center [376, 175] width 675 height 331
click at [673, 27] on span "Administrator Notes" at bounding box center [654, 32] width 53 height 13
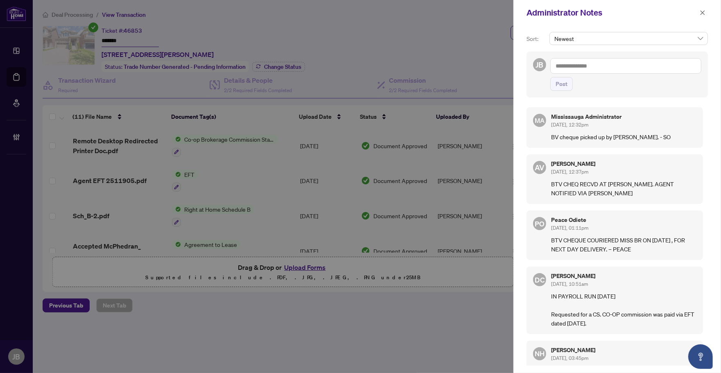
click at [591, 64] on textarea at bounding box center [625, 66] width 151 height 16
click at [565, 83] on span "Post" at bounding box center [562, 83] width 12 height 13
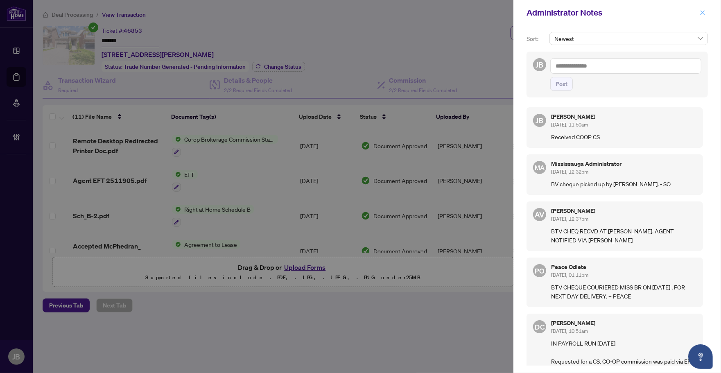
click at [703, 11] on icon "close" at bounding box center [703, 13] width 6 height 6
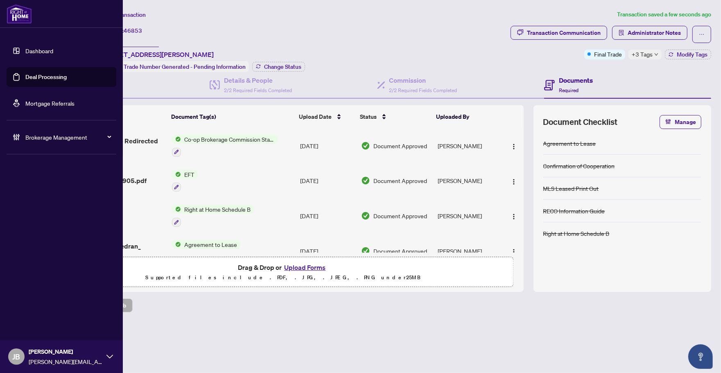
click at [43, 79] on link "Deal Processing" at bounding box center [45, 76] width 41 height 7
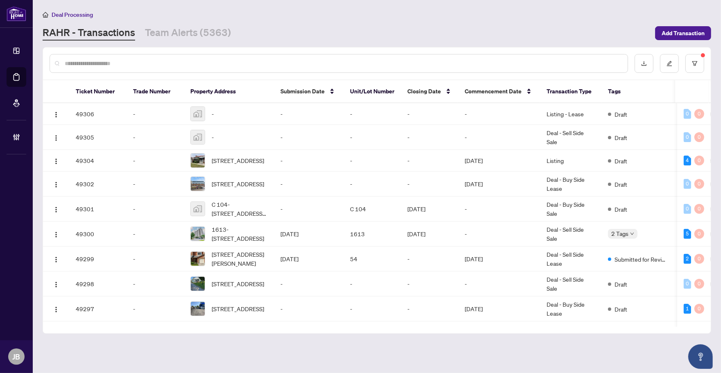
click at [99, 64] on input "text" at bounding box center [343, 63] width 557 height 9
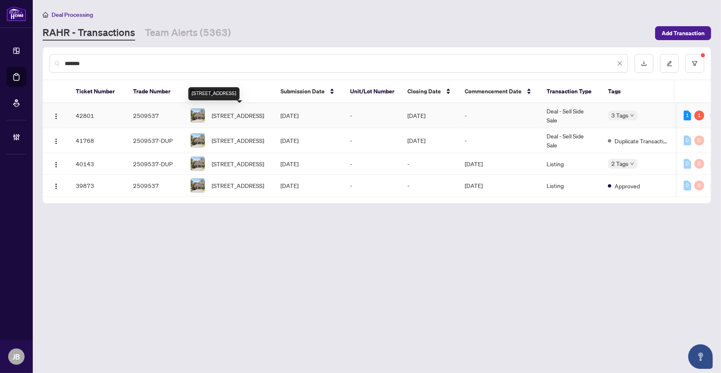
click at [252, 114] on span "121 Ashridge Crt, Mississauga, Ontario L4Z 1K5, Canada" at bounding box center [238, 115] width 52 height 9
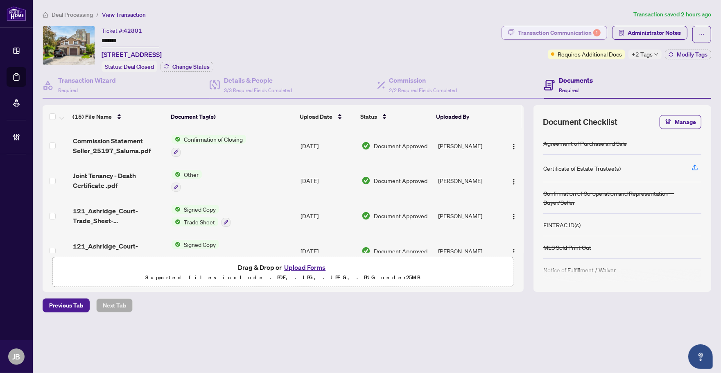
click at [568, 35] on div "Transaction Communication 1" at bounding box center [559, 32] width 83 height 13
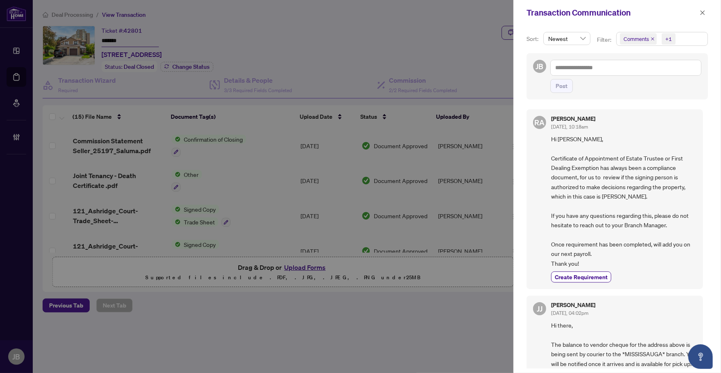
click at [692, 34] on span "Comments +1" at bounding box center [662, 38] width 91 height 13
click at [621, 71] on span "Select Comments" at bounding box center [624, 73] width 7 height 7
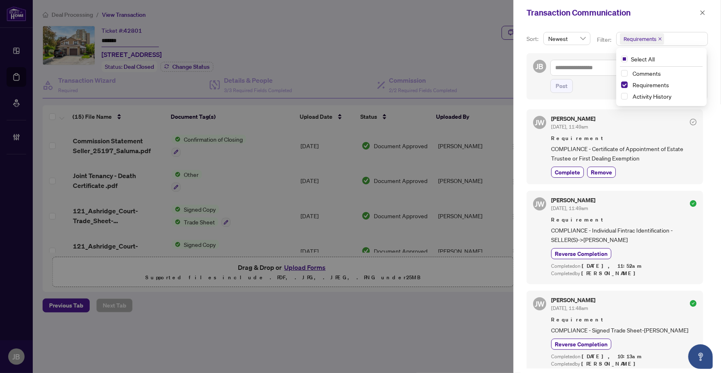
drag, startPoint x: 517, startPoint y: 135, endPoint x: 446, endPoint y: 136, distance: 70.9
click at [518, 135] on div "Sort: Newest Filter: Requirements Select All Comments Requirements Activity His…" at bounding box center [618, 199] width 208 height 348
click at [486, 61] on div at bounding box center [360, 186] width 721 height 373
click at [703, 11] on icon "close" at bounding box center [703, 13] width 6 height 6
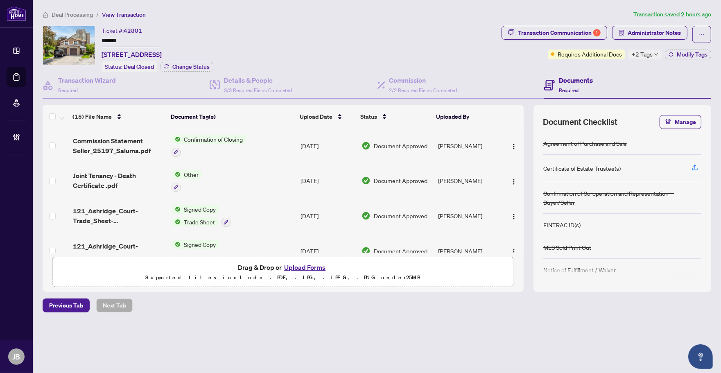
click at [326, 179] on td "Aug/12/2025" at bounding box center [327, 180] width 61 height 35
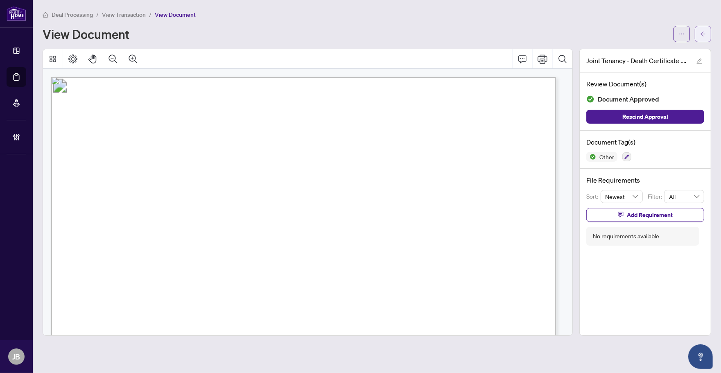
click at [708, 39] on button "button" at bounding box center [703, 34] width 16 height 16
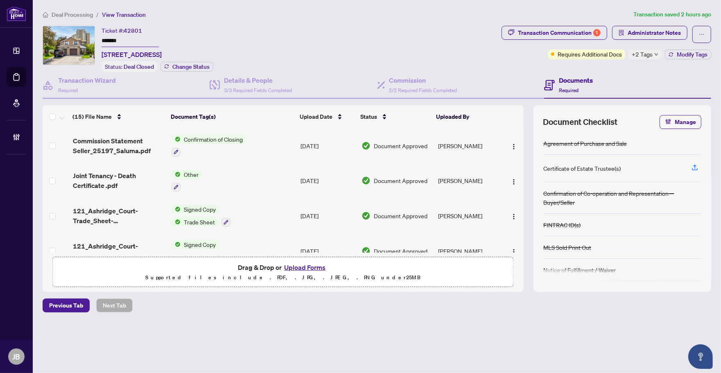
click at [313, 36] on div "Ticket #: 42801 ******* 121 Ashridge Crt, Mississauga, Ontario L4Z 1K5, Canada …" at bounding box center [271, 49] width 456 height 46
click at [674, 37] on span "Administrator Notes" at bounding box center [654, 32] width 53 height 13
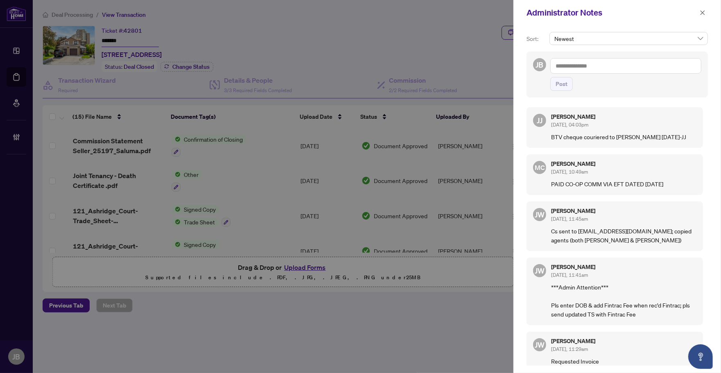
drag, startPoint x: 703, startPoint y: 9, endPoint x: 650, endPoint y: 49, distance: 66.9
click at [703, 9] on span "button" at bounding box center [703, 12] width 6 height 13
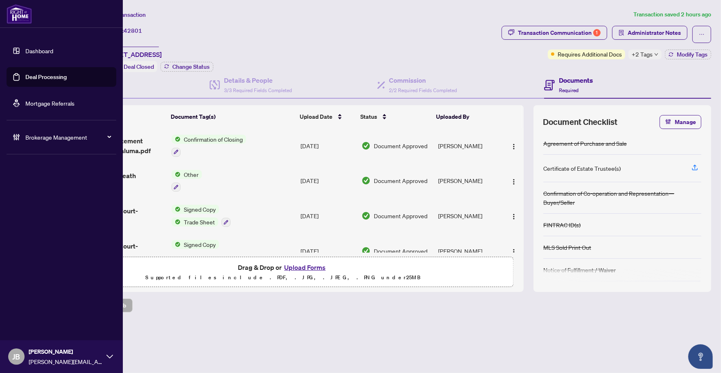
click at [25, 80] on link "Deal Processing" at bounding box center [45, 76] width 41 height 7
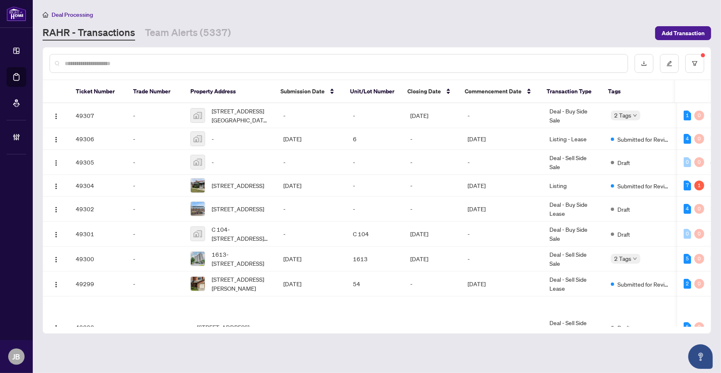
click at [172, 65] on input "text" at bounding box center [343, 63] width 557 height 9
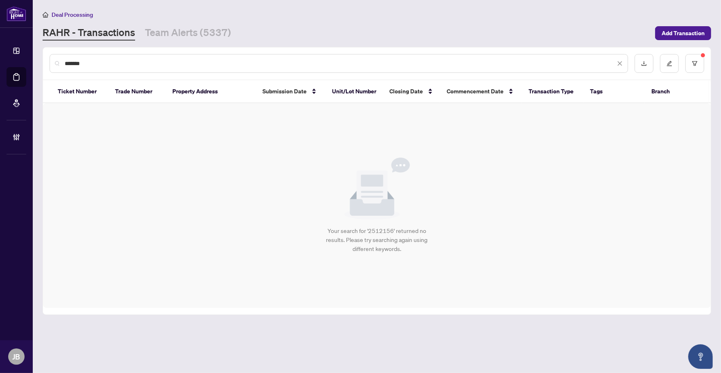
drag, startPoint x: 113, startPoint y: 61, endPoint x: 54, endPoint y: 58, distance: 58.6
click at [54, 58] on div "*******" at bounding box center [339, 63] width 579 height 19
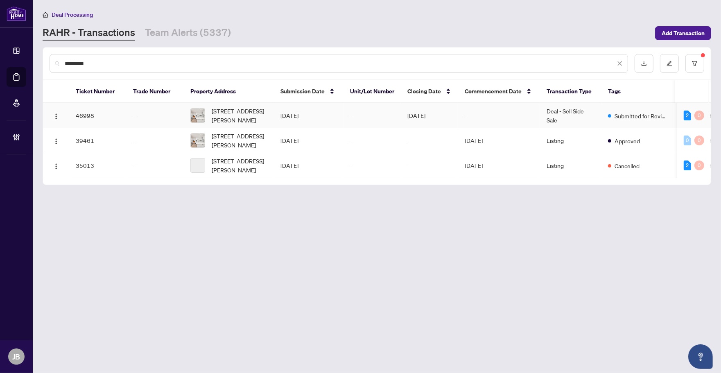
click at [294, 115] on td "Aug/04/2025" at bounding box center [309, 115] width 70 height 25
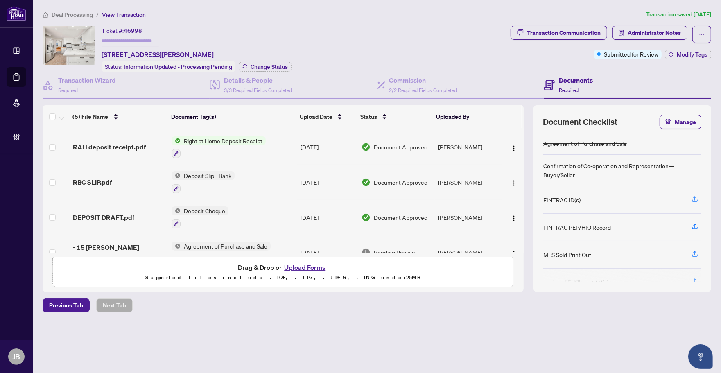
scroll to position [50, 0]
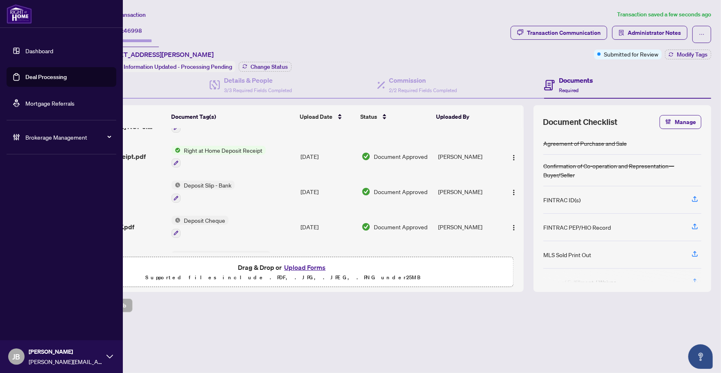
click at [25, 80] on link "Deal Processing" at bounding box center [45, 76] width 41 height 7
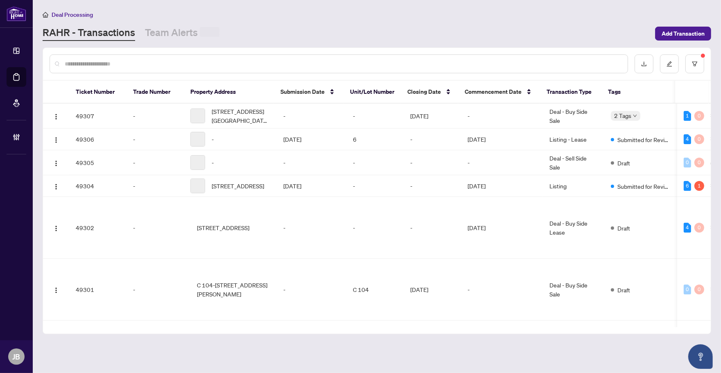
click at [177, 61] on input "text" at bounding box center [343, 63] width 557 height 9
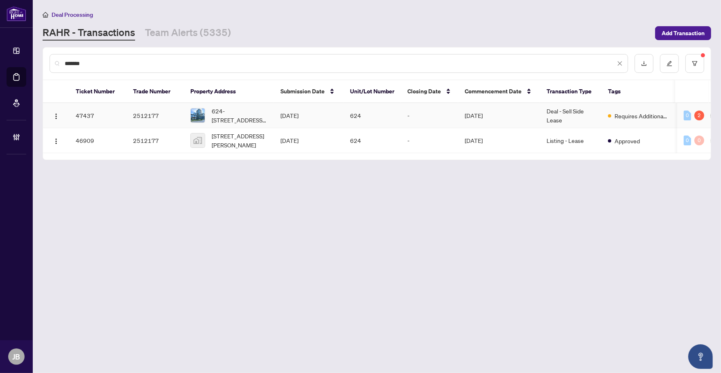
click at [318, 113] on td "Aug/06/2025" at bounding box center [309, 115] width 70 height 25
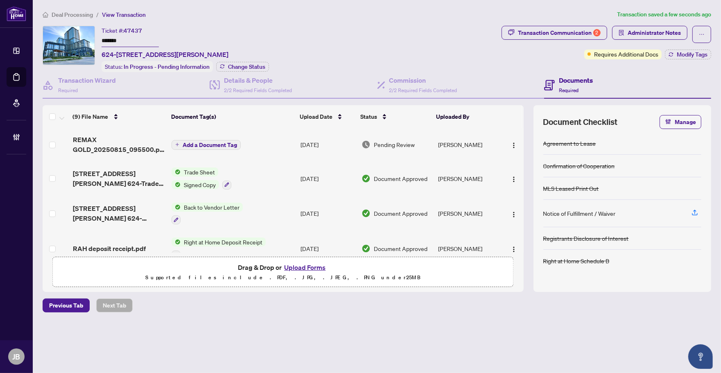
click at [282, 145] on td "Add a Document Tag" at bounding box center [232, 144] width 129 height 33
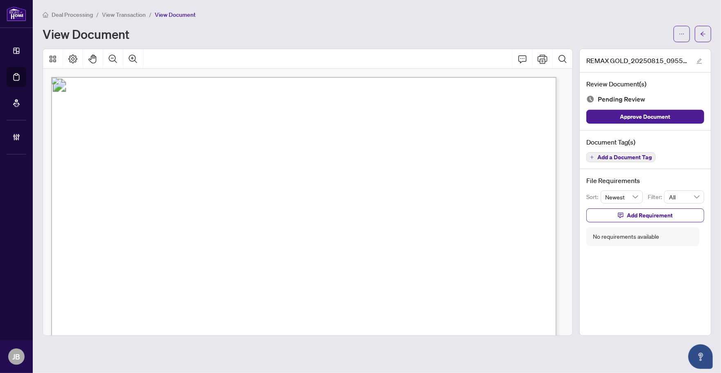
click at [622, 156] on span "Add a Document Tag" at bounding box center [625, 157] width 54 height 6
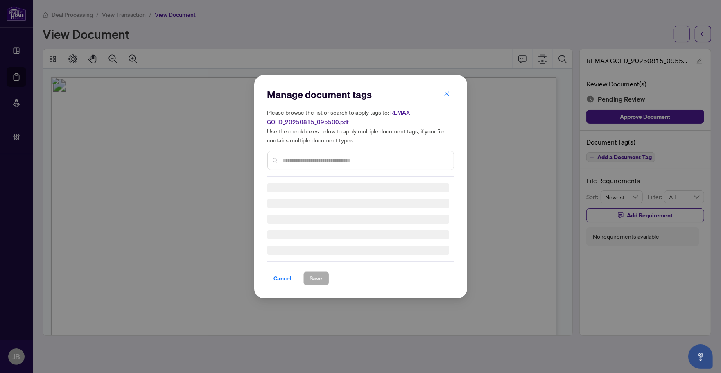
click at [298, 154] on div at bounding box center [360, 160] width 187 height 19
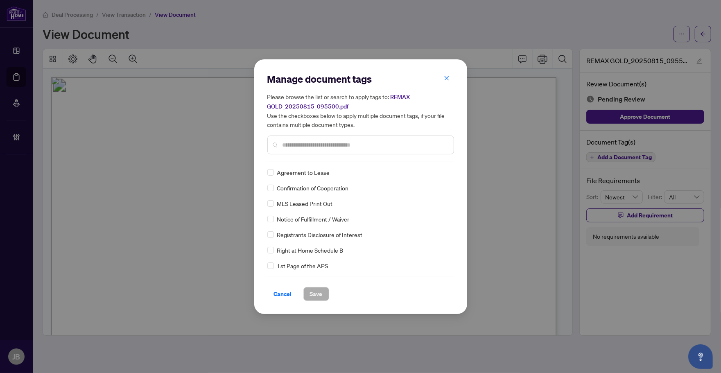
click at [303, 142] on input "text" at bounding box center [365, 144] width 165 height 9
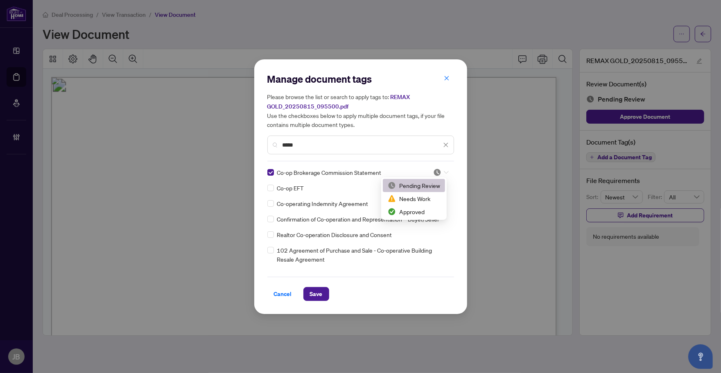
click at [445, 171] on icon at bounding box center [446, 172] width 5 height 3
click at [430, 208] on div "Approved" at bounding box center [414, 211] width 52 height 9
click at [318, 291] on span "Save" at bounding box center [316, 293] width 13 height 13
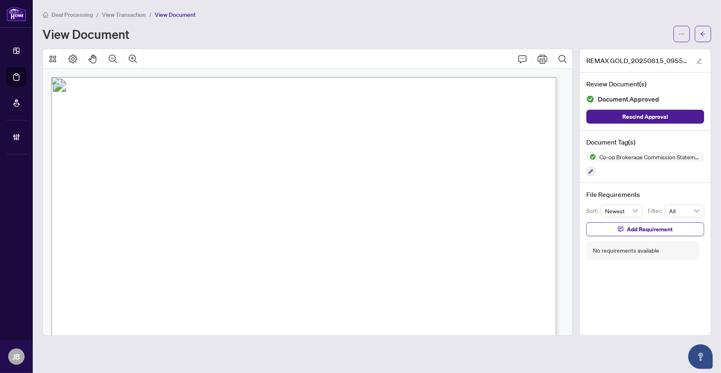
click at [702, 36] on icon "arrow-left" at bounding box center [703, 34] width 6 height 6
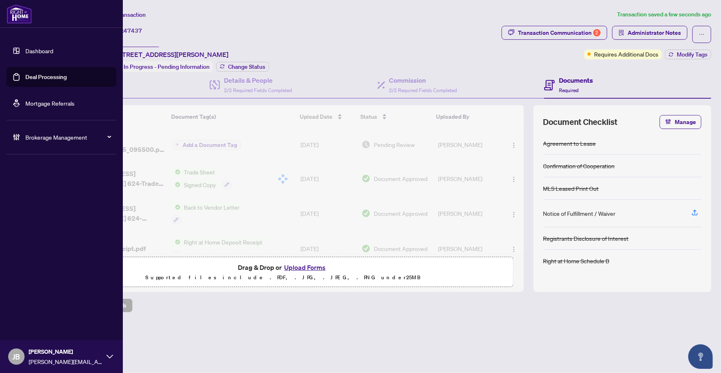
click at [40, 80] on link "Deal Processing" at bounding box center [45, 76] width 41 height 7
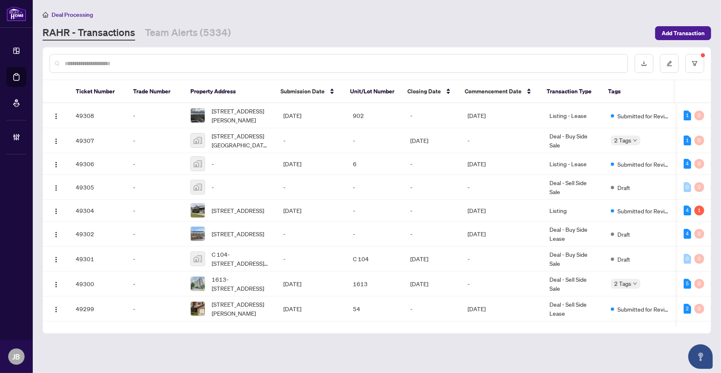
click at [89, 62] on input "text" at bounding box center [343, 63] width 557 height 9
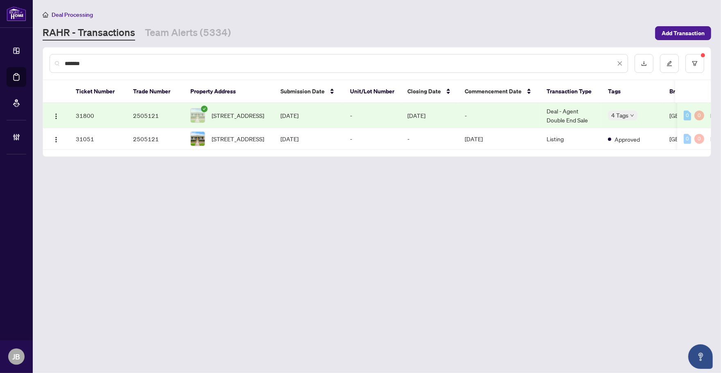
click at [456, 109] on td "Aug/13/2025" at bounding box center [429, 115] width 57 height 25
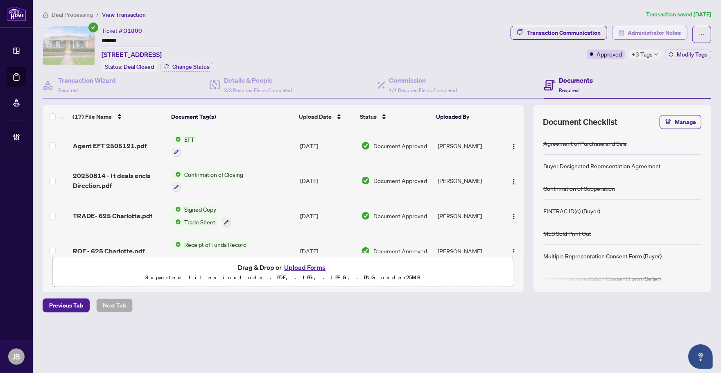
click at [659, 27] on span "Administrator Notes" at bounding box center [654, 32] width 53 height 13
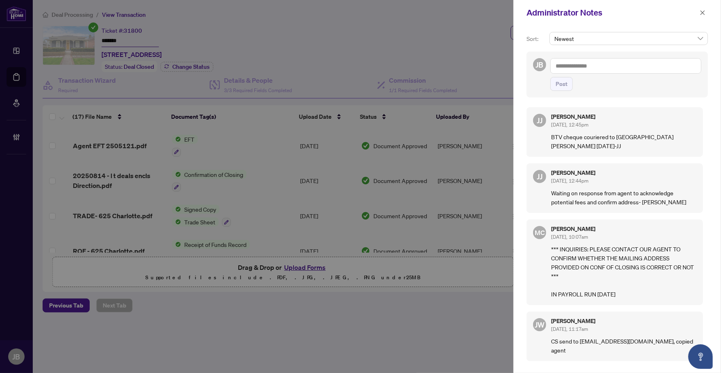
drag, startPoint x: 321, startPoint y: 23, endPoint x: 413, endPoint y: 47, distance: 94.5
click at [321, 23] on div at bounding box center [360, 186] width 721 height 373
click at [703, 11] on icon "close" at bounding box center [703, 13] width 6 height 6
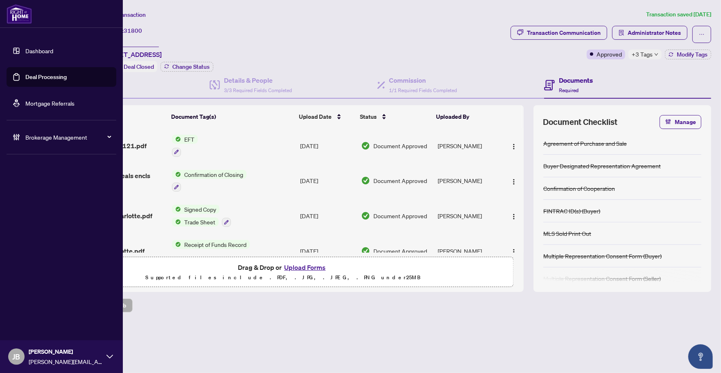
click at [25, 76] on link "Deal Processing" at bounding box center [45, 76] width 41 height 7
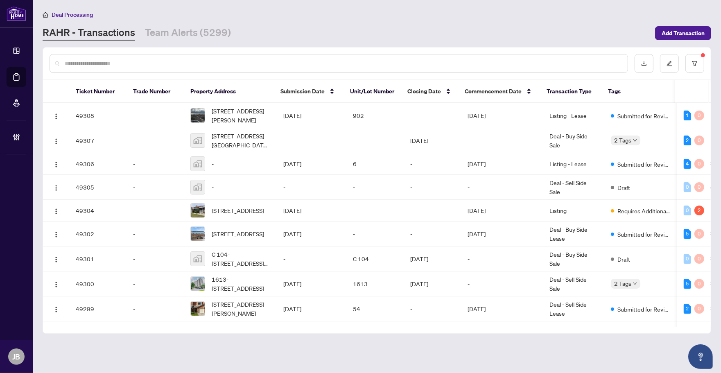
click at [160, 61] on input "text" at bounding box center [343, 63] width 557 height 9
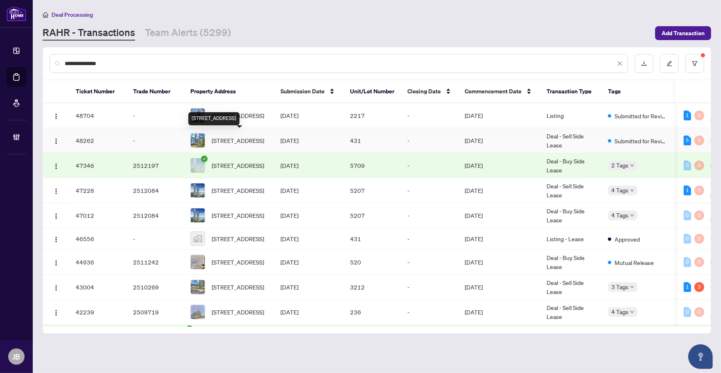
click at [246, 136] on span "431-30 Shore Breeze Dr, Toronto, Ontario M8V 0J1, Canada" at bounding box center [238, 140] width 52 height 9
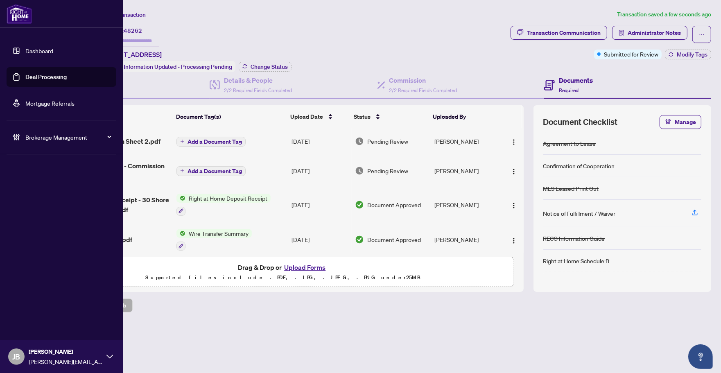
drag, startPoint x: 45, startPoint y: 80, endPoint x: 72, endPoint y: 84, distance: 27.0
click at [45, 80] on link "Deal Processing" at bounding box center [45, 76] width 41 height 7
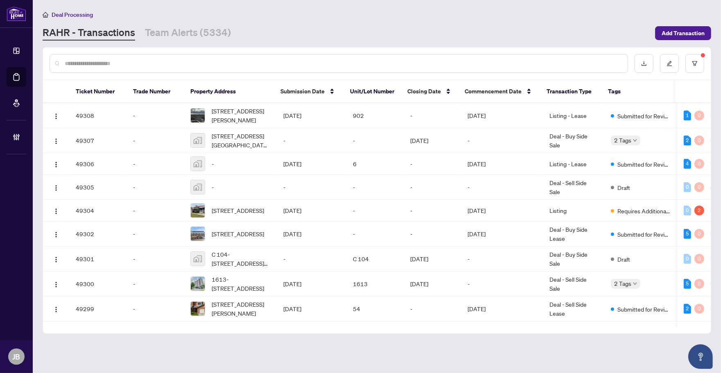
click at [148, 63] on input "text" at bounding box center [343, 63] width 557 height 9
paste input "**********"
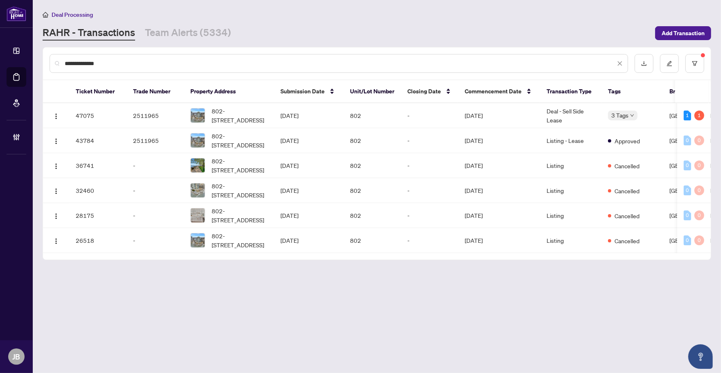
drag, startPoint x: 385, startPoint y: 304, endPoint x: 387, endPoint y: 295, distance: 9.3
click at [385, 304] on main "**********" at bounding box center [377, 186] width 688 height 373
click at [386, 115] on td "802" at bounding box center [372, 115] width 57 height 25
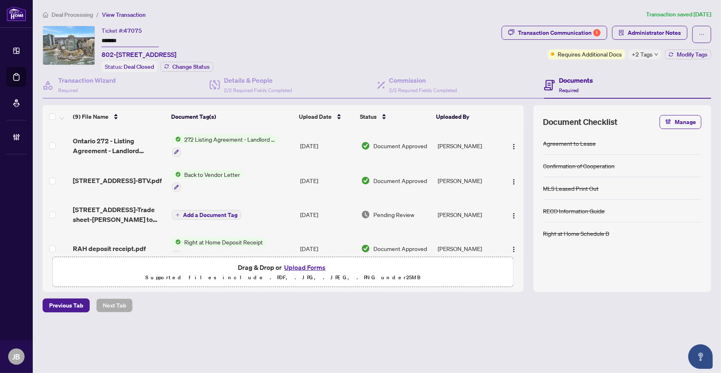
click at [267, 328] on div "Deal Processing / View Transaction Transaction saved 4 days ago Ticket #: 47075…" at bounding box center [376, 175] width 675 height 331
click at [513, 213] on img "button" at bounding box center [514, 216] width 7 height 7
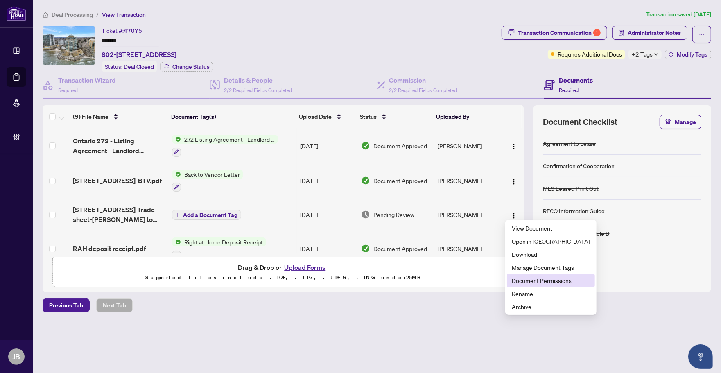
click at [551, 278] on span "Document Permissions" at bounding box center [551, 280] width 78 height 9
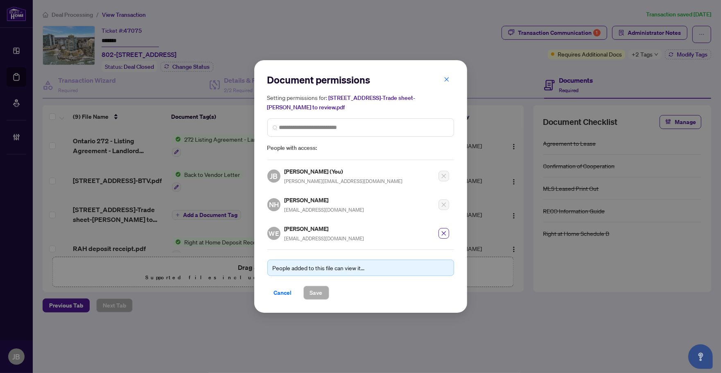
click at [510, 336] on div "Document permissions Setting permissions for: 2190 Lakeshore Rd 802-Trade sheet…" at bounding box center [360, 186] width 721 height 373
click at [445, 80] on icon "close" at bounding box center [447, 80] width 6 height 6
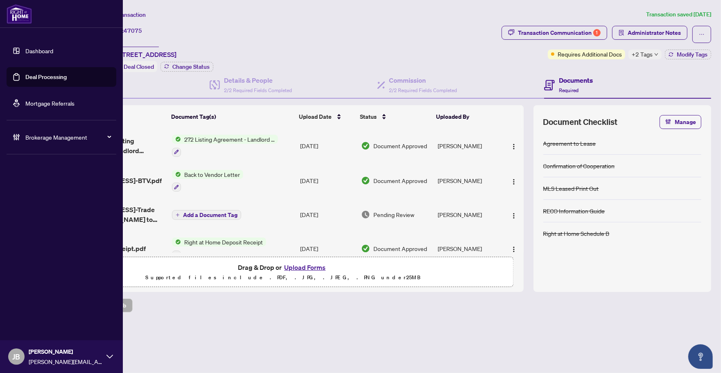
click at [26, 77] on link "Deal Processing" at bounding box center [45, 76] width 41 height 7
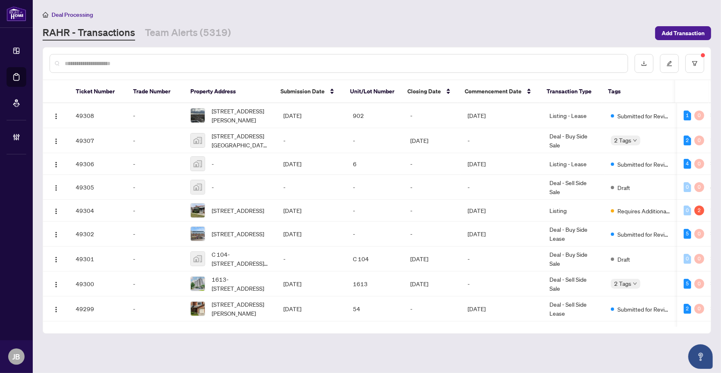
click at [232, 60] on input "text" at bounding box center [343, 63] width 557 height 9
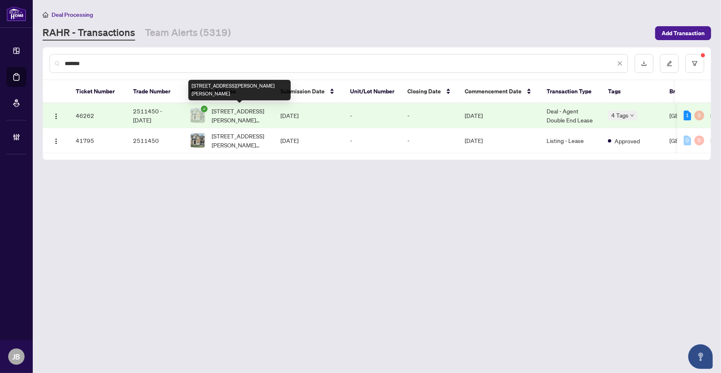
click at [259, 107] on span "362 Pringle (BSMNT) Ave, Milton, Ontario L9T 7M4, Canada" at bounding box center [240, 115] width 56 height 18
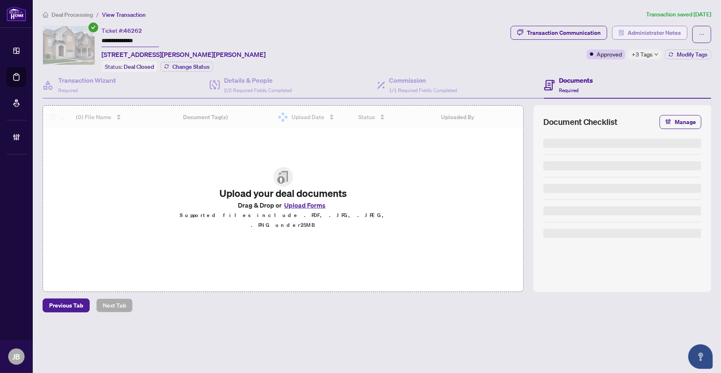
click at [656, 32] on span "Administrator Notes" at bounding box center [654, 32] width 53 height 13
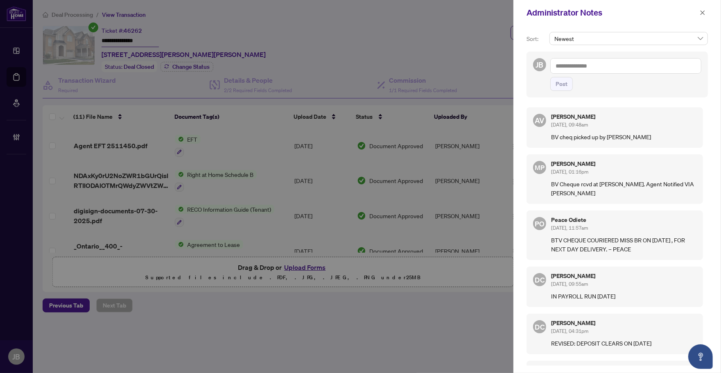
click at [613, 64] on textarea at bounding box center [625, 66] width 151 height 16
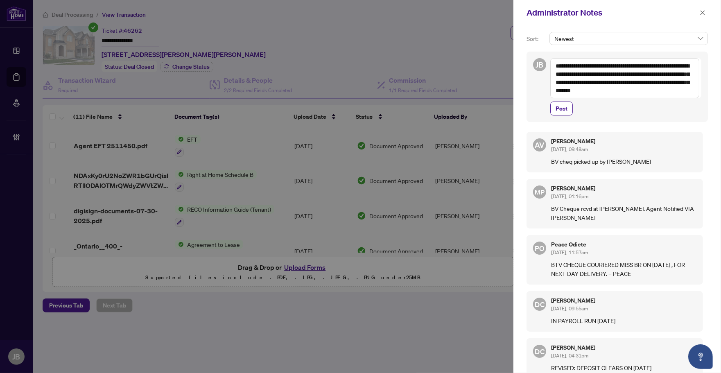
drag, startPoint x: 568, startPoint y: 107, endPoint x: 597, endPoint y: 113, distance: 29.7
click at [568, 107] on button "Post" at bounding box center [561, 109] width 23 height 14
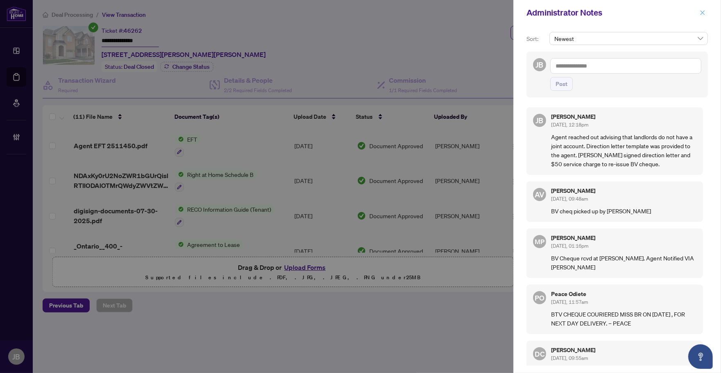
click at [706, 11] on button "button" at bounding box center [702, 13] width 11 height 10
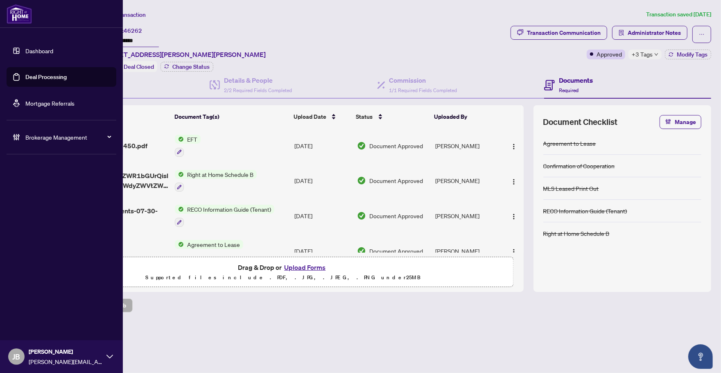
drag, startPoint x: 35, startPoint y: 78, endPoint x: 48, endPoint y: 84, distance: 13.9
click at [35, 78] on link "Deal Processing" at bounding box center [45, 76] width 41 height 7
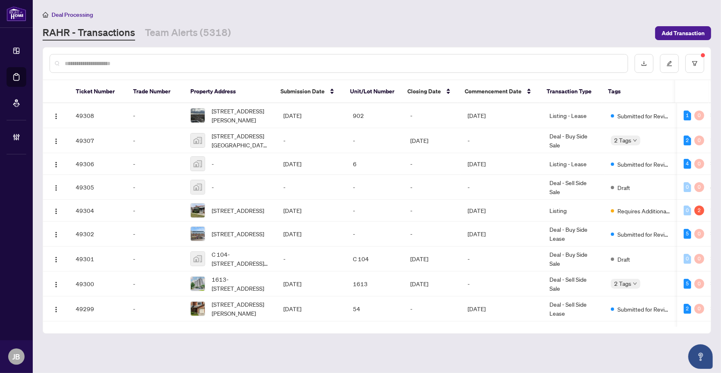
click at [140, 63] on input "text" at bounding box center [343, 63] width 557 height 9
paste input "*****"
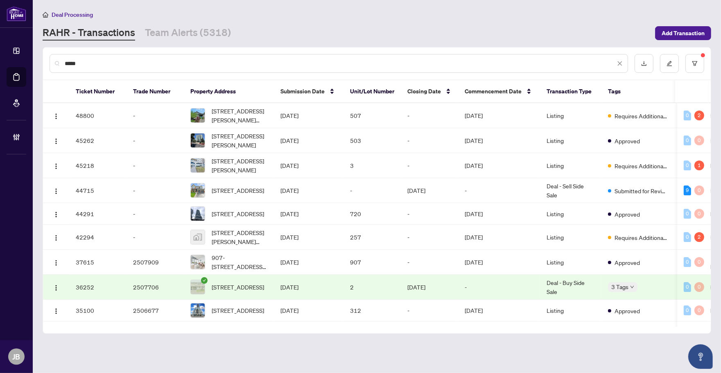
click at [108, 62] on input "*****" at bounding box center [340, 63] width 551 height 9
drag, startPoint x: 109, startPoint y: 61, endPoint x: 40, endPoint y: 62, distance: 68.4
click at [41, 62] on main "Deal Processing RAHR - Transactions Team Alerts (5318) Add Transaction ***** Ti…" at bounding box center [377, 186] width 688 height 373
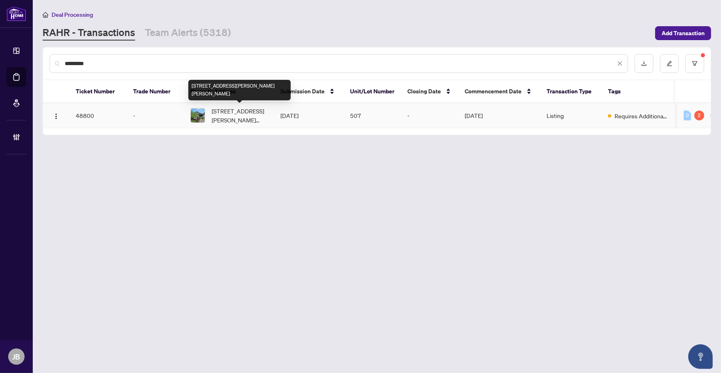
click at [227, 113] on span "507-507 Upper James Street, Hamilton, ON L9C 2X9, Canada" at bounding box center [240, 115] width 56 height 18
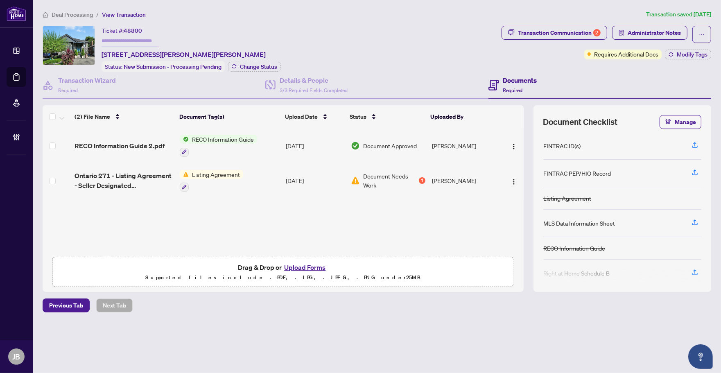
click at [330, 41] on div "Ticket #: 48800 507-507 Upper James Street, Hamilton, ON L9C 2X9, Canada Status…" at bounding box center [271, 49] width 456 height 46
click at [111, 82] on h4 "Transaction Wizard" at bounding box center [87, 80] width 58 height 10
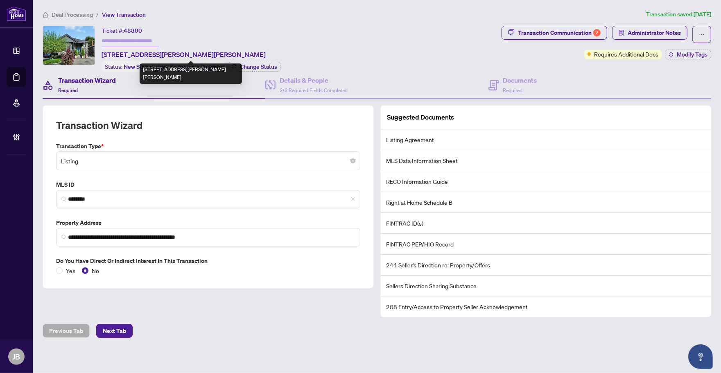
click at [114, 52] on span "507-507 Upper James Street, Hamilton, ON L9C 2X9, Canada" at bounding box center [184, 55] width 164 height 10
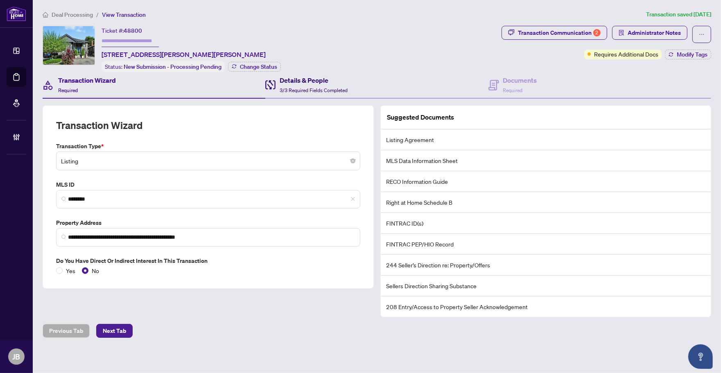
click at [312, 87] on span "3/3 Required Fields Completed" at bounding box center [314, 90] width 68 height 6
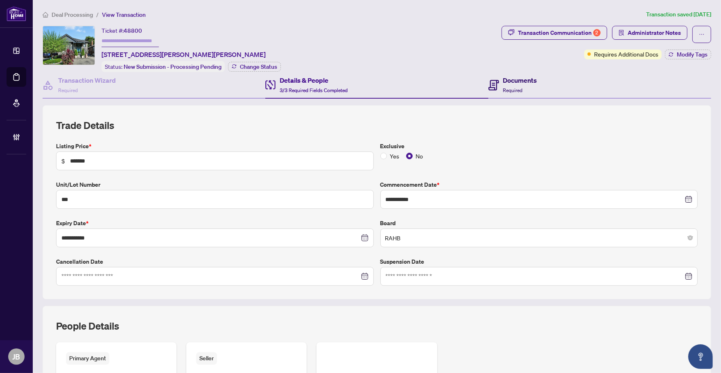
click at [504, 80] on h4 "Documents" at bounding box center [520, 80] width 34 height 10
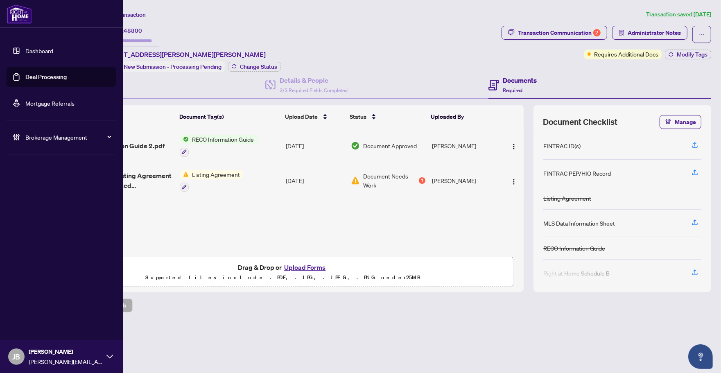
drag, startPoint x: 35, startPoint y: 76, endPoint x: 31, endPoint y: 82, distance: 7.0
click at [35, 76] on link "Deal Processing" at bounding box center [45, 76] width 41 height 7
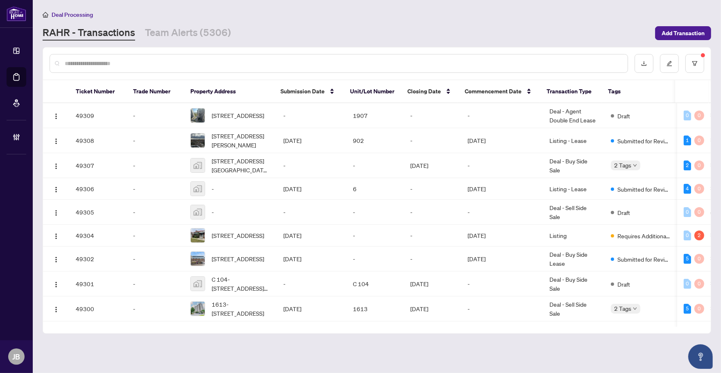
click at [113, 62] on input "text" at bounding box center [343, 63] width 557 height 9
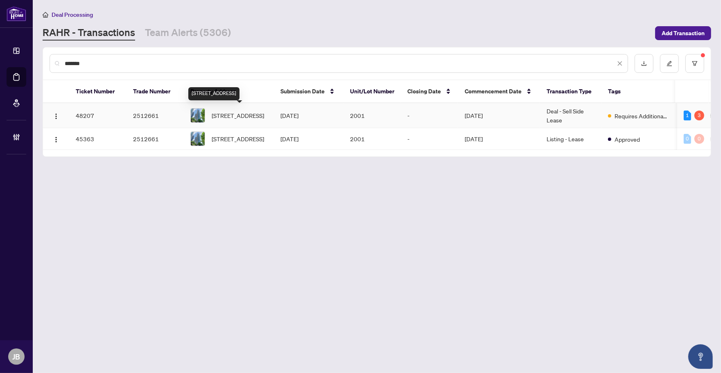
click at [244, 117] on span "2001-80 Absolute Ave, Mississauga, Ontario L4Z 0A2, Canada" at bounding box center [238, 115] width 52 height 9
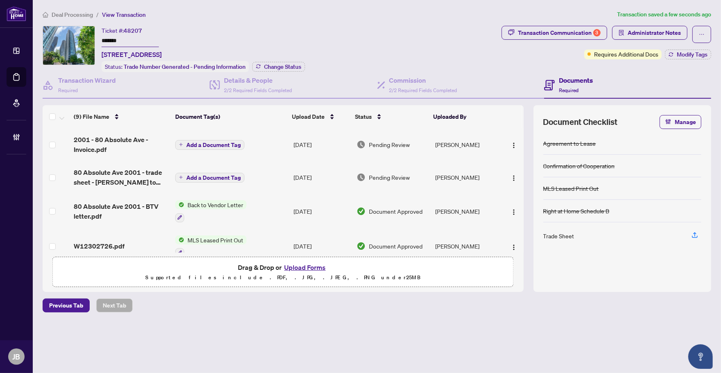
click at [142, 274] on p "Supported files include .PDF, .JPG, .JPEG, .PNG under 25 MB" at bounding box center [283, 278] width 451 height 10
click at [327, 140] on td "Aug/19/2025" at bounding box center [321, 144] width 63 height 33
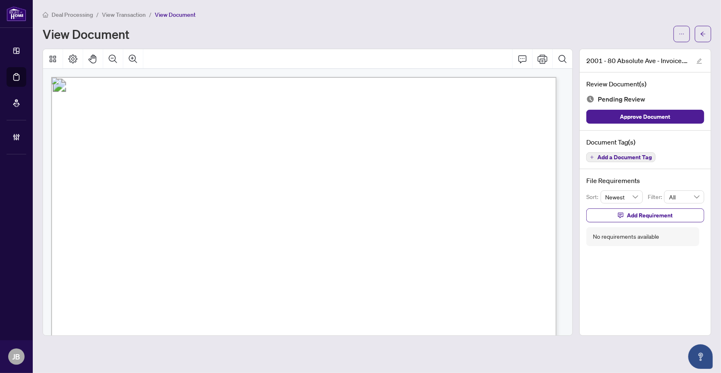
click at [623, 156] on span "Add a Document Tag" at bounding box center [625, 157] width 54 height 6
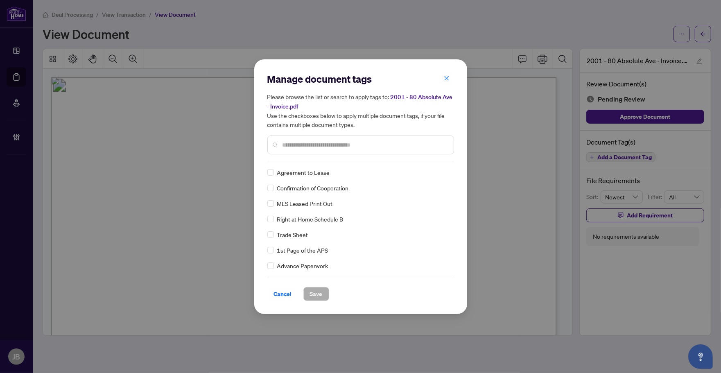
click at [312, 142] on input "text" at bounding box center [365, 144] width 165 height 9
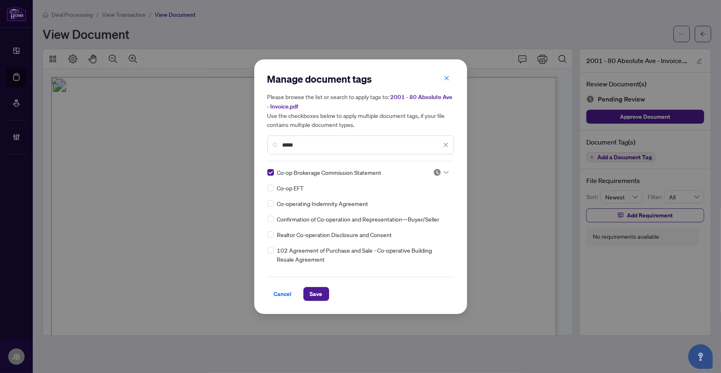
click at [445, 171] on icon at bounding box center [446, 172] width 5 height 3
click at [424, 210] on div "Approved" at bounding box center [414, 211] width 52 height 9
drag, startPoint x: 312, startPoint y: 293, endPoint x: 538, endPoint y: 246, distance: 230.5
click at [312, 295] on span "Save" at bounding box center [316, 293] width 13 height 13
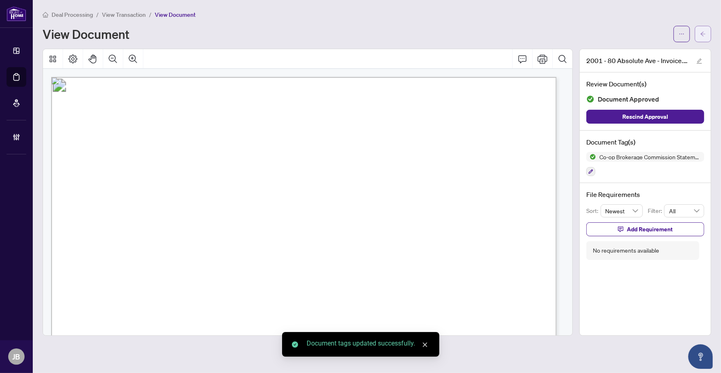
click at [703, 36] on icon "arrow-left" at bounding box center [703, 34] width 6 height 6
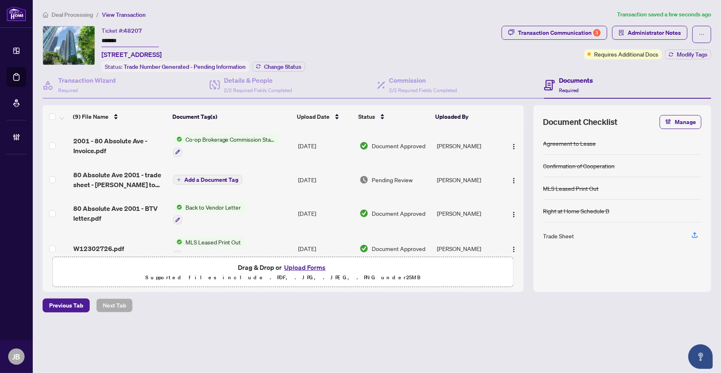
click at [360, 20] on div "Deal Processing / View Transaction Transaction saved a few seconds ago Ticket #…" at bounding box center [376, 175] width 675 height 331
click at [634, 29] on span "Administrator Notes" at bounding box center [654, 32] width 53 height 13
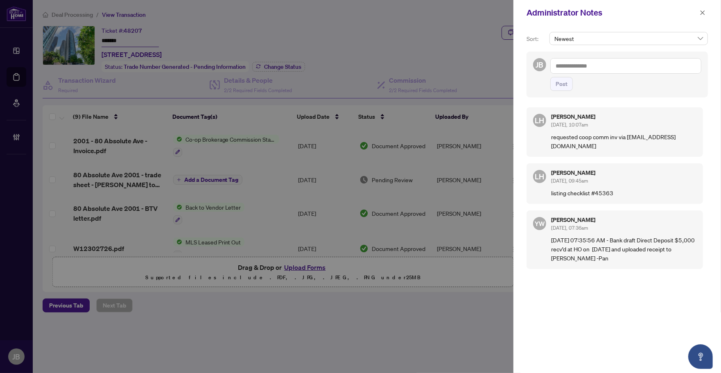
click at [583, 66] on textarea at bounding box center [625, 66] width 151 height 16
click at [561, 85] on span "Post" at bounding box center [562, 83] width 12 height 13
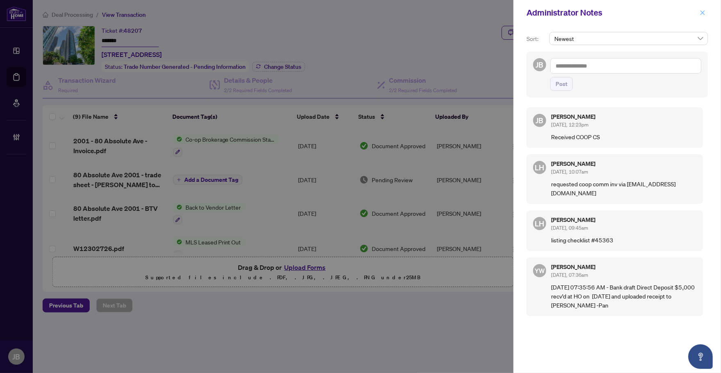
click at [703, 9] on span "button" at bounding box center [703, 12] width 6 height 13
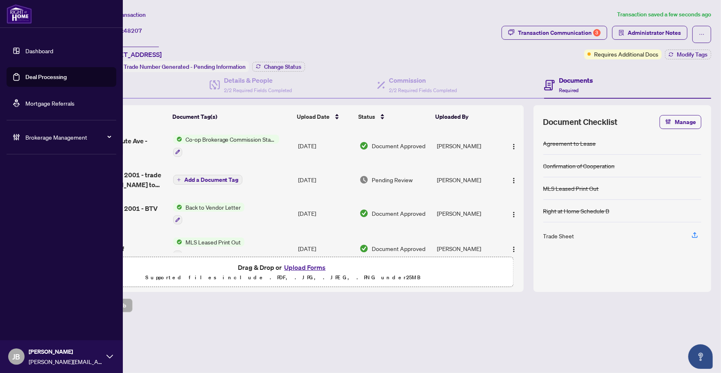
drag, startPoint x: 26, startPoint y: 77, endPoint x: 57, endPoint y: 93, distance: 34.4
click at [26, 77] on link "Deal Processing" at bounding box center [45, 76] width 41 height 7
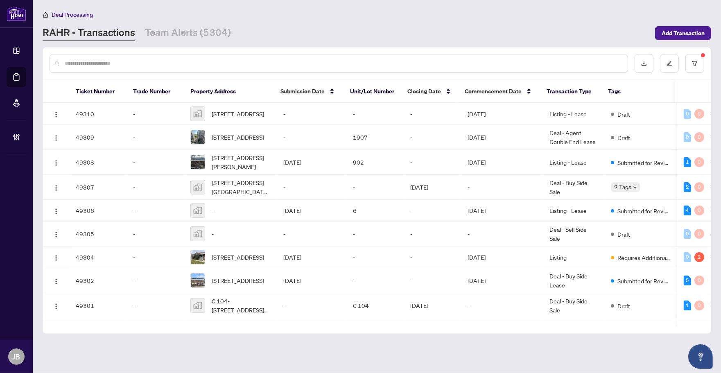
click at [140, 64] on input "text" at bounding box center [343, 63] width 557 height 9
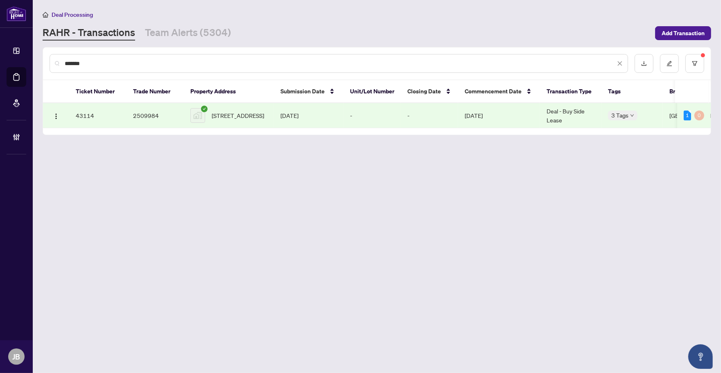
click at [301, 109] on td "Jul/09/2025" at bounding box center [309, 115] width 70 height 25
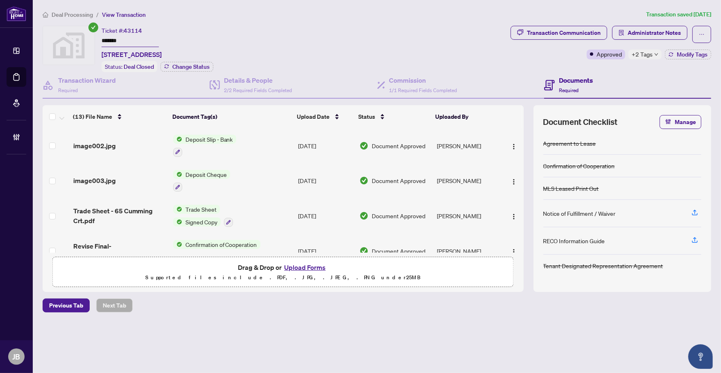
click at [654, 52] on icon "down" at bounding box center [656, 54] width 4 height 4
click at [545, 52] on div "Transaction Communication Administrator Notes Approved +2 Tags Modify Tags" at bounding box center [611, 43] width 201 height 34
click at [275, 12] on ol "Deal Processing / View Transaction" at bounding box center [343, 14] width 600 height 9
click at [666, 29] on span "Administrator Notes" at bounding box center [654, 32] width 53 height 13
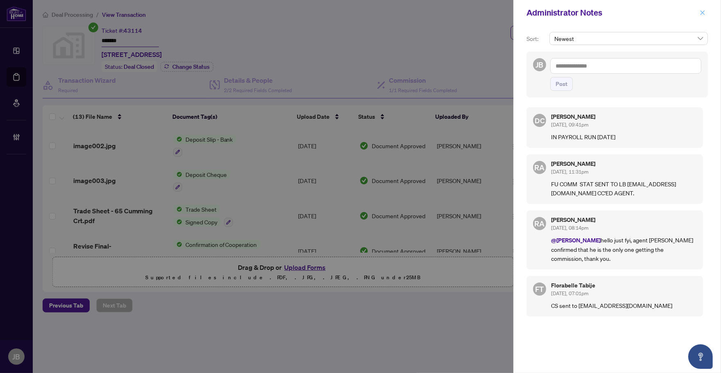
drag, startPoint x: 702, startPoint y: 11, endPoint x: 705, endPoint y: 115, distance: 103.3
click at [702, 11] on icon "close" at bounding box center [703, 13] width 6 height 6
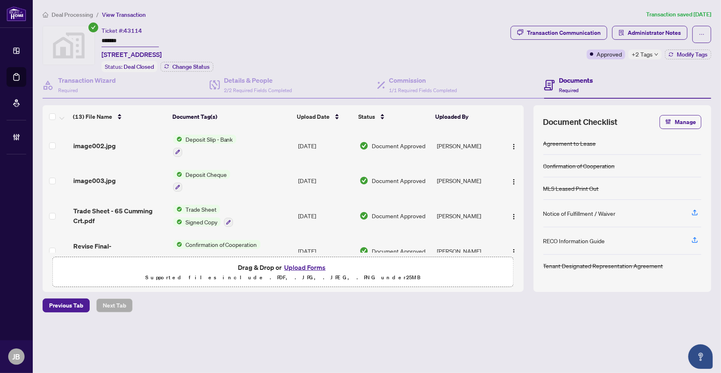
click at [295, 26] on div "Ticket #: 43114 ******* 65 Cumming Court, Ancaster, ON, Canada Status: Deal Clo…" at bounding box center [275, 49] width 465 height 46
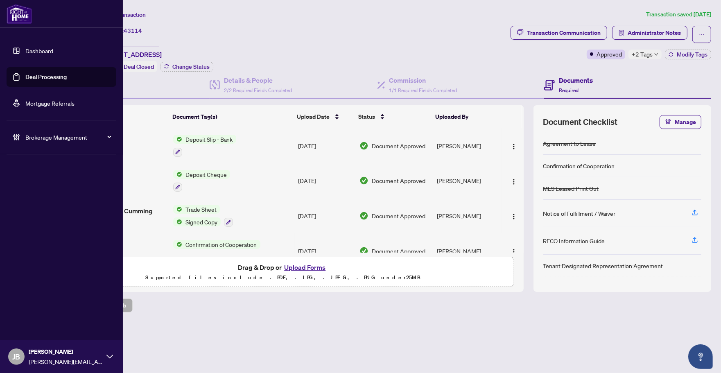
drag, startPoint x: 23, startPoint y: 76, endPoint x: 91, endPoint y: 91, distance: 69.7
click at [25, 76] on link "Deal Processing" at bounding box center [45, 76] width 41 height 7
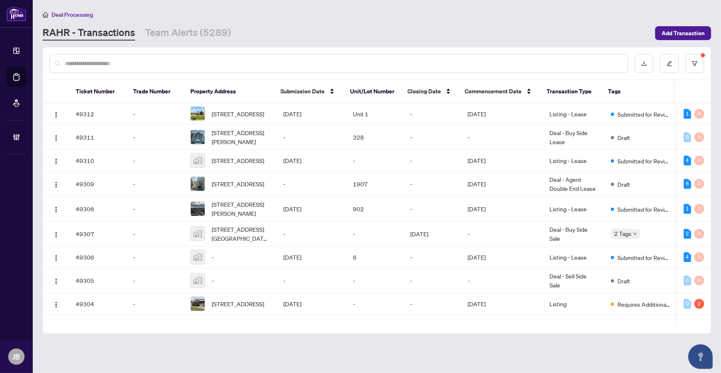
click at [134, 62] on input "text" at bounding box center [343, 63] width 557 height 9
paste input "**********"
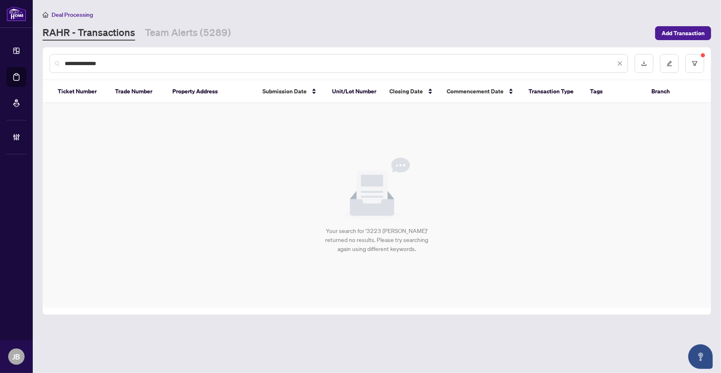
drag, startPoint x: 150, startPoint y: 64, endPoint x: 44, endPoint y: 60, distance: 106.6
click at [44, 60] on div "**********" at bounding box center [377, 64] width 668 height 32
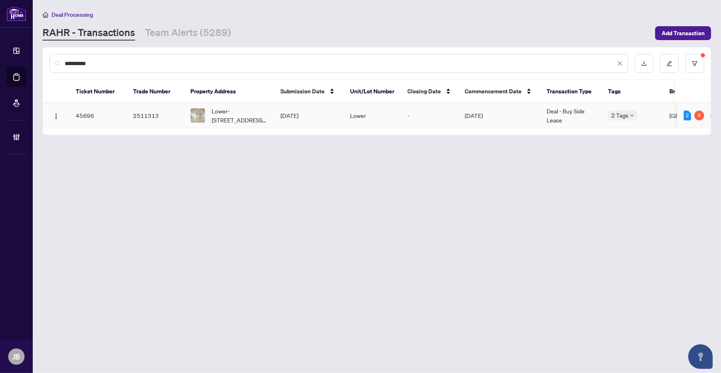
click at [250, 113] on span "Lower-52 Cynthia Rd, Toronto, Ontario M6N 2P9, Canada" at bounding box center [240, 115] width 56 height 18
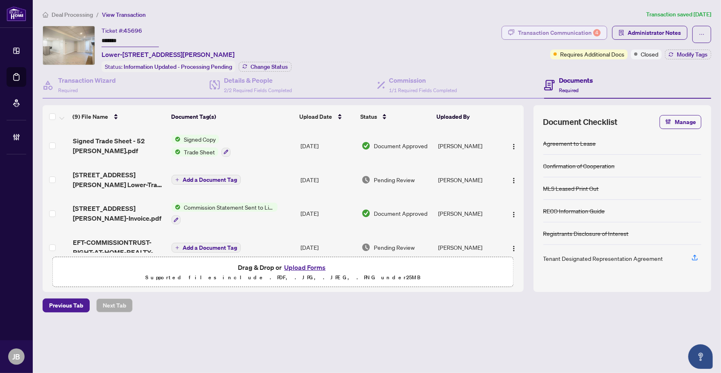
click at [569, 29] on div "Transaction Communication 4" at bounding box center [559, 32] width 83 height 13
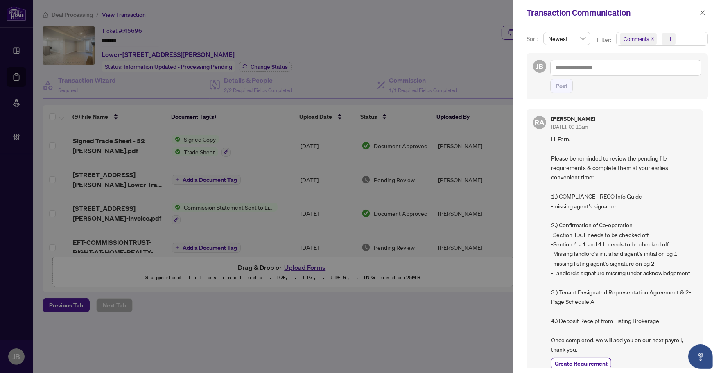
click at [693, 39] on span "Comments +1" at bounding box center [662, 38] width 91 height 13
click at [624, 72] on span "Select Comments" at bounding box center [624, 73] width 7 height 7
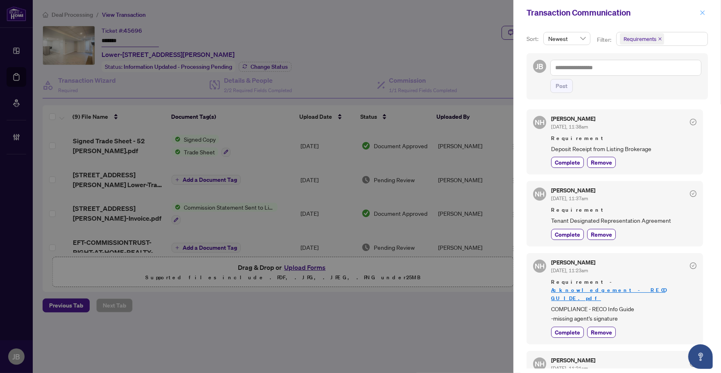
click at [701, 9] on span "button" at bounding box center [703, 12] width 6 height 13
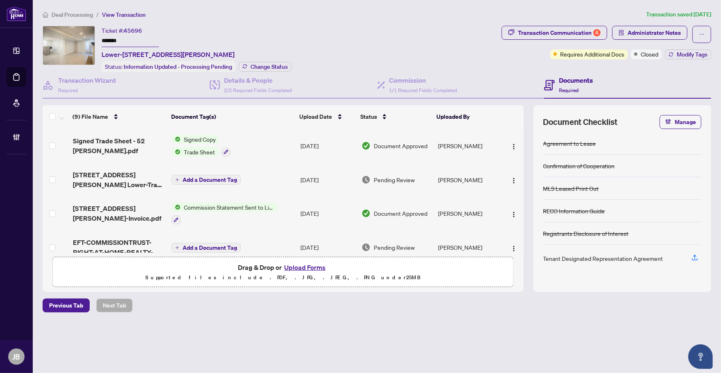
drag, startPoint x: 324, startPoint y: 318, endPoint x: 332, endPoint y: 318, distance: 7.8
click at [324, 318] on div "Deal Processing / View Transaction Transaction saved 14 days ago Ticket #: 4569…" at bounding box center [376, 175] width 675 height 331
click at [587, 34] on div "Transaction Communication 4" at bounding box center [559, 32] width 83 height 13
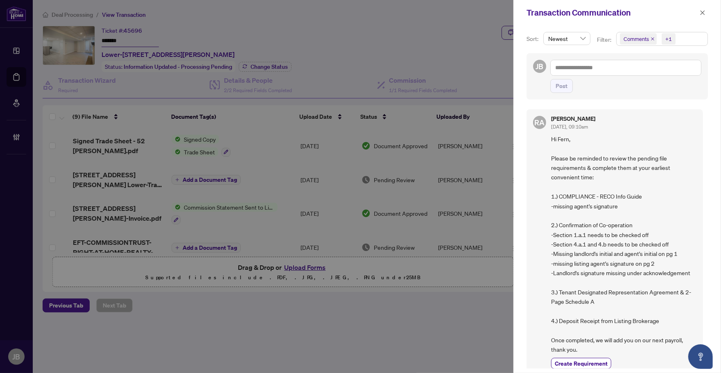
click at [641, 212] on span "Hi Fern, Please be reminded to review the pending file requirements & complete …" at bounding box center [623, 244] width 145 height 220
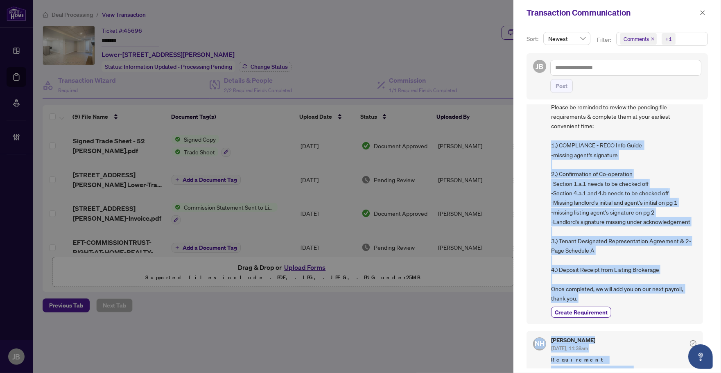
scroll to position [85, 0]
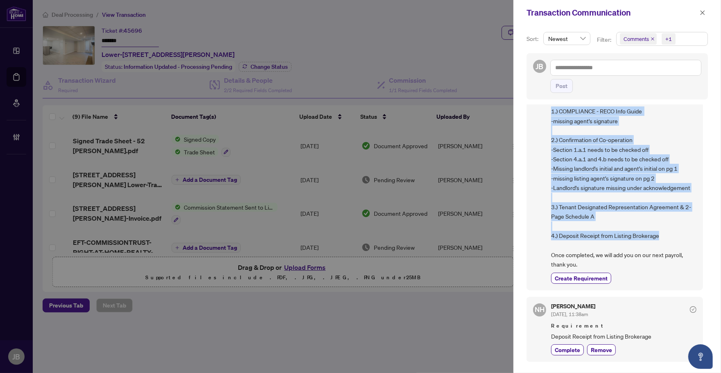
drag, startPoint x: 552, startPoint y: 196, endPoint x: 670, endPoint y: 235, distance: 124.8
click at [670, 235] on span "Hi Fern, Please be reminded to review the pending file requirements & complete …" at bounding box center [623, 159] width 145 height 220
copy span "1.) COMPLIANCE - RECO Info Guide -missing agent's signature 2.) Confirmation of…"
click at [705, 9] on span "button" at bounding box center [703, 12] width 6 height 13
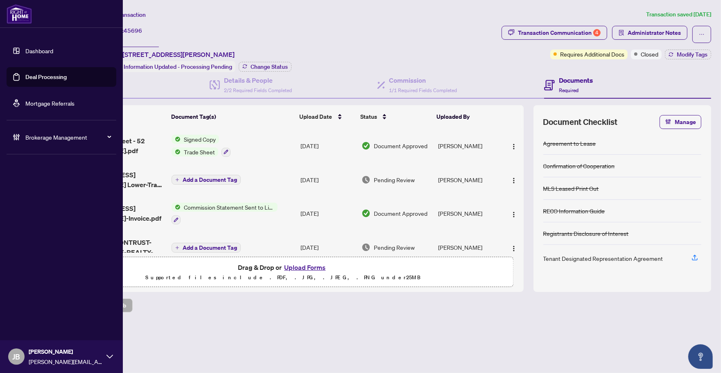
click at [41, 89] on ul "Dashboard Deal Processing Mortgage Referrals" at bounding box center [62, 77] width 110 height 72
click at [42, 80] on link "Deal Processing" at bounding box center [45, 76] width 41 height 7
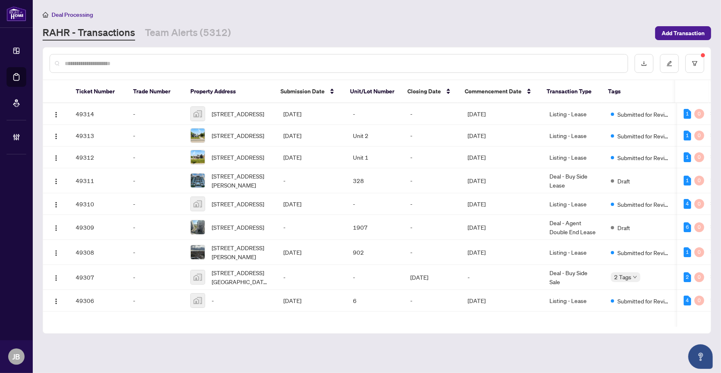
click at [156, 62] on input "text" at bounding box center [343, 63] width 557 height 9
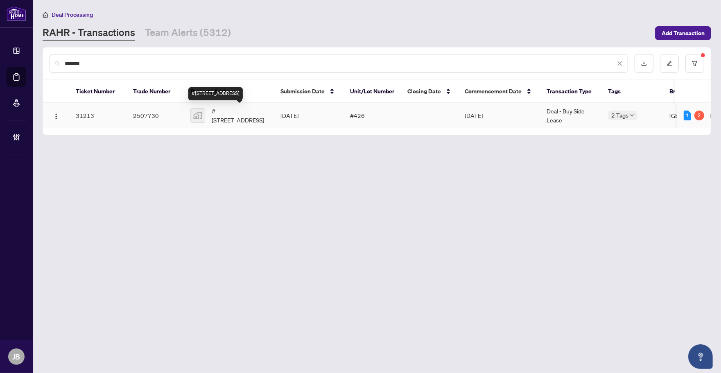
click at [242, 115] on span "#426-77 Maitland Street #426, Toronto, ON, Canada" at bounding box center [240, 115] width 56 height 18
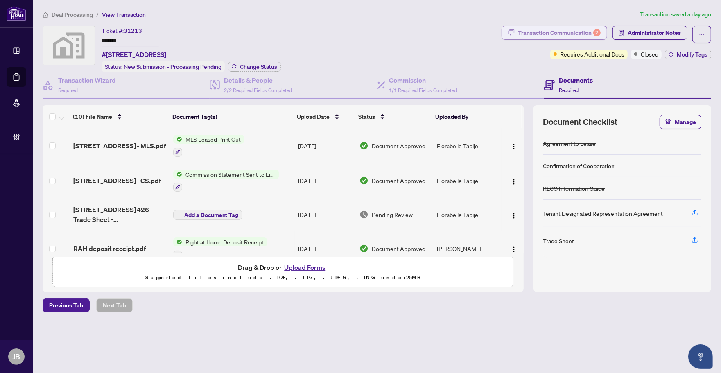
click at [584, 35] on div "Transaction Communication 2" at bounding box center [559, 32] width 83 height 13
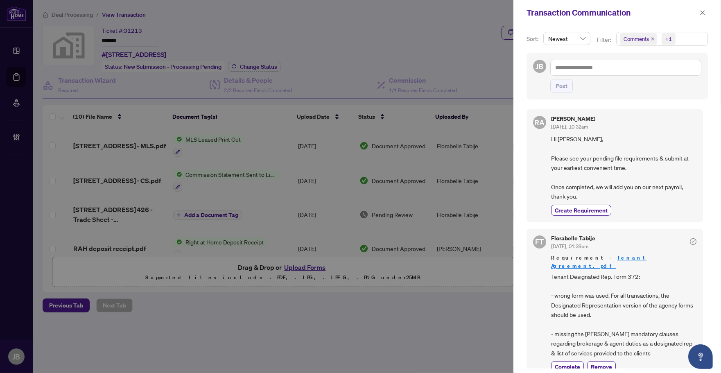
click at [689, 37] on span "Comments +1" at bounding box center [662, 38] width 91 height 13
click at [622, 73] on span "Select Comments" at bounding box center [624, 73] width 7 height 7
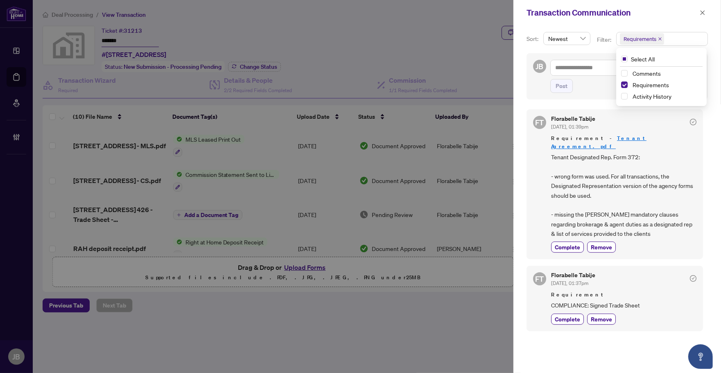
scroll to position [2, 0]
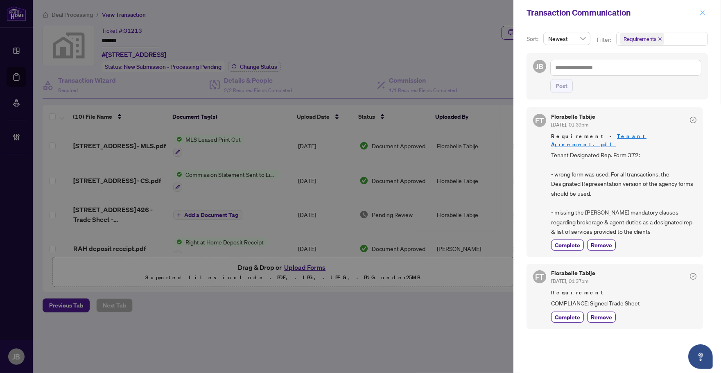
click at [702, 12] on icon "close" at bounding box center [703, 12] width 5 height 5
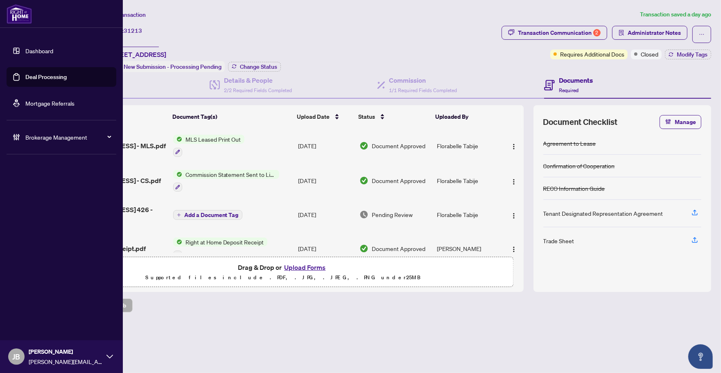
click at [59, 78] on link "Deal Processing" at bounding box center [45, 76] width 41 height 7
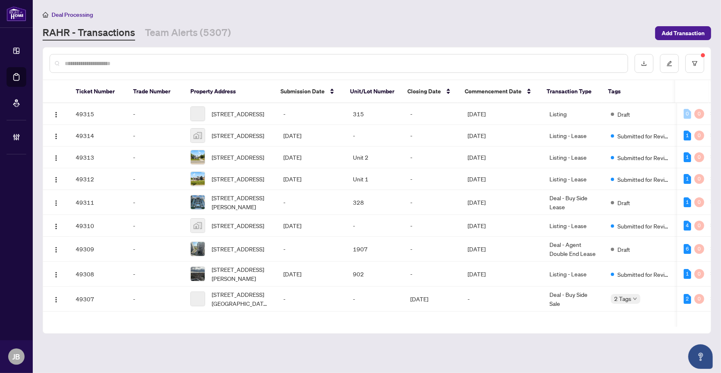
click at [154, 64] on input "text" at bounding box center [343, 63] width 557 height 9
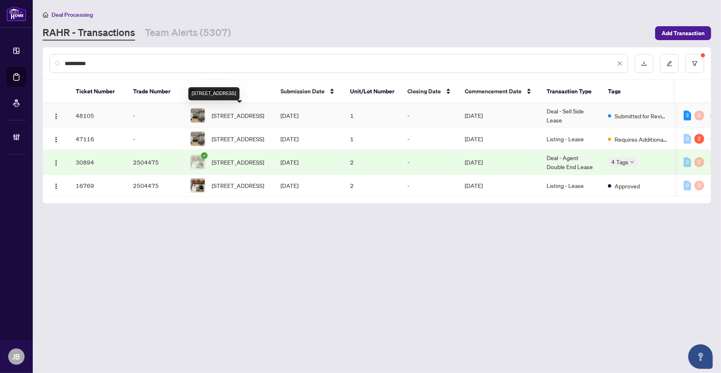
click at [235, 115] on span "1-37 Somerset Ave, Toronto, Ontario M6H 2R3, Canada" at bounding box center [238, 115] width 52 height 9
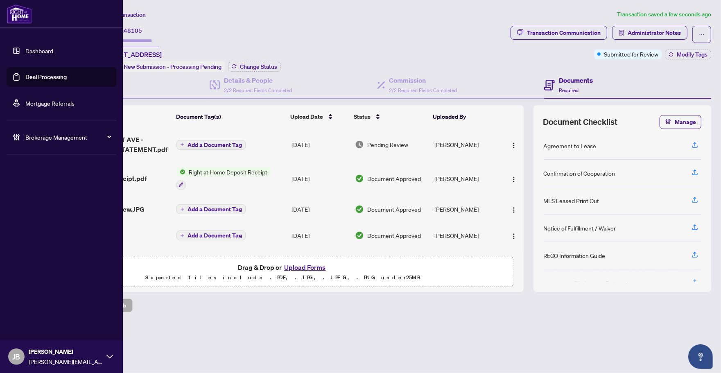
click at [52, 76] on link "Deal Processing" at bounding box center [45, 76] width 41 height 7
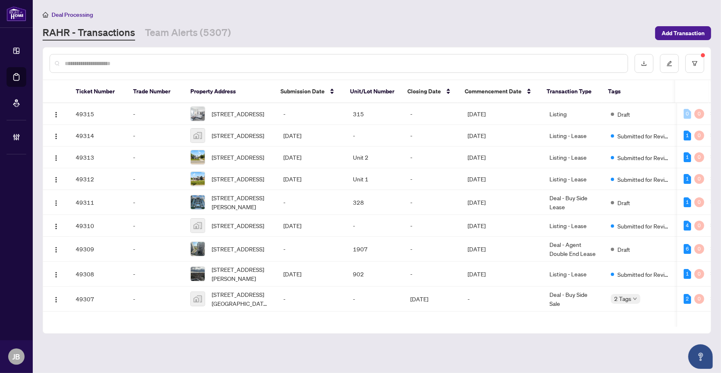
click at [114, 60] on input "text" at bounding box center [343, 63] width 557 height 9
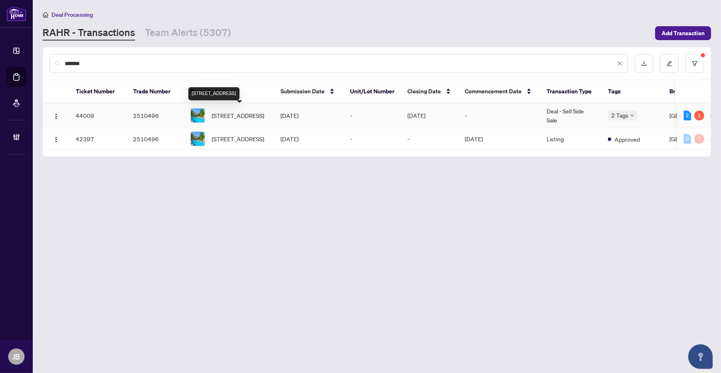
click at [242, 115] on span "9 Navy Hall Circle, Niagara-on-the-Lake, ON L0S 1J0, Canada" at bounding box center [238, 115] width 52 height 9
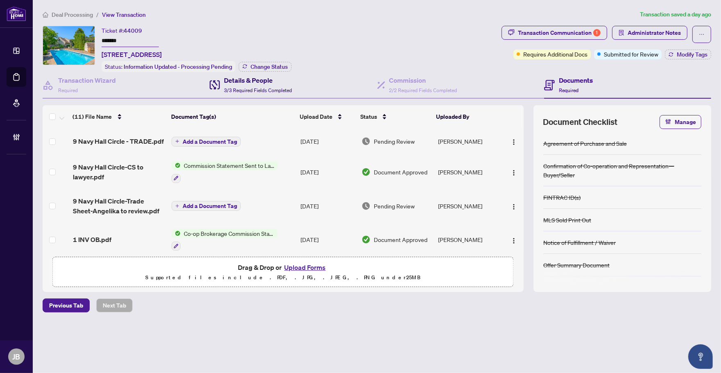
click at [273, 87] on span "3/3 Required Fields Completed" at bounding box center [258, 90] width 68 height 6
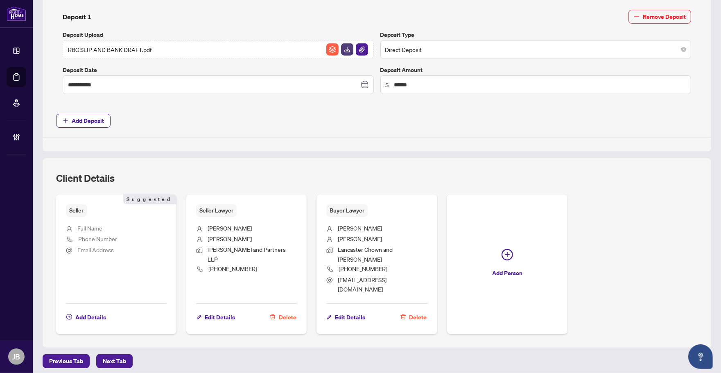
scroll to position [375, 0]
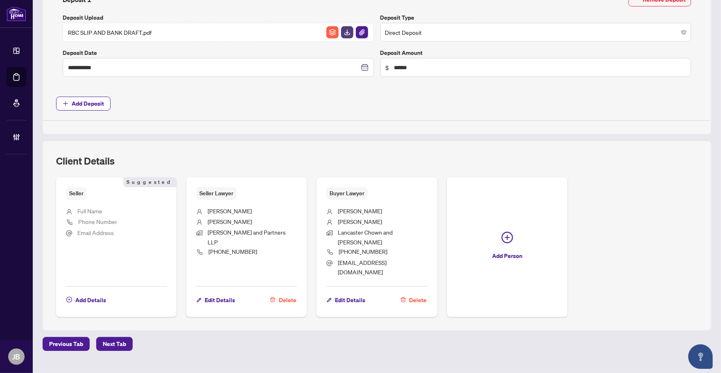
drag, startPoint x: 325, startPoint y: 118, endPoint x: 369, endPoint y: 121, distance: 44.8
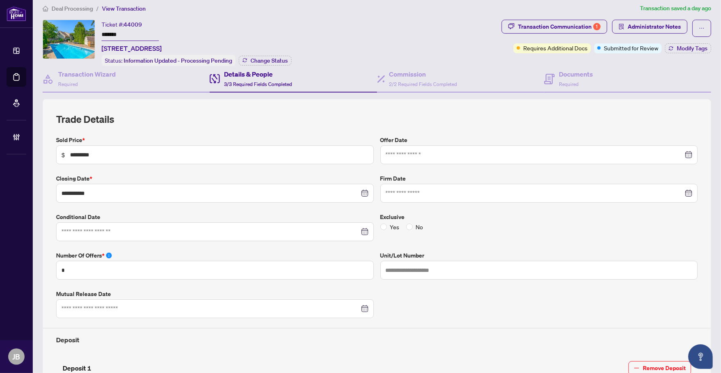
scroll to position [0, 0]
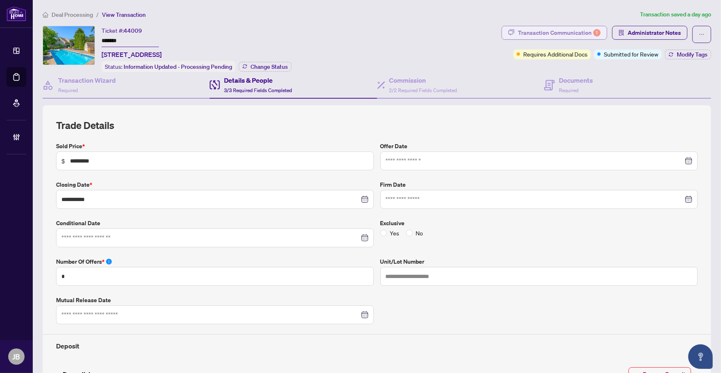
click at [577, 32] on div "Transaction Communication 1" at bounding box center [559, 32] width 83 height 13
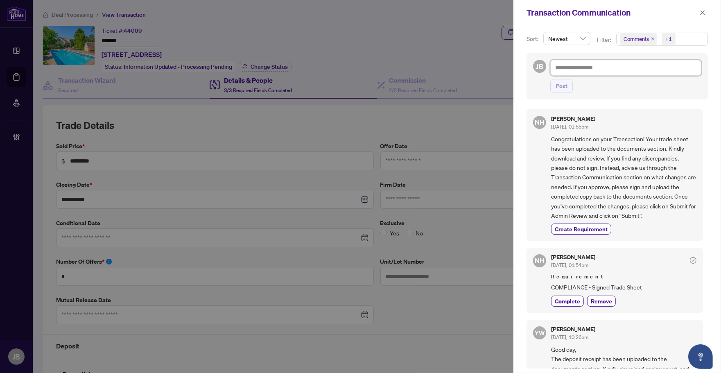
click at [632, 70] on textarea at bounding box center [625, 68] width 151 height 16
paste textarea "**********"
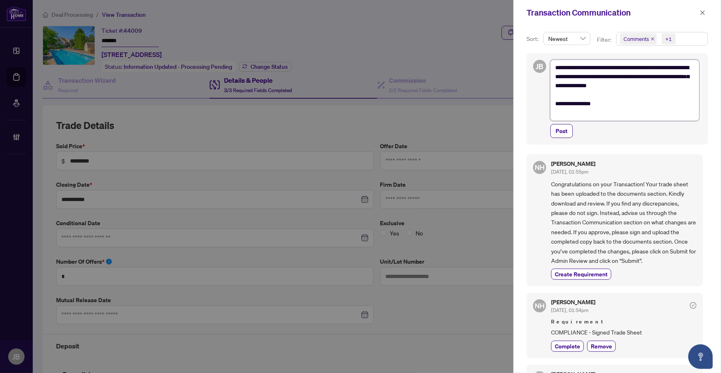
click at [556, 68] on textarea "**********" at bounding box center [624, 90] width 149 height 61
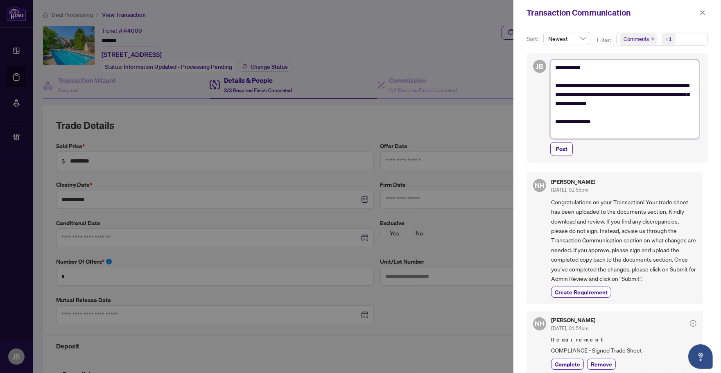
drag, startPoint x: 661, startPoint y: 105, endPoint x: 584, endPoint y: 105, distance: 77.0
click at [584, 105] on textarea "**********" at bounding box center [624, 99] width 149 height 79
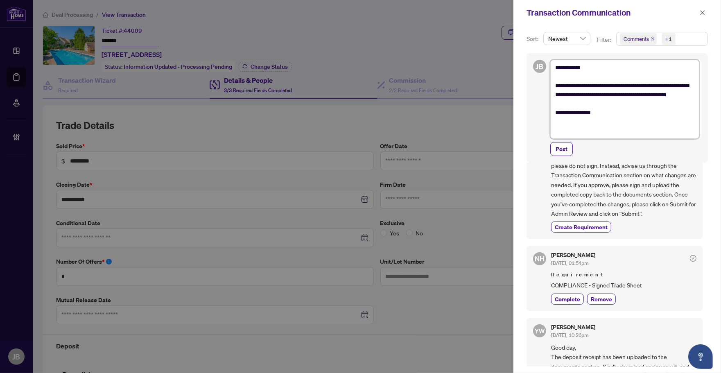
click at [617, 122] on textarea "**********" at bounding box center [624, 99] width 149 height 79
click at [558, 150] on span "Post" at bounding box center [562, 149] width 12 height 13
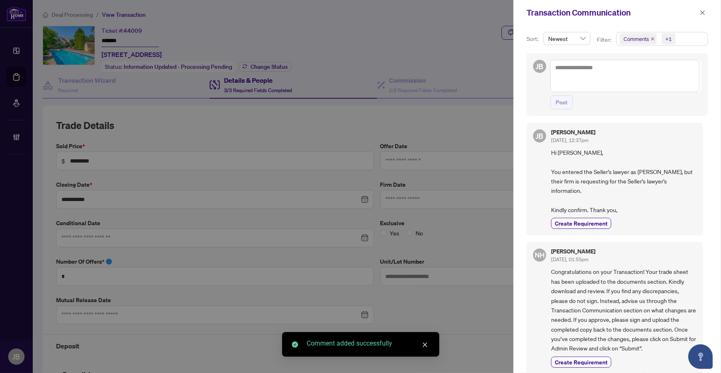
scroll to position [2, 0]
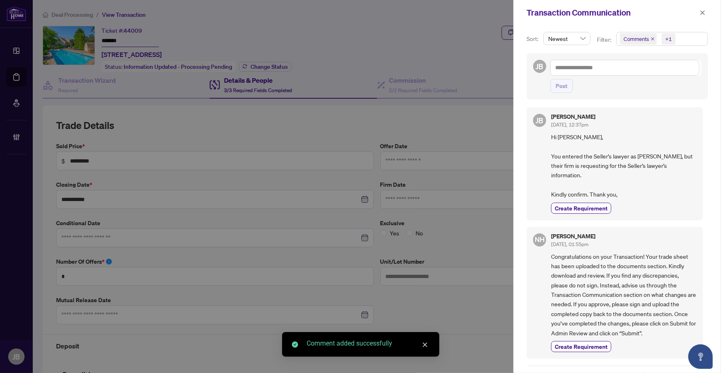
click at [704, 11] on icon "close" at bounding box center [703, 13] width 6 height 6
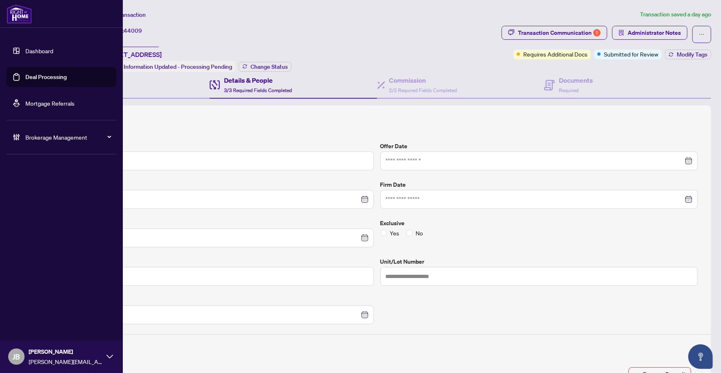
drag, startPoint x: 56, startPoint y: 78, endPoint x: 62, endPoint y: 85, distance: 9.3
click at [57, 78] on link "Deal Processing" at bounding box center [45, 76] width 41 height 7
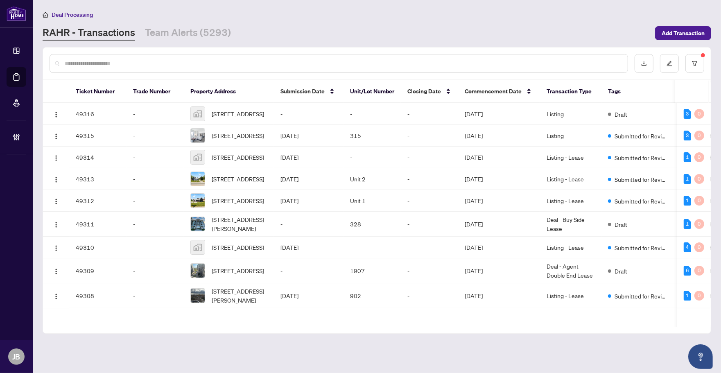
click at [95, 63] on input "text" at bounding box center [343, 63] width 557 height 9
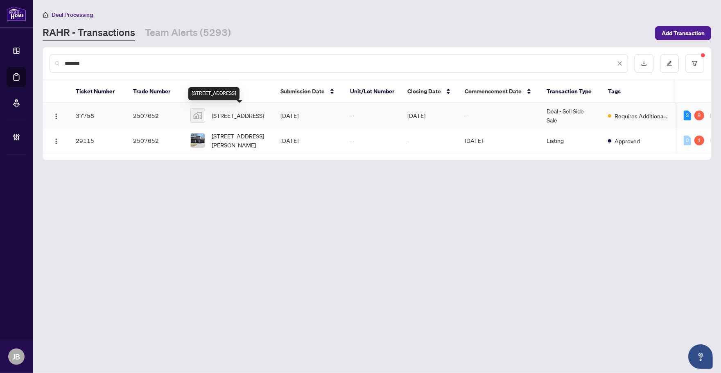
click at [232, 113] on span "272 Birchcliffe Crescent, Hamilton, ON, Canada" at bounding box center [238, 115] width 52 height 9
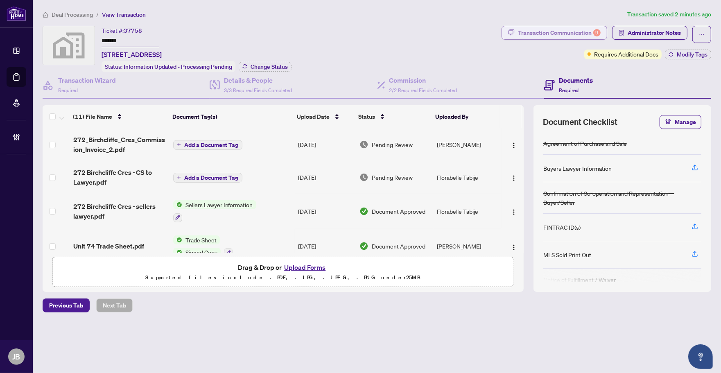
click at [586, 31] on div "Transaction Communication 9" at bounding box center [559, 32] width 83 height 13
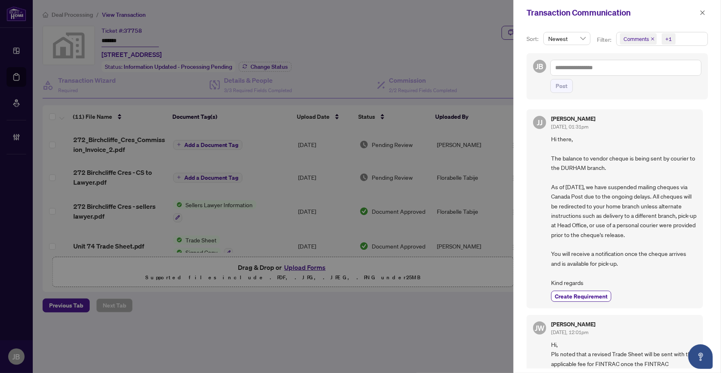
click at [699, 41] on span "Comments +1" at bounding box center [662, 38] width 91 height 13
click at [625, 72] on span "Select Comments" at bounding box center [624, 73] width 7 height 7
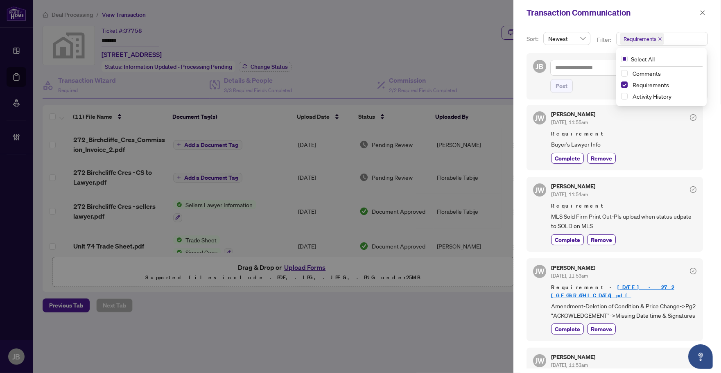
scroll to position [102, 0]
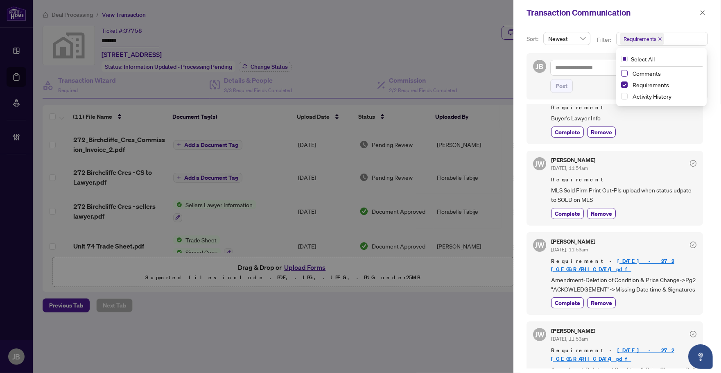
click at [624, 73] on span "Select Comments" at bounding box center [624, 73] width 7 height 7
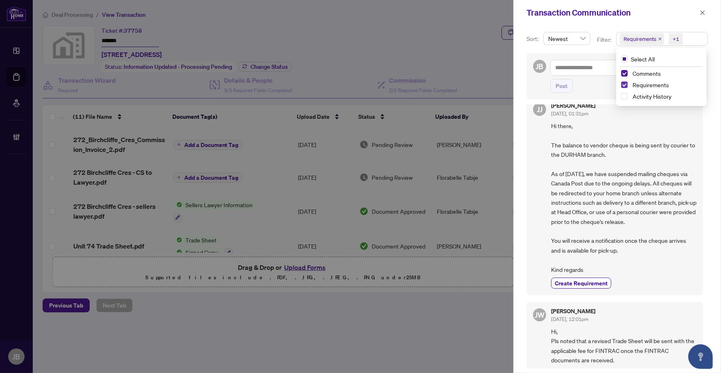
scroll to position [0, 0]
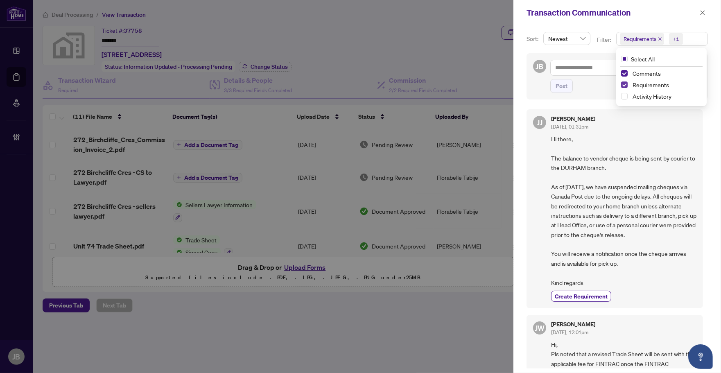
click at [624, 81] on span "Select Requirements" at bounding box center [624, 84] width 7 height 7
click at [704, 11] on icon "close" at bounding box center [703, 13] width 6 height 6
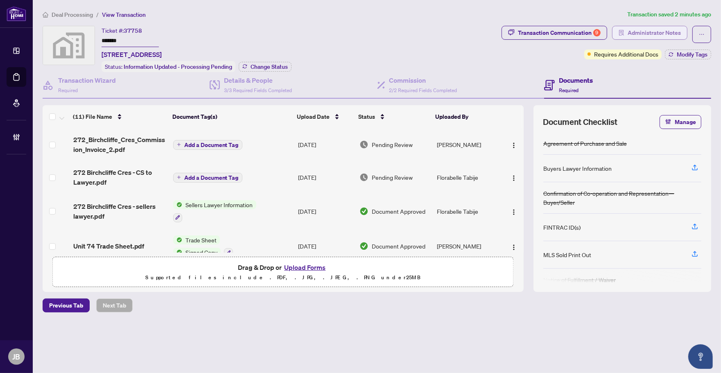
click at [642, 32] on span "Administrator Notes" at bounding box center [654, 32] width 53 height 13
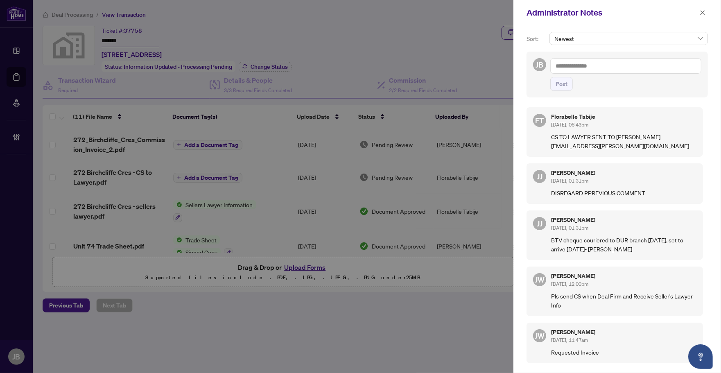
click at [599, 63] on textarea at bounding box center [625, 66] width 151 height 16
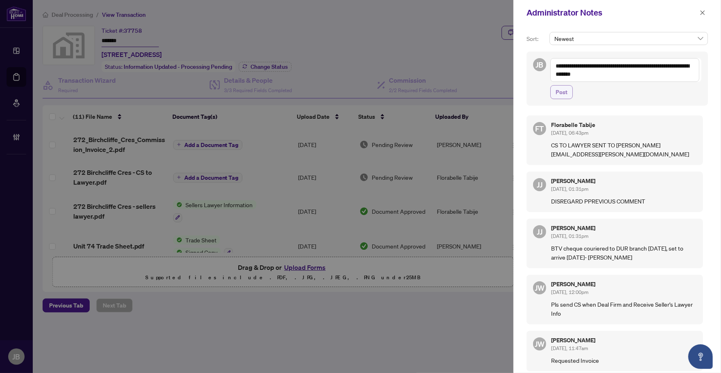
click at [557, 91] on span "Post" at bounding box center [562, 92] width 12 height 13
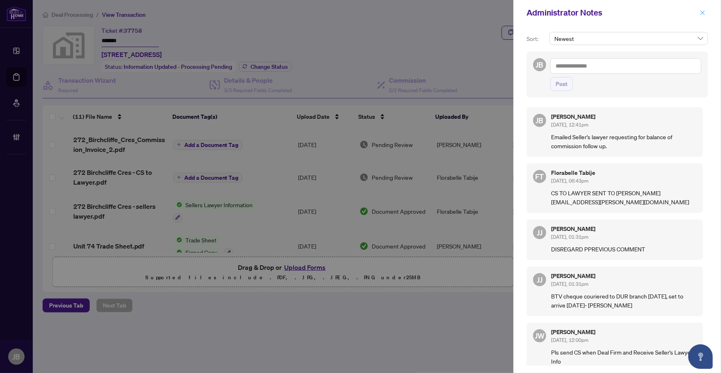
click at [704, 11] on icon "close" at bounding box center [703, 12] width 5 height 5
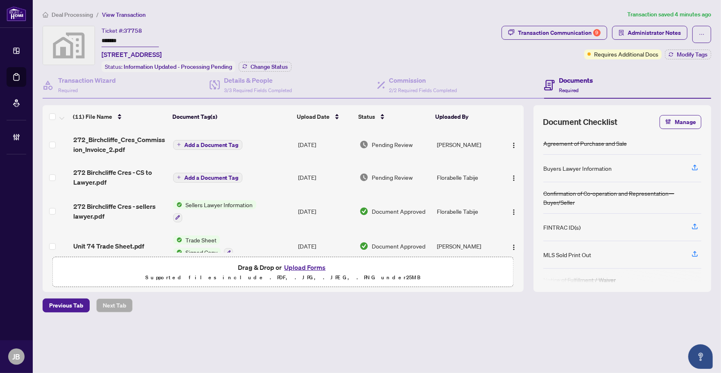
click at [310, 140] on td "Aug/19/2025" at bounding box center [326, 144] width 62 height 33
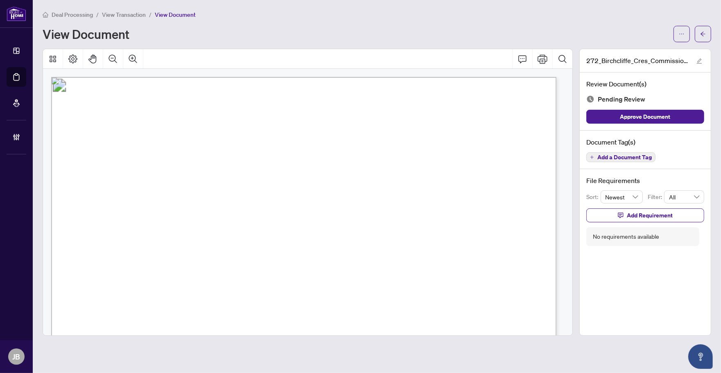
click at [643, 156] on span "Add a Document Tag" at bounding box center [625, 157] width 54 height 6
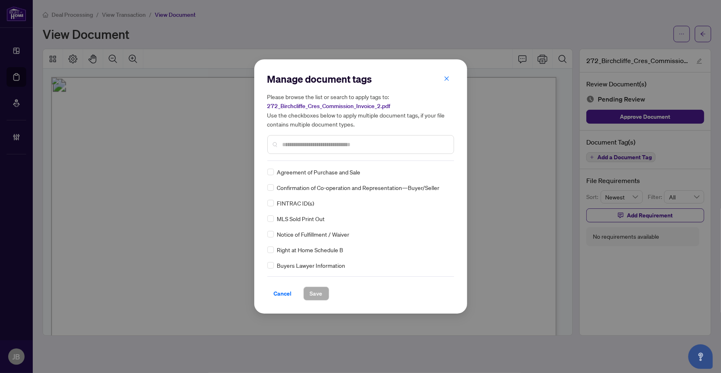
click at [380, 143] on input "text" at bounding box center [365, 144] width 165 height 9
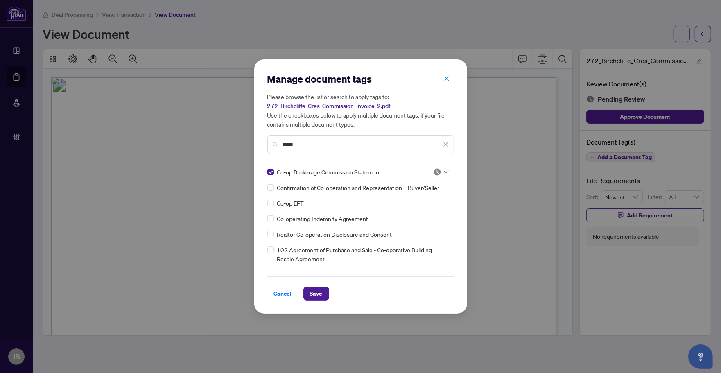
click at [445, 170] on icon at bounding box center [446, 171] width 5 height 3
click at [432, 212] on div "Approved" at bounding box center [414, 211] width 52 height 9
click at [319, 294] on span "Save" at bounding box center [316, 293] width 13 height 13
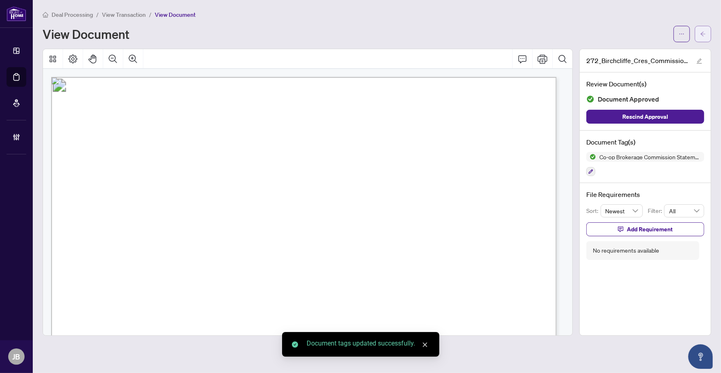
click at [705, 32] on icon "arrow-left" at bounding box center [703, 34] width 6 height 6
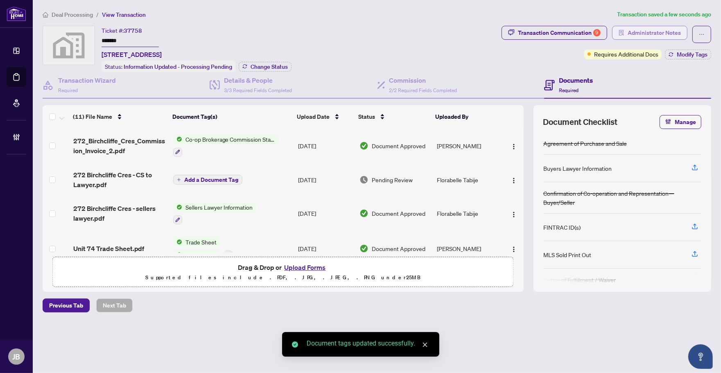
click at [670, 30] on span "Administrator Notes" at bounding box center [654, 32] width 53 height 13
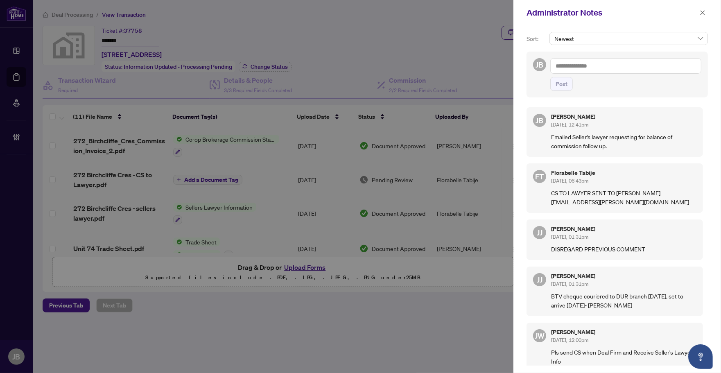
click at [594, 68] on textarea at bounding box center [625, 66] width 151 height 16
click at [564, 83] on span "Post" at bounding box center [625, 84] width 151 height 14
click at [562, 87] on span "Post" at bounding box center [562, 83] width 12 height 13
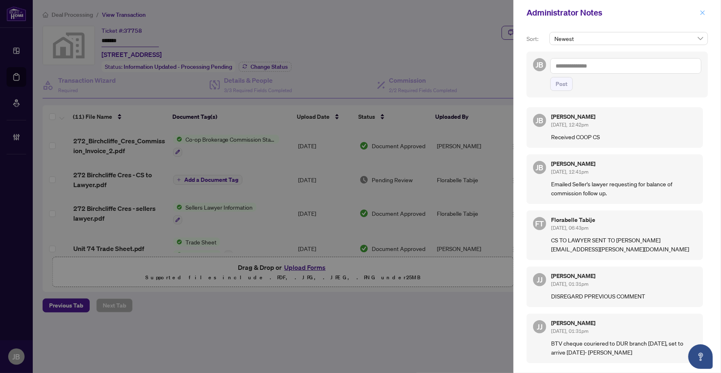
click at [704, 10] on icon "close" at bounding box center [703, 13] width 6 height 6
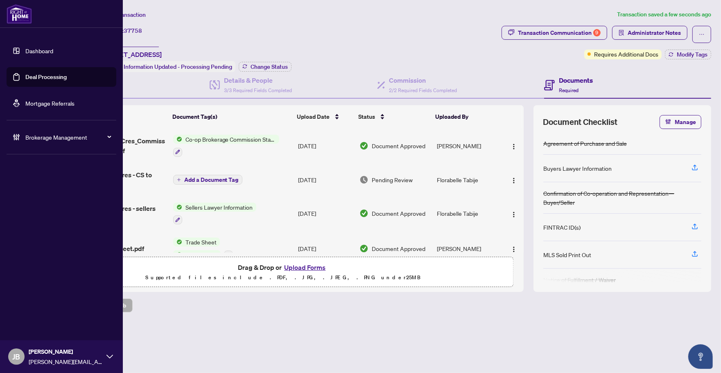
drag, startPoint x: 17, startPoint y: 80, endPoint x: 66, endPoint y: 89, distance: 49.2
click at [25, 80] on link "Deal Processing" at bounding box center [45, 76] width 41 height 7
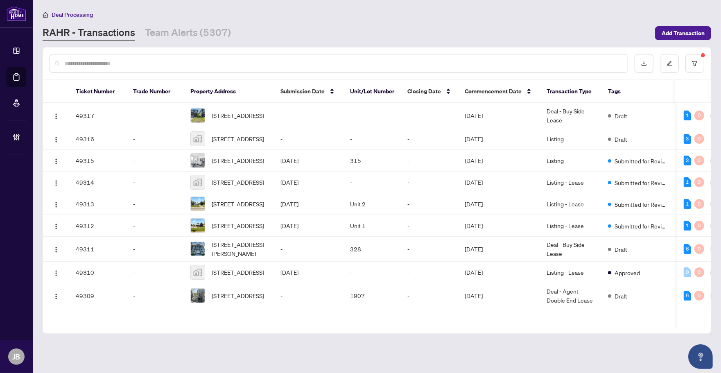
click at [152, 63] on input "text" at bounding box center [343, 63] width 557 height 9
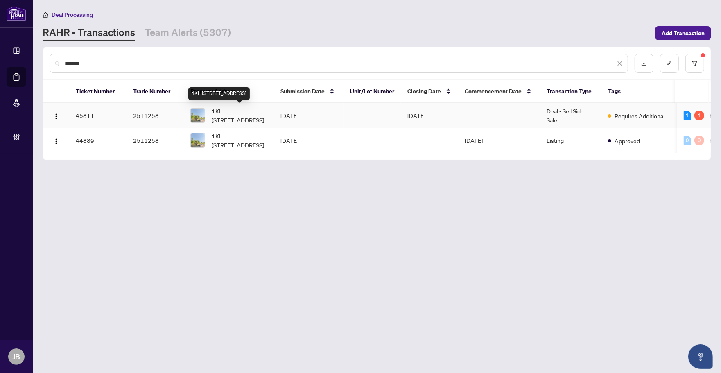
click at [250, 117] on span "1KL 7 Cranberry Island, Gravenhurst, Ontario P0E 1G0, Canada" at bounding box center [240, 115] width 56 height 18
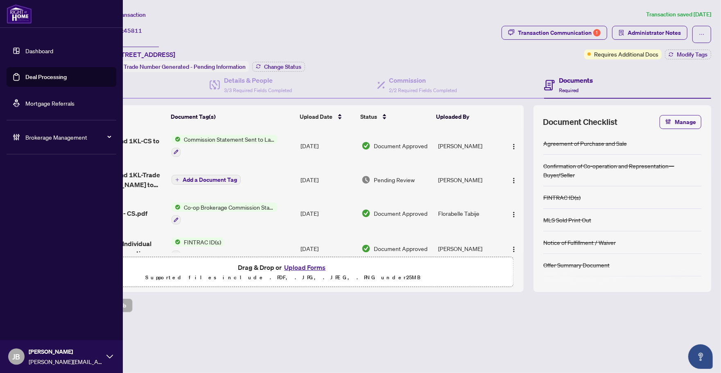
drag, startPoint x: 34, startPoint y: 78, endPoint x: 29, endPoint y: 81, distance: 5.3
click at [34, 78] on link "Deal Processing" at bounding box center [45, 76] width 41 height 7
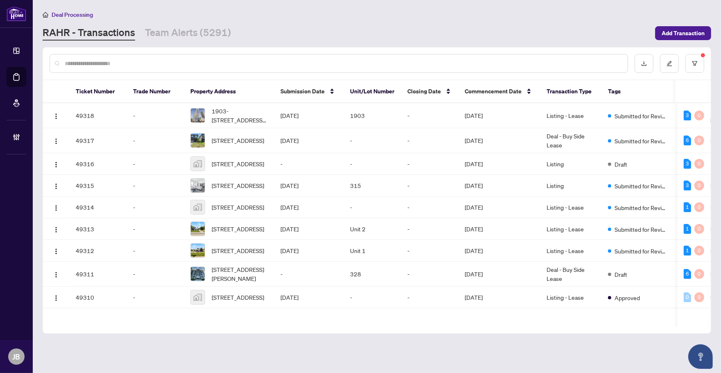
click at [162, 63] on input "text" at bounding box center [343, 63] width 557 height 9
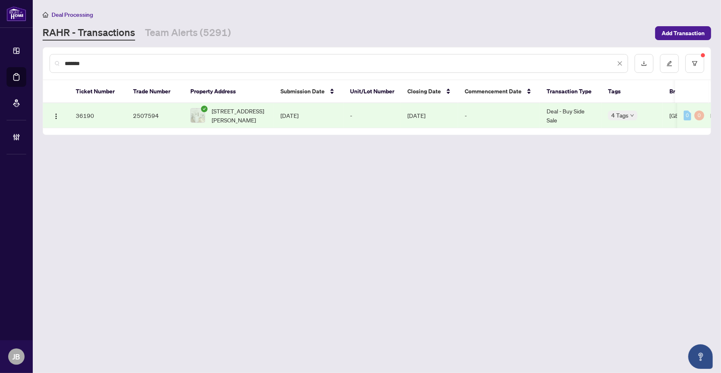
click at [237, 109] on span "98 East 37th Street, Hamilton, ON L8V 4A9, Canada" at bounding box center [240, 115] width 56 height 18
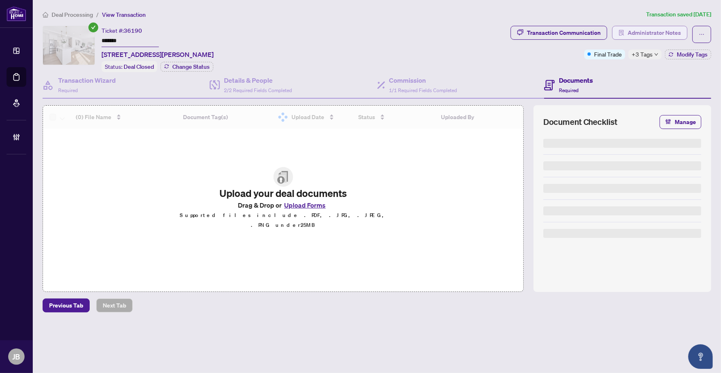
click at [650, 36] on span "Administrator Notes" at bounding box center [654, 32] width 53 height 13
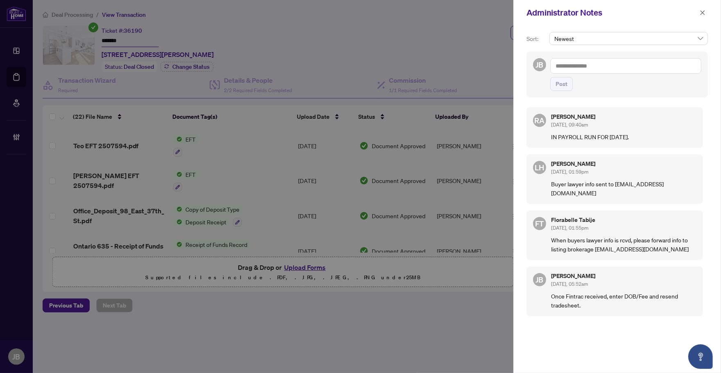
click at [386, 33] on div at bounding box center [360, 186] width 721 height 373
click at [702, 12] on icon "close" at bounding box center [703, 13] width 6 height 6
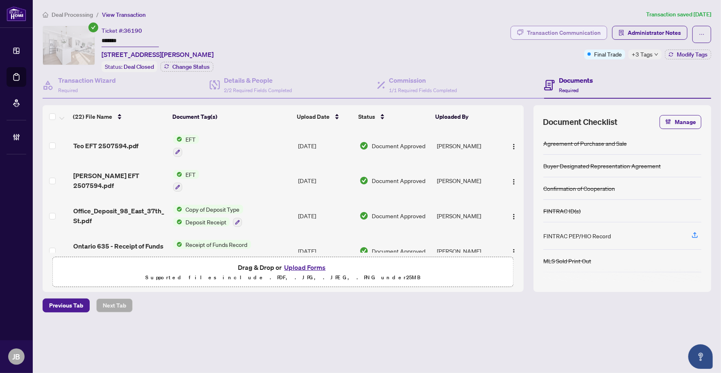
click at [573, 35] on div "Transaction Communication" at bounding box center [564, 32] width 74 height 13
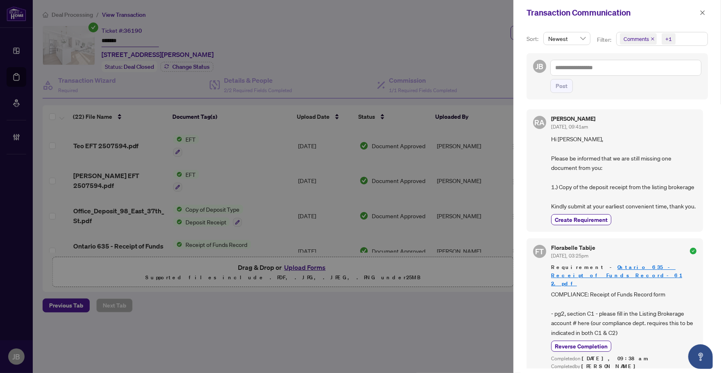
click at [379, 27] on div at bounding box center [360, 186] width 721 height 373
drag, startPoint x: 699, startPoint y: 10, endPoint x: 692, endPoint y: 16, distance: 9.6
click at [702, 10] on icon "close" at bounding box center [703, 13] width 6 height 6
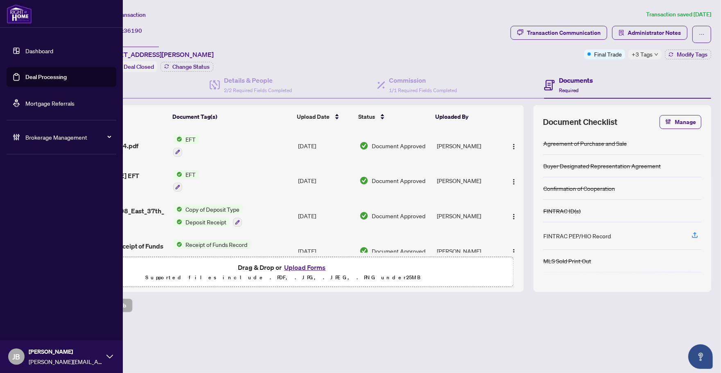
click at [25, 75] on link "Deal Processing" at bounding box center [45, 76] width 41 height 7
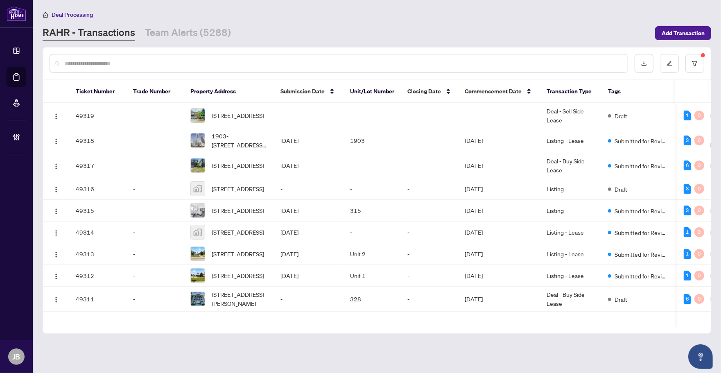
click at [207, 62] on input "text" at bounding box center [343, 63] width 557 height 9
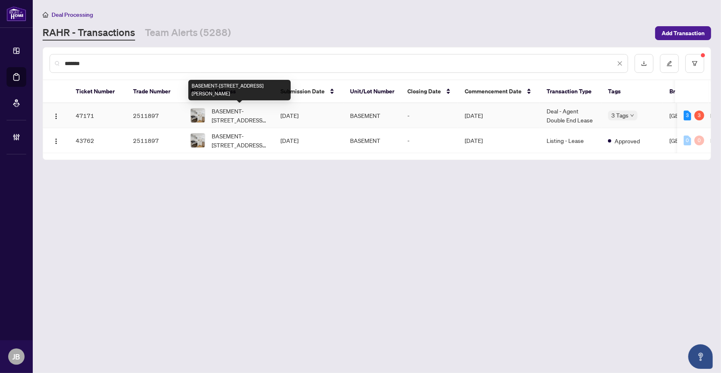
click at [233, 115] on span "BASEMENT-98 East 37th Street, Hamilton, ON L8V 4A9, Canada" at bounding box center [240, 115] width 56 height 18
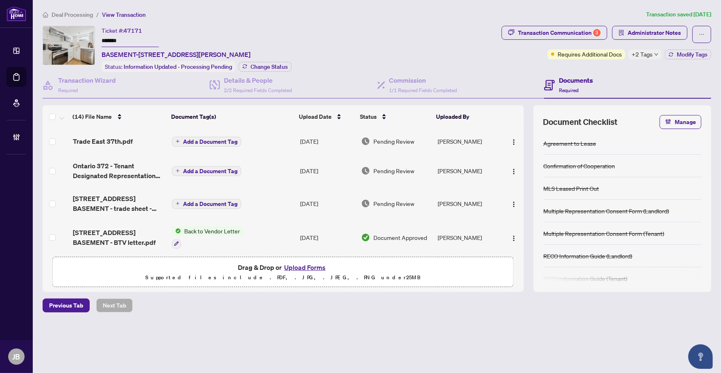
click at [661, 40] on span "Administrator Notes" at bounding box center [649, 34] width 75 height 17
click at [670, 35] on span "Administrator Notes" at bounding box center [654, 32] width 53 height 13
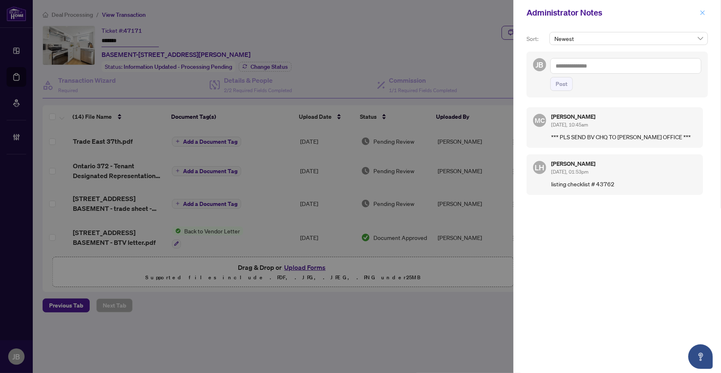
click at [701, 10] on icon "close" at bounding box center [703, 13] width 6 height 6
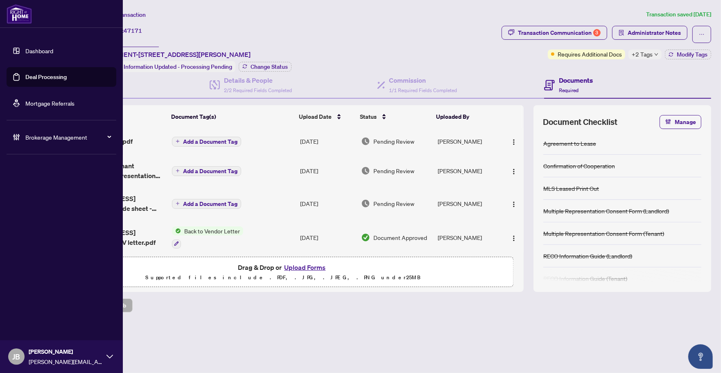
click at [25, 80] on link "Deal Processing" at bounding box center [45, 76] width 41 height 7
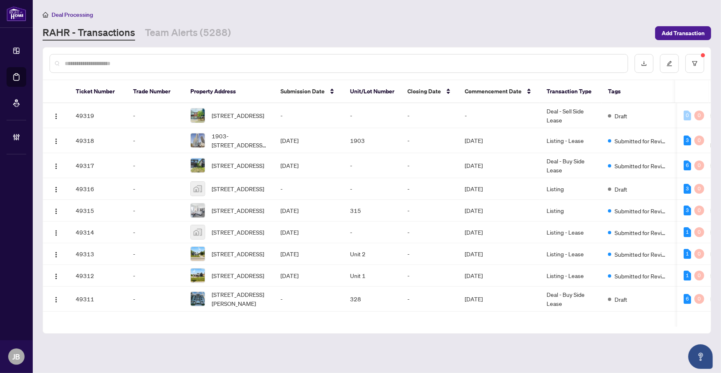
click at [226, 65] on input "text" at bounding box center [343, 63] width 557 height 9
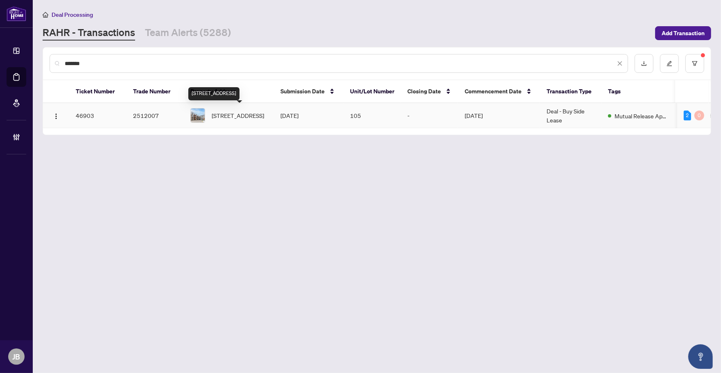
click at [243, 120] on span "105-168 Sabina Dr, Oakville, Ontario L6H 7C3, Canada" at bounding box center [238, 115] width 52 height 9
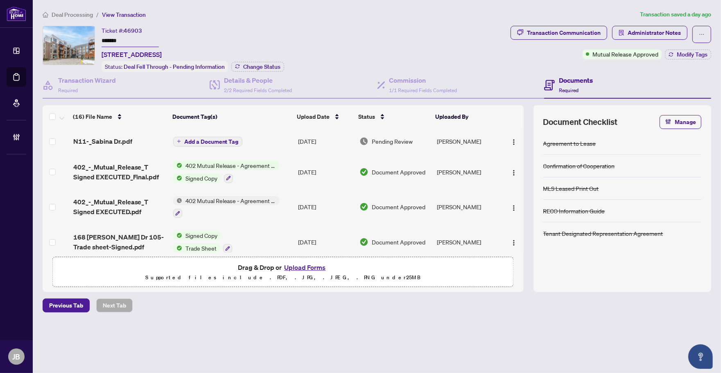
click at [313, 136] on td "Aug/18/2025" at bounding box center [326, 141] width 62 height 26
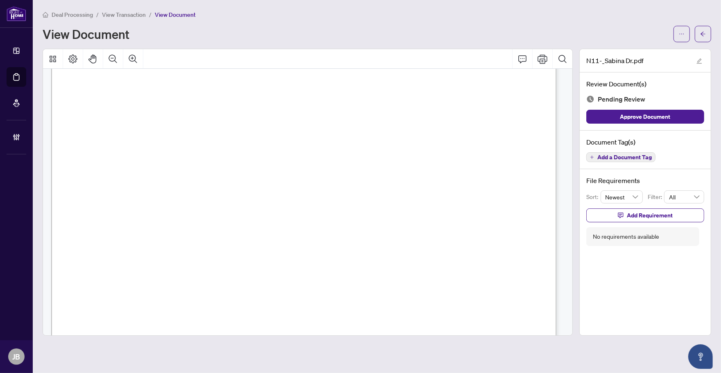
scroll to position [1074, 0]
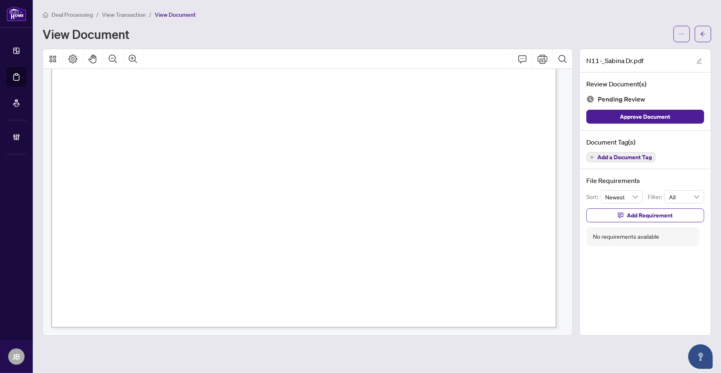
click at [699, 35] on button "button" at bounding box center [703, 34] width 16 height 16
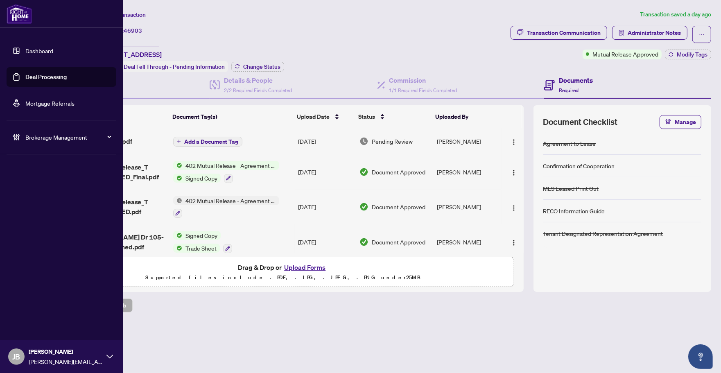
click at [32, 76] on link "Deal Processing" at bounding box center [45, 76] width 41 height 7
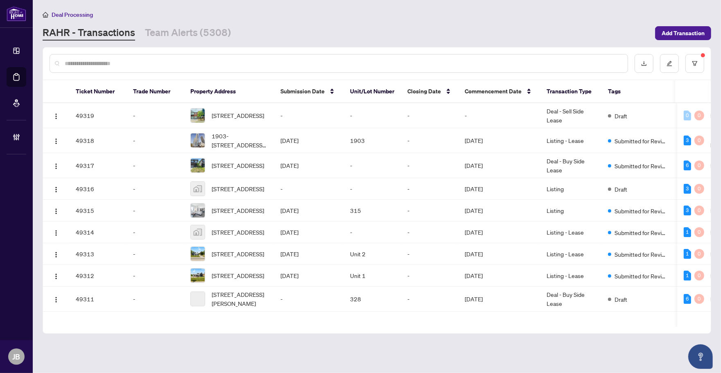
click at [158, 64] on input "text" at bounding box center [343, 63] width 557 height 9
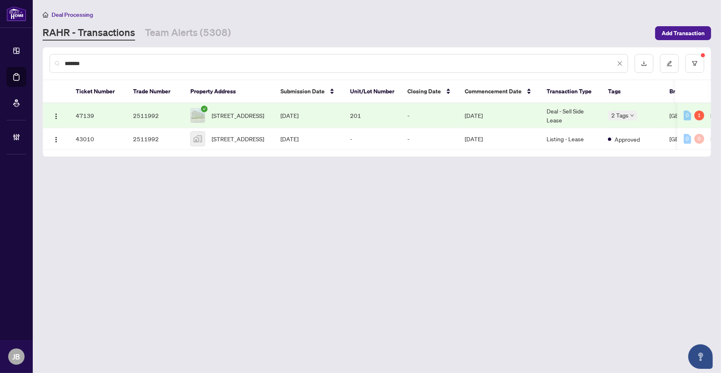
click at [272, 109] on td "201-1040 The Queensway, Toronto, Ontario M8Z 0A7, Canada" at bounding box center [229, 115] width 90 height 25
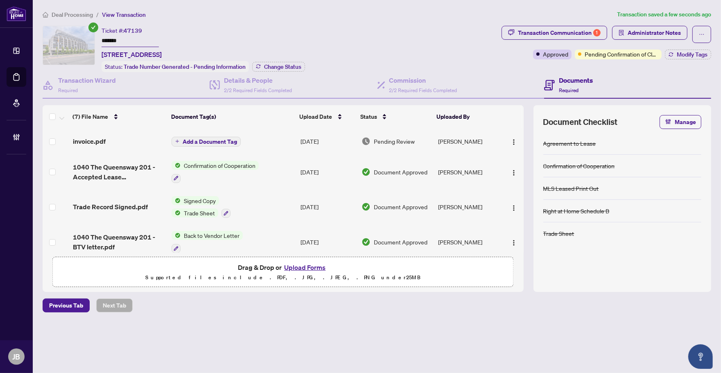
click at [317, 138] on td "Aug/19/2025" at bounding box center [327, 141] width 61 height 26
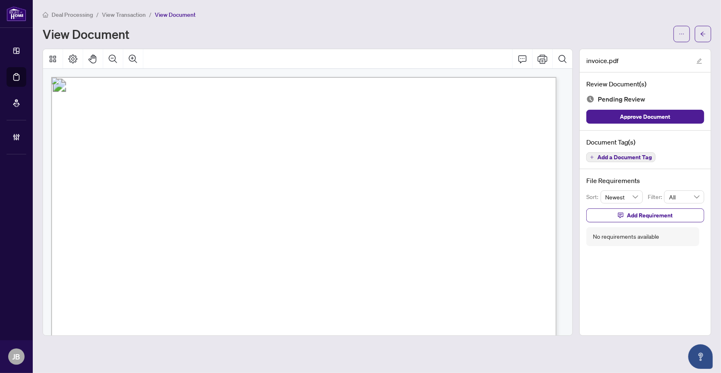
click at [619, 160] on span "Add a Document Tag" at bounding box center [625, 157] width 54 height 6
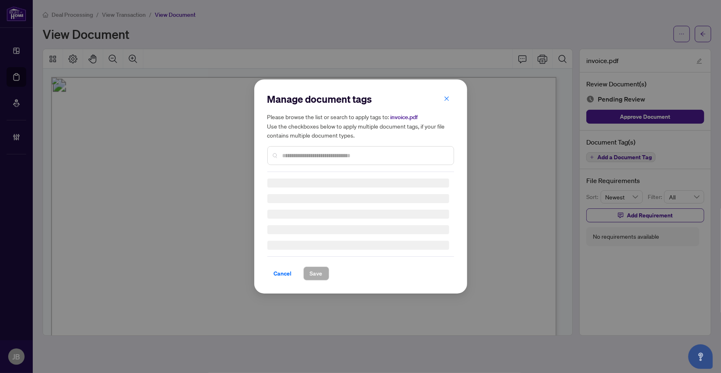
click at [303, 156] on input "text" at bounding box center [365, 155] width 165 height 9
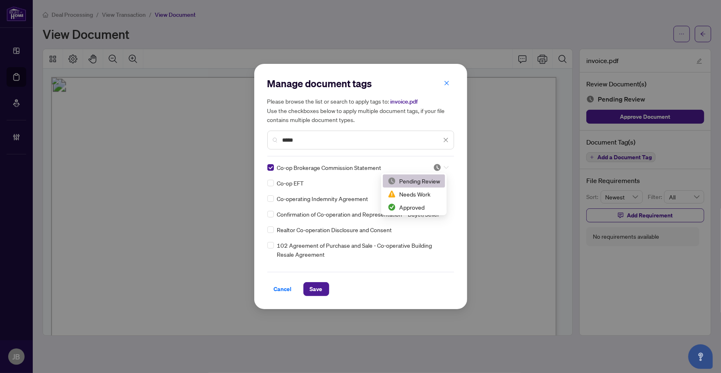
click at [444, 166] on icon at bounding box center [446, 167] width 5 height 3
click at [425, 211] on div "Approved" at bounding box center [414, 207] width 62 height 13
click at [317, 288] on span "Save" at bounding box center [316, 289] width 13 height 13
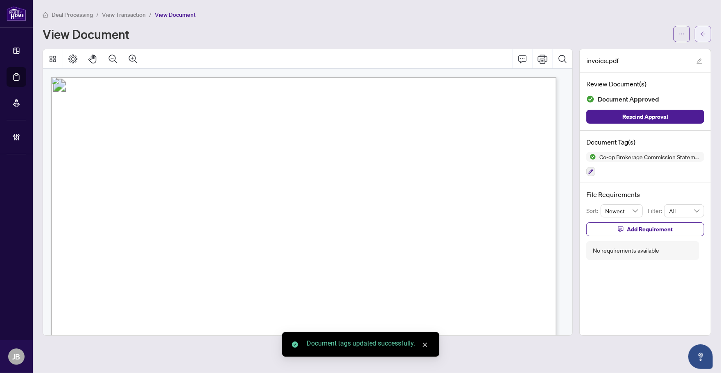
click at [708, 35] on button "button" at bounding box center [703, 34] width 16 height 16
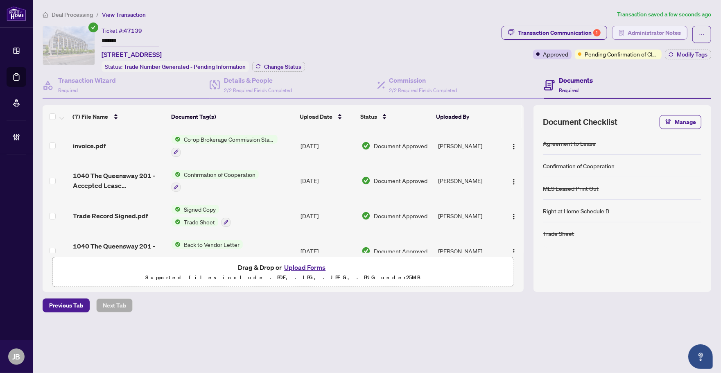
click at [648, 33] on span "Administrator Notes" at bounding box center [654, 32] width 53 height 13
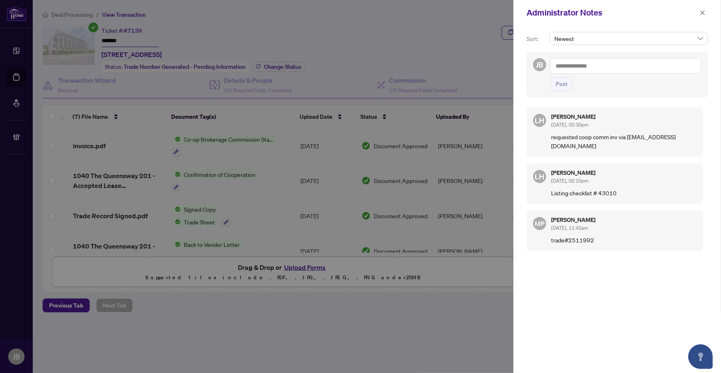
click at [595, 66] on textarea at bounding box center [625, 66] width 151 height 16
click at [560, 84] on span "Post" at bounding box center [562, 83] width 12 height 13
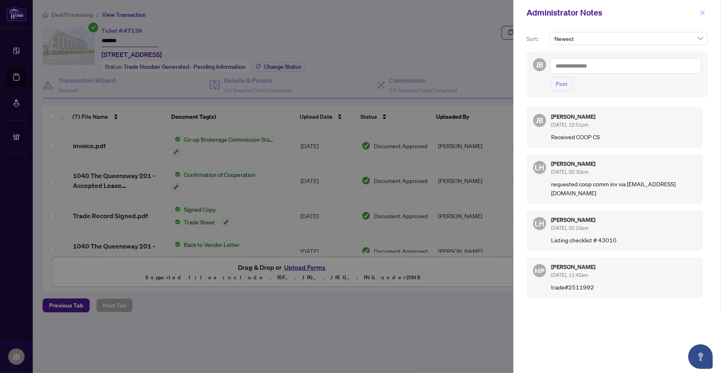
click at [704, 11] on icon "close" at bounding box center [703, 12] width 5 height 5
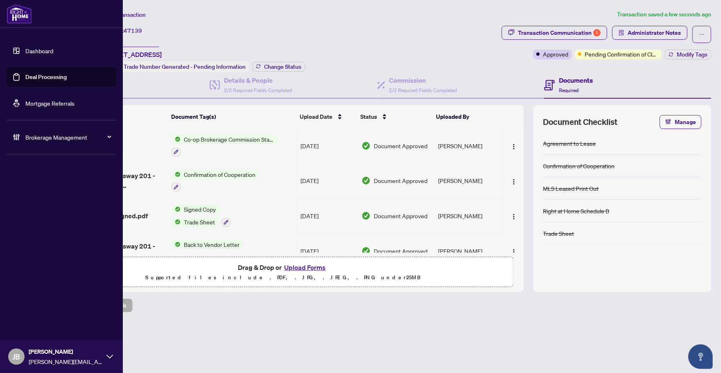
drag, startPoint x: 19, startPoint y: 78, endPoint x: 117, endPoint y: 91, distance: 98.3
click at [25, 78] on link "Deal Processing" at bounding box center [45, 76] width 41 height 7
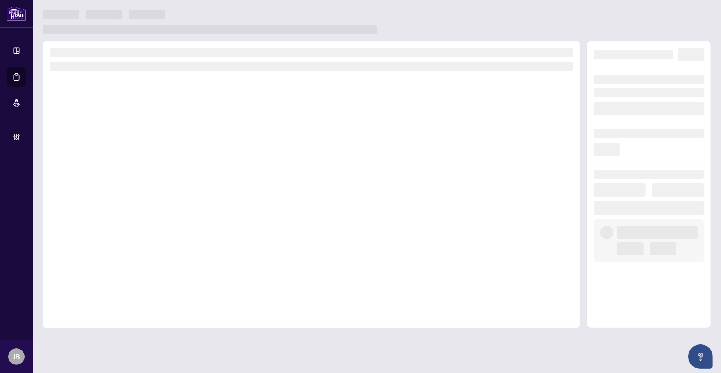
click at [340, 11] on div at bounding box center [377, 22] width 669 height 25
